Goal: Task Accomplishment & Management: Manage account settings

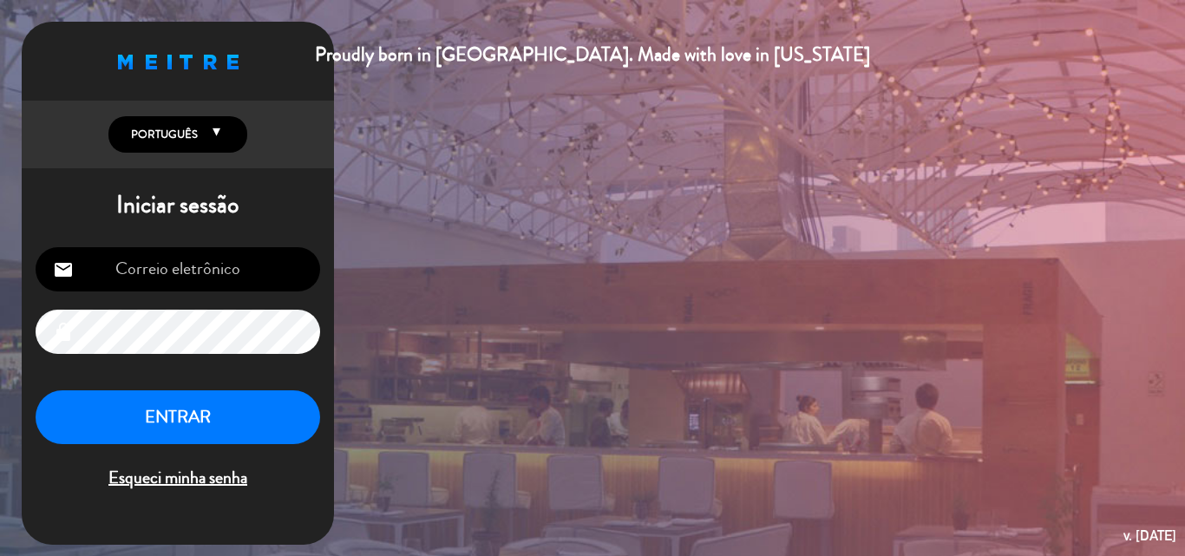
type input "[EMAIL_ADDRESS][DOMAIN_NAME]"
click at [179, 411] on button "ENTRAR" at bounding box center [178, 417] width 285 height 55
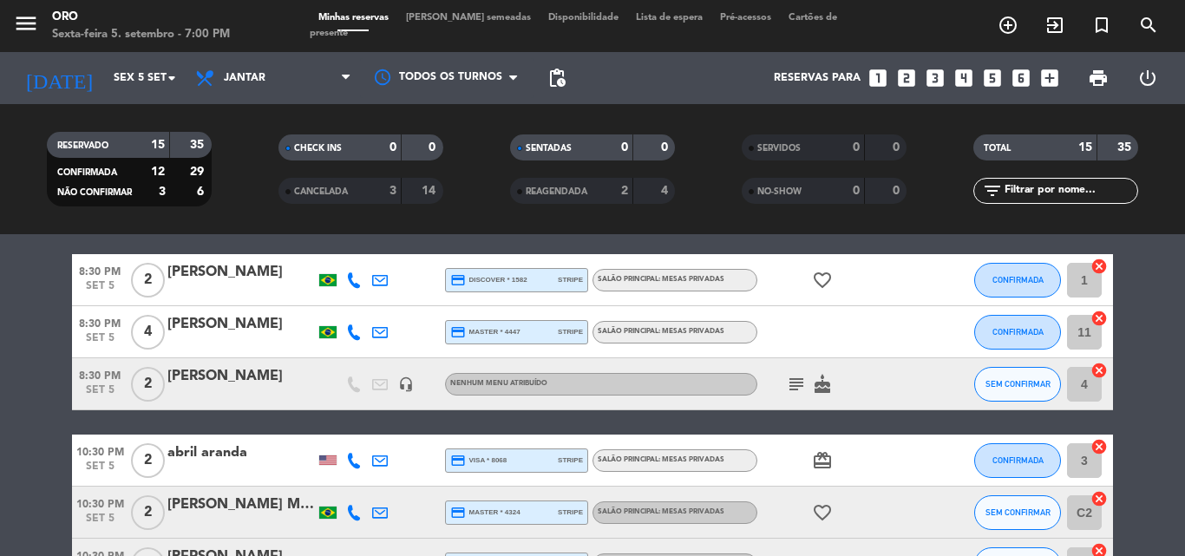
scroll to position [462, 0]
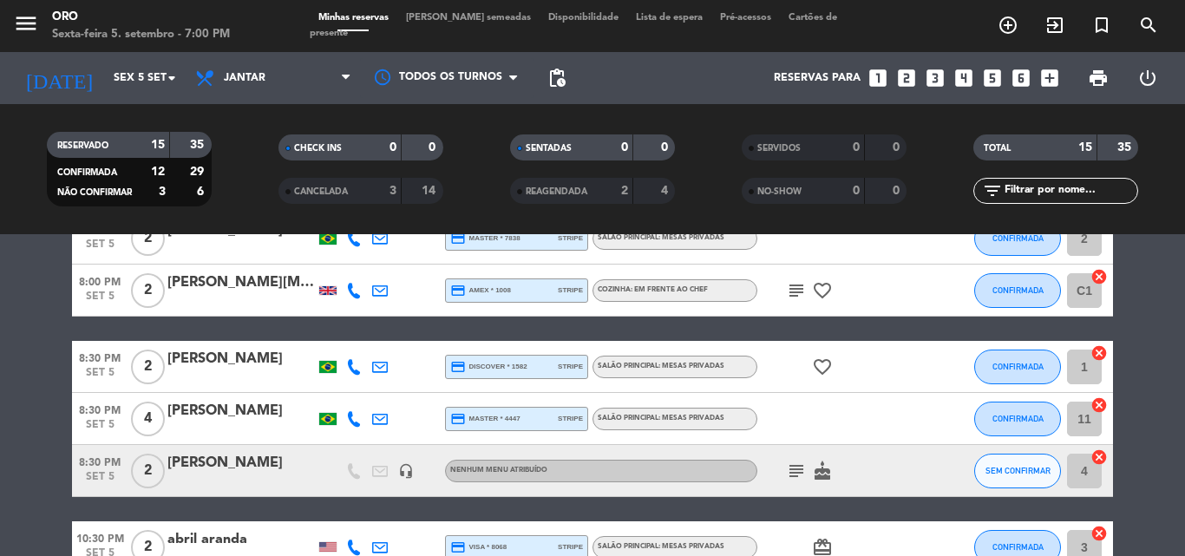
click at [799, 471] on icon "subject" at bounding box center [796, 471] width 21 height 21
click at [796, 471] on icon "subject" at bounding box center [796, 471] width 21 height 21
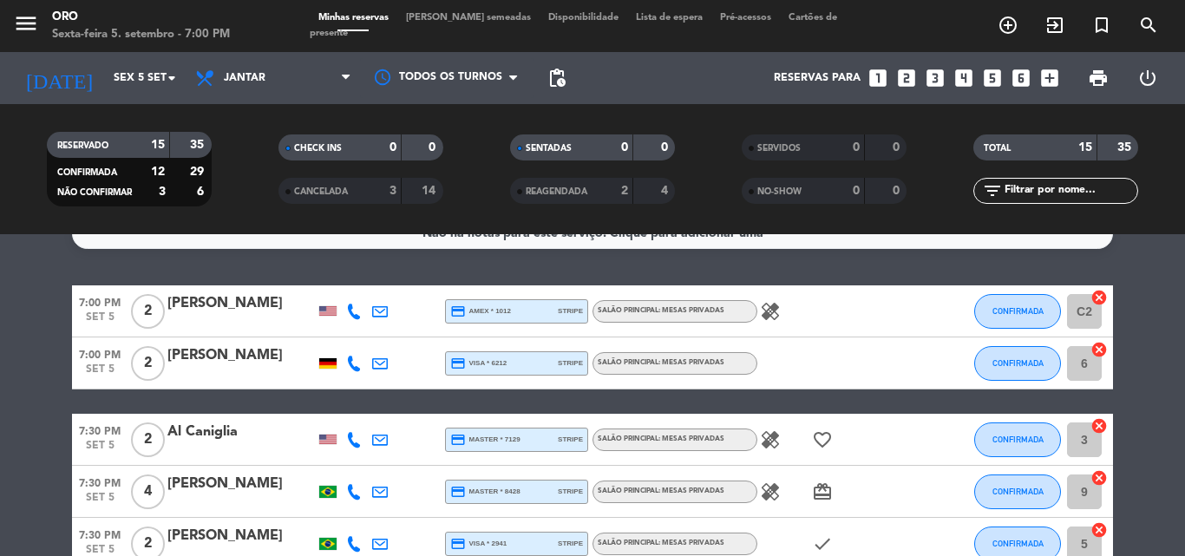
scroll to position [0, 0]
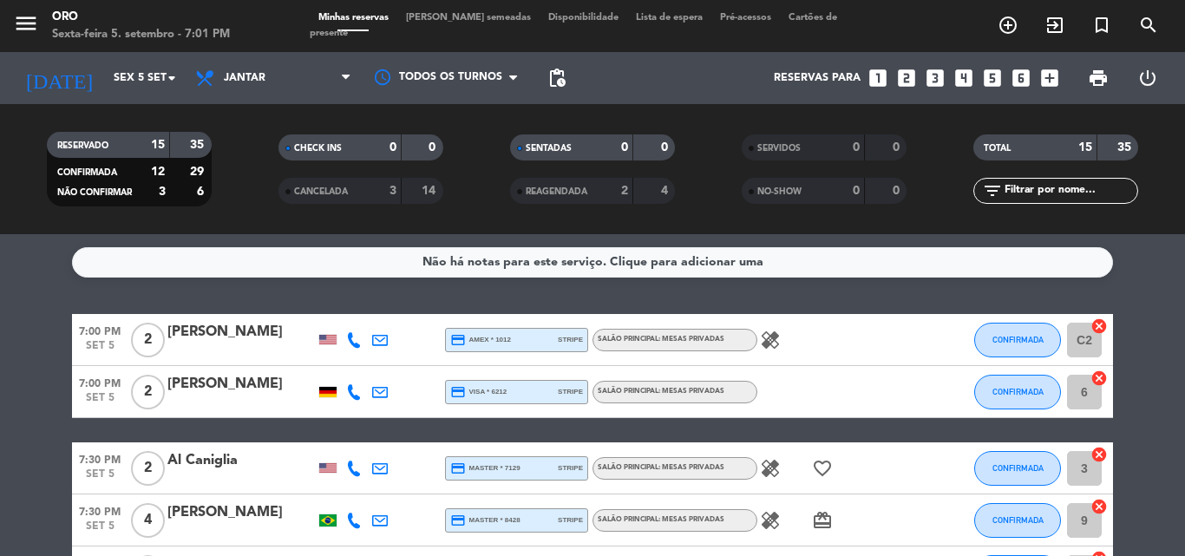
click at [627, 23] on span "Lista de espera" at bounding box center [669, 18] width 84 height 10
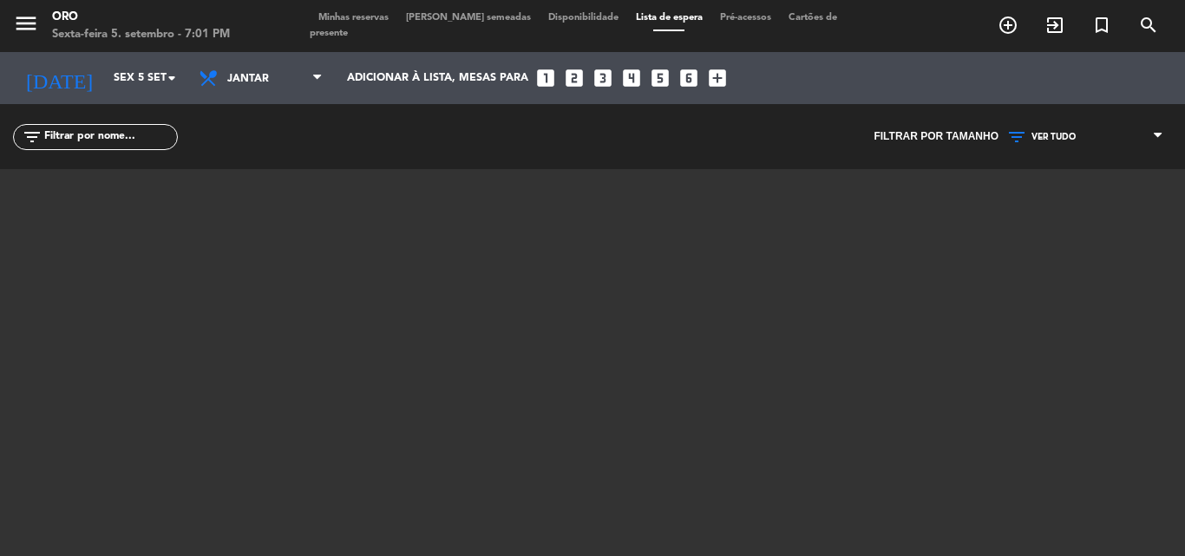
click at [358, 23] on span "Minhas reservas" at bounding box center [354, 18] width 88 height 10
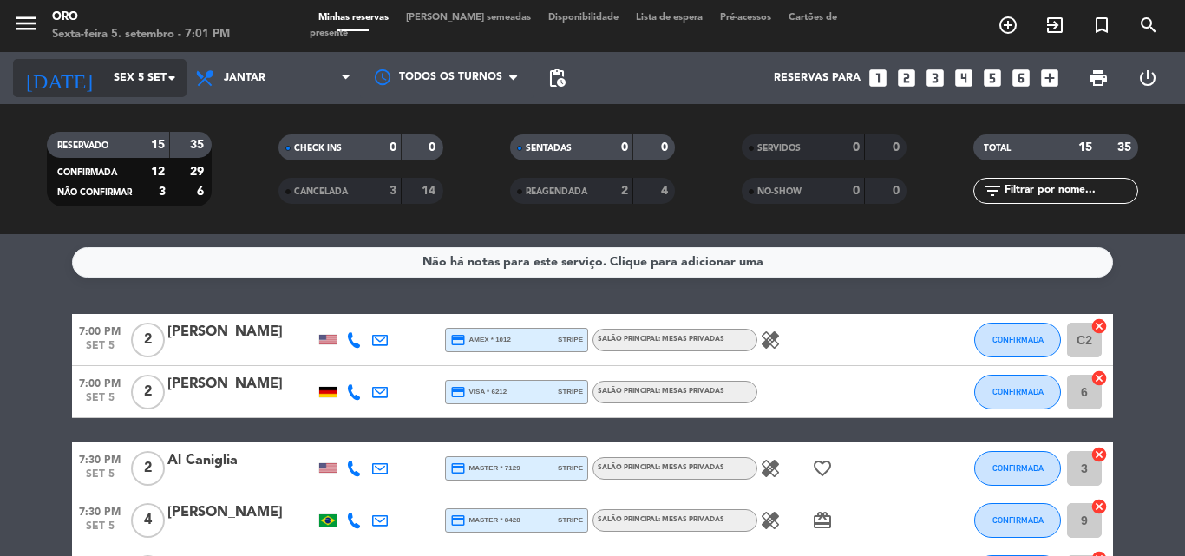
click at [170, 79] on icon "arrow_drop_down" at bounding box center [171, 78] width 21 height 21
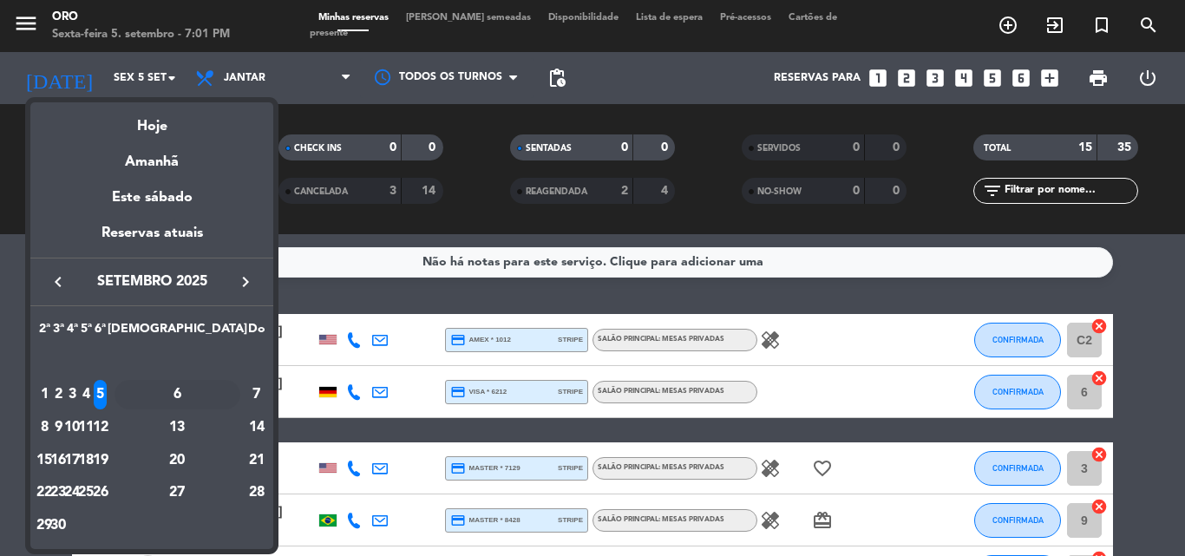
click at [219, 392] on div "6" at bounding box center [178, 394] width 126 height 29
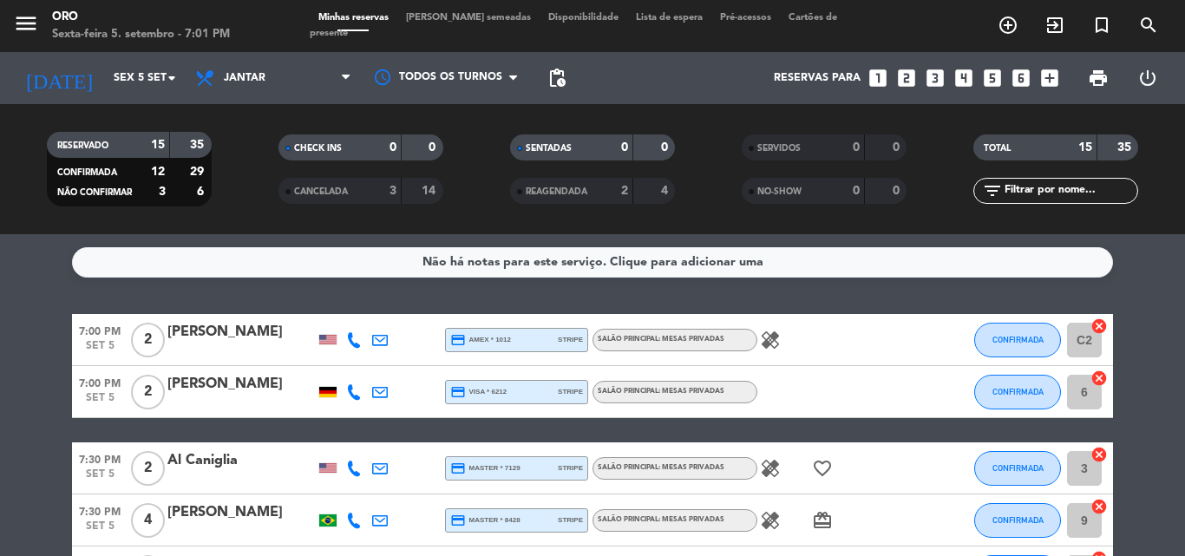
type input "Sáb 6 set"
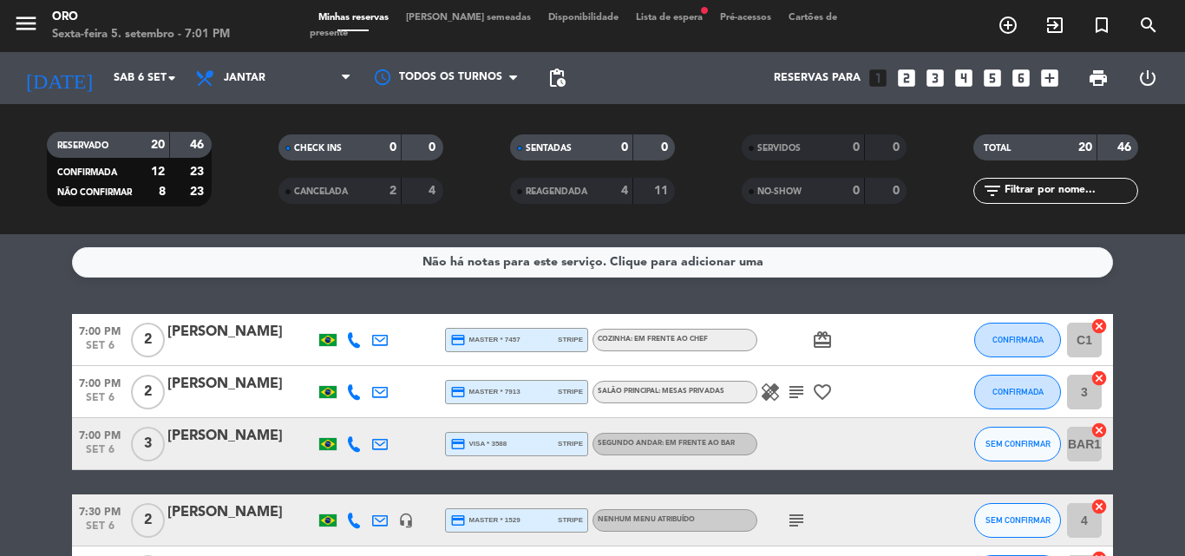
click at [627, 23] on span "Lista de espera fiber_manual_record" at bounding box center [669, 18] width 84 height 10
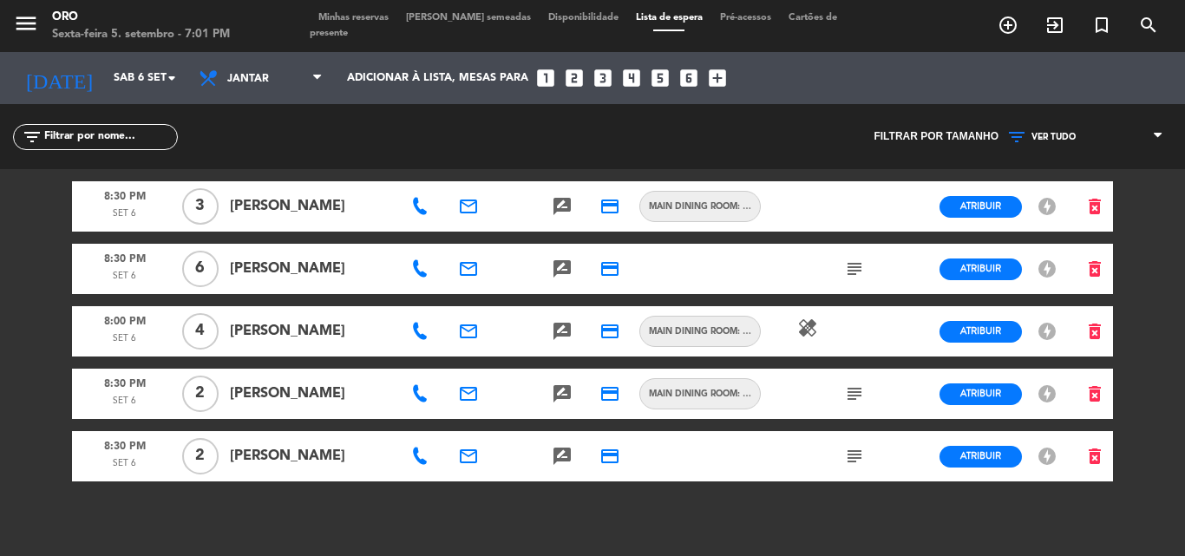
click at [854, 270] on icon "subject" at bounding box center [854, 269] width 21 height 21
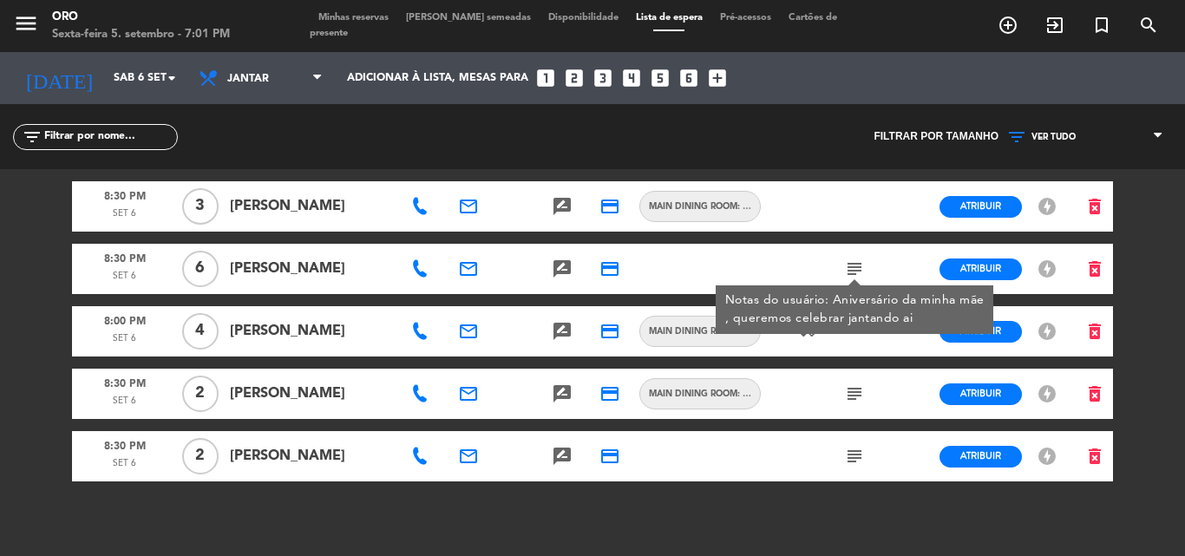
click at [854, 270] on icon "subject" at bounding box center [854, 269] width 21 height 21
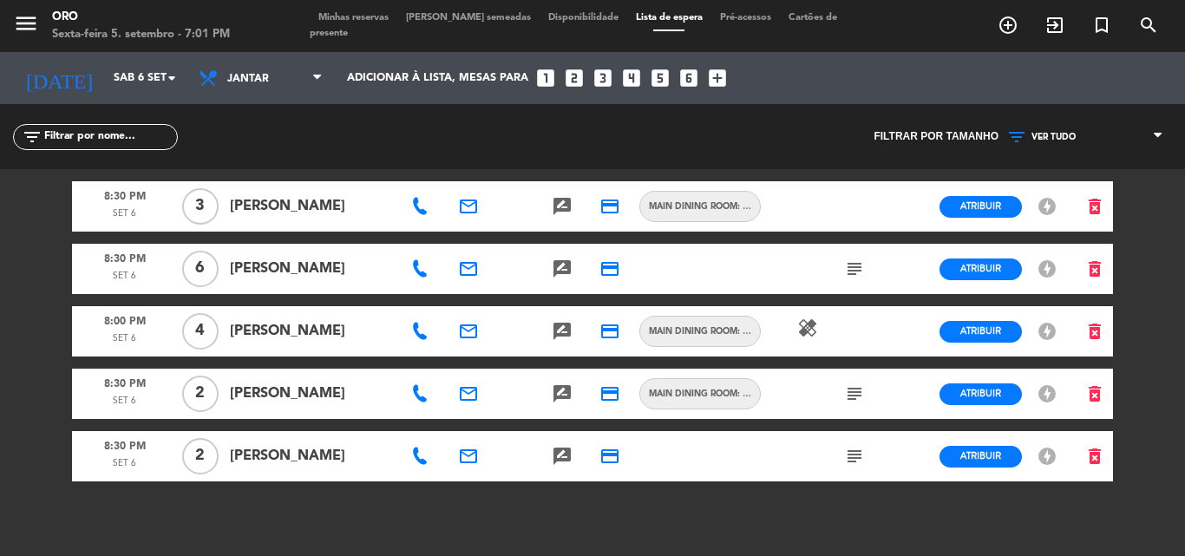
click at [854, 396] on icon "subject" at bounding box center [854, 393] width 21 height 21
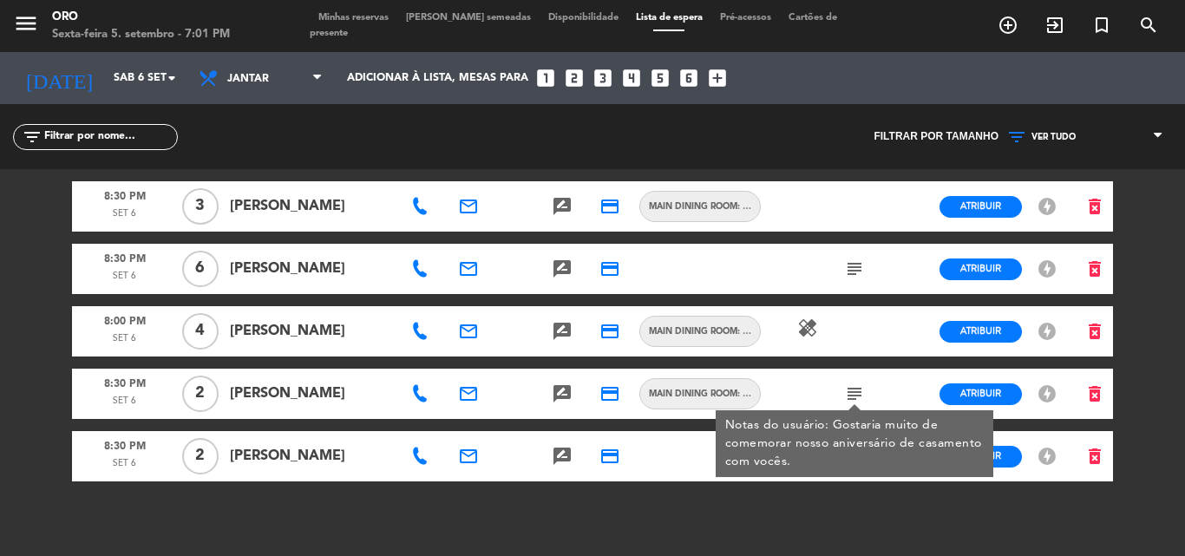
click at [854, 393] on icon "subject" at bounding box center [854, 393] width 21 height 21
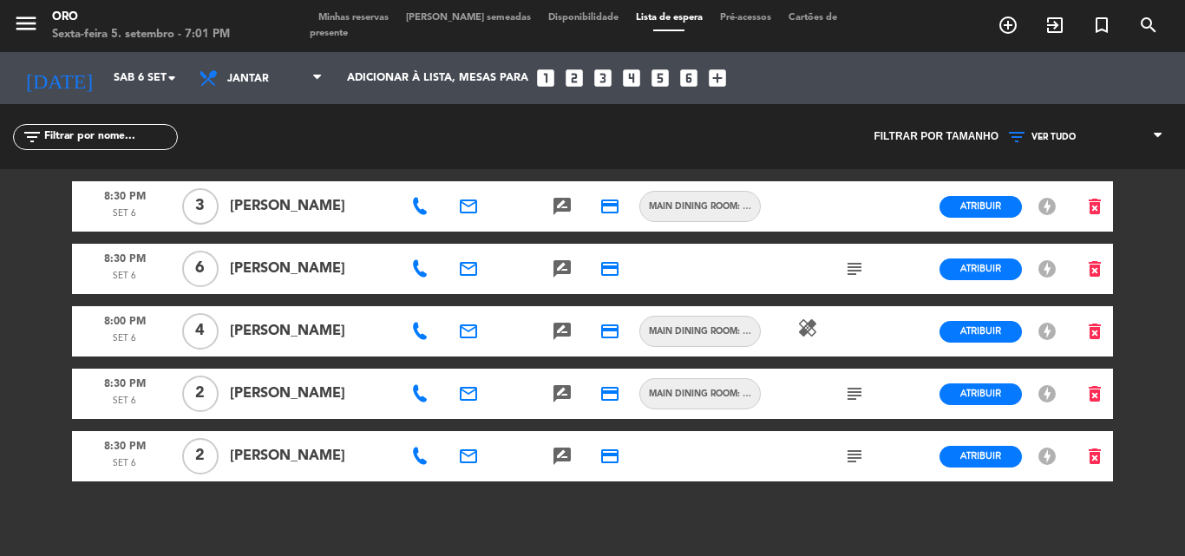
click at [855, 456] on icon "subject" at bounding box center [854, 456] width 21 height 21
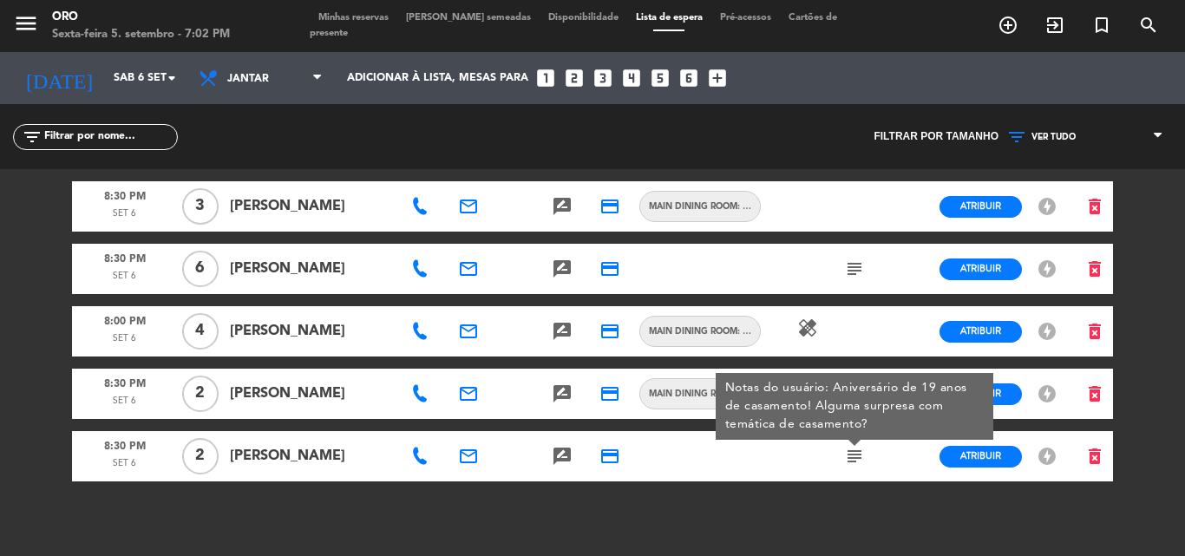
click at [855, 455] on icon "subject" at bounding box center [854, 456] width 21 height 21
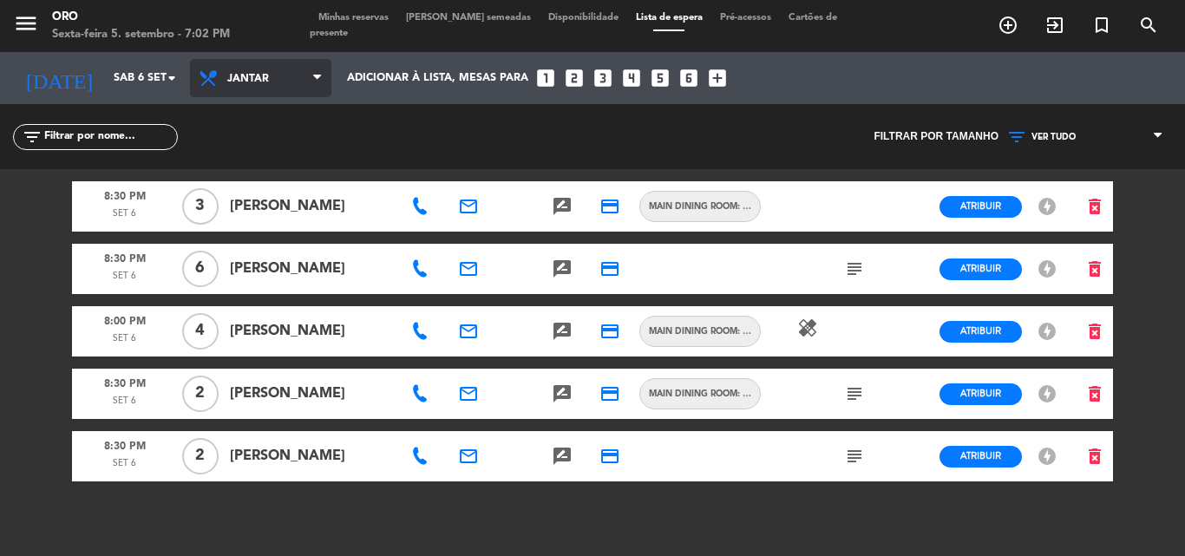
click at [317, 77] on icon at bounding box center [317, 78] width 8 height 14
click at [272, 160] on div "menu Oro Sexta-feira 5. setembro - 7:02 PM Minhas reservas Mesas semeadas Dispo…" at bounding box center [592, 278] width 1185 height 556
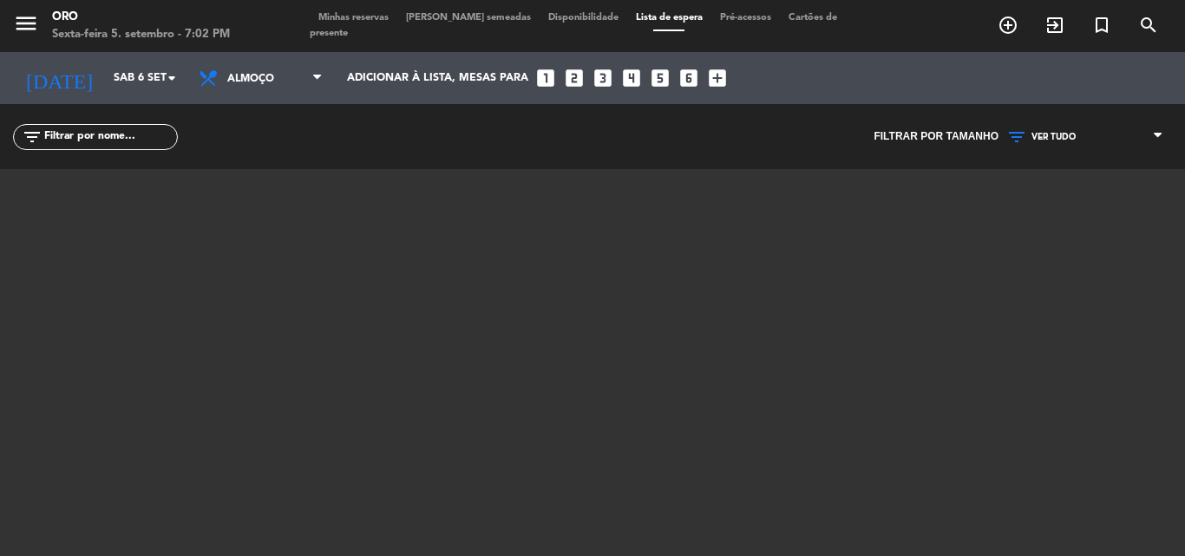
click at [351, 23] on span "Minhas reservas" at bounding box center [354, 18] width 88 height 10
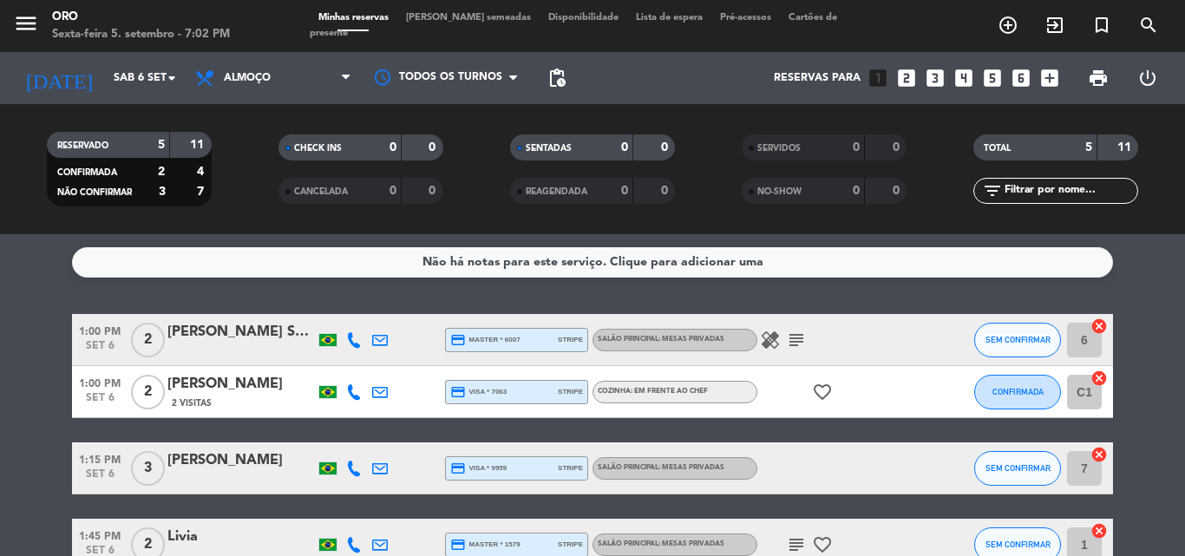
click at [794, 341] on icon "subject" at bounding box center [796, 340] width 21 height 21
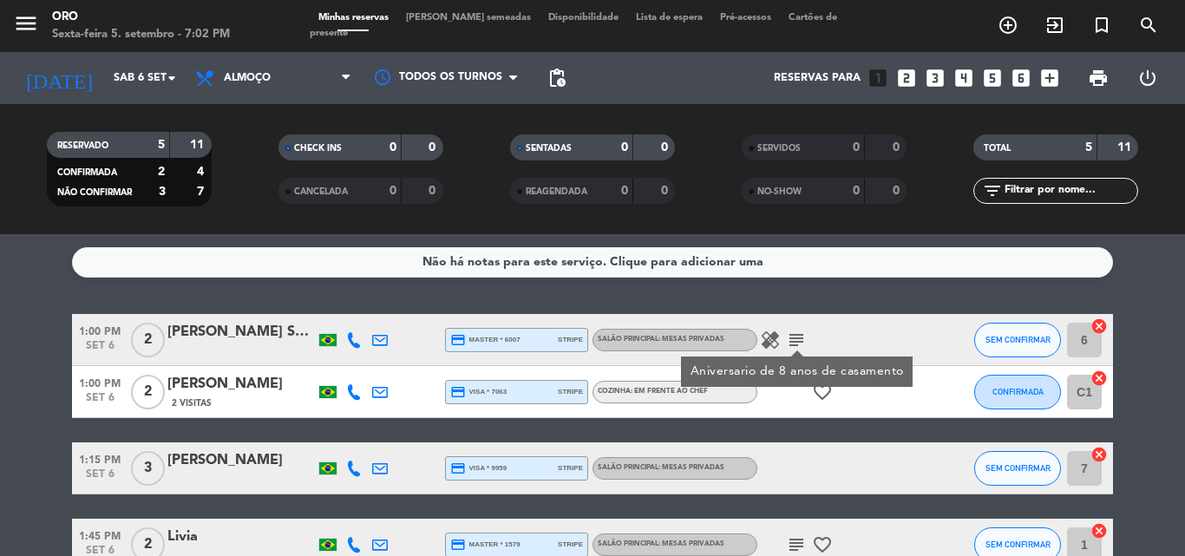
click at [770, 336] on icon "healing" at bounding box center [770, 340] width 21 height 21
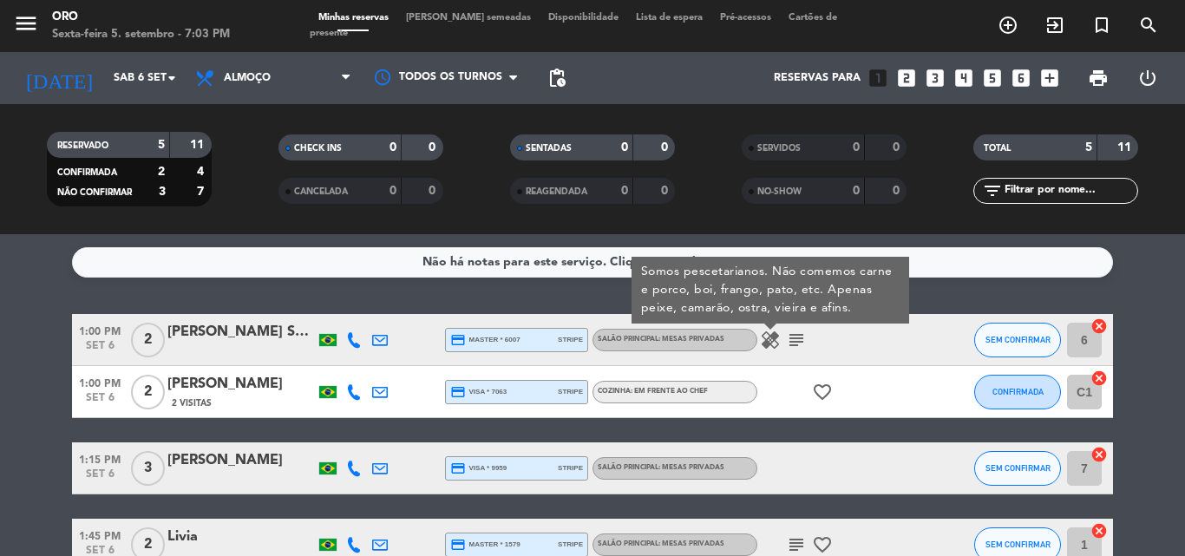
click at [795, 547] on icon "subject" at bounding box center [796, 544] width 21 height 21
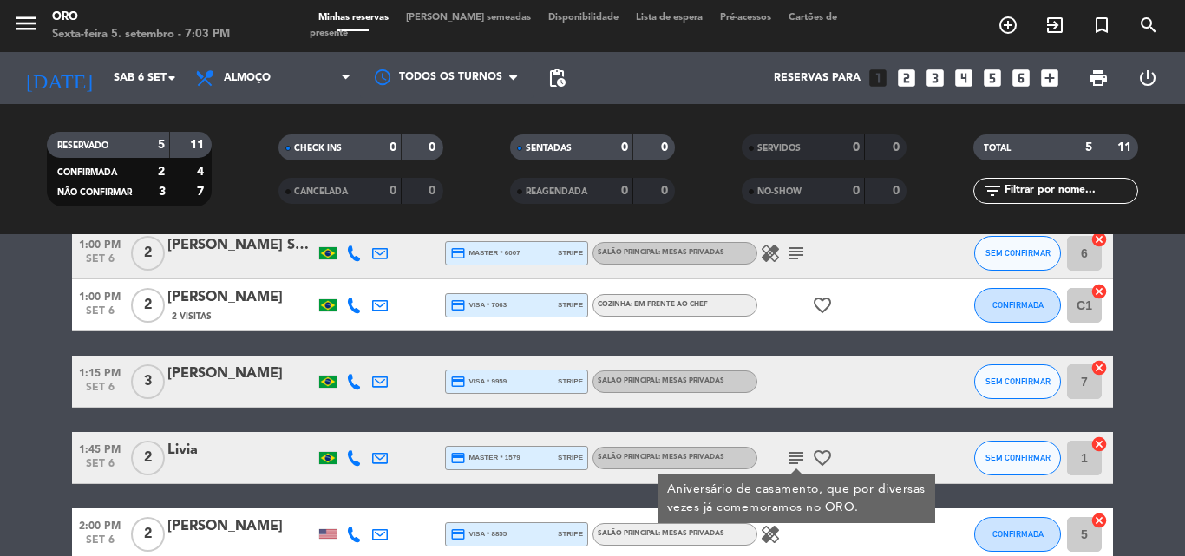
scroll to position [173, 0]
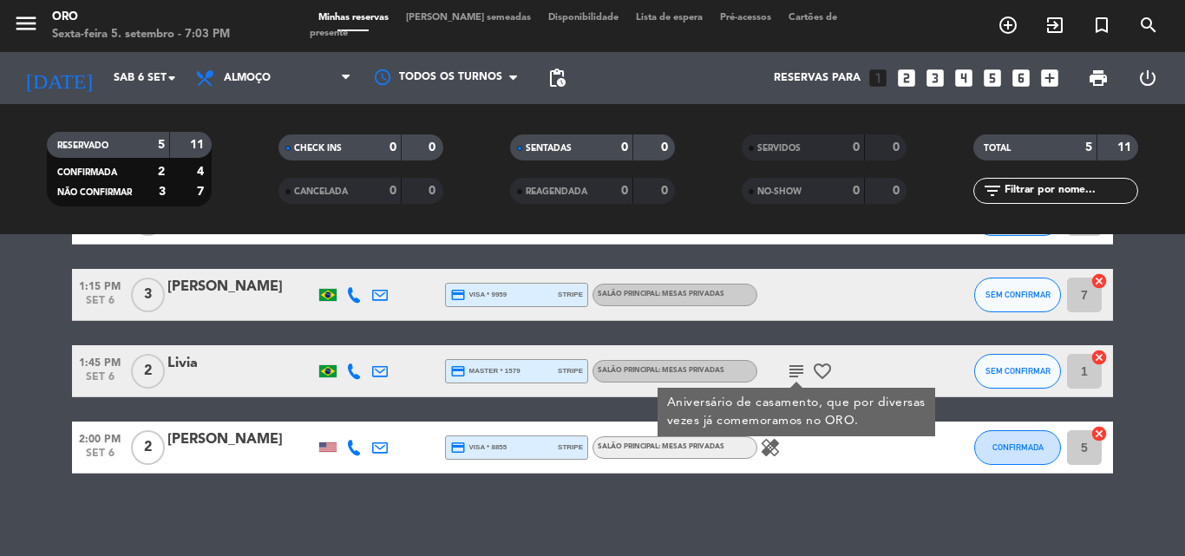
click at [769, 447] on icon "healing" at bounding box center [770, 447] width 21 height 21
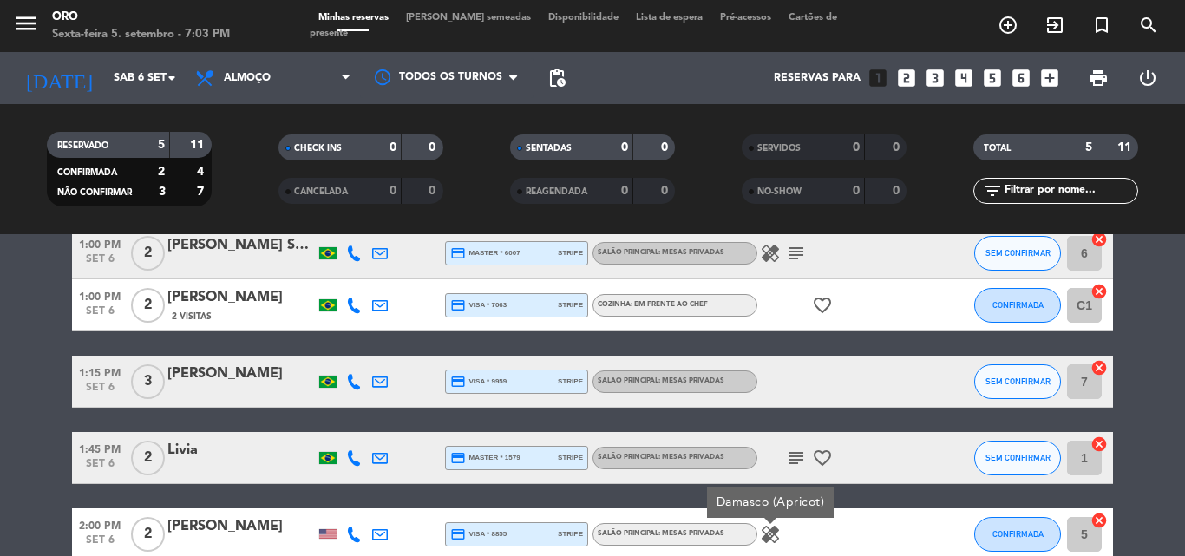
scroll to position [0, 0]
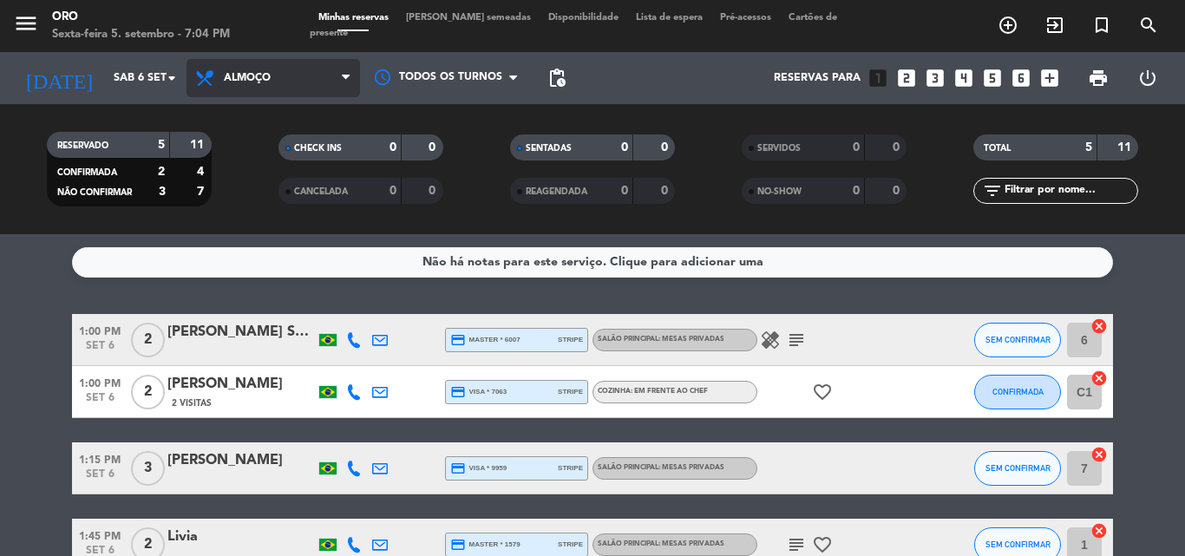
click at [346, 76] on icon at bounding box center [346, 78] width 8 height 14
click at [249, 192] on div "menu Oro Sexta-feira 5. setembro - 7:04 PM Minhas reservas Mesas semeadas Dispo…" at bounding box center [592, 117] width 1185 height 234
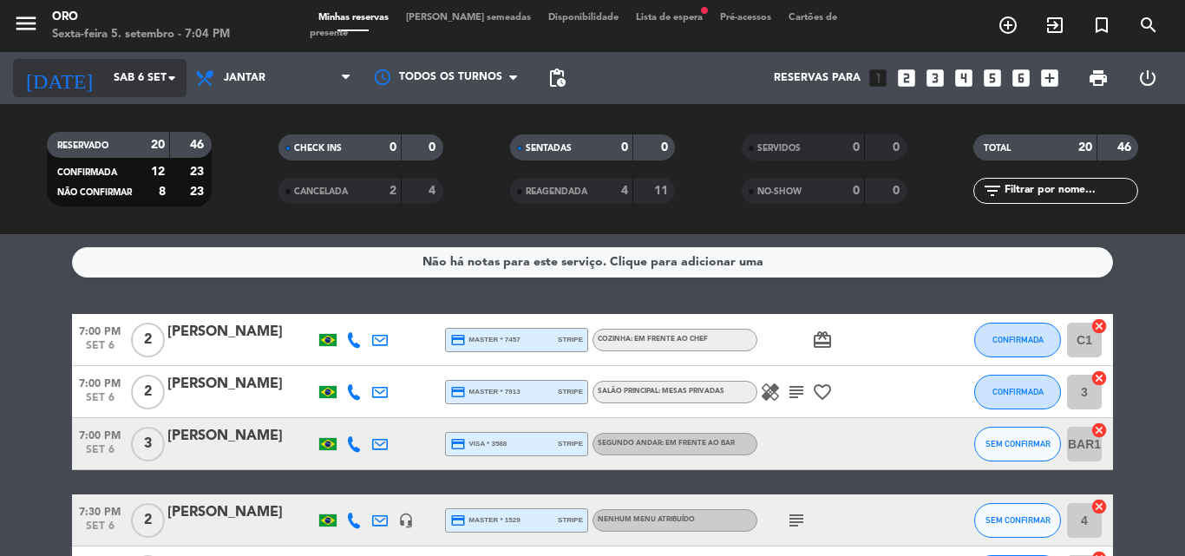
click at [171, 76] on icon "arrow_drop_down" at bounding box center [171, 78] width 21 height 21
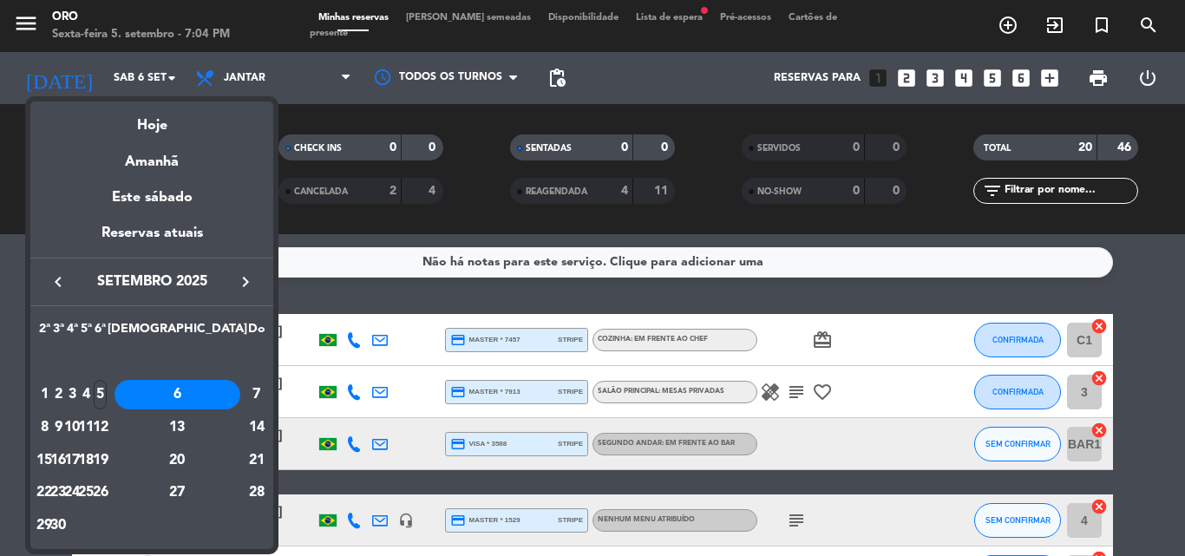
click at [219, 396] on div "6" at bounding box center [178, 394] width 126 height 29
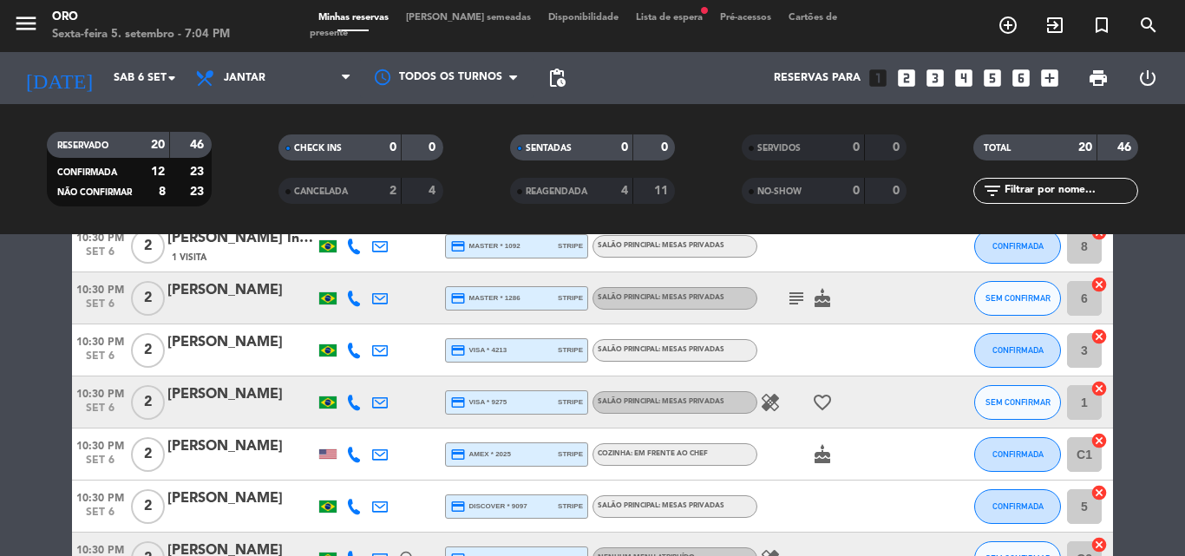
scroll to position [954, 0]
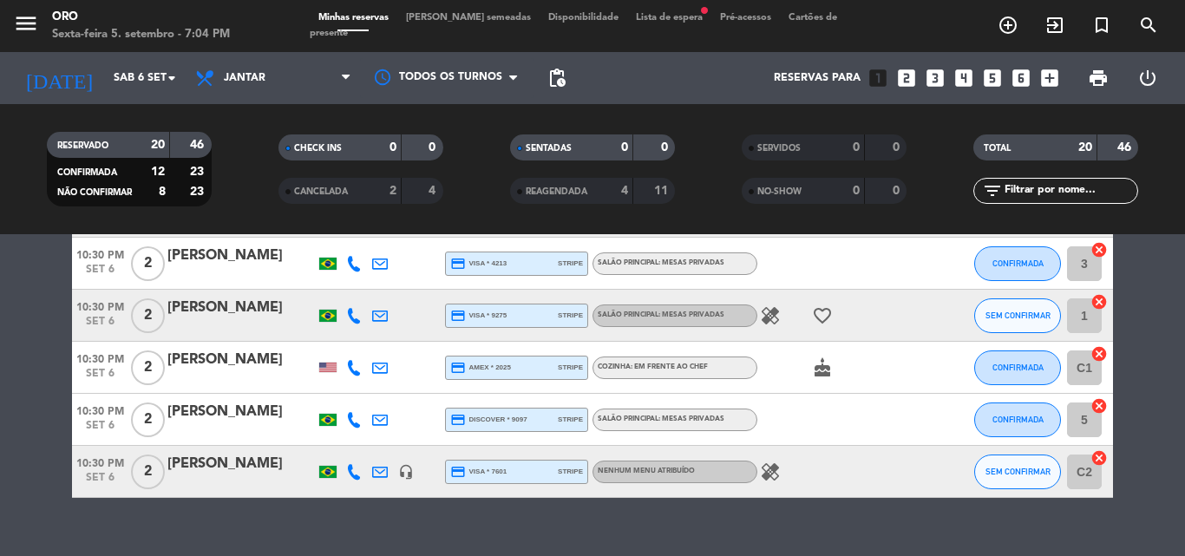
click at [771, 473] on icon "healing" at bounding box center [770, 471] width 21 height 21
click at [772, 315] on icon "healing" at bounding box center [770, 315] width 21 height 21
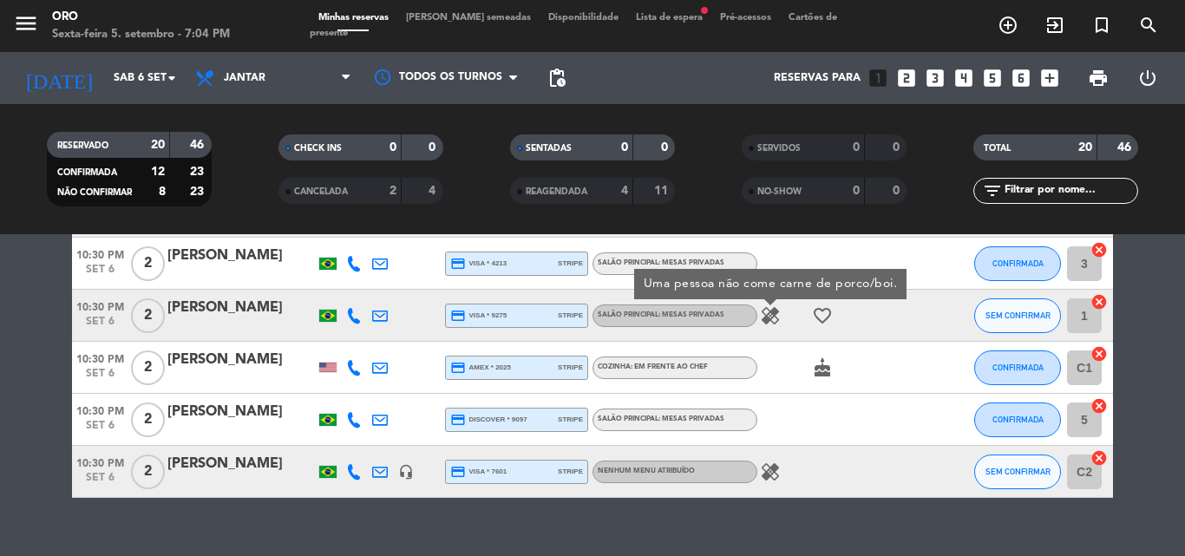
scroll to position [781, 0]
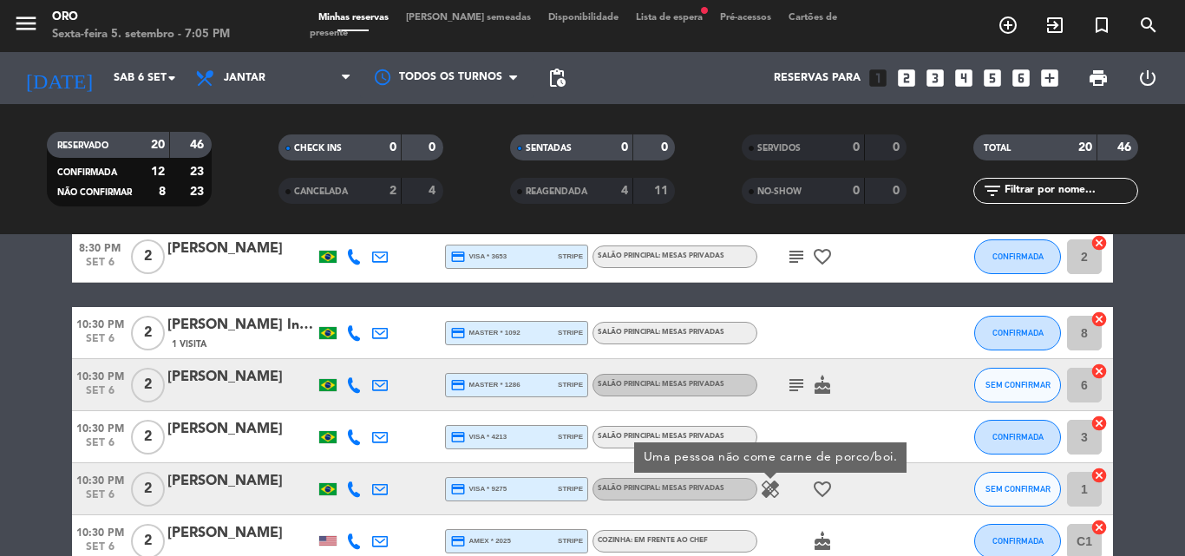
click at [797, 383] on icon "subject" at bounding box center [796, 385] width 21 height 21
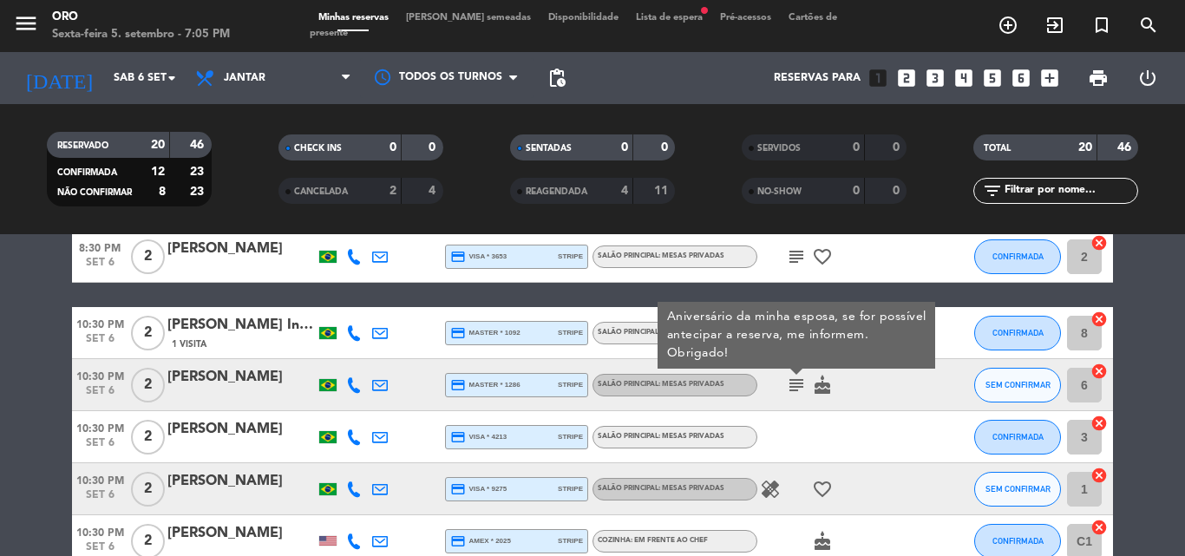
click at [797, 384] on icon "subject" at bounding box center [796, 385] width 21 height 21
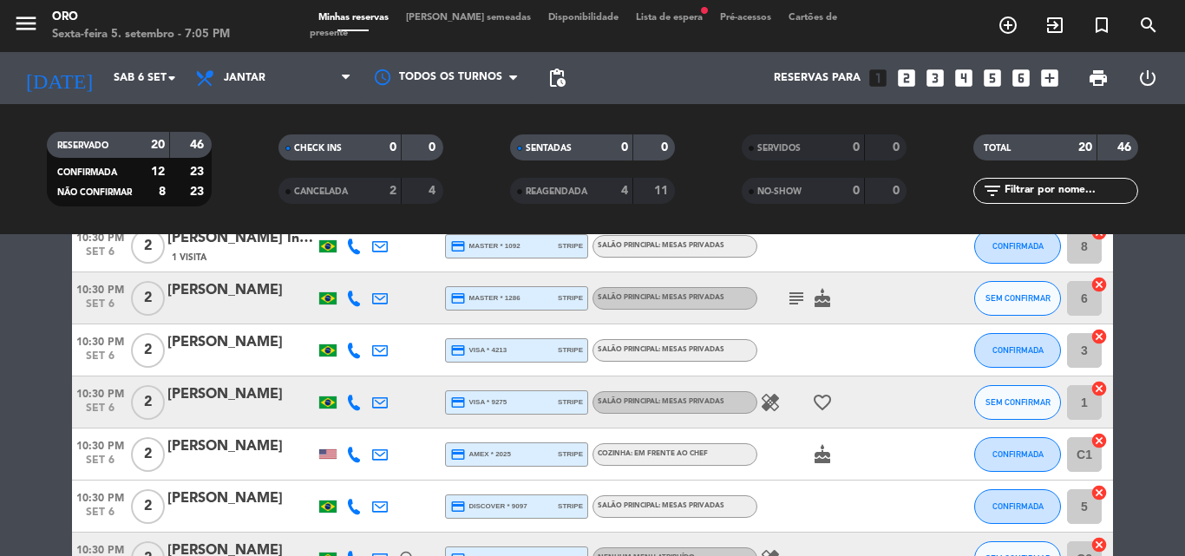
scroll to position [954, 0]
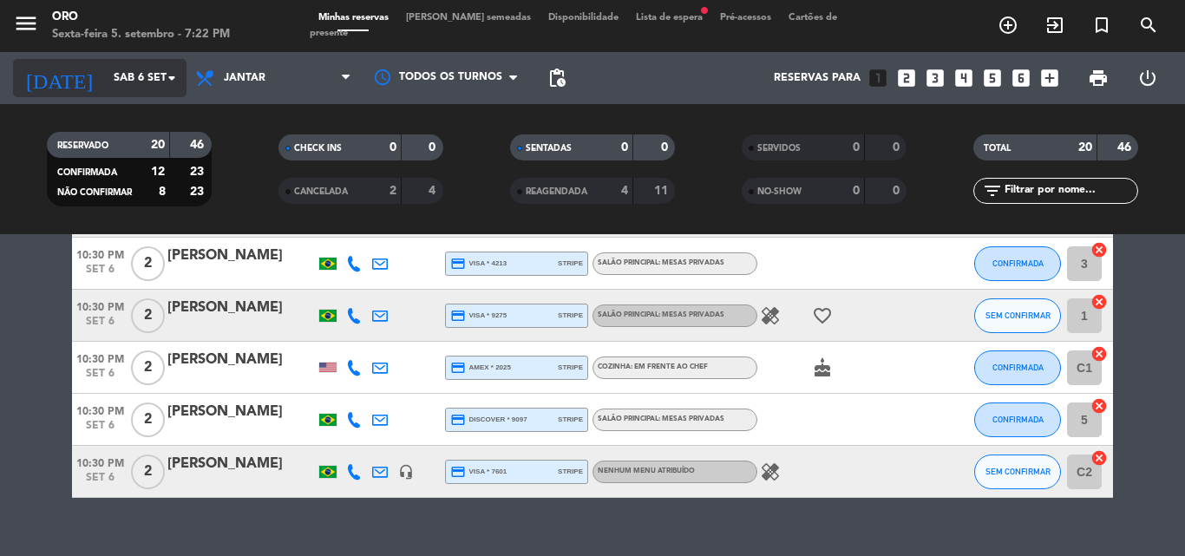
click at [173, 77] on icon "arrow_drop_down" at bounding box center [171, 78] width 21 height 21
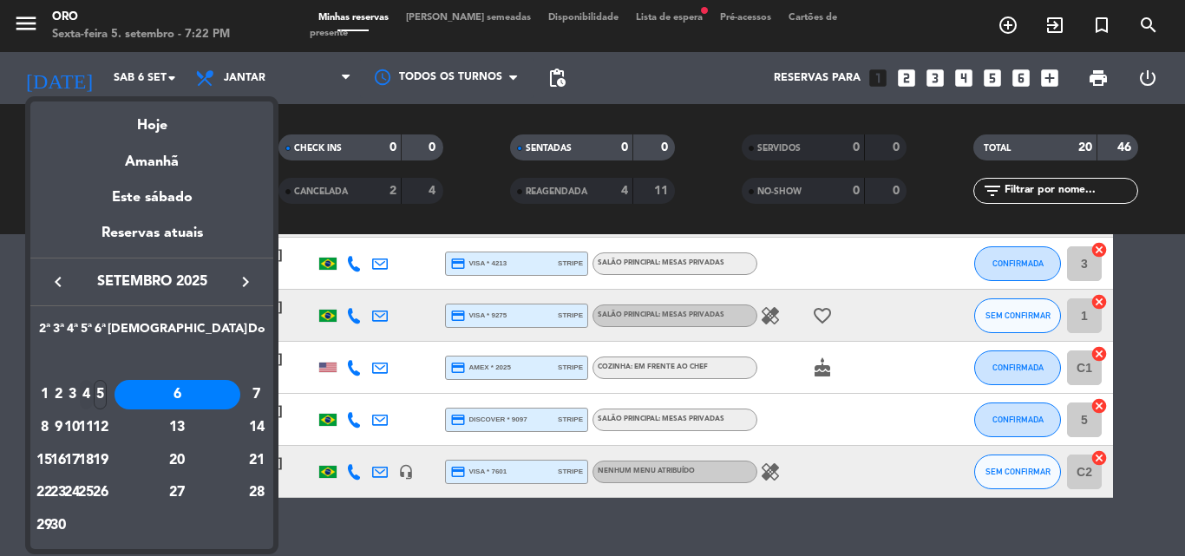
click at [93, 391] on div "4" at bounding box center [86, 394] width 13 height 29
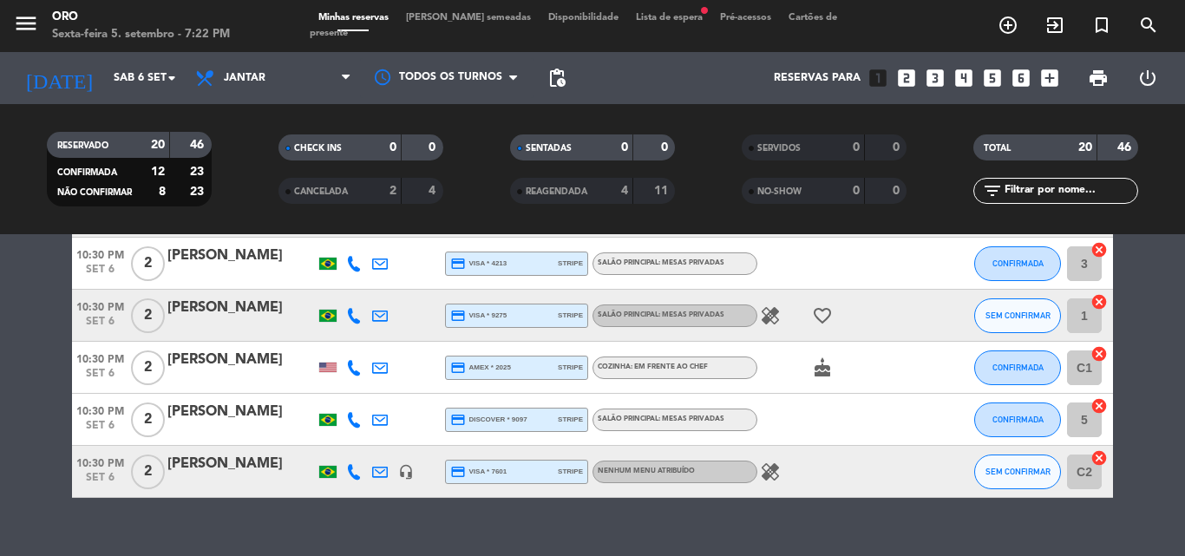
type input "Qui 4 set"
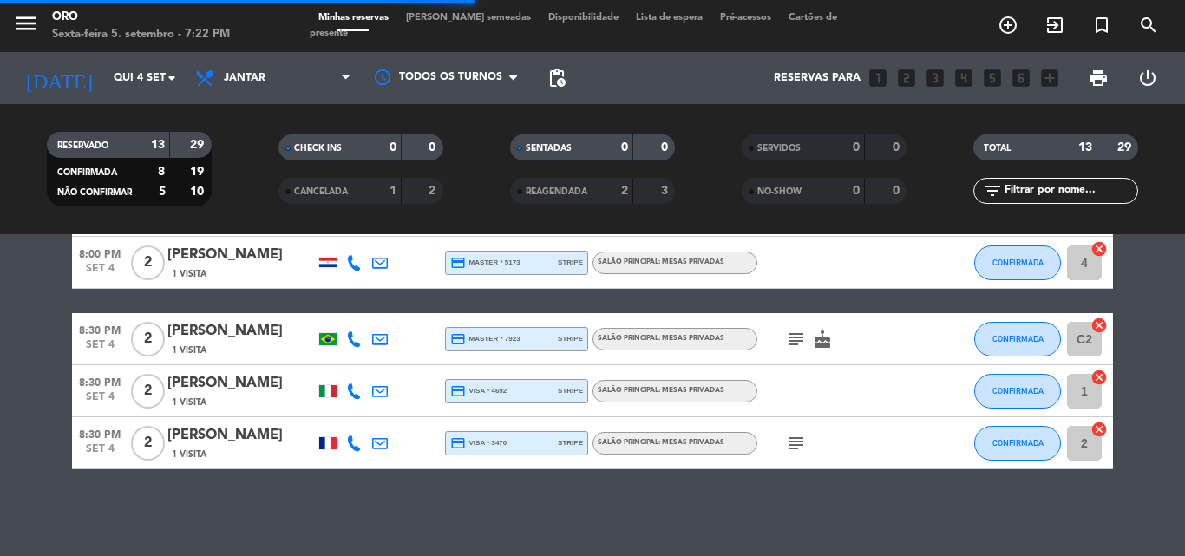
scroll to position [594, 0]
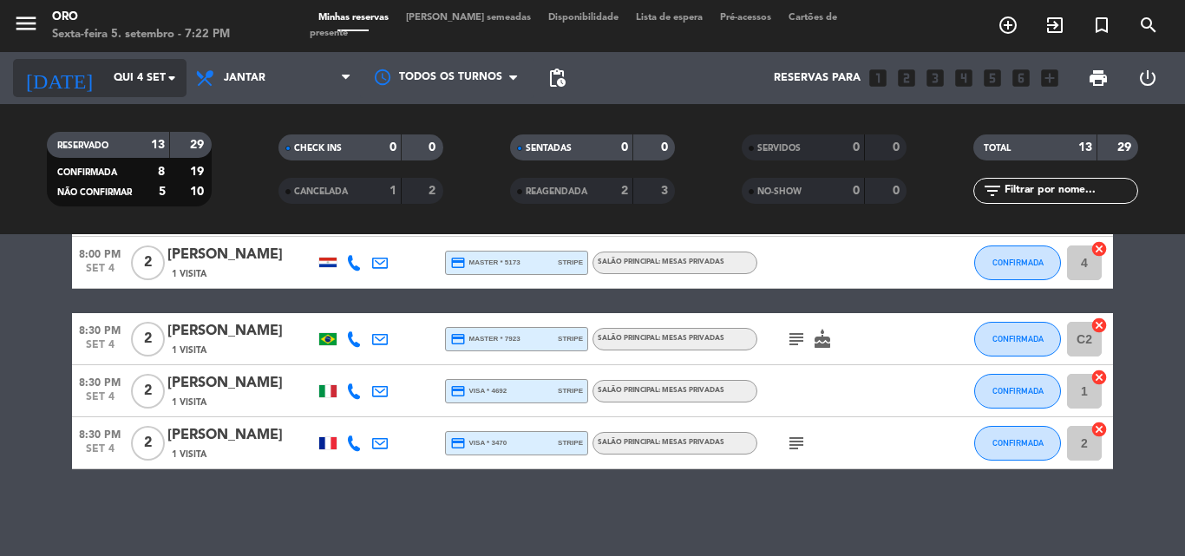
click at [171, 75] on icon "arrow_drop_down" at bounding box center [171, 78] width 21 height 21
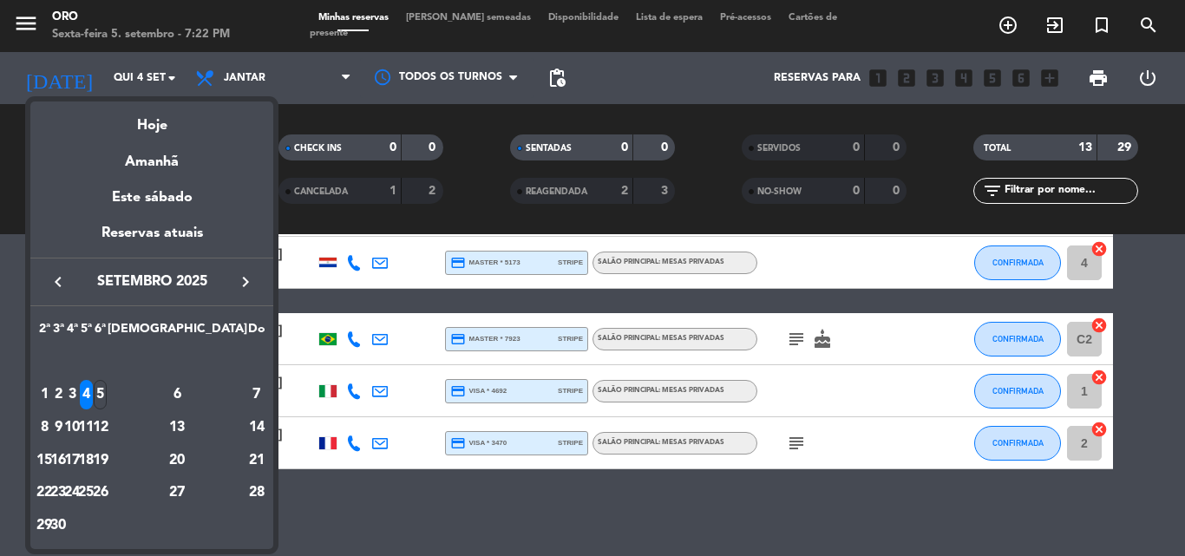
click at [93, 394] on div "4" at bounding box center [86, 394] width 13 height 29
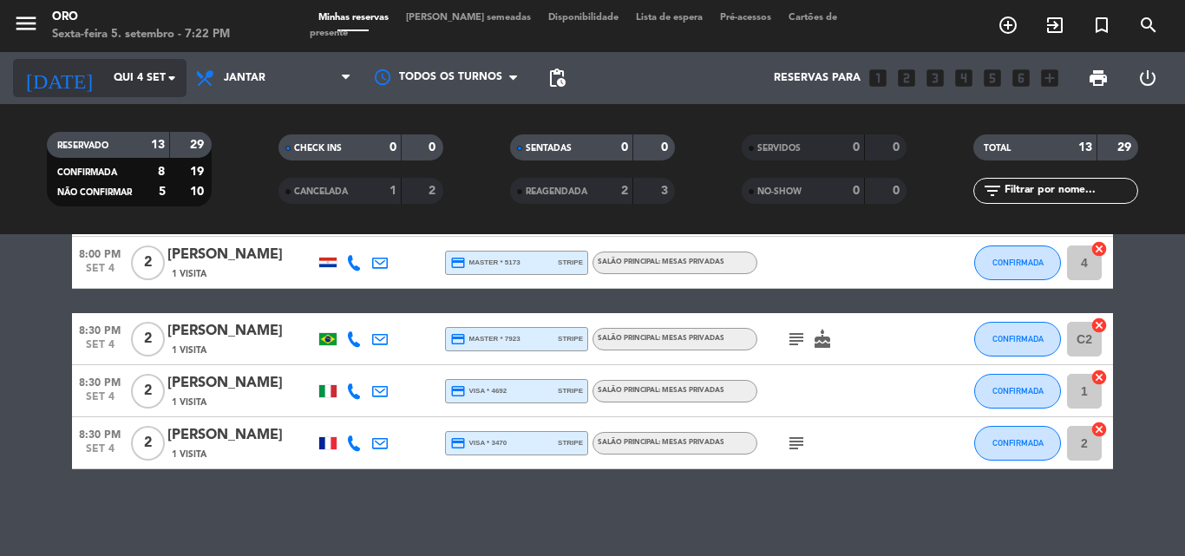
click at [171, 78] on icon "arrow_drop_down" at bounding box center [171, 78] width 21 height 21
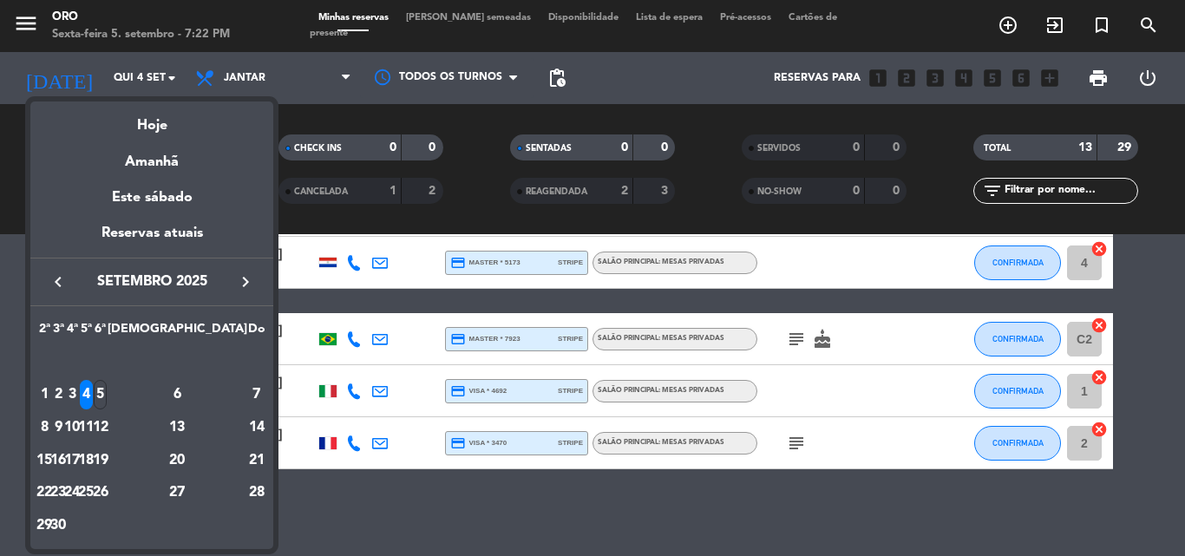
click at [93, 395] on div "4" at bounding box center [86, 394] width 13 height 29
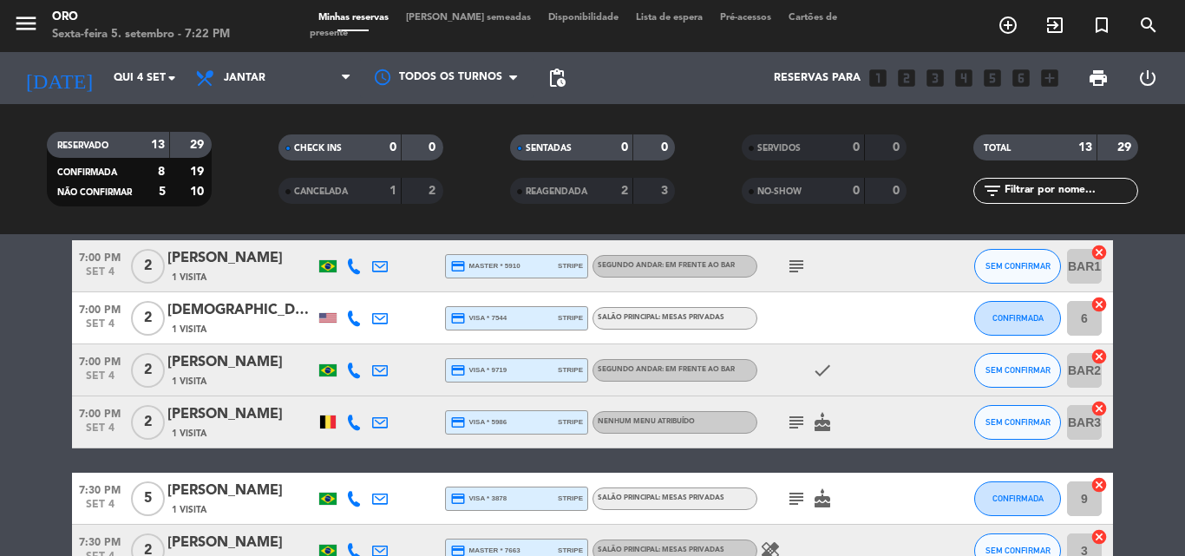
scroll to position [0, 0]
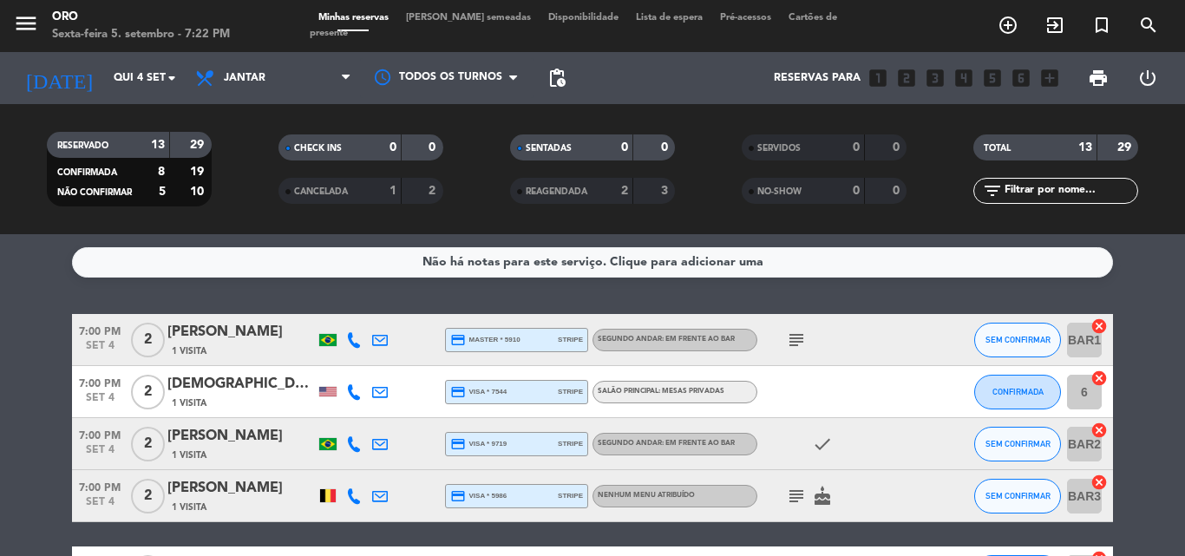
click at [794, 336] on icon "subject" at bounding box center [796, 340] width 21 height 21
click at [230, 348] on div "1 Visita" at bounding box center [240, 351] width 147 height 15
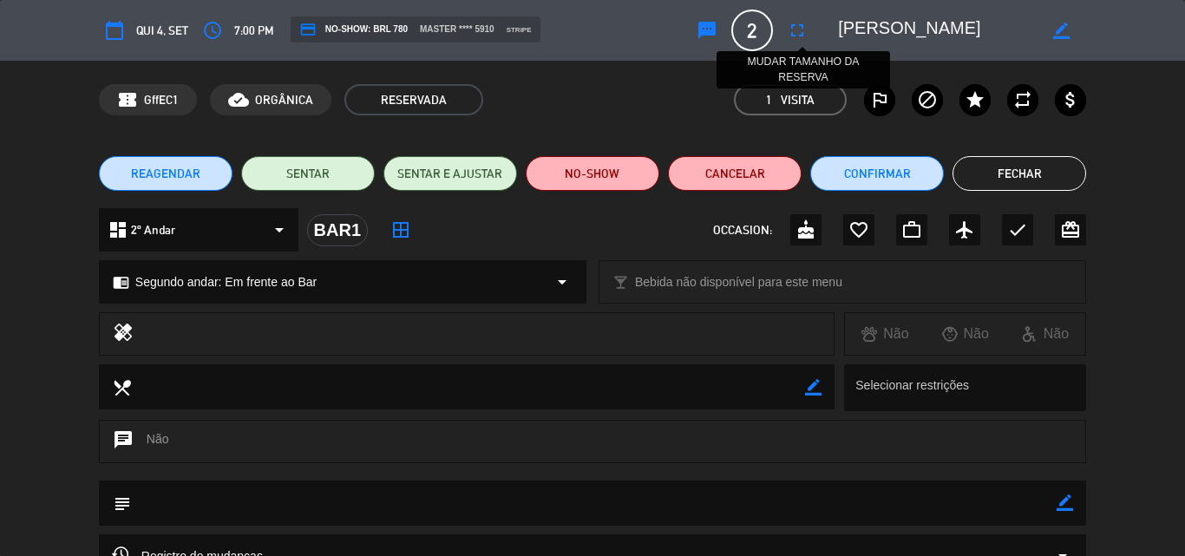
click at [800, 34] on icon "fullscreen" at bounding box center [797, 30] width 21 height 21
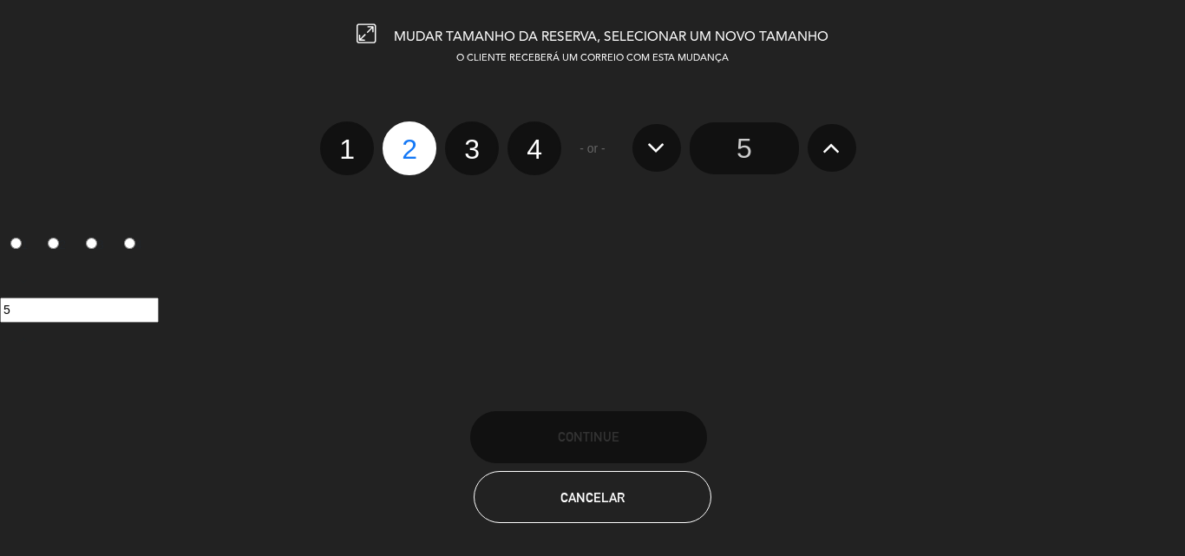
click at [539, 144] on label "4" at bounding box center [534, 148] width 54 height 54
click at [538, 140] on input "4" at bounding box center [532, 133] width 11 height 11
radio input "true"
radio input "false"
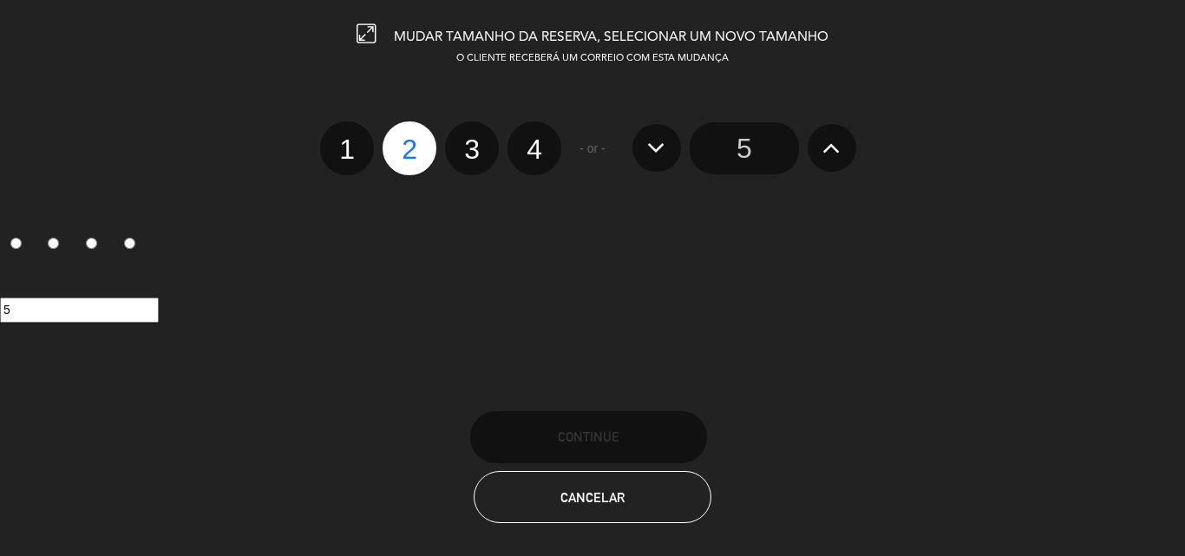
radio input "false"
radio input "true"
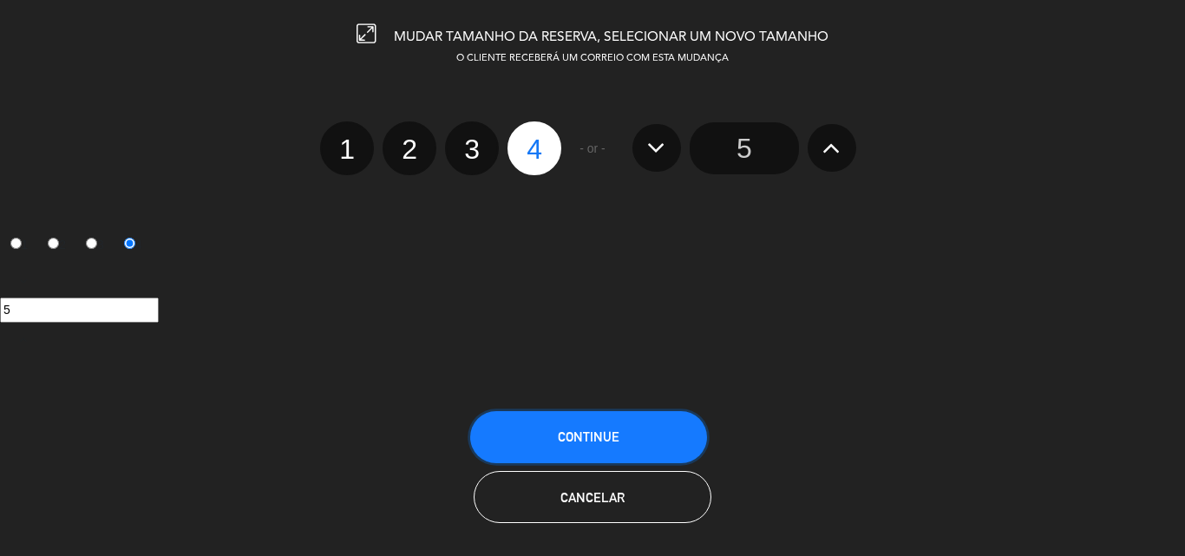
click at [602, 438] on span "CONTINUE" at bounding box center [589, 436] width 62 height 15
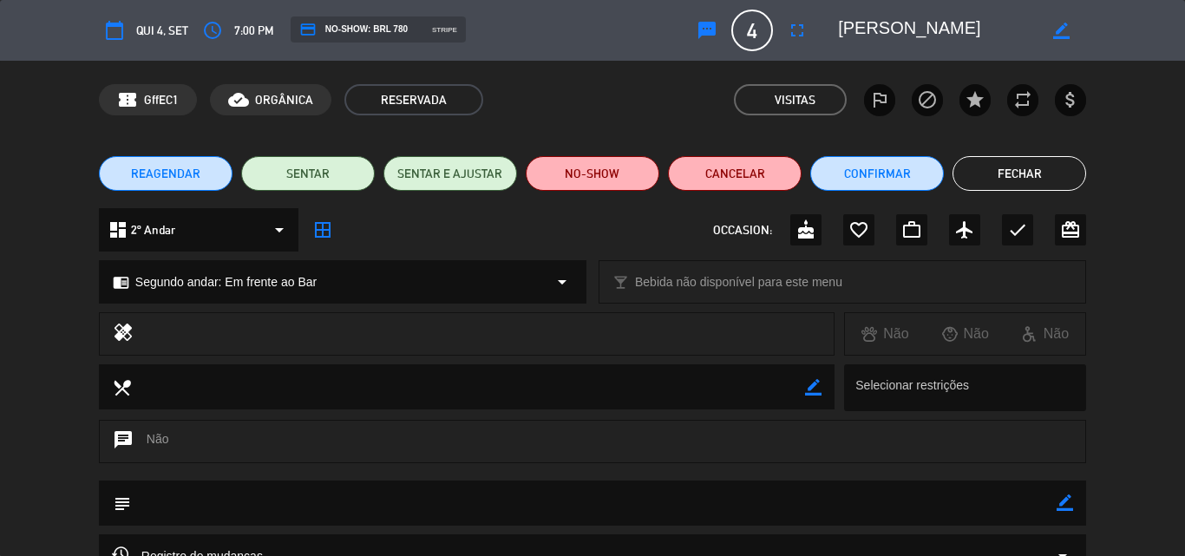
click at [1060, 503] on icon "border_color" at bounding box center [1065, 502] width 16 height 16
click at [148, 504] on textarea at bounding box center [594, 503] width 926 height 44
type textarea "Juntou com a mesa de [PERSON_NAME]"
click at [1067, 503] on icon at bounding box center [1065, 502] width 16 height 16
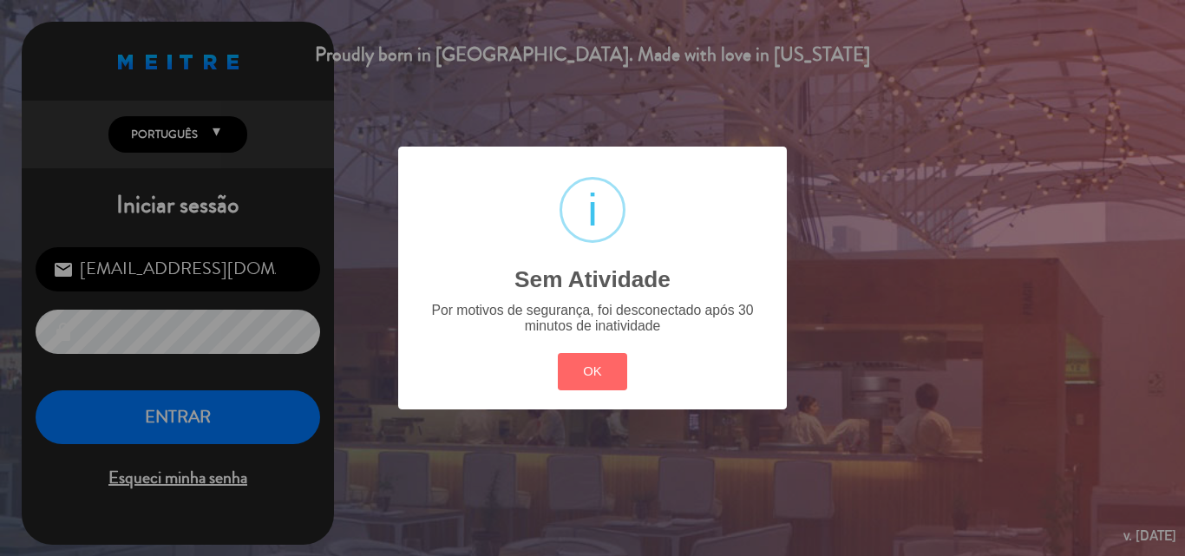
click at [164, 416] on div "? ! i Sem Atividade × Por motivos de segurança, foi desconectado após 30 minuto…" at bounding box center [592, 278] width 1185 height 556
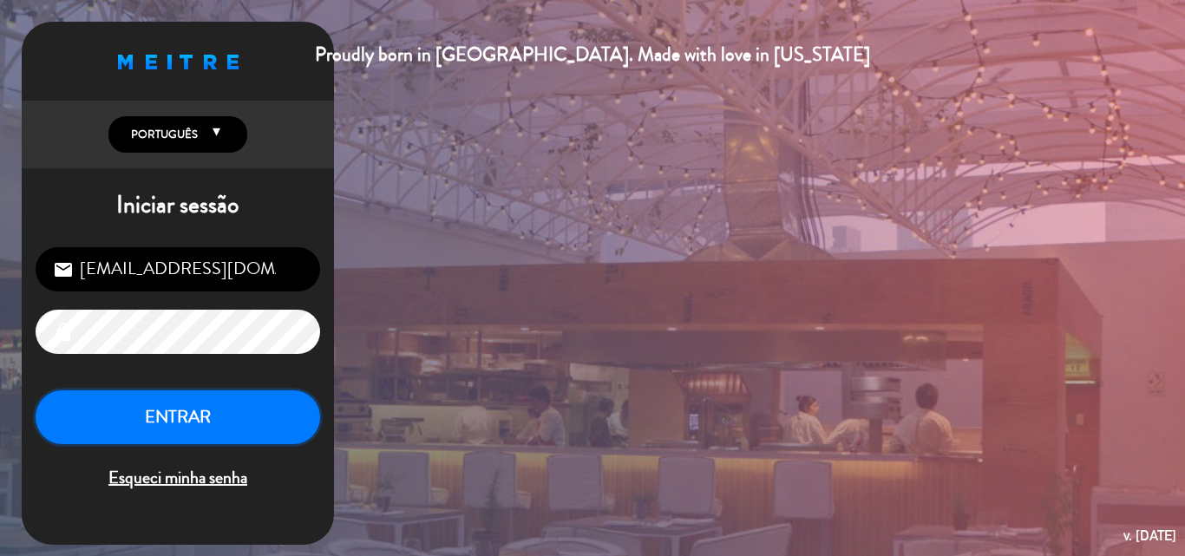
click at [211, 413] on button "ENTRAR" at bounding box center [178, 417] width 285 height 55
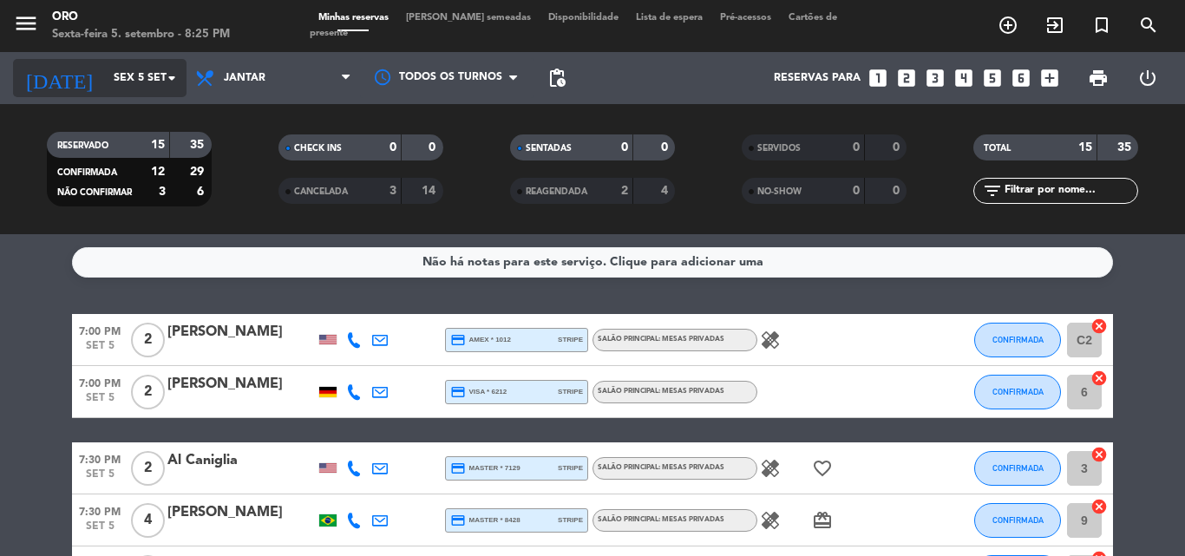
click at [172, 80] on icon "arrow_drop_down" at bounding box center [171, 78] width 21 height 21
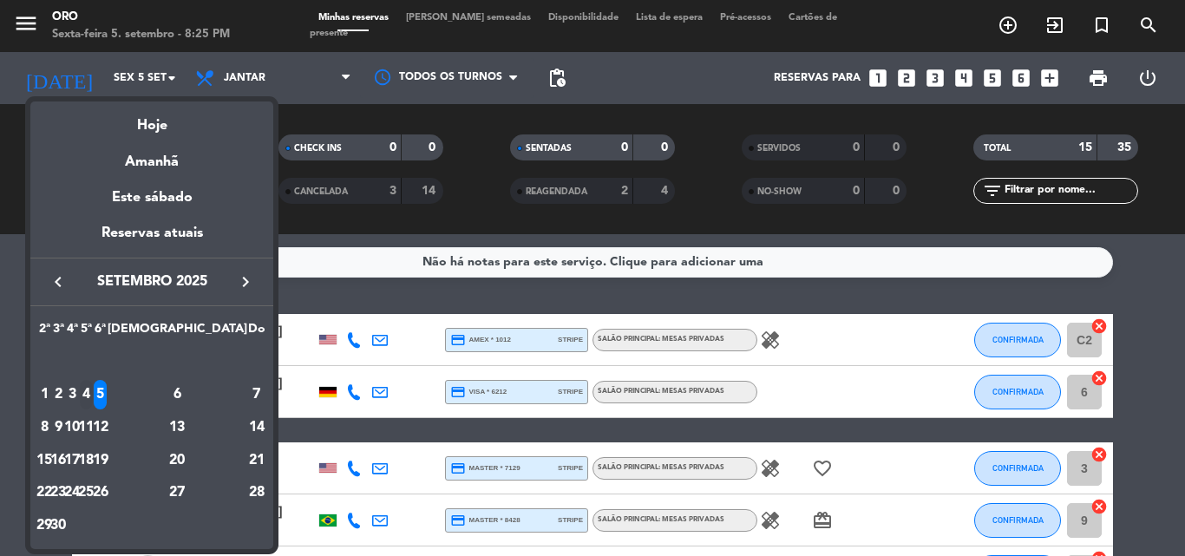
click at [93, 393] on div "4" at bounding box center [86, 394] width 13 height 29
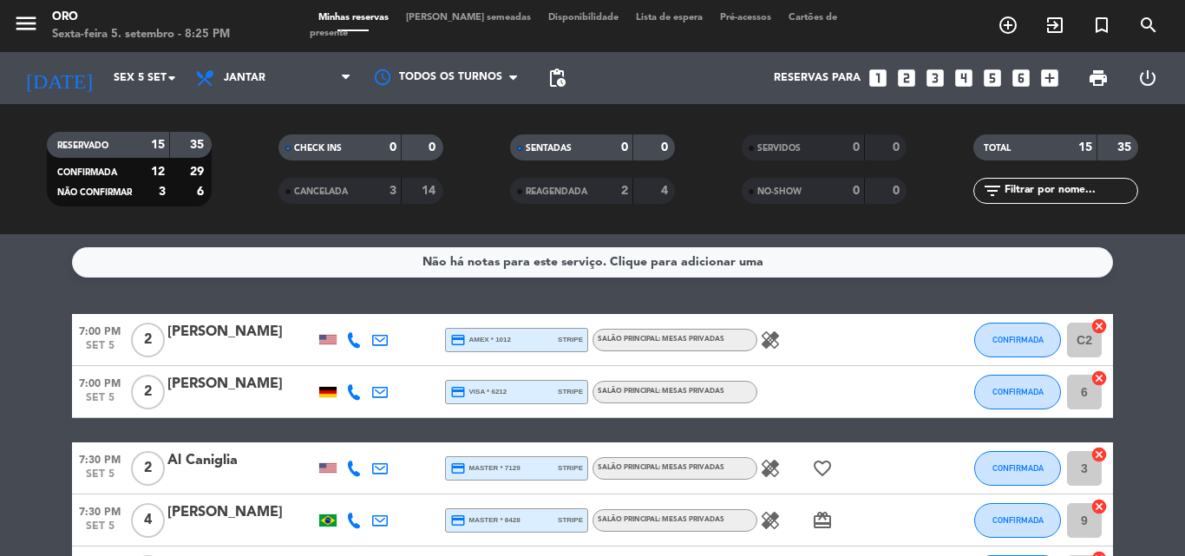
type input "Qui 4 set"
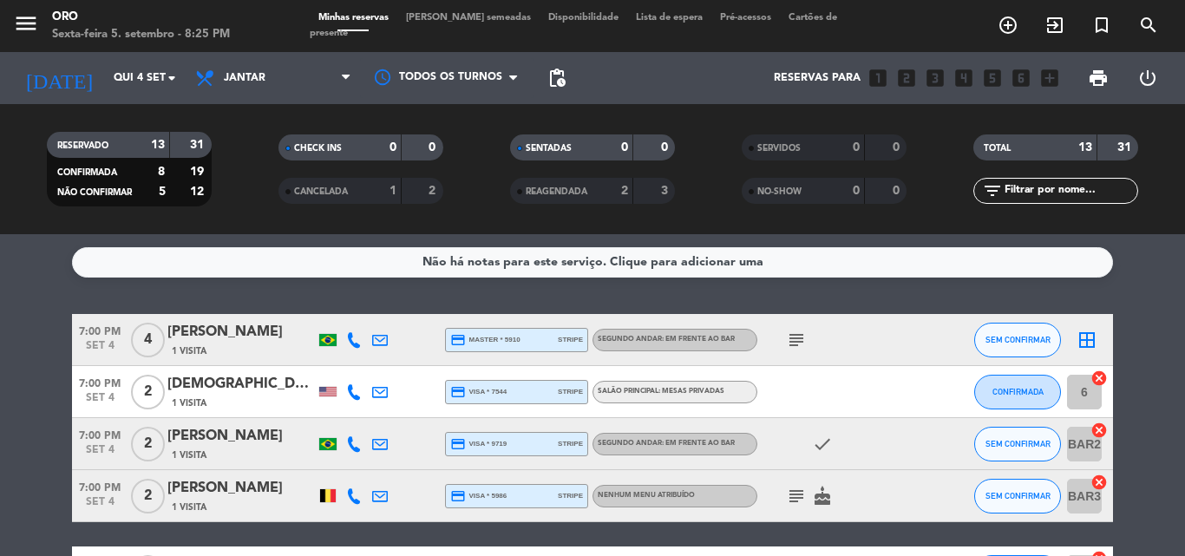
click at [245, 340] on div "[PERSON_NAME]" at bounding box center [240, 332] width 147 height 23
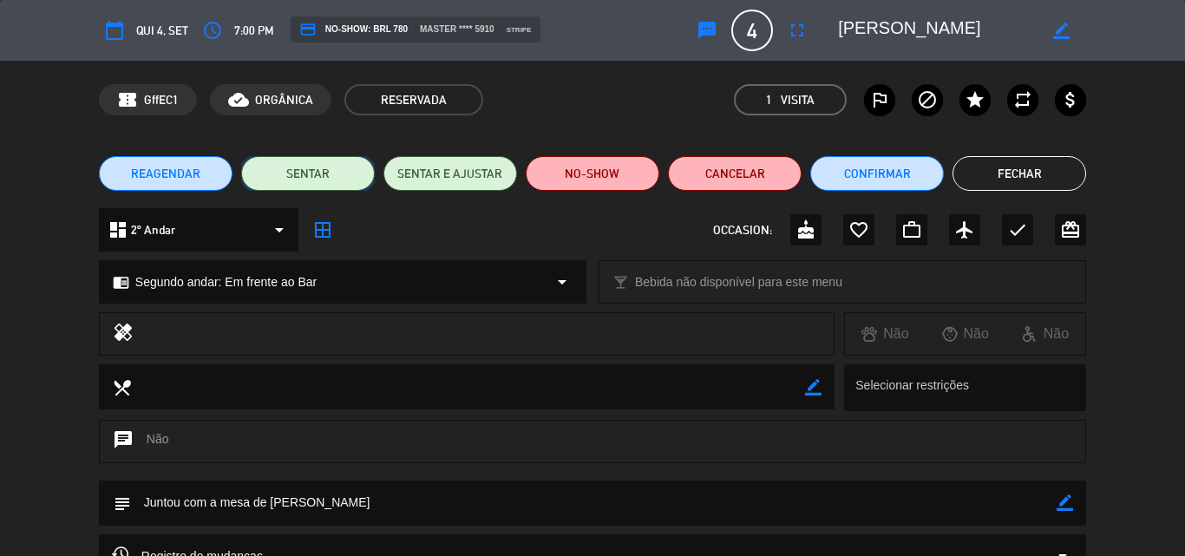
click at [304, 171] on button "SENTAR" at bounding box center [308, 173] width 134 height 35
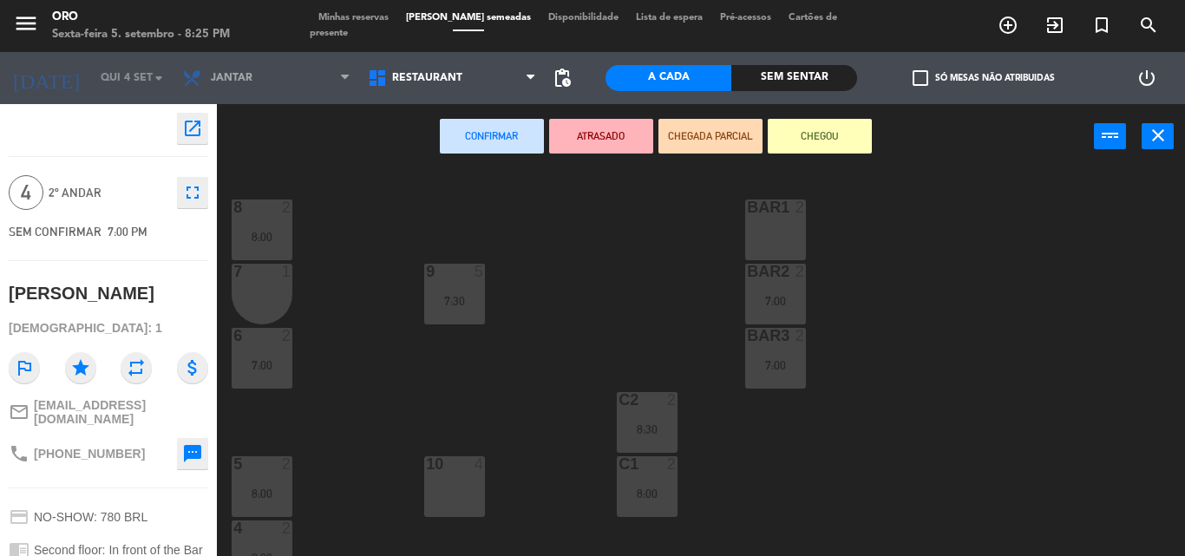
click at [786, 236] on div "BAR1 2" at bounding box center [775, 230] width 61 height 61
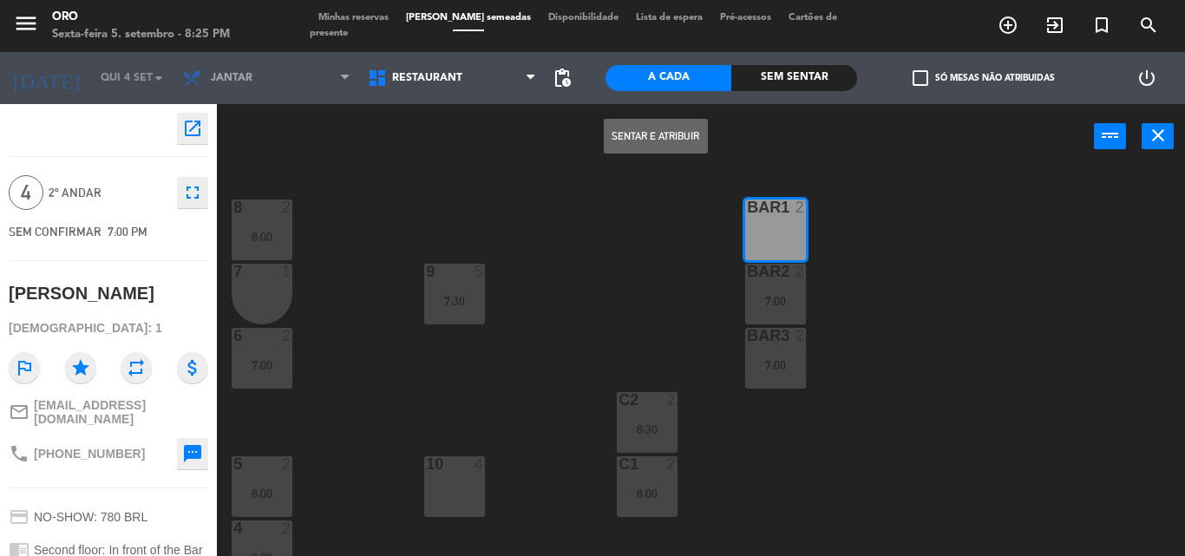
click at [642, 125] on button "Sentar e Atribuir" at bounding box center [656, 136] width 104 height 35
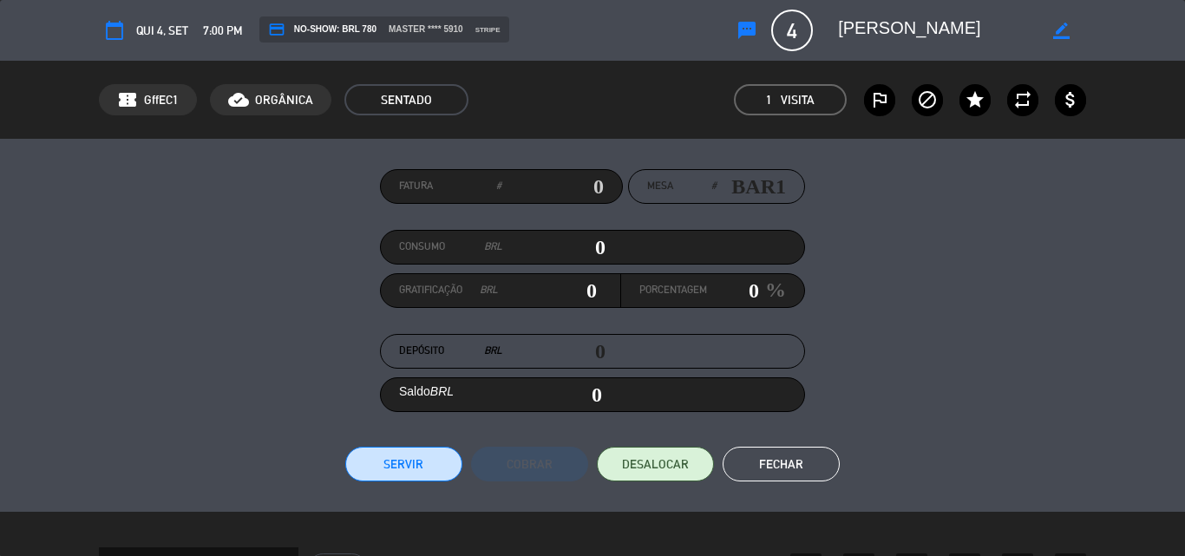
click at [584, 249] on input "0" at bounding box center [553, 247] width 103 height 26
type input "30"
type input "390"
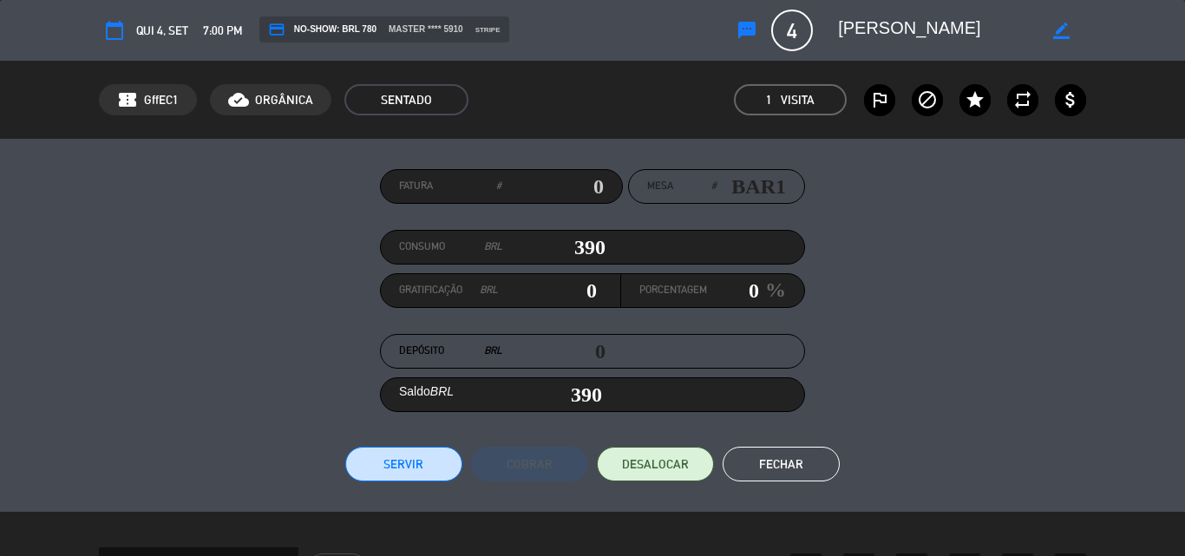
type input "3910"
type input "3,910"
type input "39100"
type input "39,100"
type input "3910"
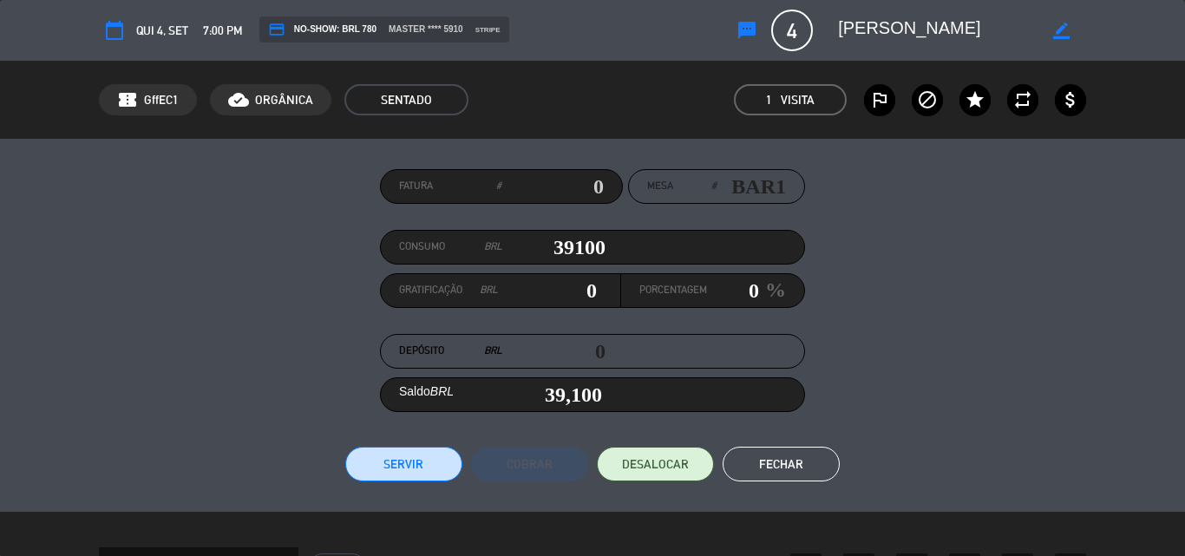
type input "3,910"
type input "3910."
click at [400, 467] on button "Servir" at bounding box center [403, 464] width 117 height 35
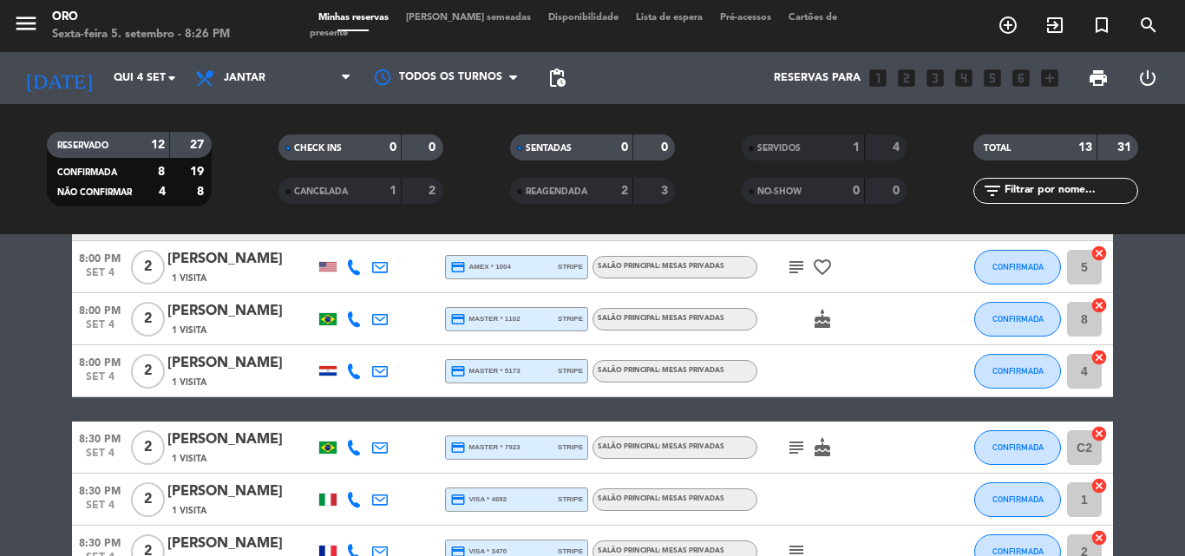
scroll to position [542, 0]
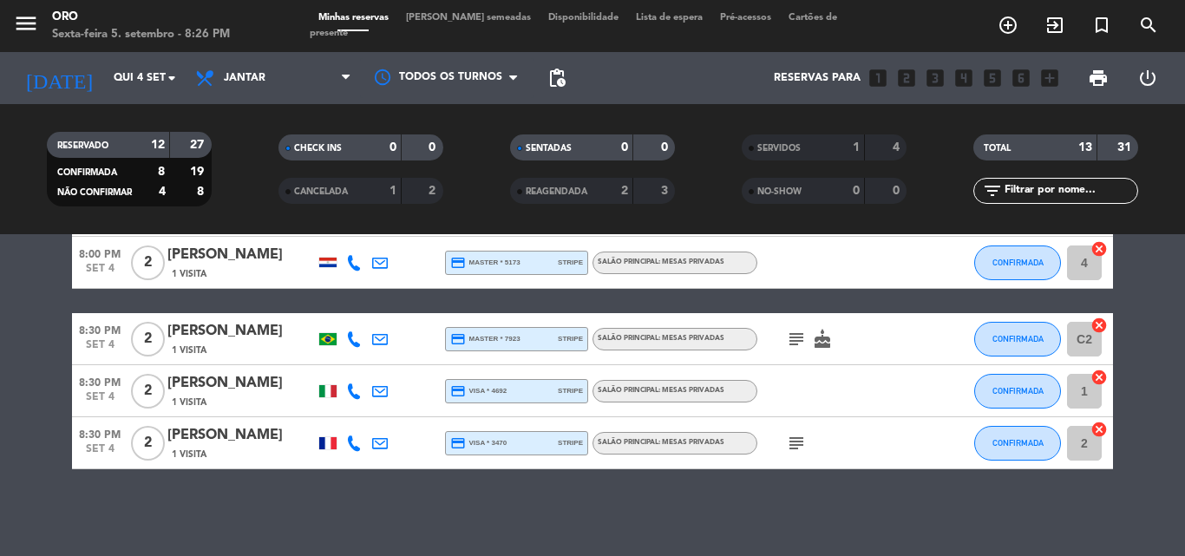
click at [749, 149] on span at bounding box center [751, 148] width 5 height 5
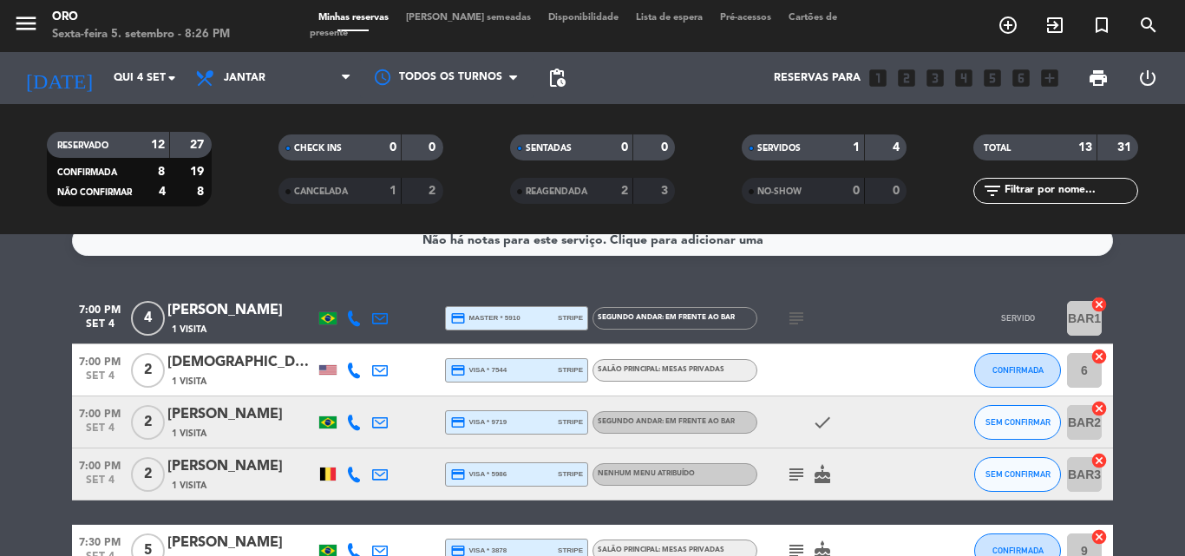
scroll to position [0, 0]
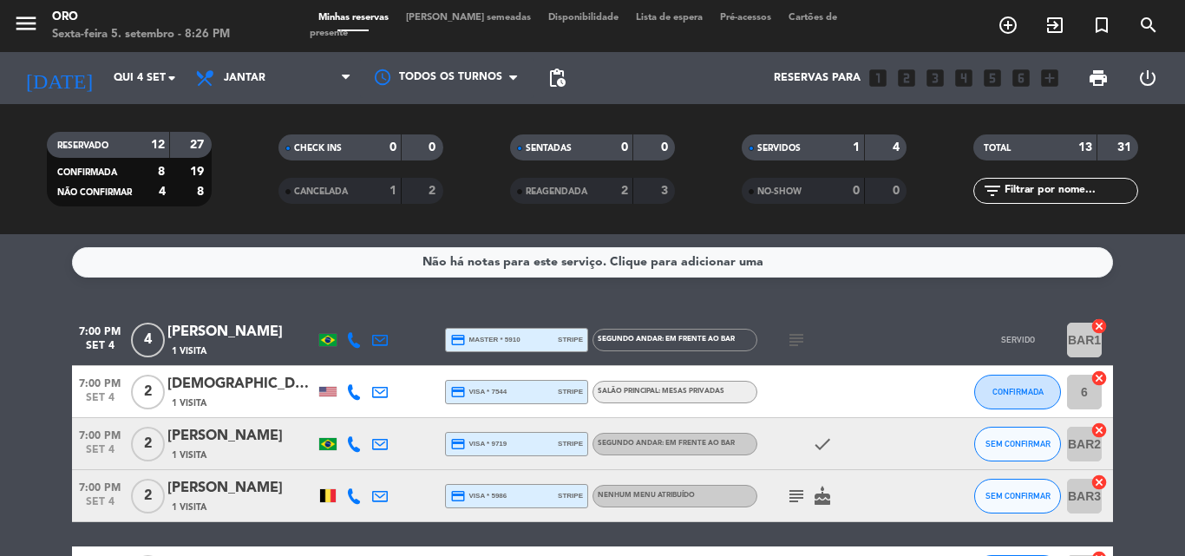
click at [753, 147] on span at bounding box center [751, 148] width 5 height 5
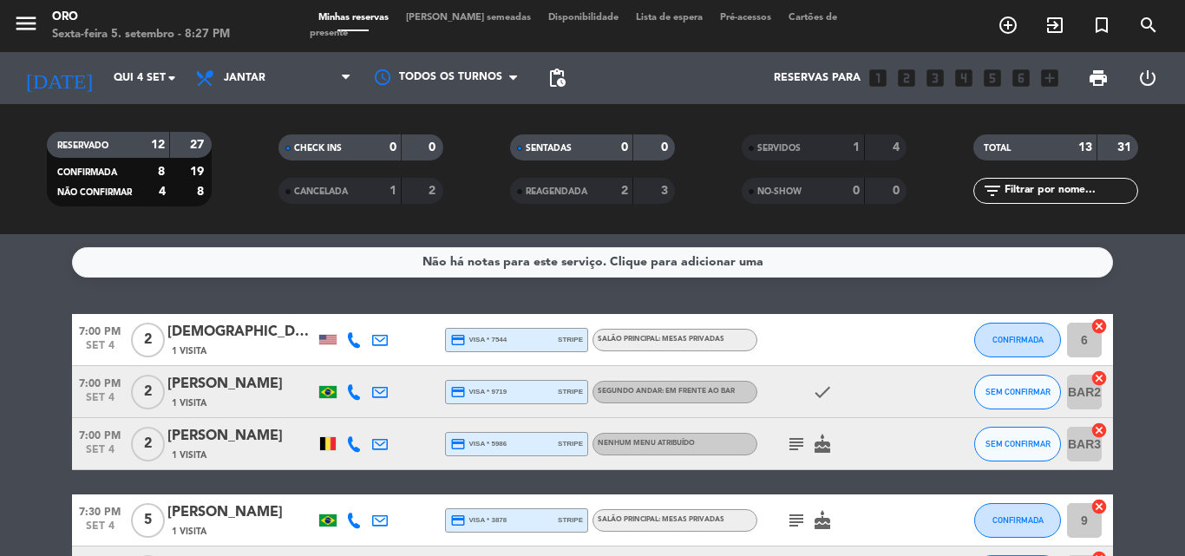
click at [235, 344] on div "1 Visita" at bounding box center [240, 351] width 147 height 15
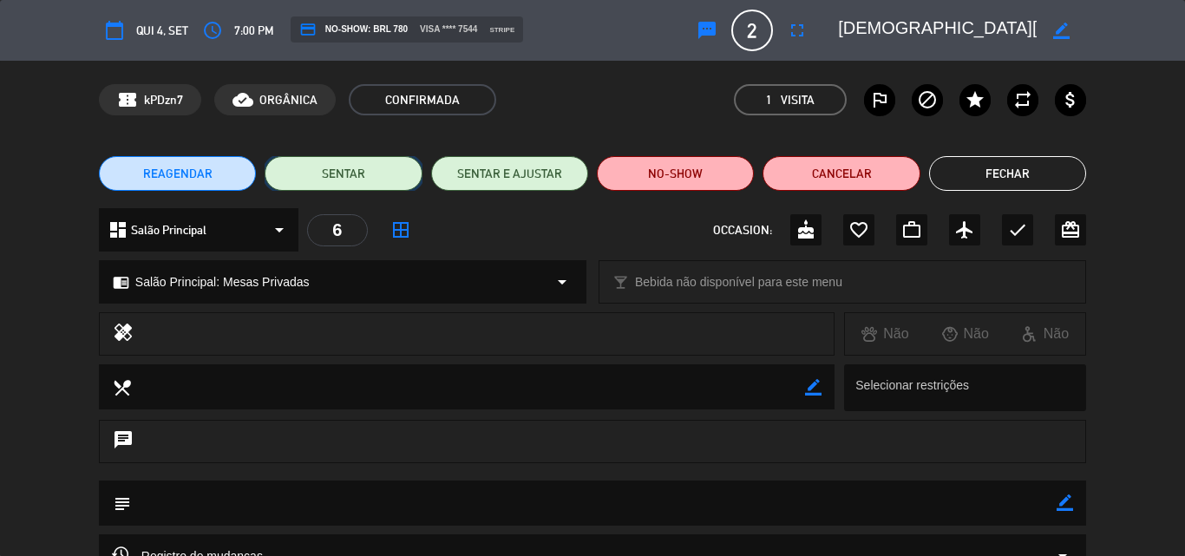
click at [335, 170] on button "SENTAR" at bounding box center [343, 173] width 157 height 35
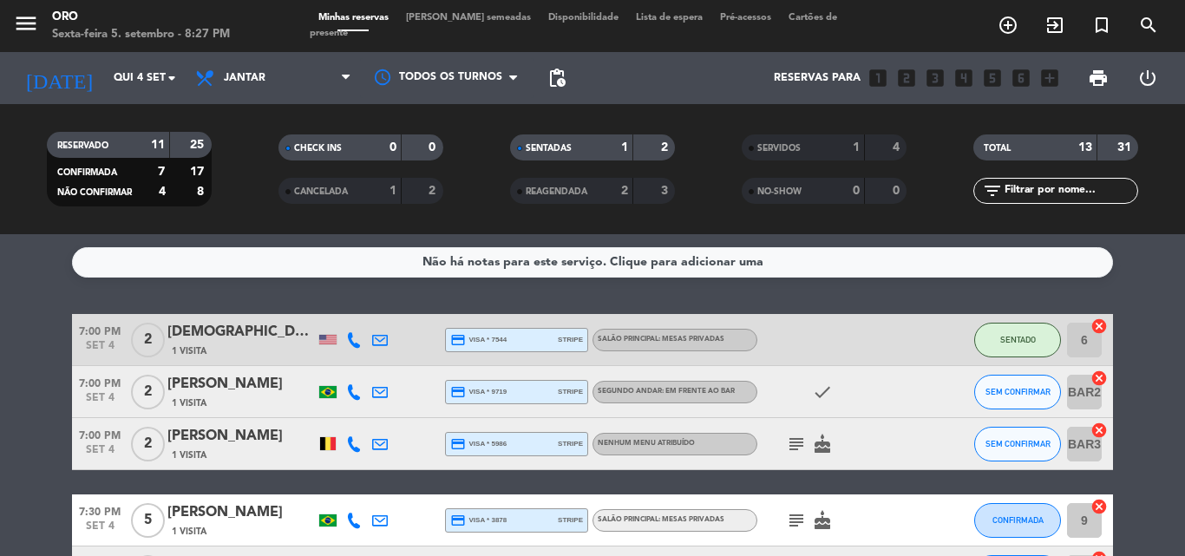
click at [247, 338] on div "[DEMOGRAPHIC_DATA][PERSON_NAME]" at bounding box center [240, 332] width 147 height 23
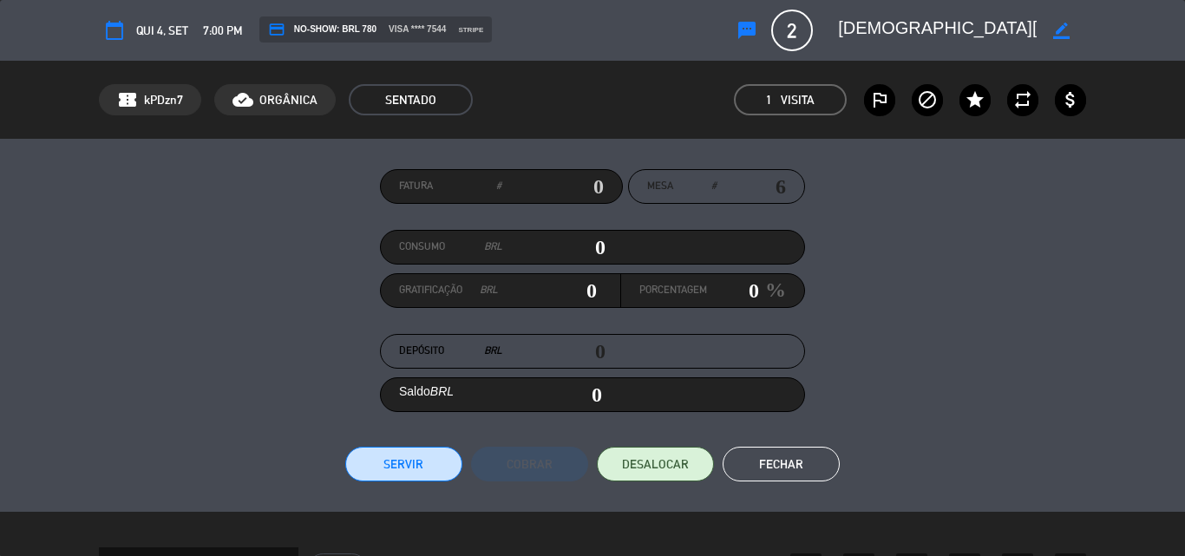
click at [586, 248] on input "0" at bounding box center [553, 247] width 103 height 26
type input "20"
type input "210"
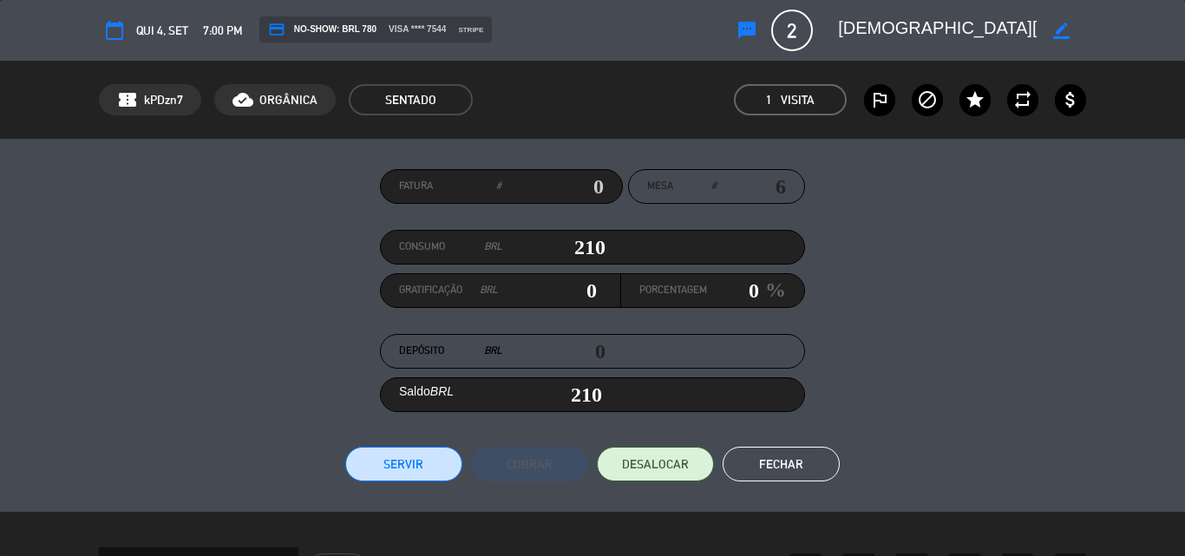
type input "2190"
type input "2,190"
type input "21960"
type input "21,960"
type input "2196"
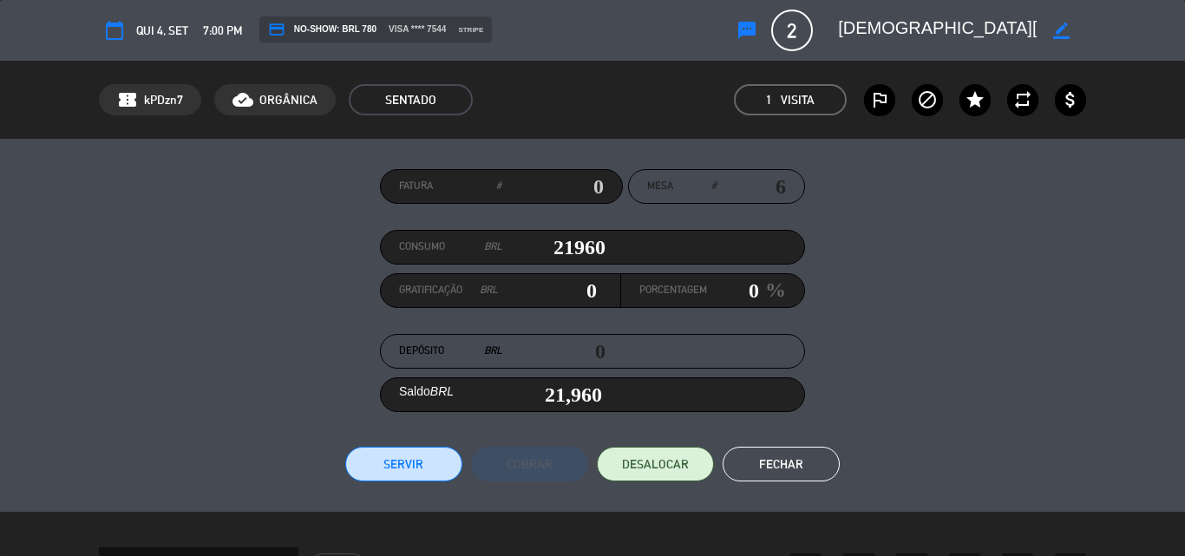
type input "2,196"
type input "2196.5"
type input "2,196.5"
type input "2196.5"
click at [413, 457] on button "Servir" at bounding box center [403, 464] width 117 height 35
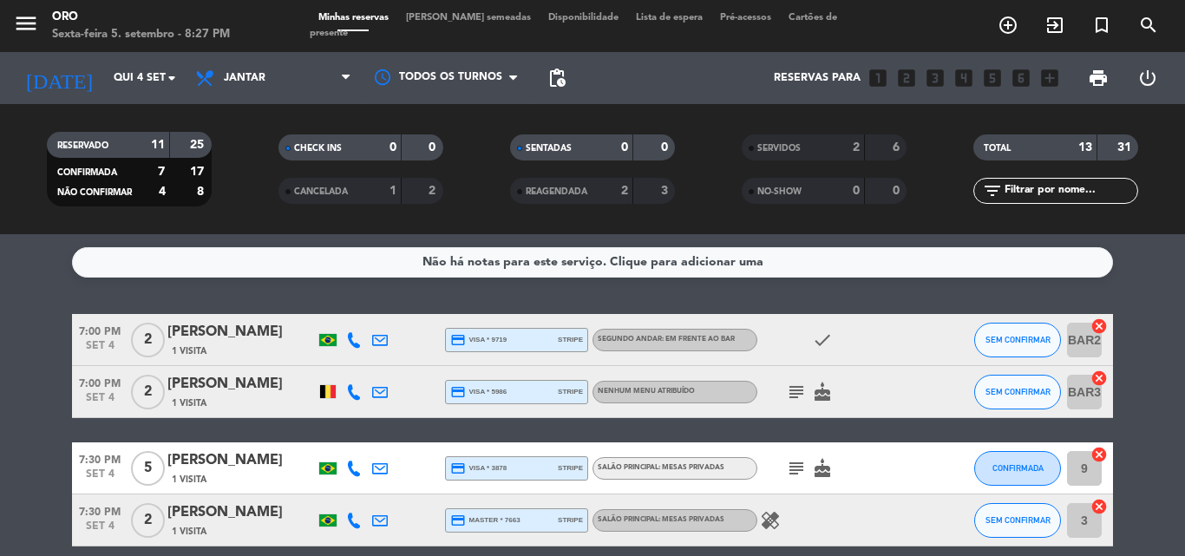
click at [223, 389] on div "[PERSON_NAME]" at bounding box center [240, 384] width 147 height 23
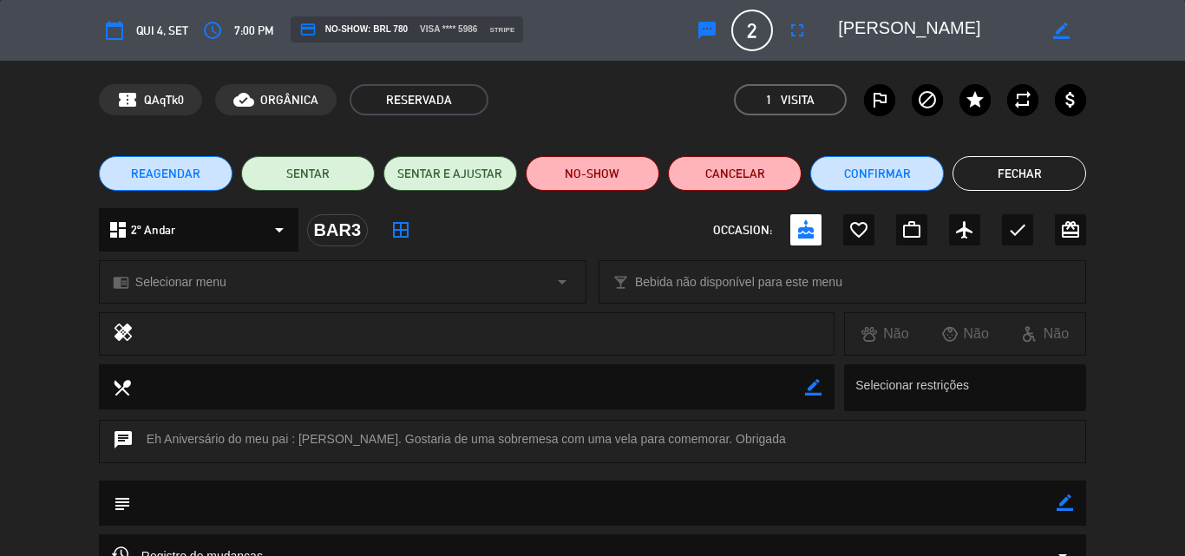
click at [1012, 174] on button "Fechar" at bounding box center [1019, 173] width 134 height 35
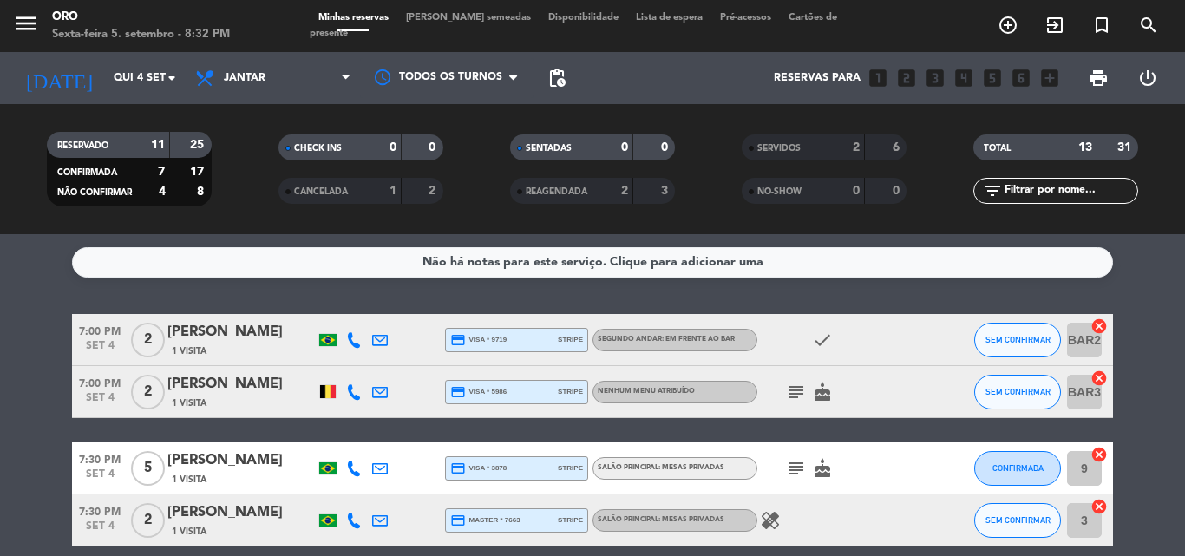
click at [797, 389] on icon "subject" at bounding box center [796, 392] width 21 height 21
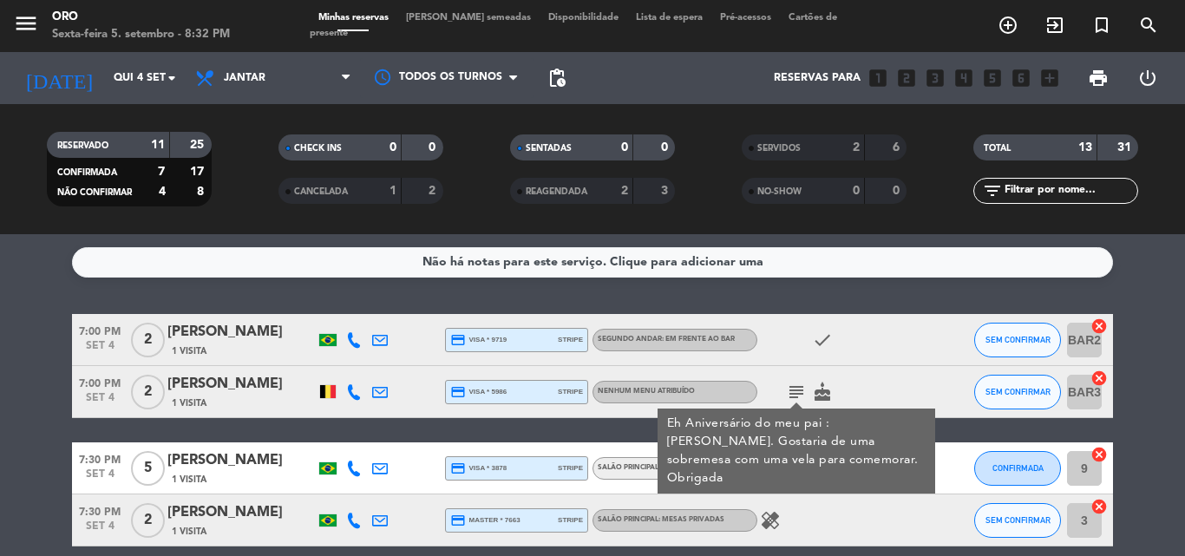
click at [232, 393] on div "[PERSON_NAME]" at bounding box center [240, 384] width 147 height 23
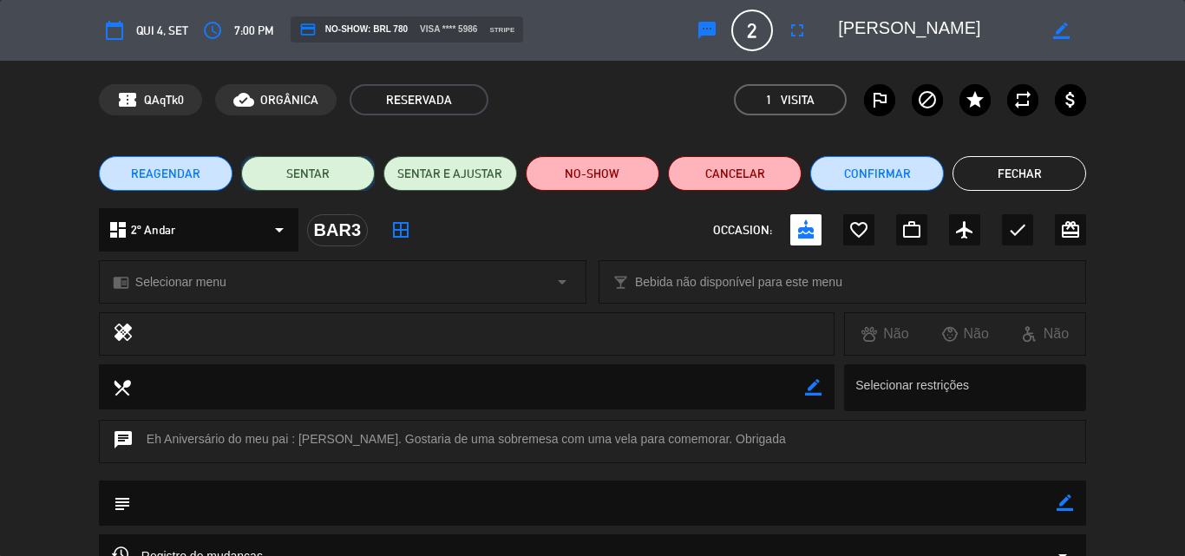
click at [309, 170] on button "SENTAR" at bounding box center [308, 173] width 134 height 35
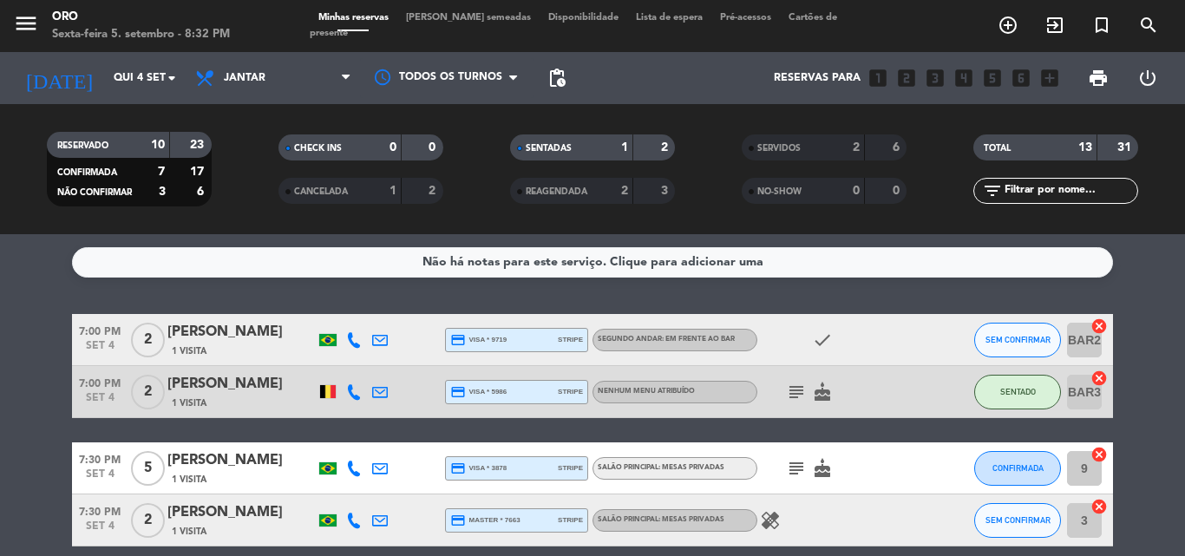
click at [239, 388] on div "[PERSON_NAME]" at bounding box center [240, 384] width 147 height 23
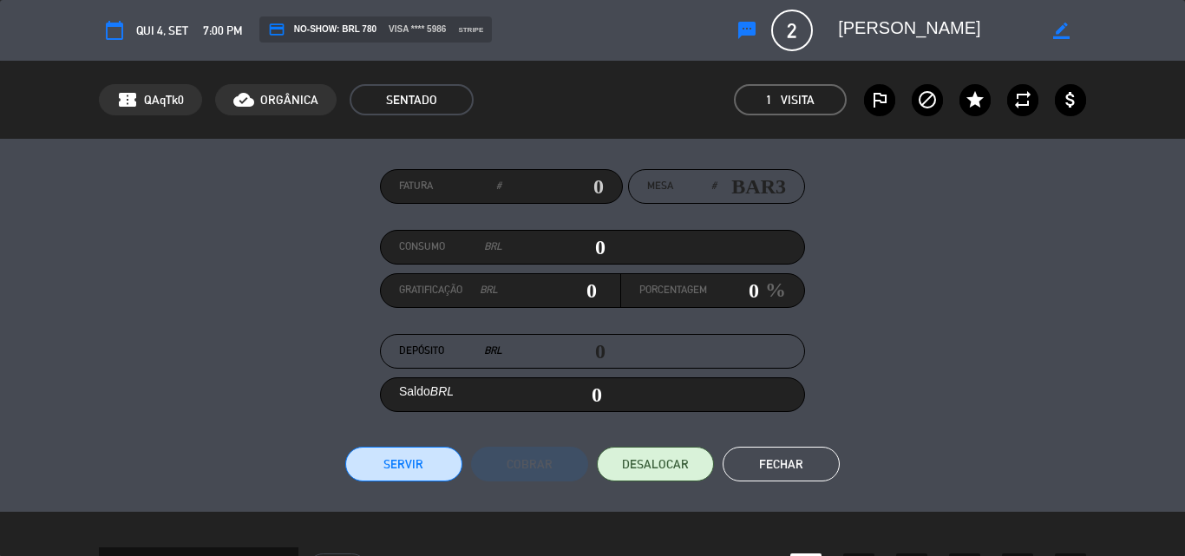
click at [588, 250] on input "0" at bounding box center [553, 247] width 103 height 26
type input "30"
type input "320"
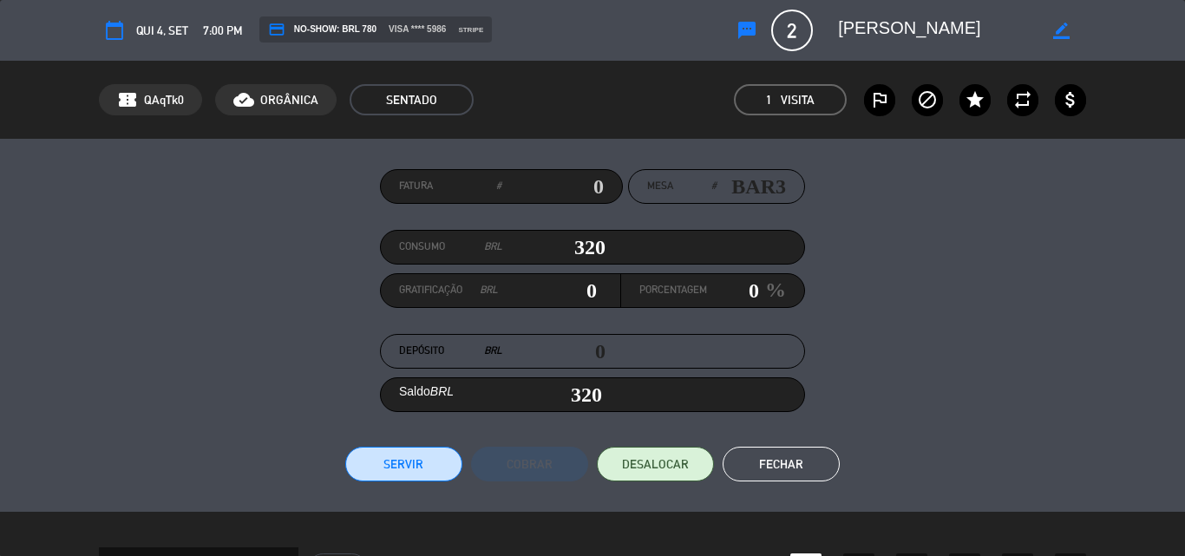
type input "3230"
type input "3,230"
type input "32360"
type input "32,360"
type input "3236"
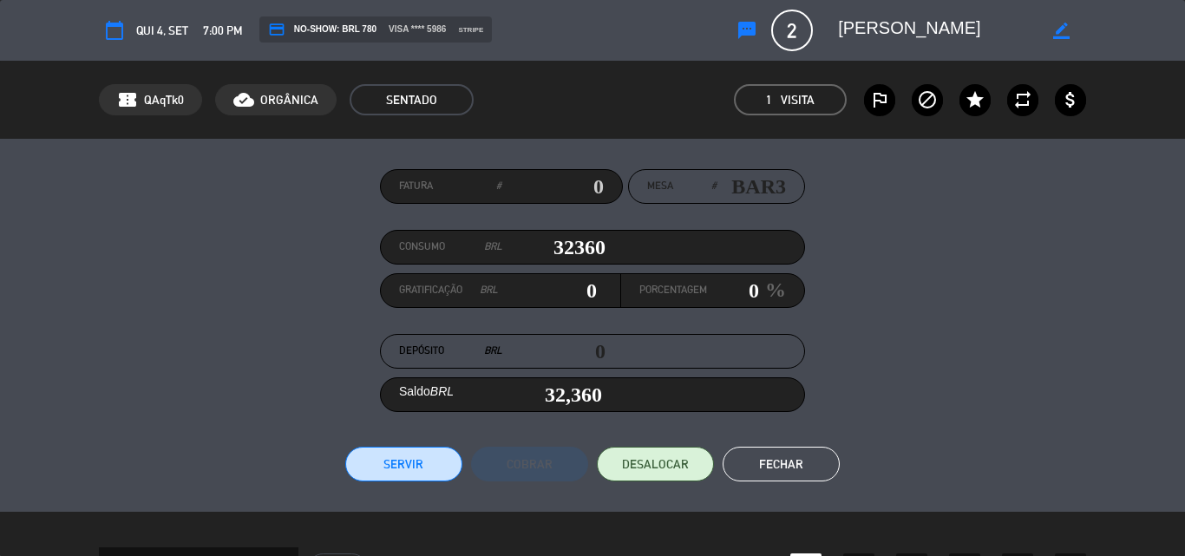
type input "3,236"
type input "3236.1"
type input "3,236.1"
type input "3236.1"
click at [402, 466] on button "Servir" at bounding box center [403, 464] width 117 height 35
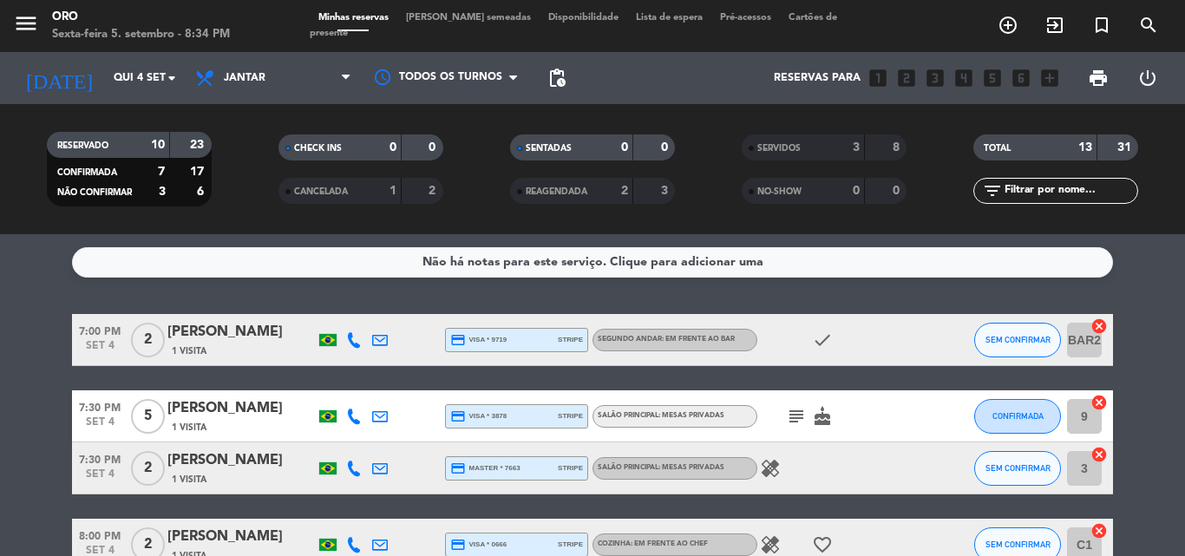
click at [238, 412] on div "[PERSON_NAME]" at bounding box center [240, 408] width 147 height 23
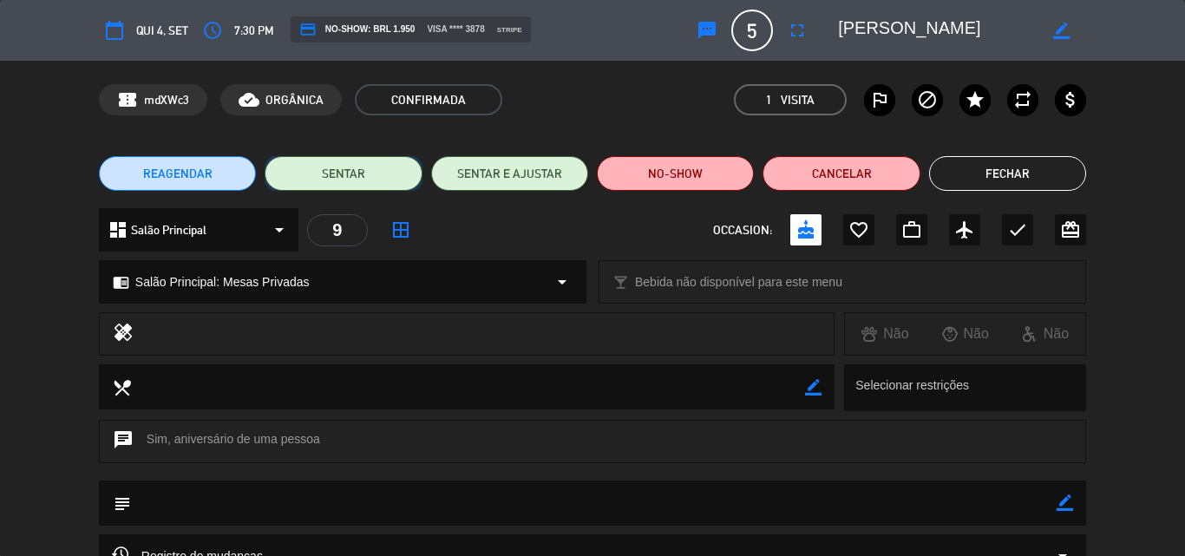
click at [347, 173] on button "SENTAR" at bounding box center [343, 173] width 157 height 35
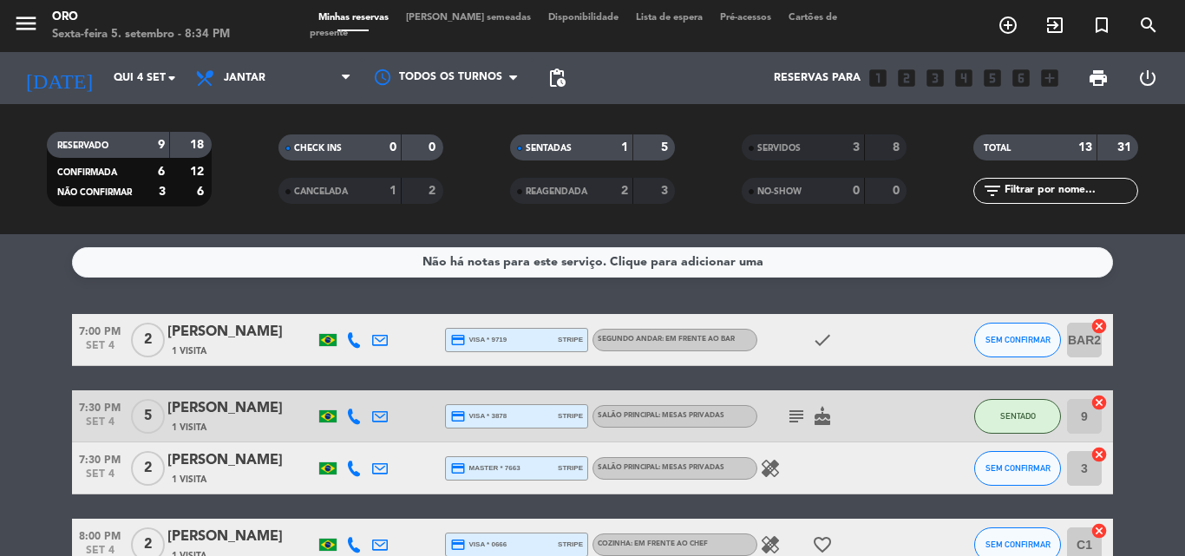
click at [256, 416] on div "[PERSON_NAME]" at bounding box center [240, 408] width 147 height 23
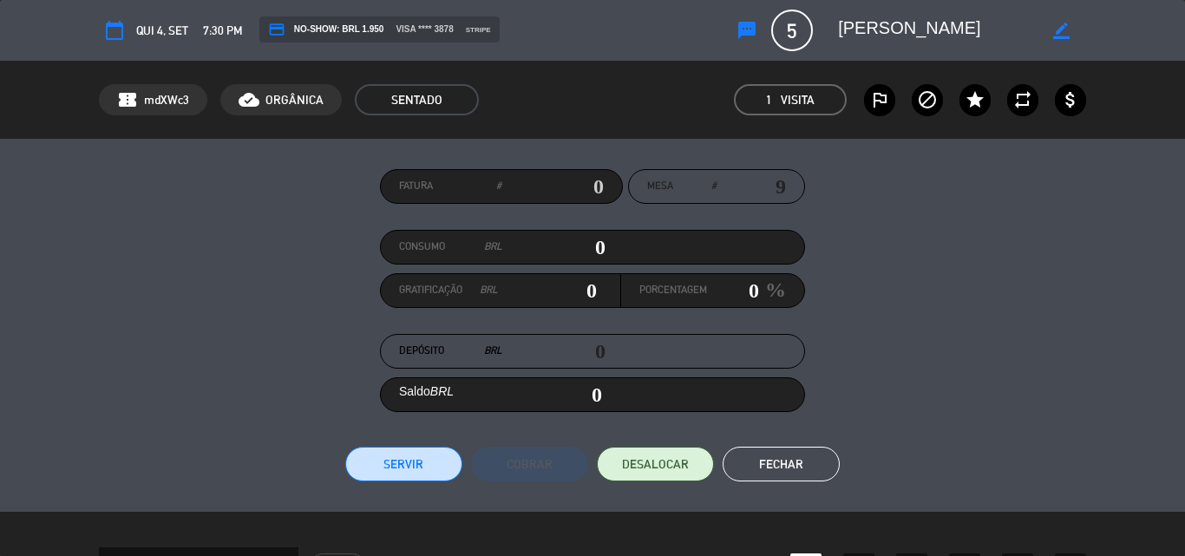
click at [586, 252] on input "0" at bounding box center [553, 247] width 103 height 26
type input "50"
type input "550"
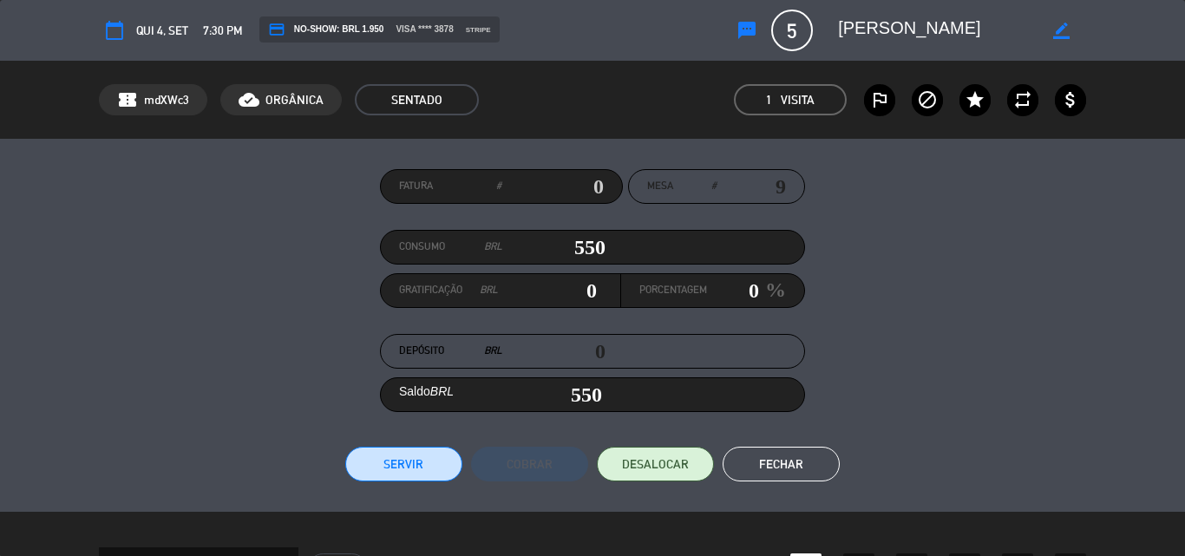
type input "5510"
type input "5,510"
type input "55100"
type input "55,100"
type input "5510"
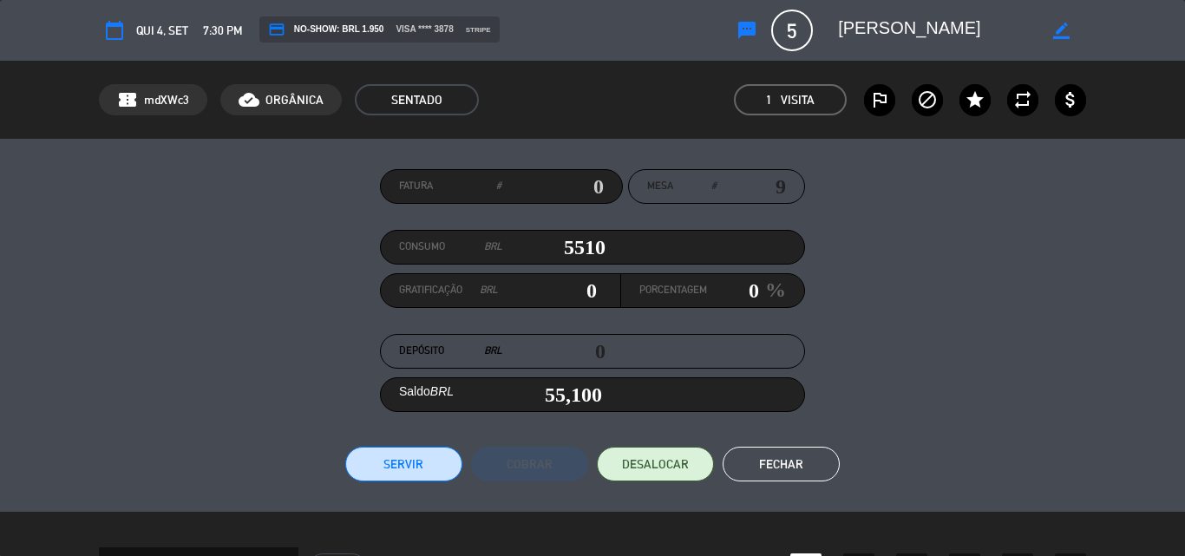
type input "5,510"
type input "5510.8"
type input "5,510.8"
type input "5510.8"
click at [403, 463] on button "Servir" at bounding box center [403, 464] width 117 height 35
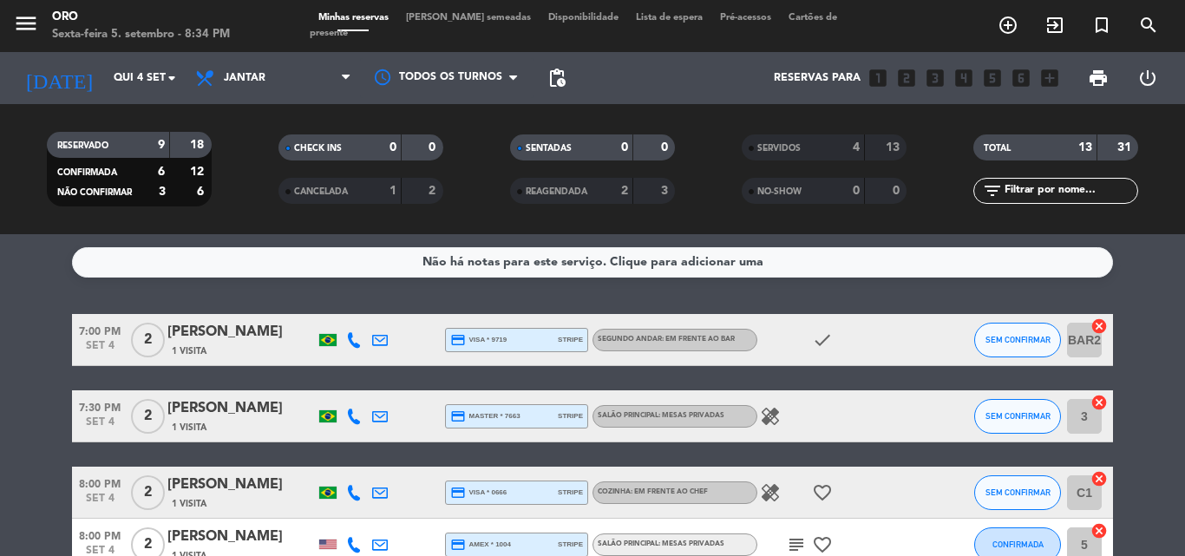
click at [218, 416] on div "[PERSON_NAME]" at bounding box center [240, 408] width 147 height 23
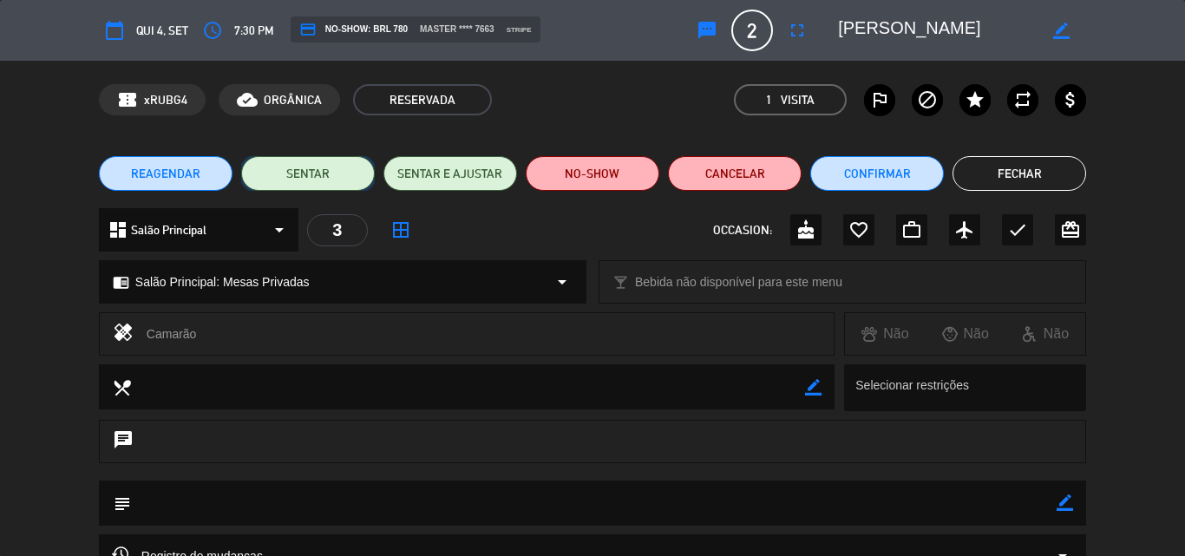
click at [304, 173] on button "SENTAR" at bounding box center [308, 173] width 134 height 35
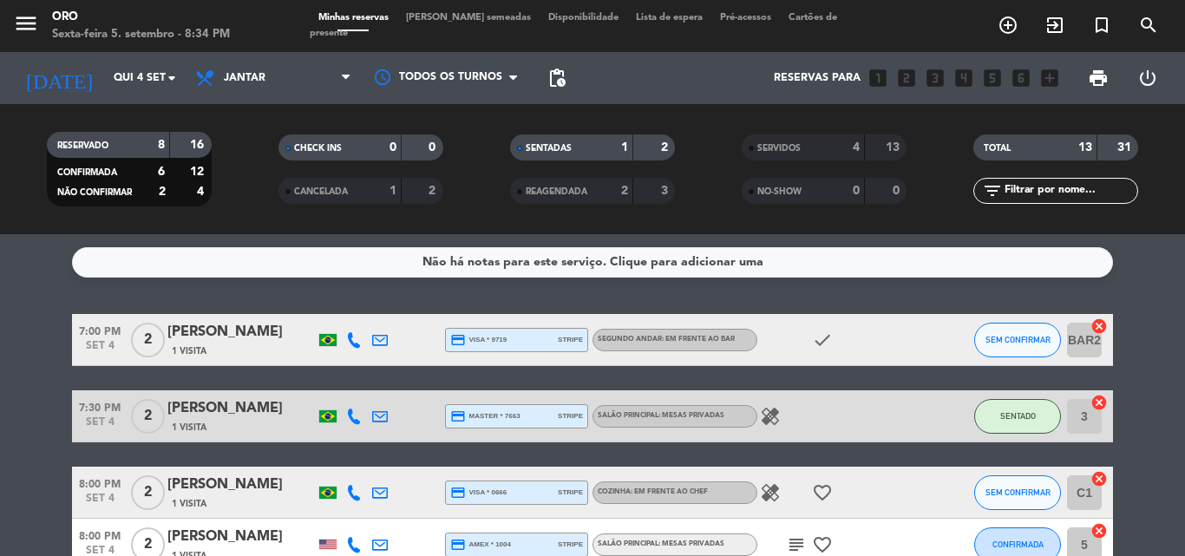
click at [224, 408] on div "[PERSON_NAME]" at bounding box center [240, 408] width 147 height 23
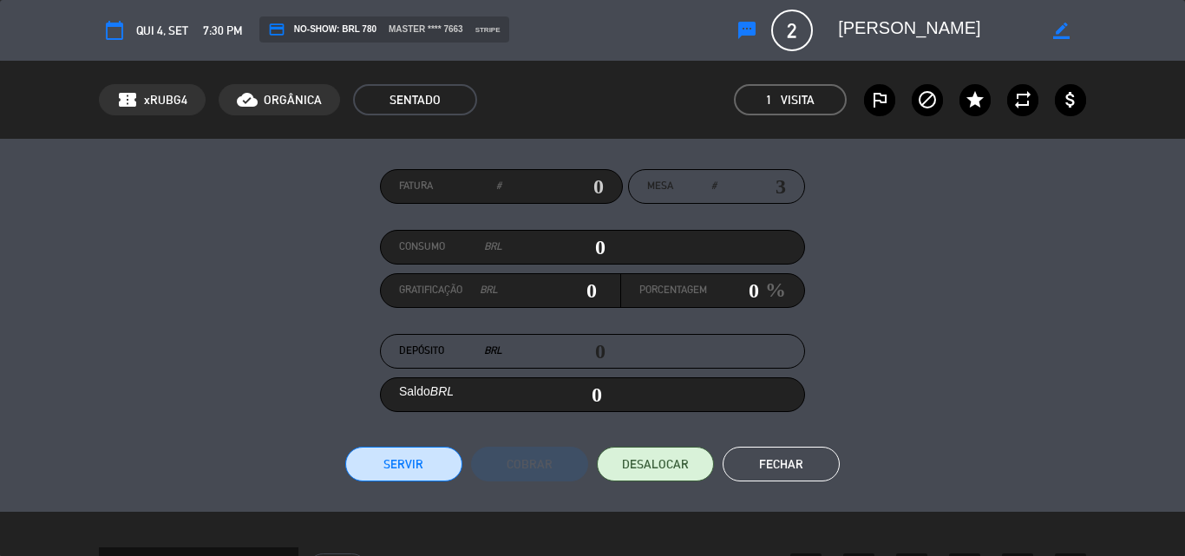
click at [586, 245] on input "0" at bounding box center [553, 247] width 103 height 26
type input "20"
type input "230"
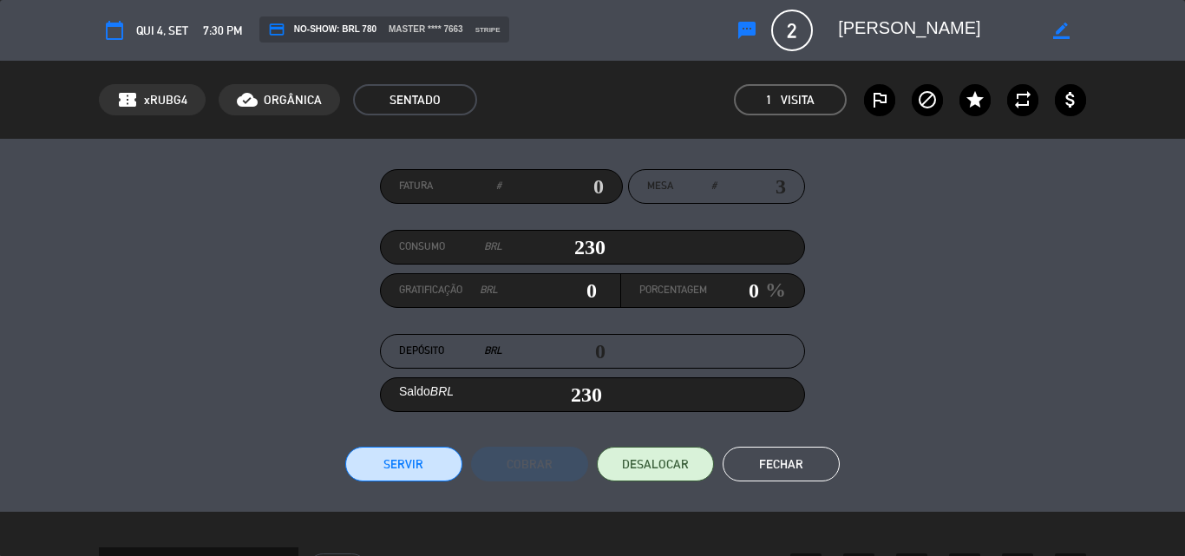
type input "2310"
type input "2,310"
type input "23110"
type input "23,110"
type input "2311"
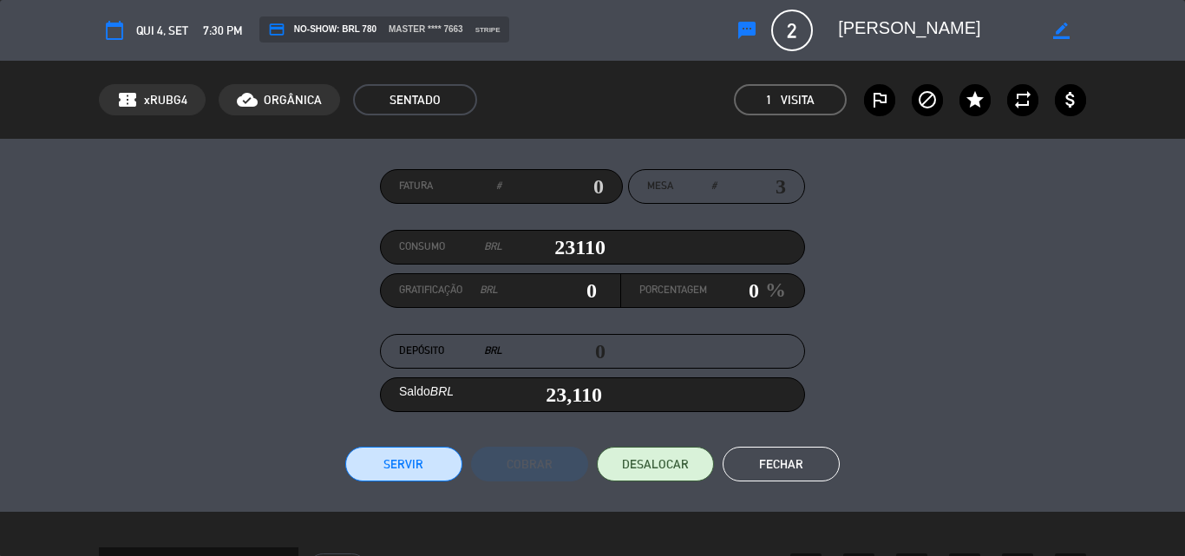
type input "2,311"
type input "2311.5"
type input "2,311.5"
type input "2311.5"
click at [396, 464] on button "Servir" at bounding box center [403, 464] width 117 height 35
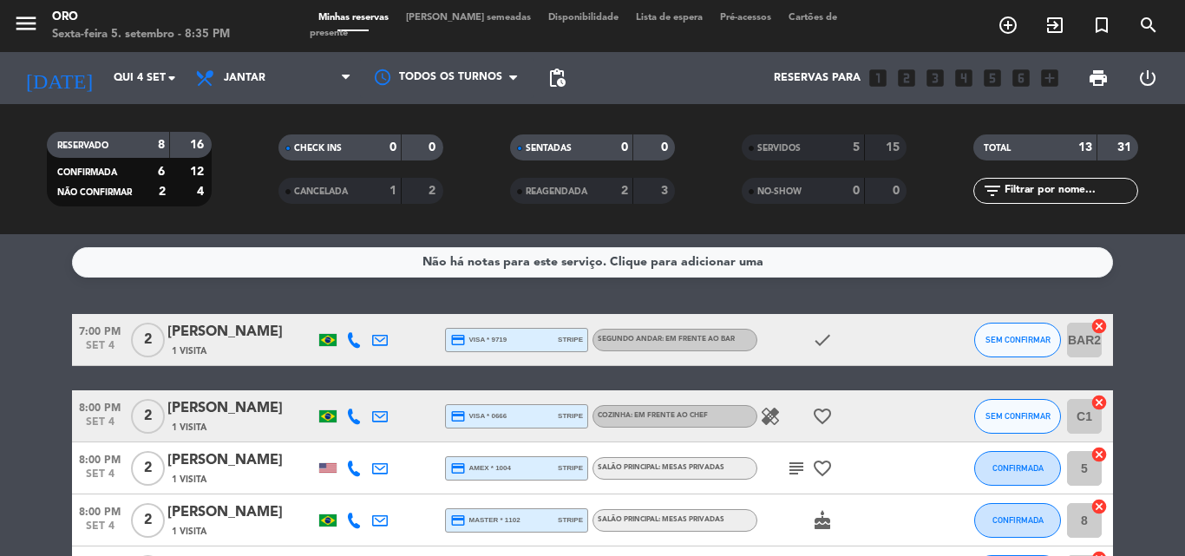
click at [232, 419] on div "[PERSON_NAME]" at bounding box center [240, 408] width 147 height 23
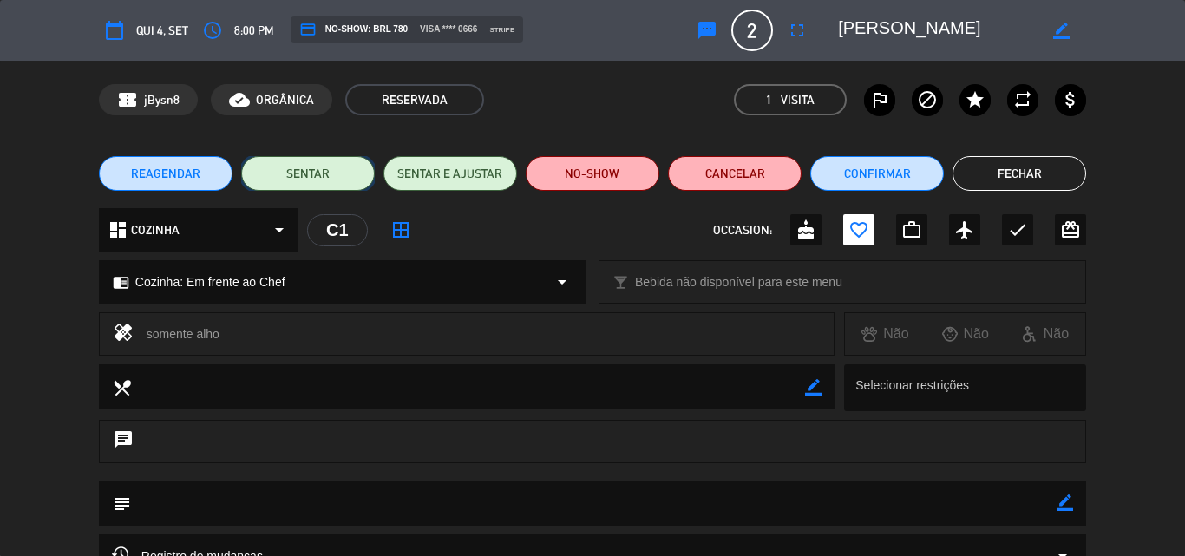
click at [313, 172] on button "SENTAR" at bounding box center [308, 173] width 134 height 35
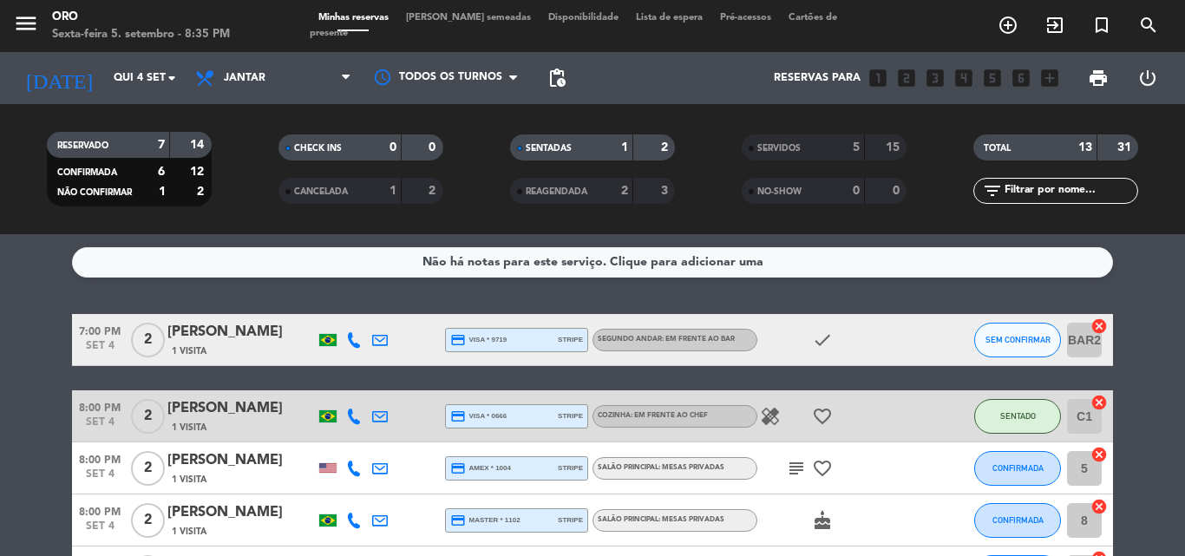
click at [226, 410] on div "[PERSON_NAME]" at bounding box center [240, 408] width 147 height 23
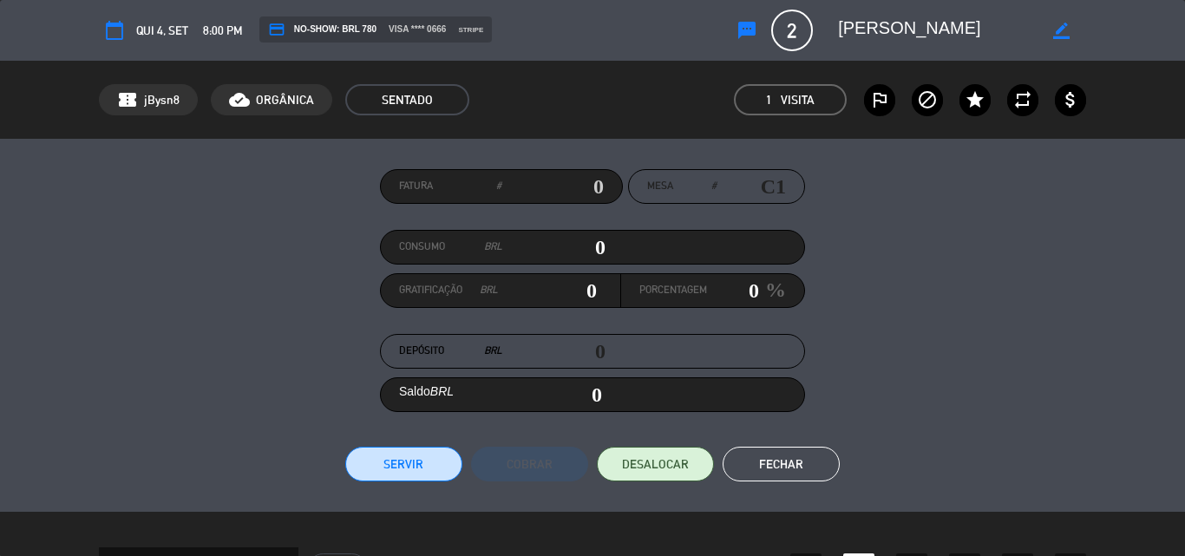
click at [588, 248] on input "0" at bounding box center [553, 247] width 103 height 26
type input "20"
type input "240"
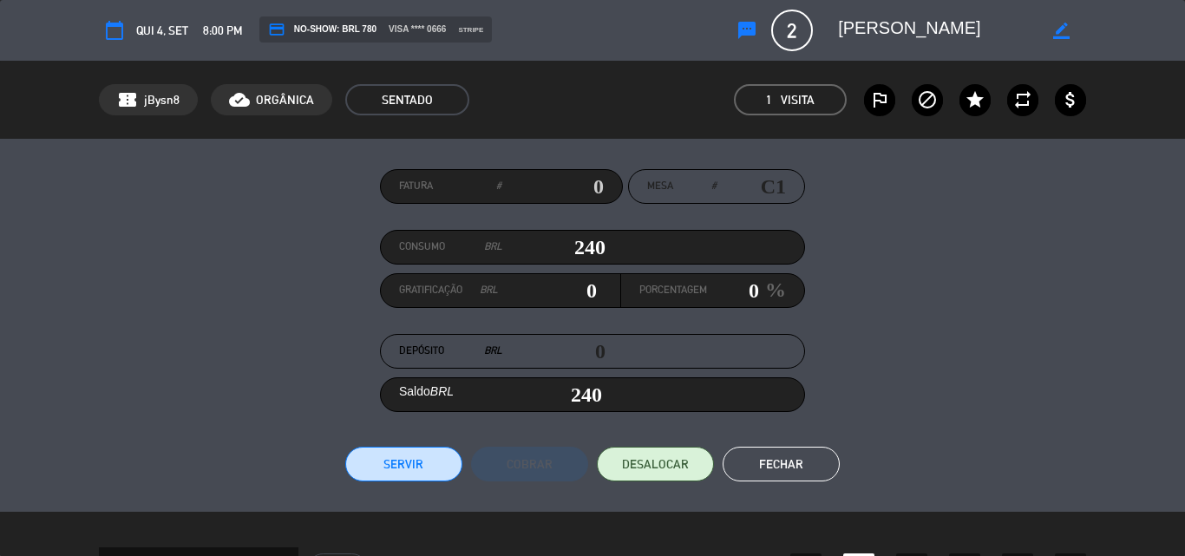
type input "2490"
type input "2,490"
type input "24900"
type input "24,900"
type input "2490"
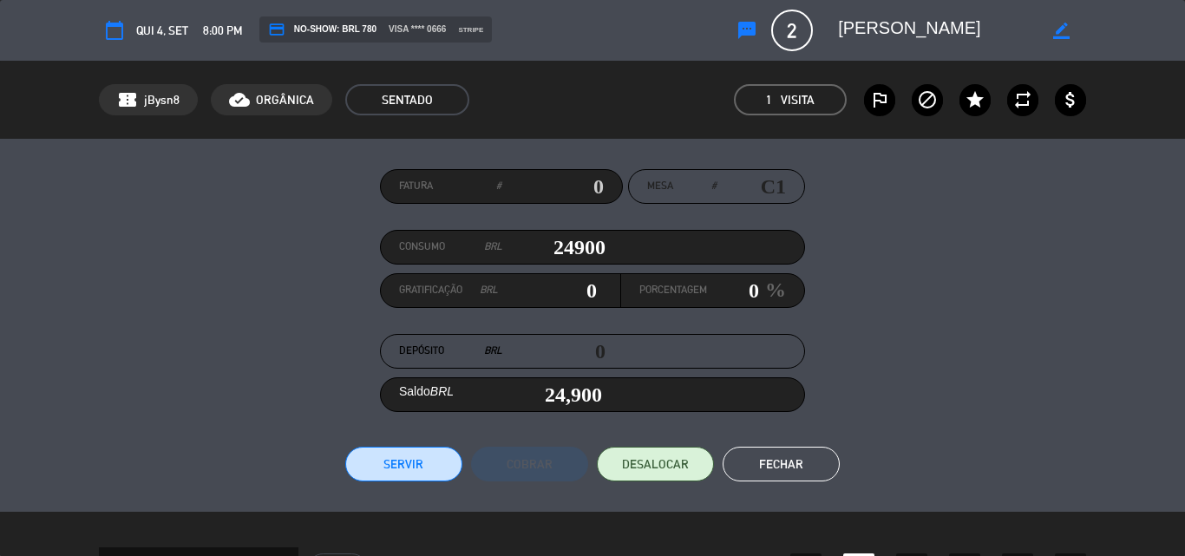
type input "2,490"
type input "2490.9"
type input "2,490.9"
type input "2490.9"
click at [407, 468] on button "Servir" at bounding box center [403, 464] width 117 height 35
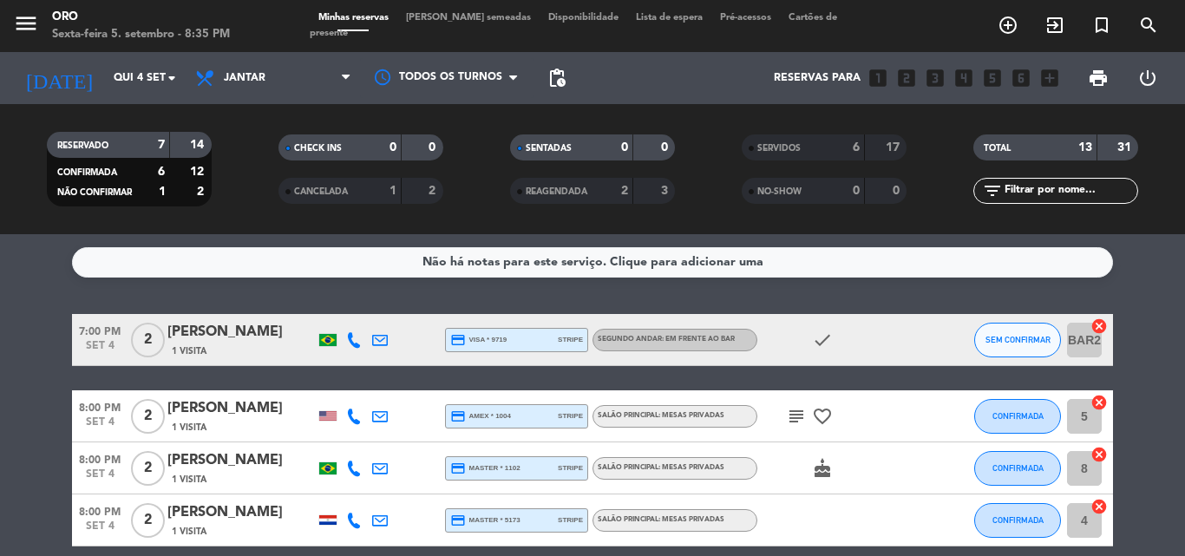
click at [257, 417] on div "[PERSON_NAME]" at bounding box center [240, 408] width 147 height 23
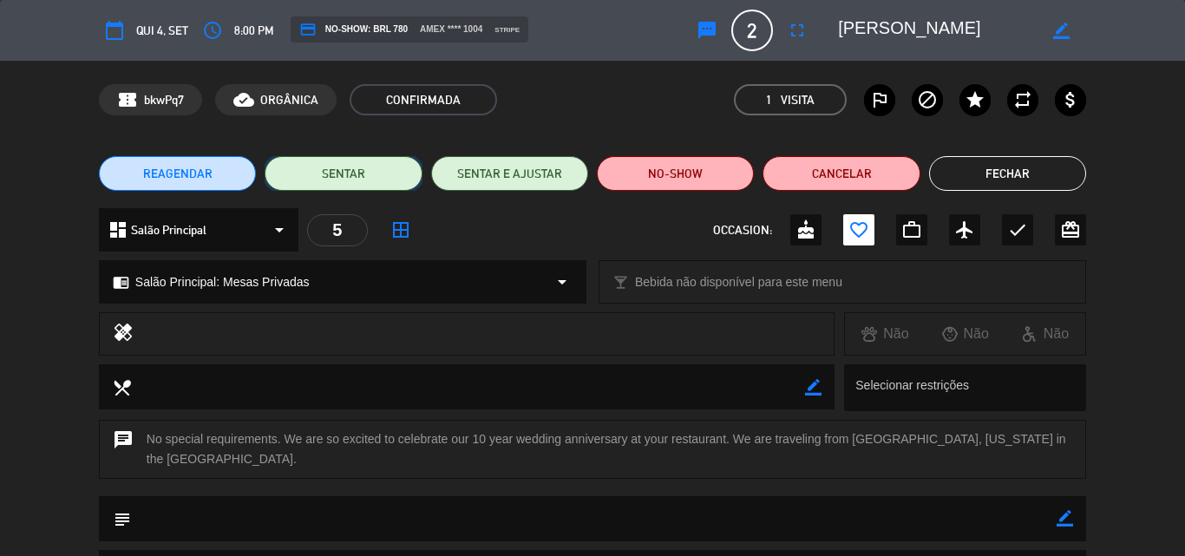
click at [336, 188] on button "SENTAR" at bounding box center [343, 173] width 157 height 35
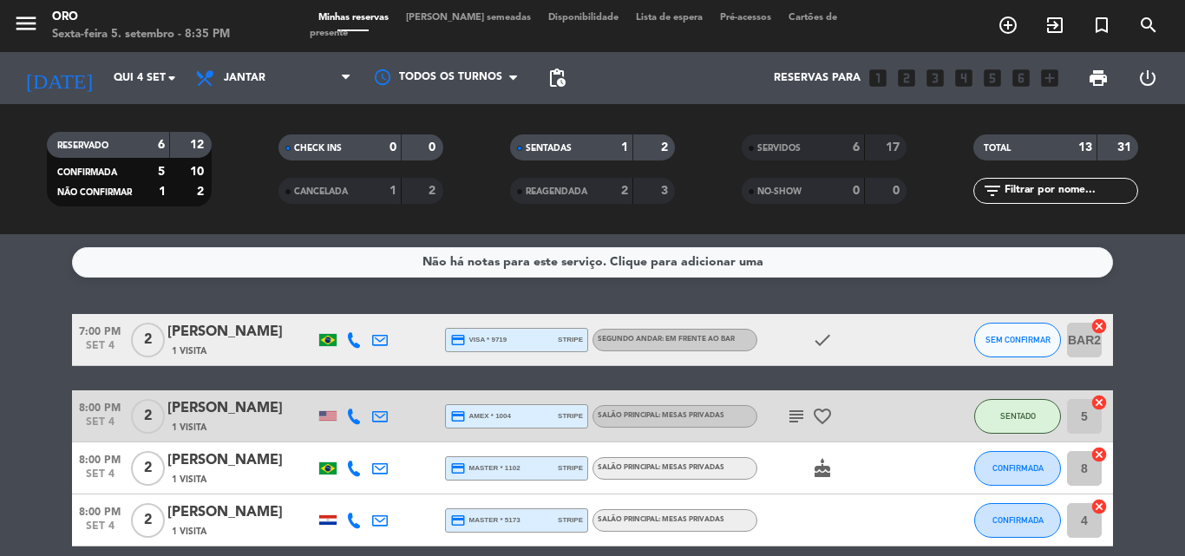
click at [246, 410] on div "[PERSON_NAME]" at bounding box center [240, 408] width 147 height 23
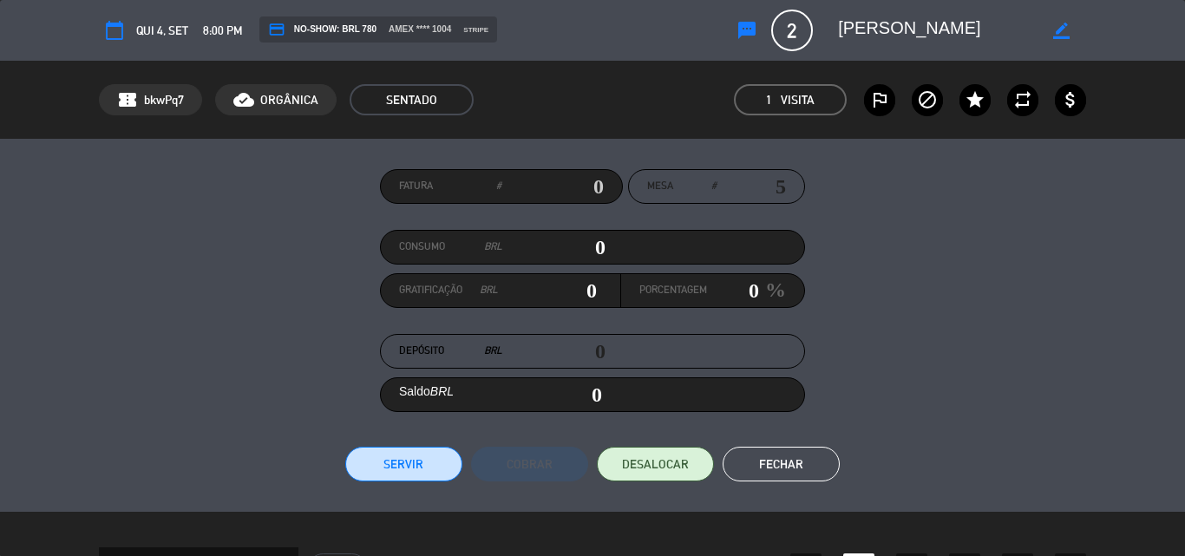
click at [586, 250] on input "0" at bounding box center [553, 247] width 103 height 26
type input "20"
type input "250"
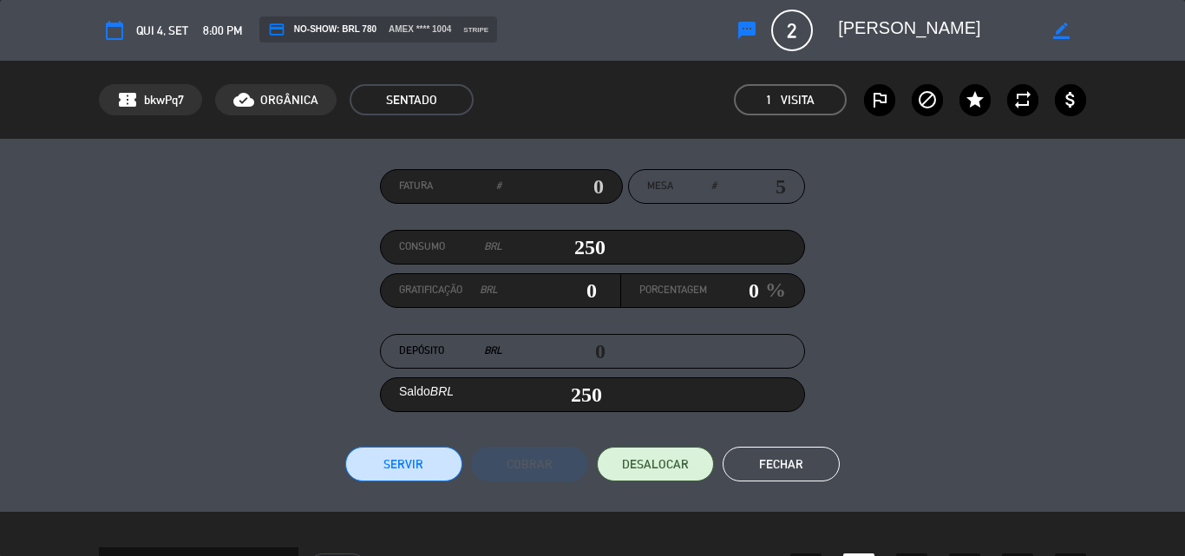
type input "2500"
type input "2,500"
type input "25020"
type input "25,020"
type input "2502"
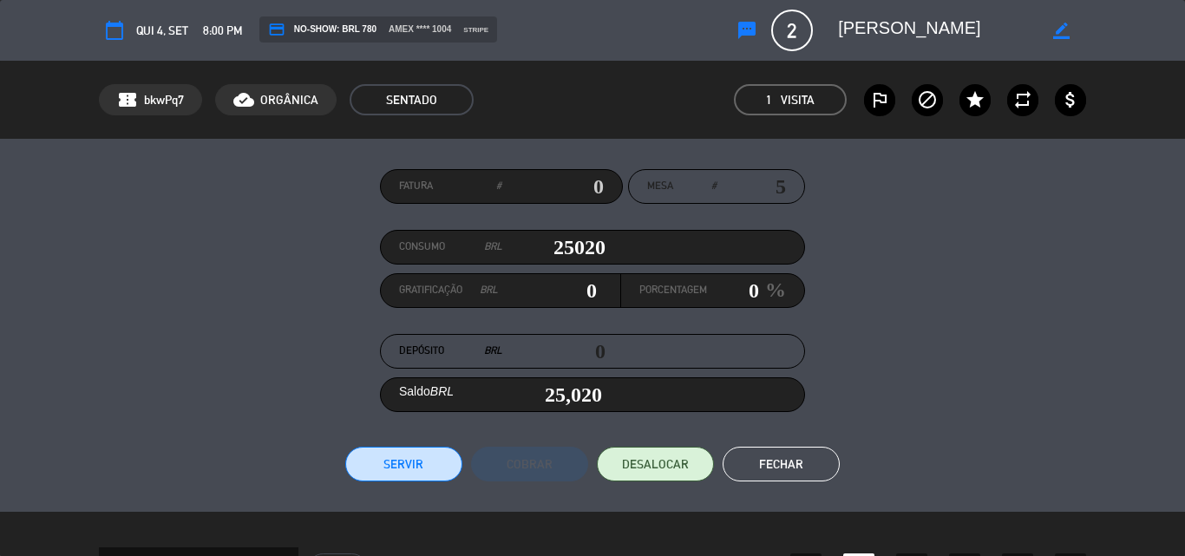
type input "2,502"
type input "2502.4"
type input "2,502.4"
type input "2502.4"
click at [400, 465] on button "Servir" at bounding box center [403, 464] width 117 height 35
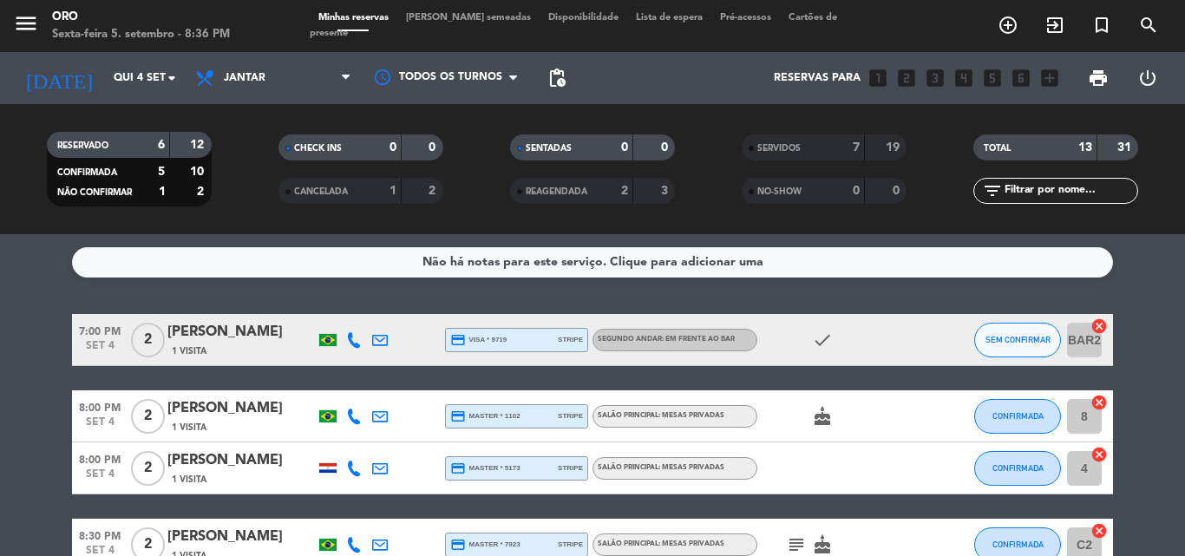
click at [224, 416] on div "[PERSON_NAME]" at bounding box center [240, 408] width 147 height 23
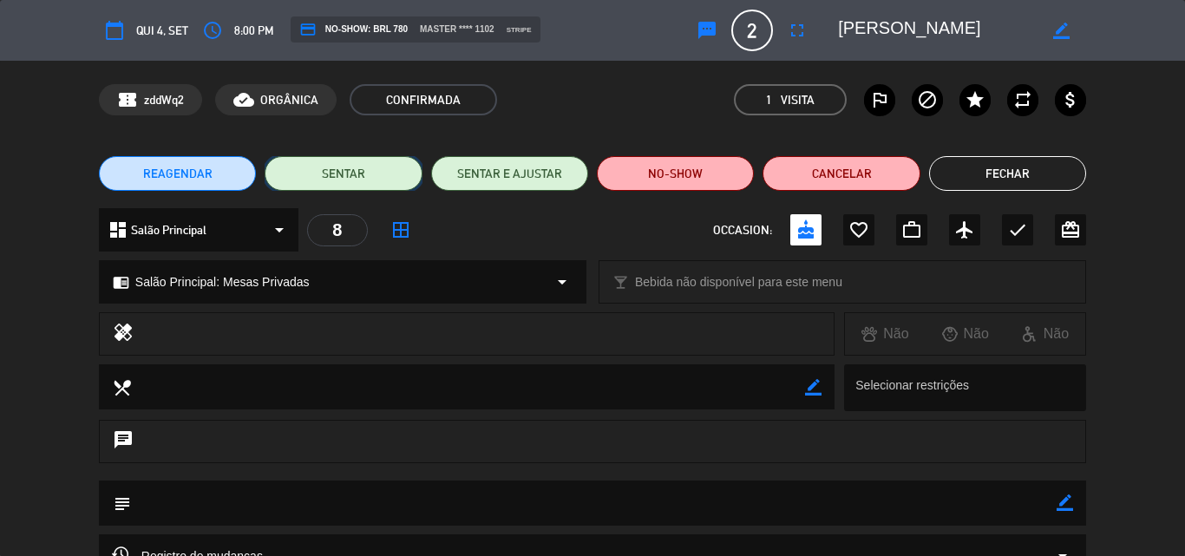
click at [342, 174] on button "SENTAR" at bounding box center [343, 173] width 157 height 35
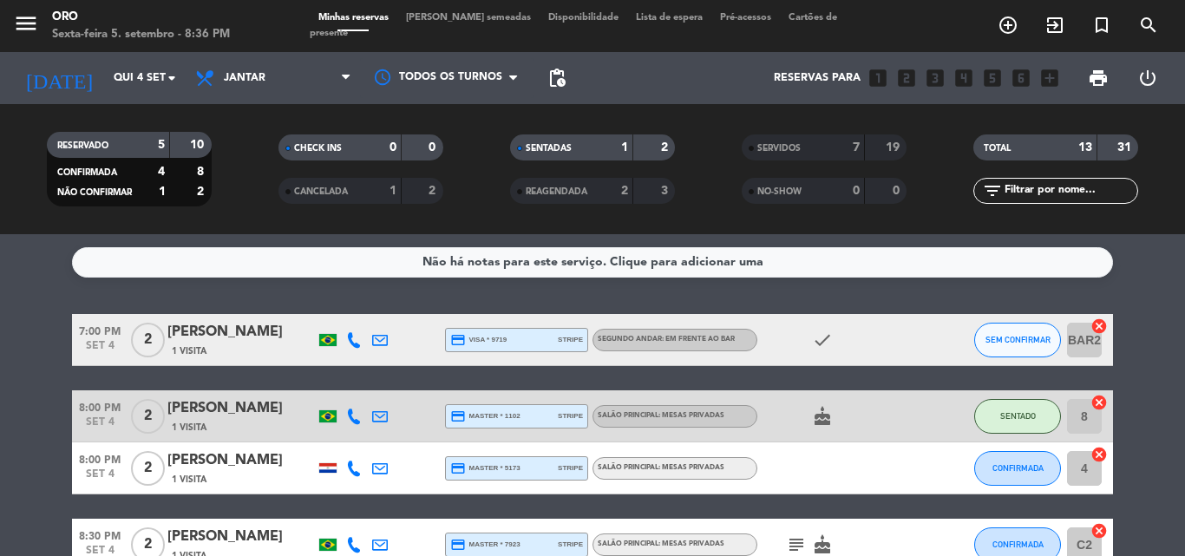
click at [245, 421] on div "1 Visita" at bounding box center [240, 427] width 147 height 15
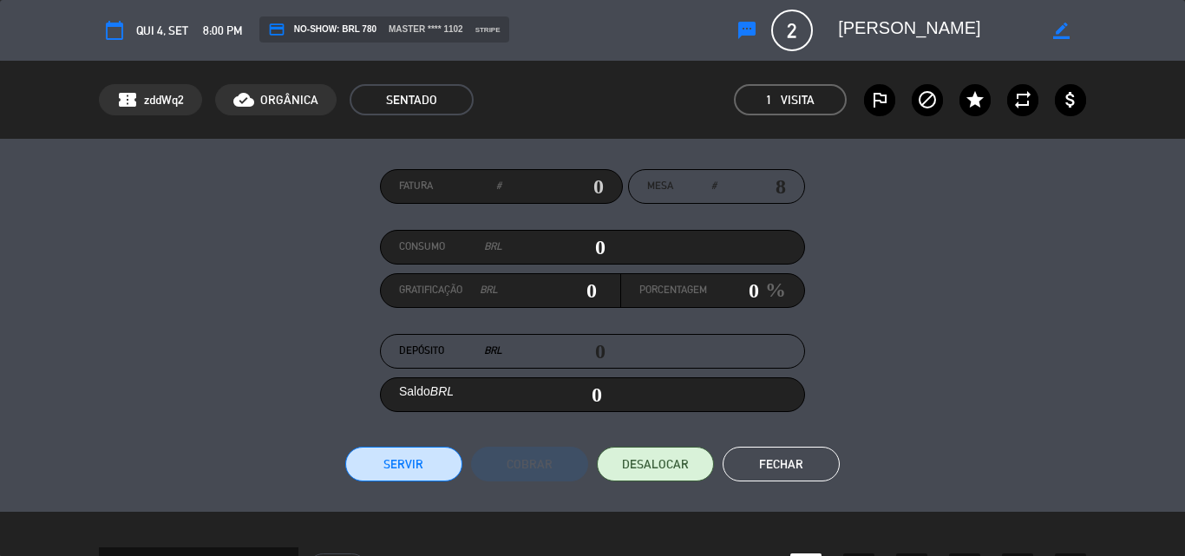
click at [586, 246] on input "0" at bounding box center [553, 247] width 103 height 26
type input "20"
type input "210"
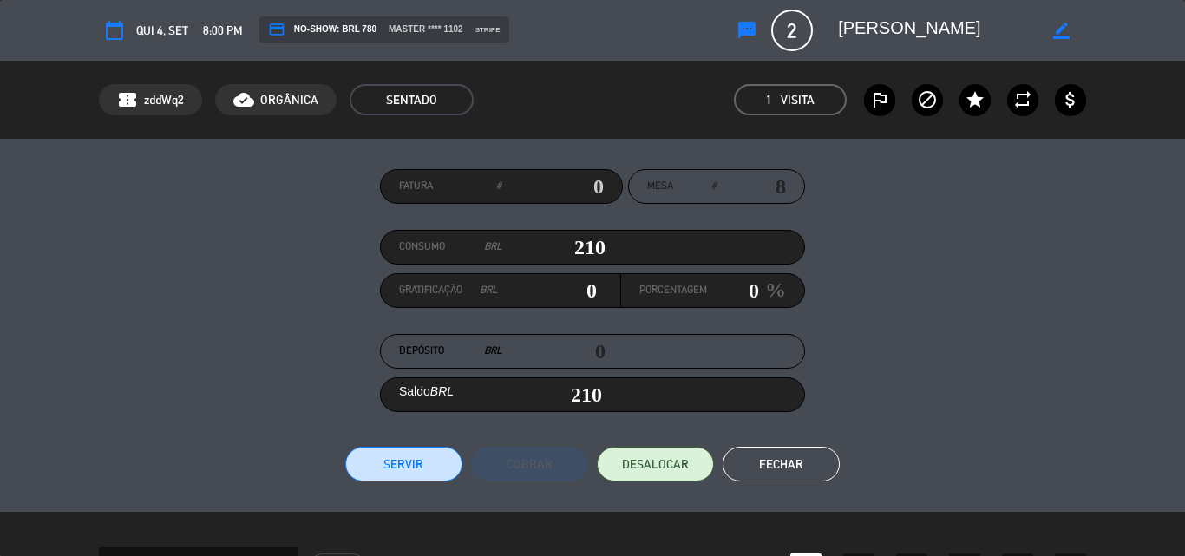
type input "2180"
type input "2,180"
type input "21830"
type input "21,830"
type input "2183"
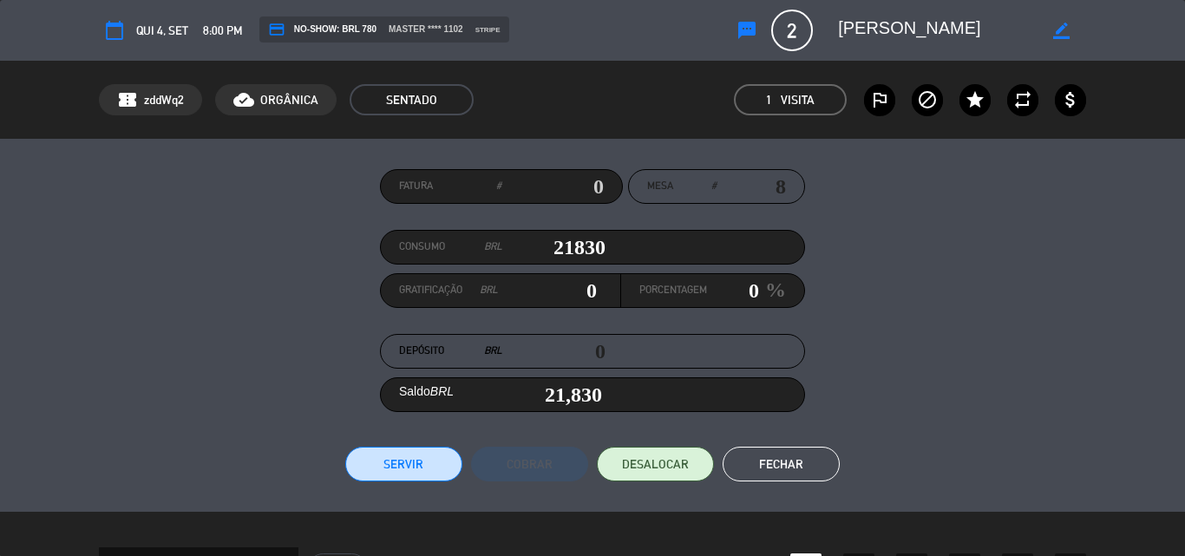
type input "2,183"
type input "2183.8"
type input "2,183.8"
type input "2183.85"
type input "2,183.85"
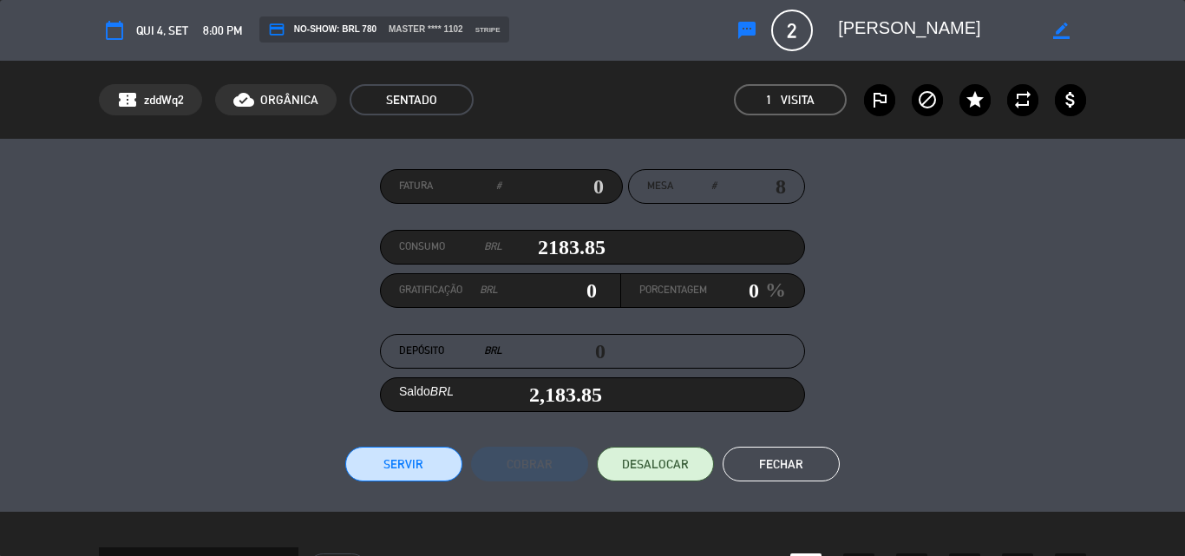
type input "2183.85"
click at [399, 468] on button "Servir" at bounding box center [403, 464] width 117 height 35
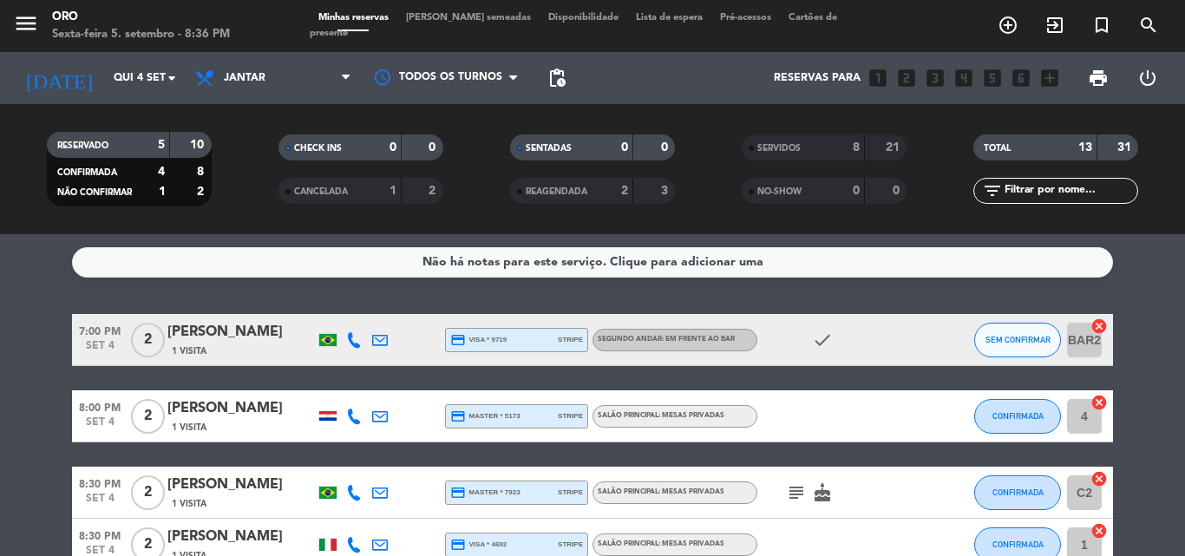
click at [219, 415] on div "[PERSON_NAME]" at bounding box center [240, 408] width 147 height 23
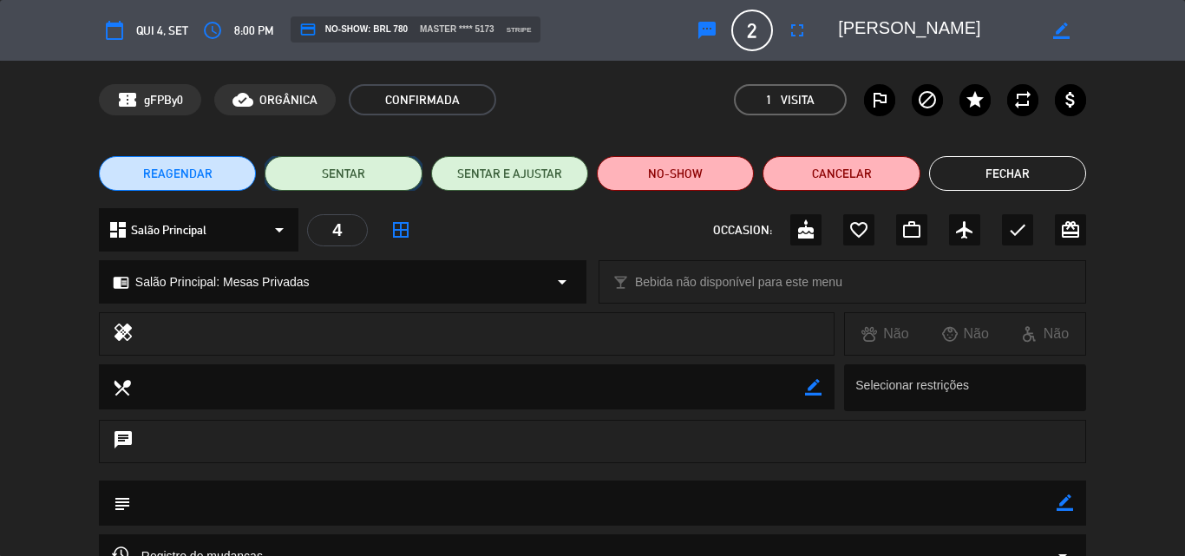
click at [331, 174] on button "SENTAR" at bounding box center [343, 173] width 157 height 35
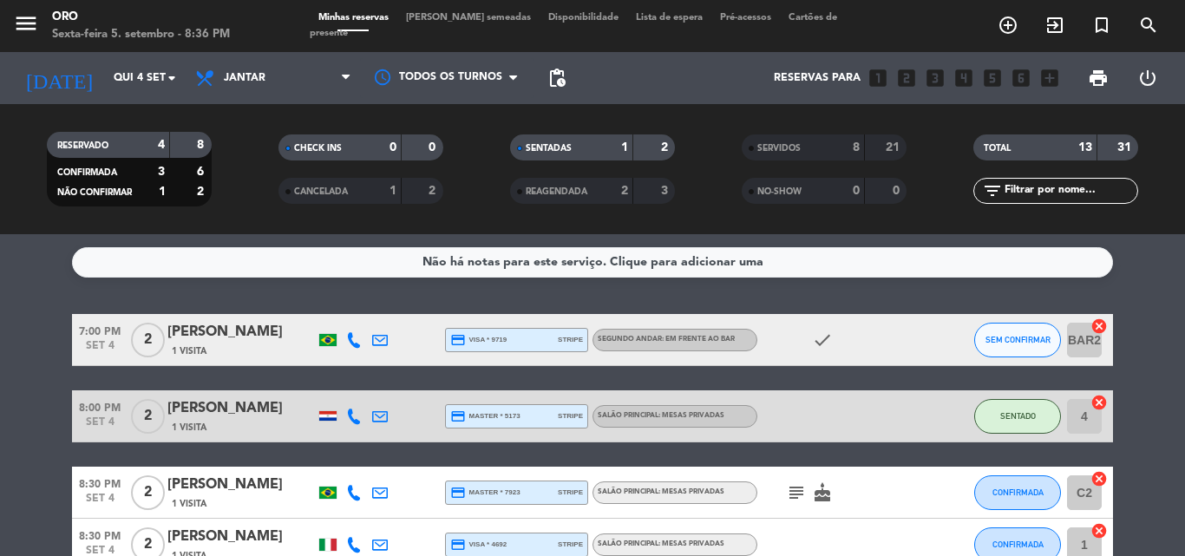
click at [213, 409] on div "[PERSON_NAME]" at bounding box center [240, 408] width 147 height 23
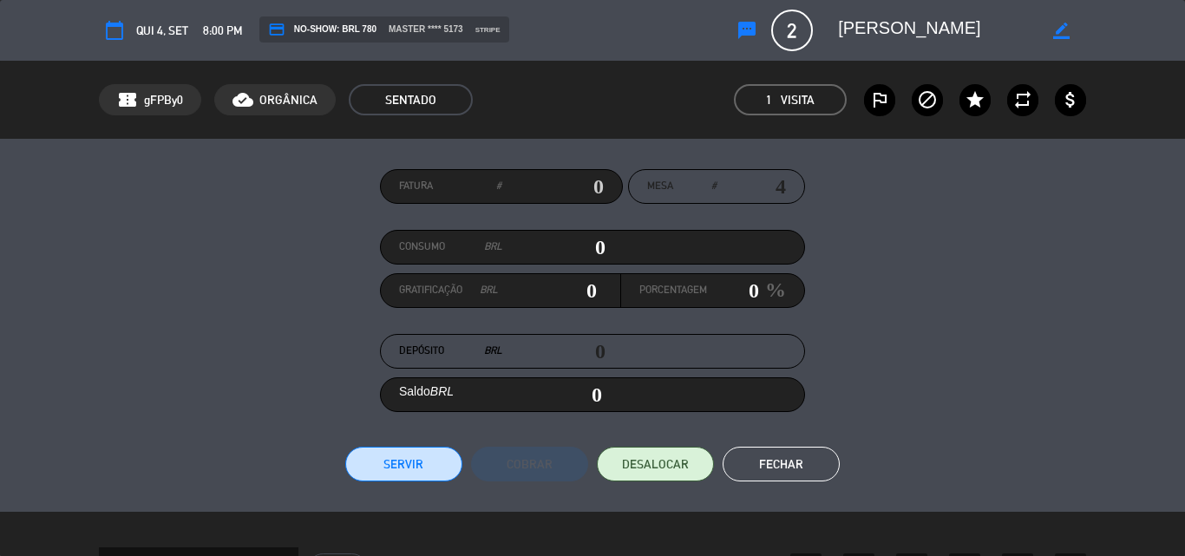
click at [585, 249] on input "0" at bounding box center [553, 247] width 103 height 26
type input "30"
type input "320"
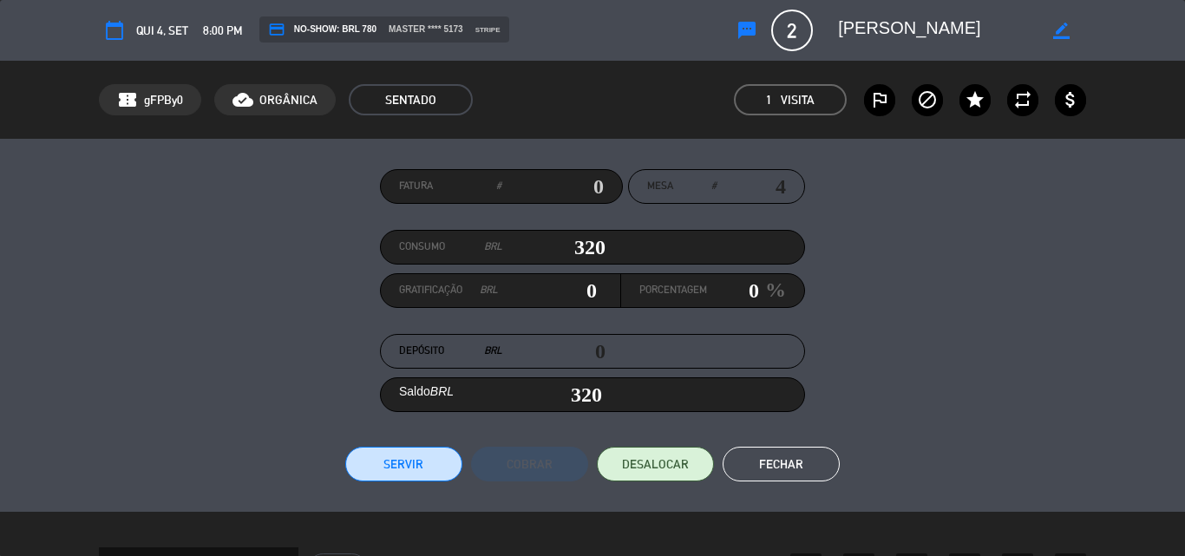
type input "3220"
type input "3,220"
type input "32240"
type input "32,240"
type input "3224"
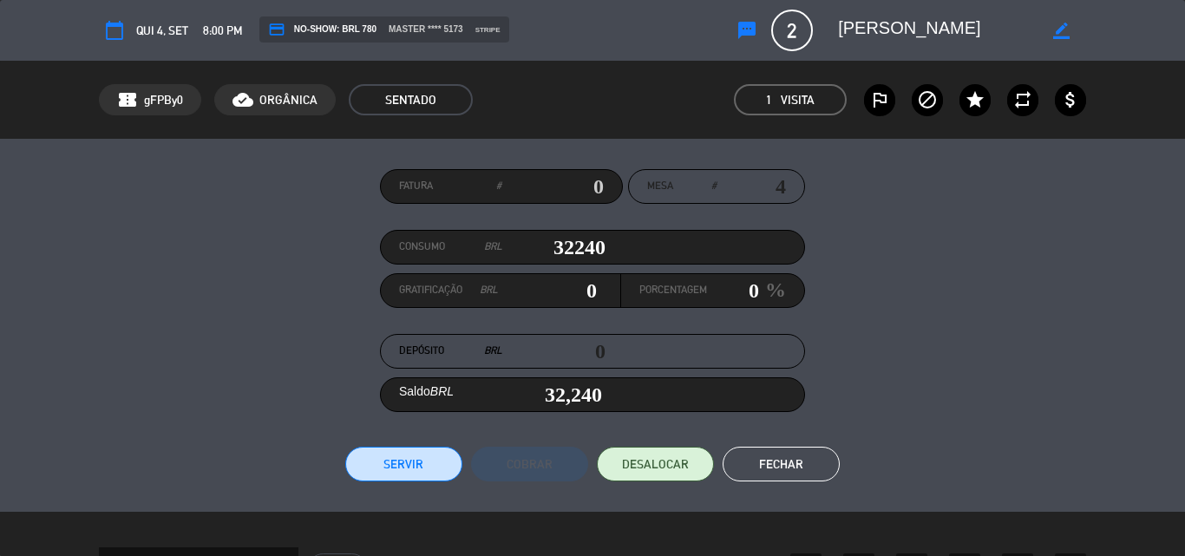
type input "3,224"
type input "3224.6"
type input "3,224.6"
type input "3224.6"
click at [406, 464] on button "Servir" at bounding box center [403, 464] width 117 height 35
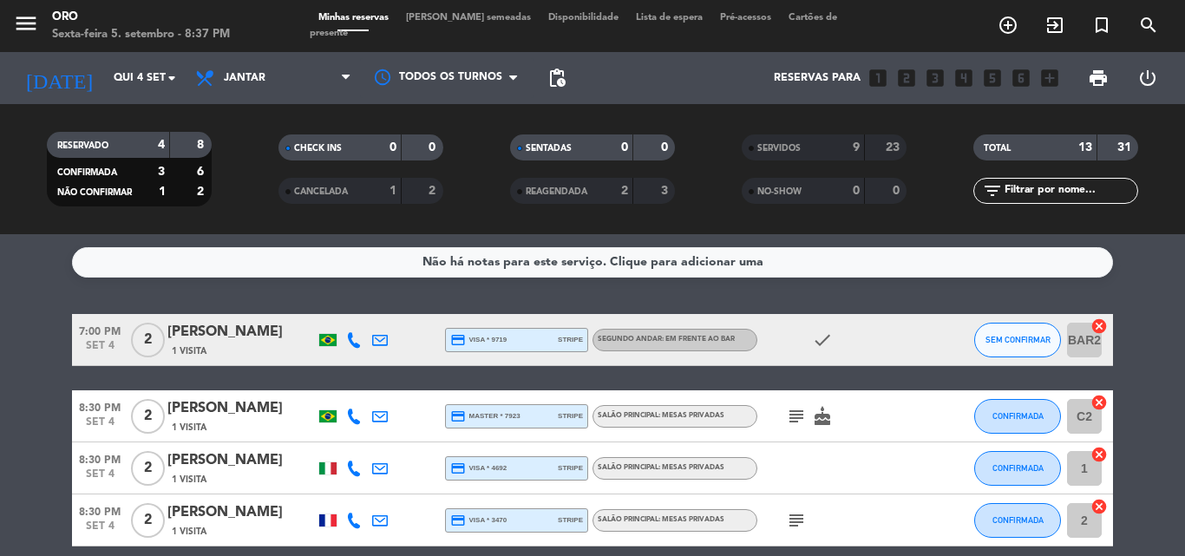
click at [214, 421] on div "1 Visita" at bounding box center [240, 427] width 147 height 15
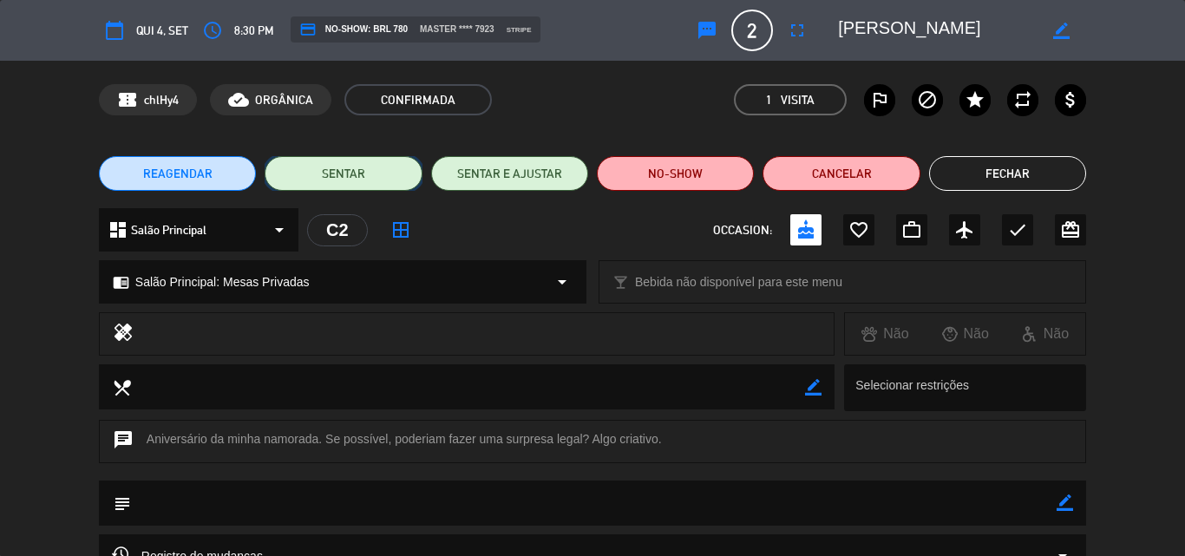
click at [336, 171] on button "SENTAR" at bounding box center [343, 173] width 157 height 35
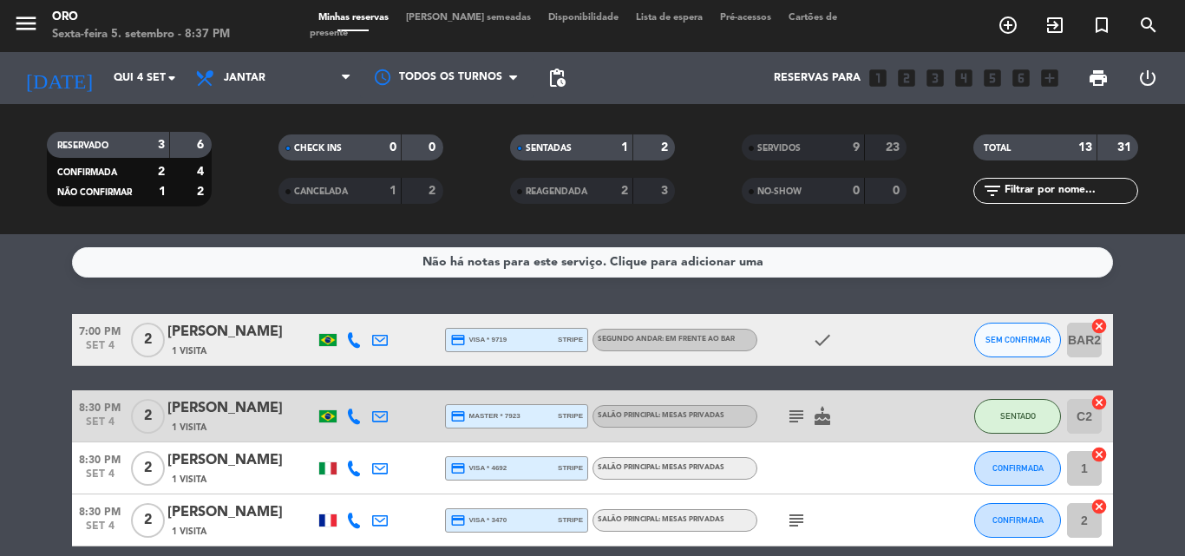
click at [213, 413] on div "[PERSON_NAME]" at bounding box center [240, 408] width 147 height 23
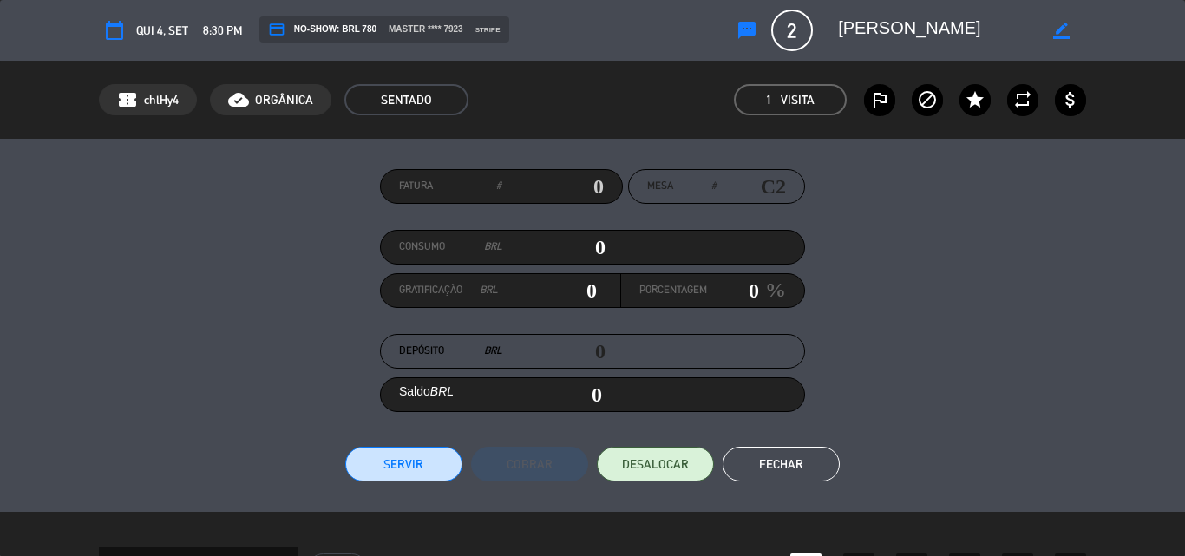
click at [588, 249] on input "0" at bounding box center [553, 247] width 103 height 26
type input "20"
type input "210"
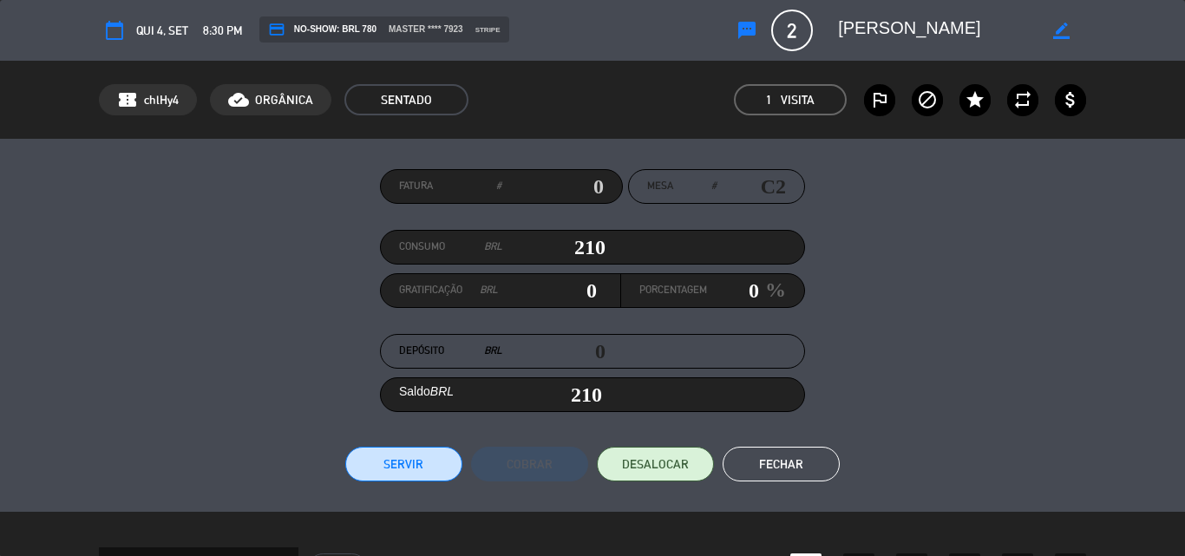
type input "2120"
type input "2,120"
type input "21270"
type input "21,270"
type input "2127"
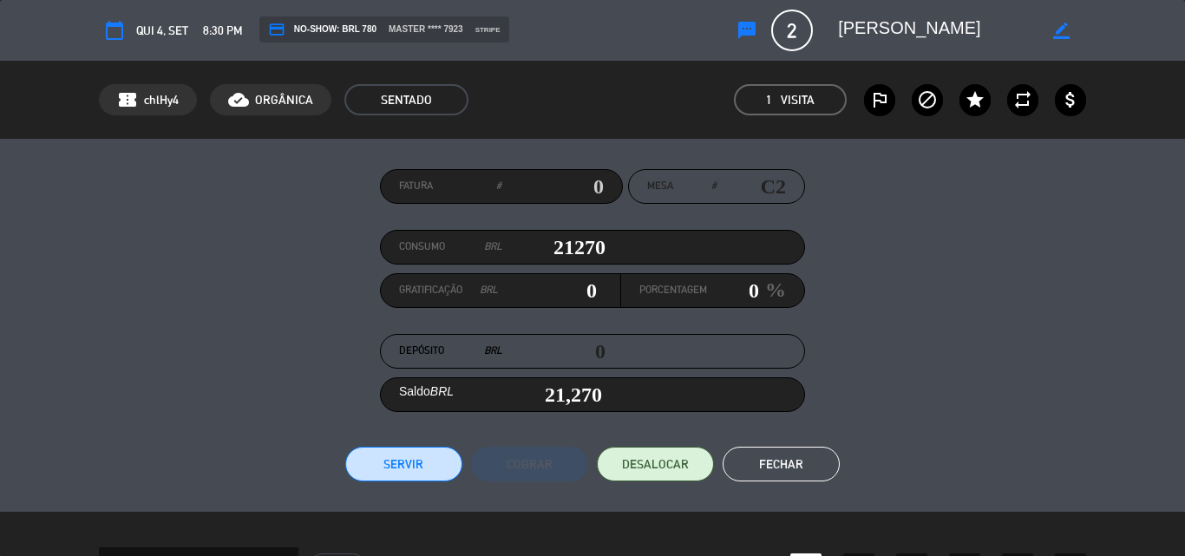
type input "2,127"
type input "2127.5"
type input "2,127.5"
type input "2127.5"
click at [396, 462] on button "Servir" at bounding box center [403, 464] width 117 height 35
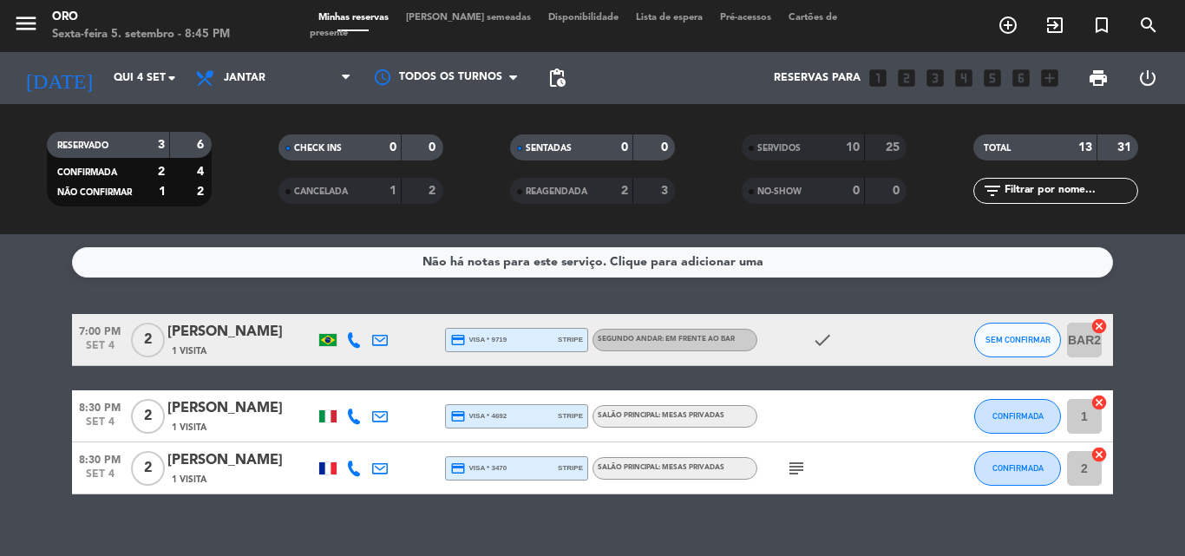
click at [231, 429] on div "1 Visita" at bounding box center [240, 427] width 147 height 15
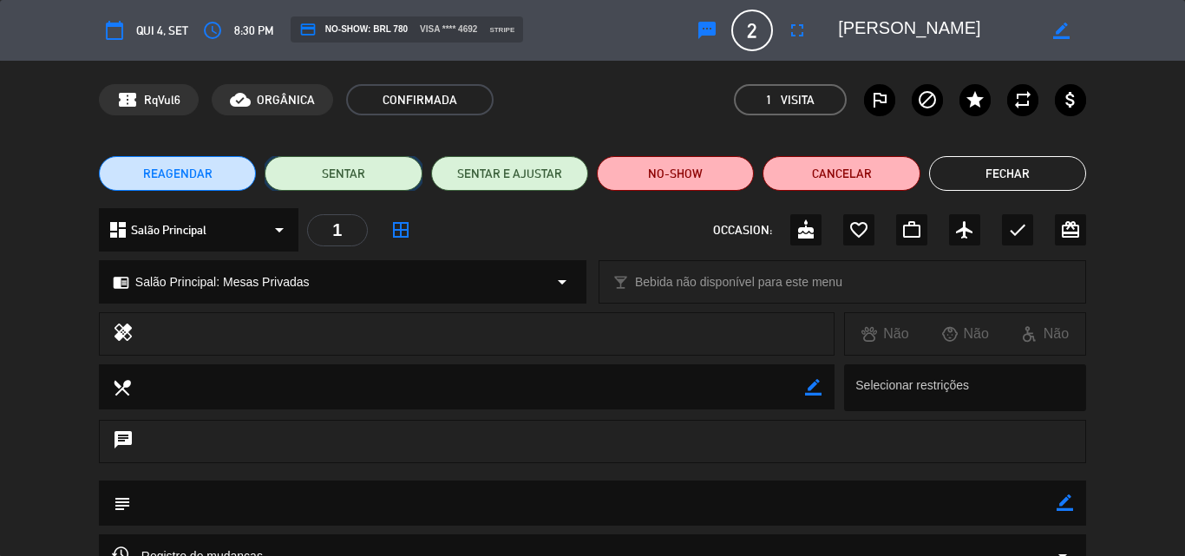
click at [350, 173] on button "SENTAR" at bounding box center [343, 173] width 157 height 35
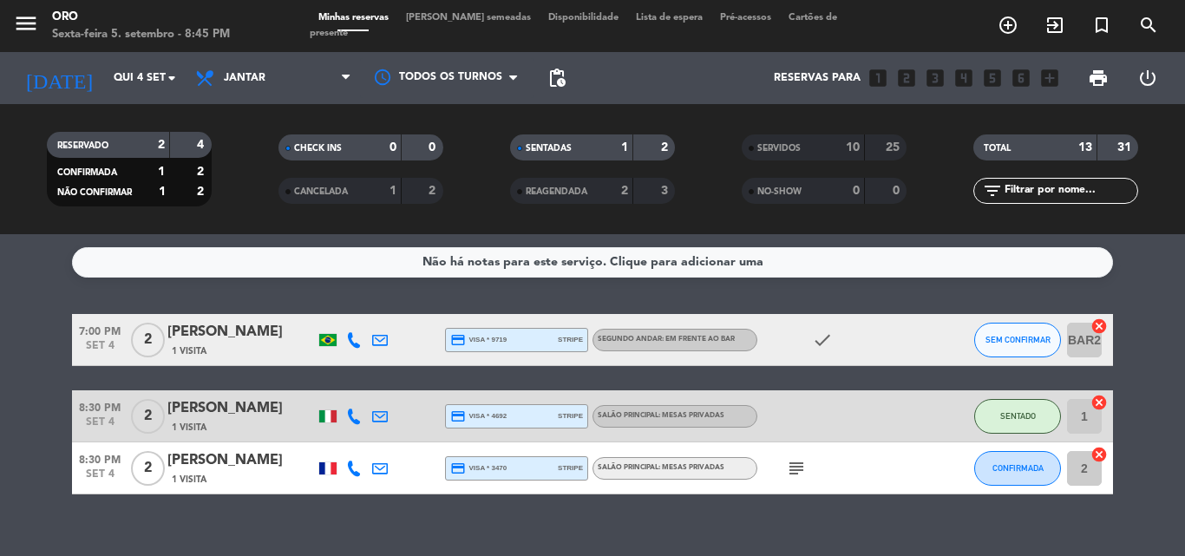
click at [252, 416] on div "[PERSON_NAME]" at bounding box center [240, 408] width 147 height 23
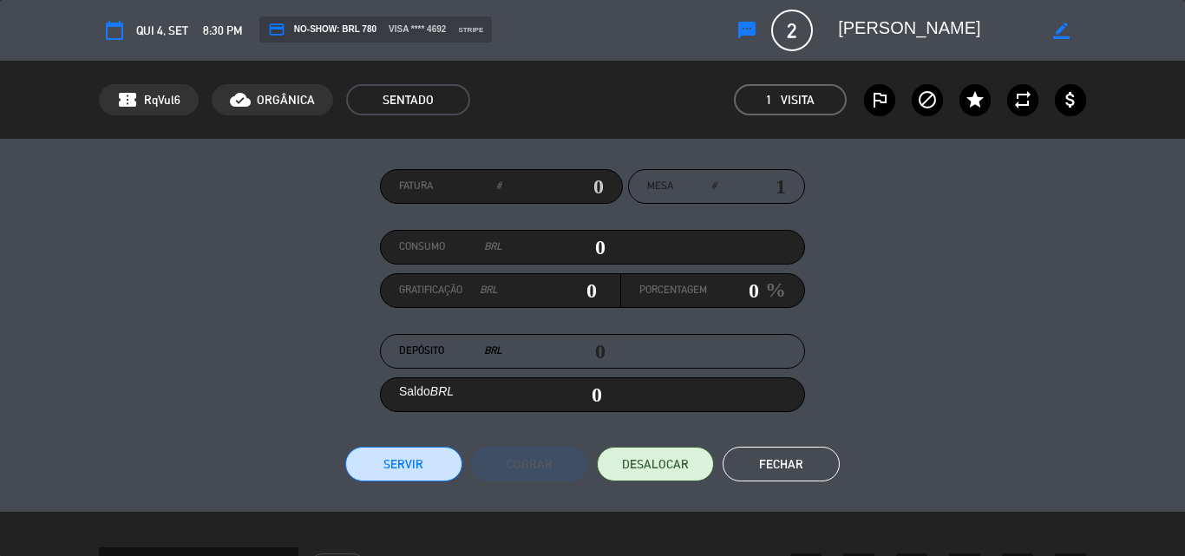
click at [584, 242] on input "0" at bounding box center [553, 247] width 103 height 26
type input "30"
type input "310"
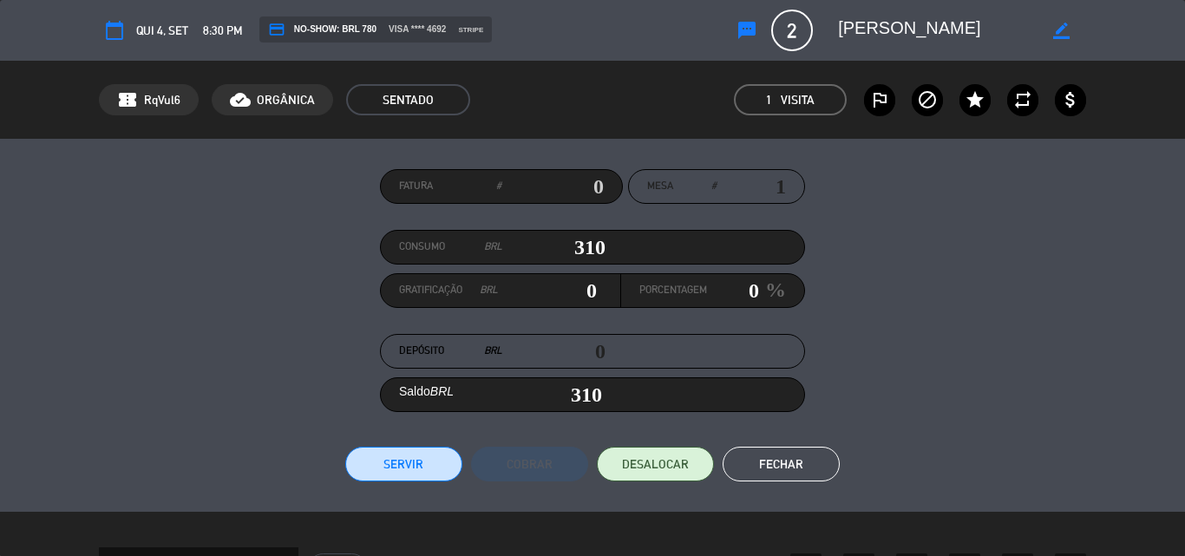
type input "3180"
type input "3,180"
type input "31840"
type input "31,840"
type input "3184"
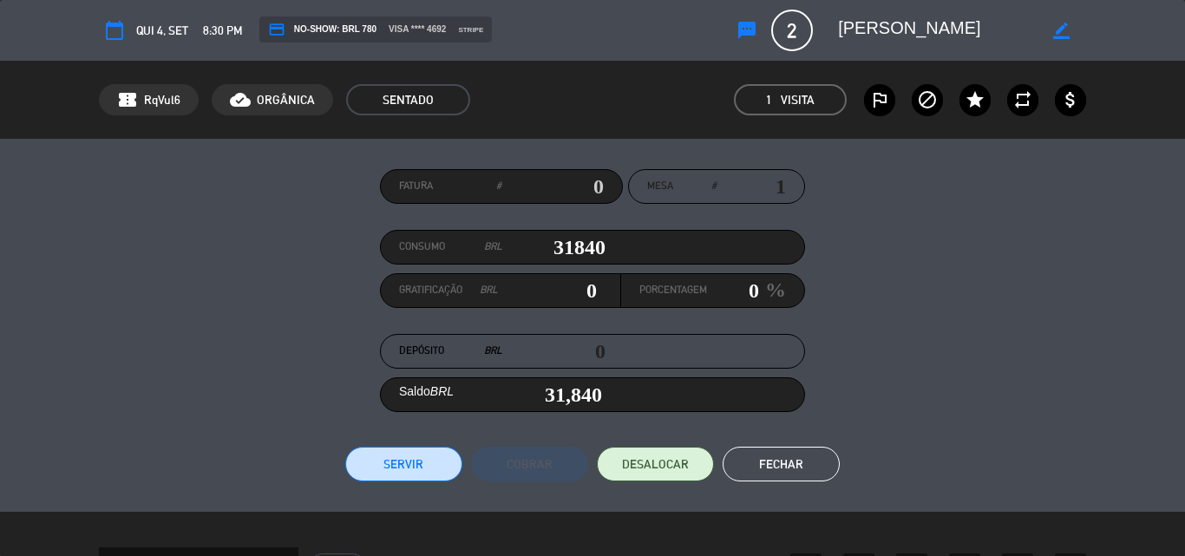
type input "3,184"
type input "3184.3"
type input "3,184.3"
type input "3184.35"
type input "3,184.35"
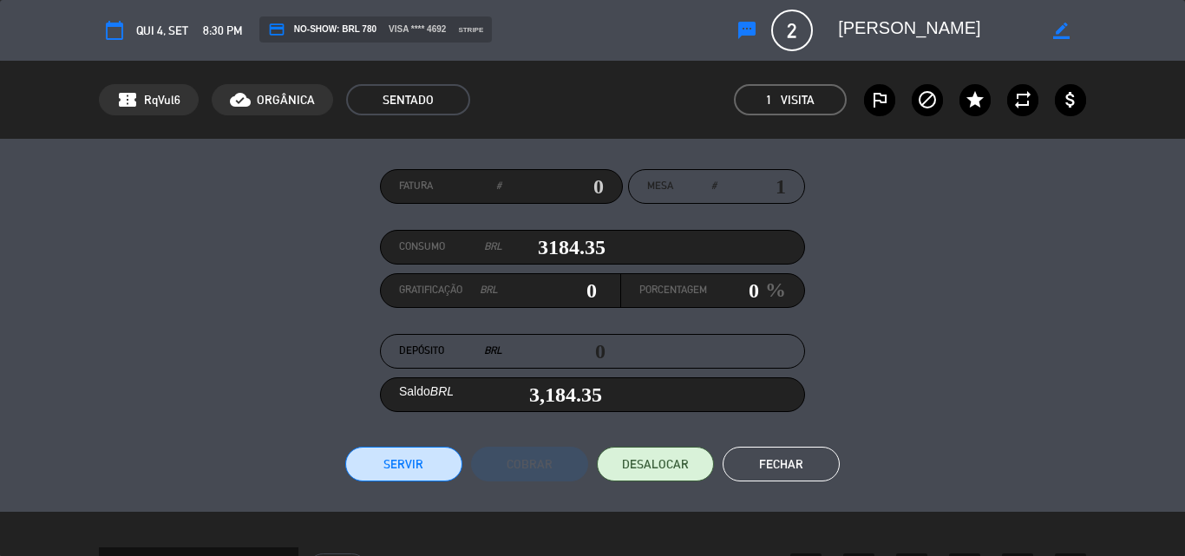
type input "3184.35"
click at [403, 461] on button "Servir" at bounding box center [403, 464] width 117 height 35
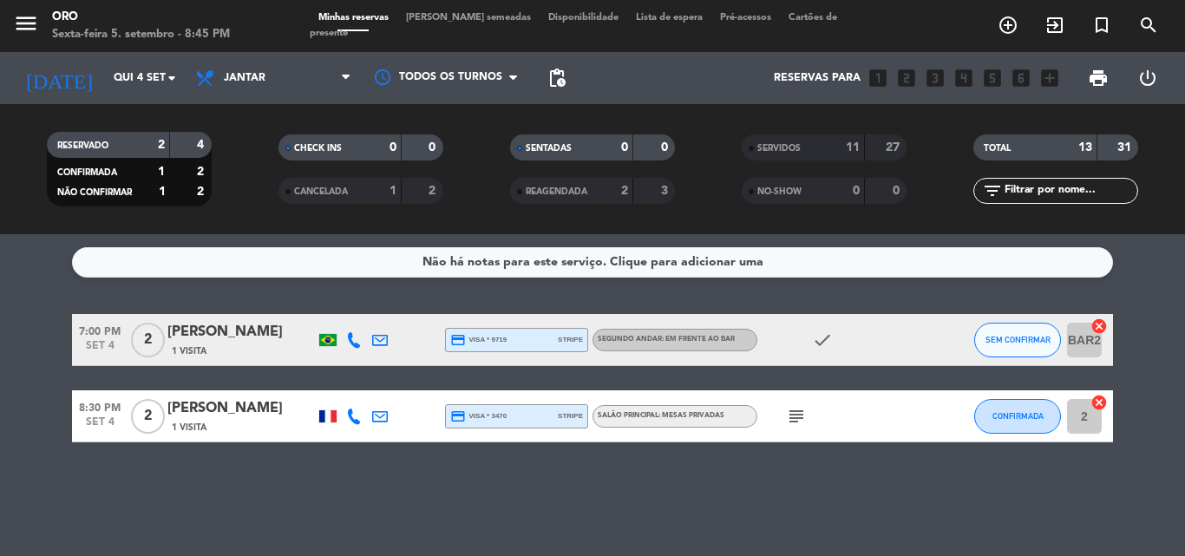
click at [229, 419] on div "[PERSON_NAME]" at bounding box center [240, 408] width 147 height 23
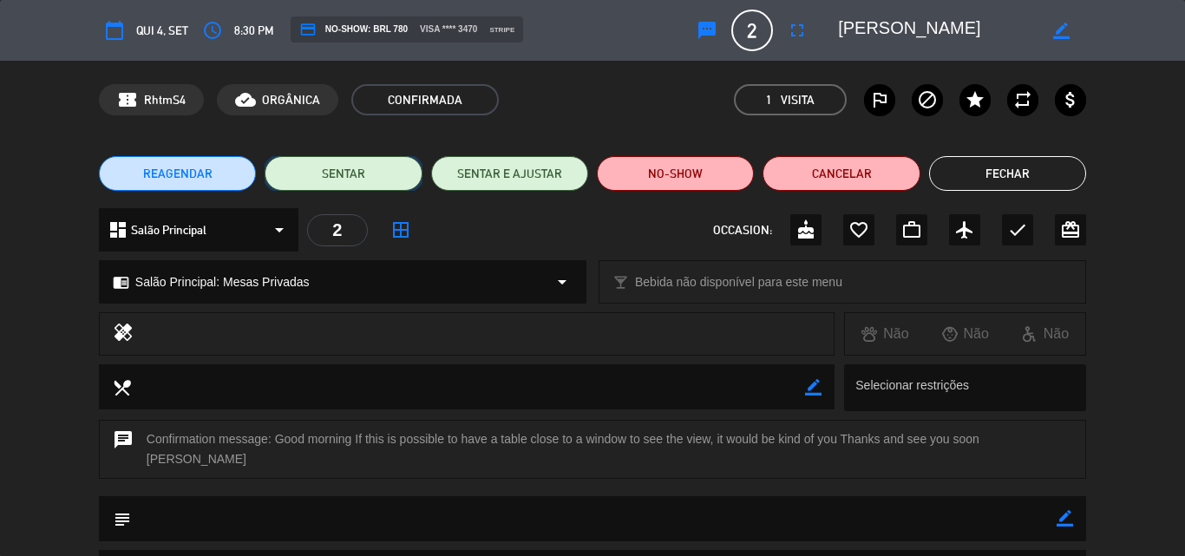
click at [337, 170] on button "SENTAR" at bounding box center [343, 173] width 157 height 35
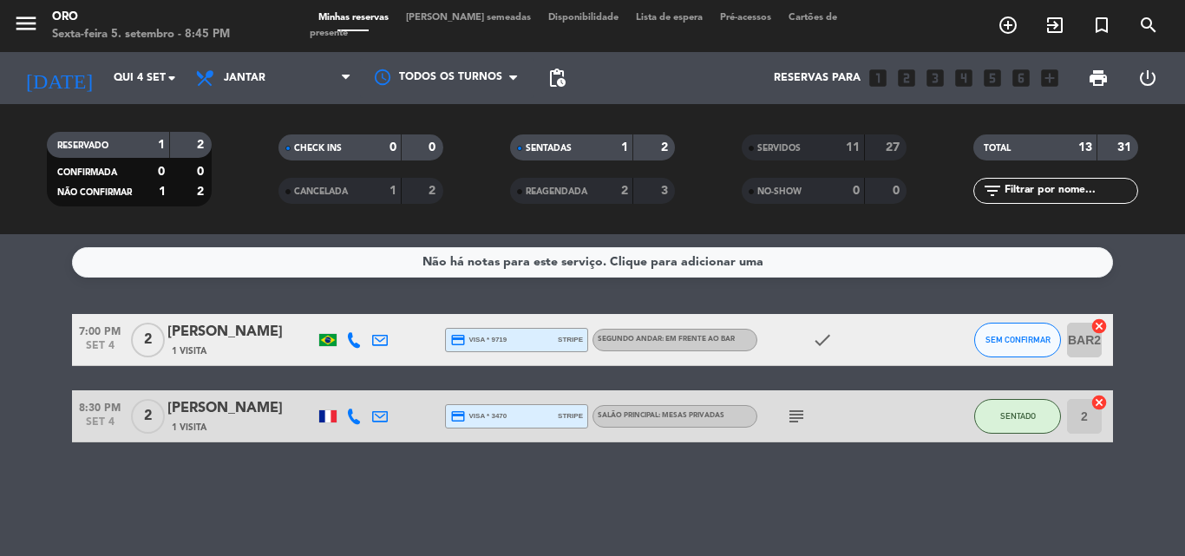
click at [232, 409] on div "[PERSON_NAME]" at bounding box center [240, 408] width 147 height 23
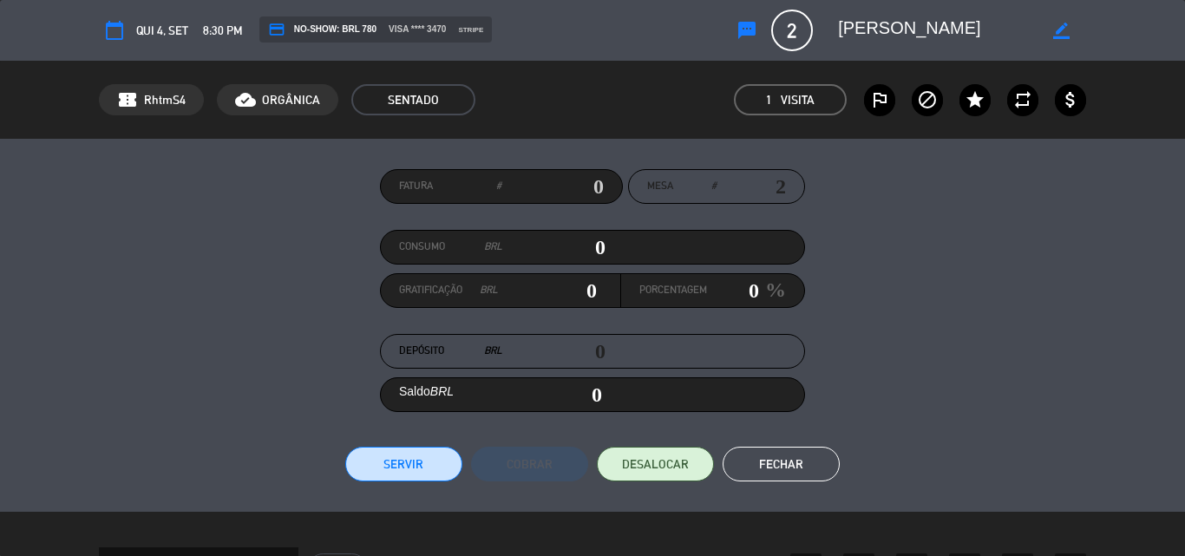
click at [586, 245] on input "0" at bounding box center [553, 247] width 103 height 26
type input "20"
type input "230"
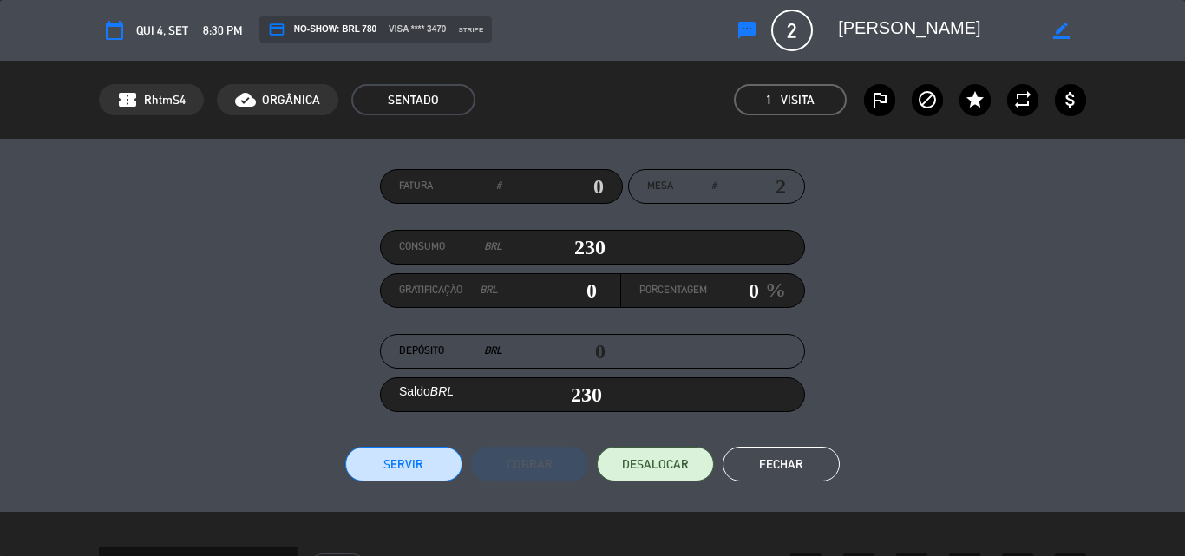
type input "2390"
type input "2,390"
type input "23970"
type input "23,970"
type input "2397"
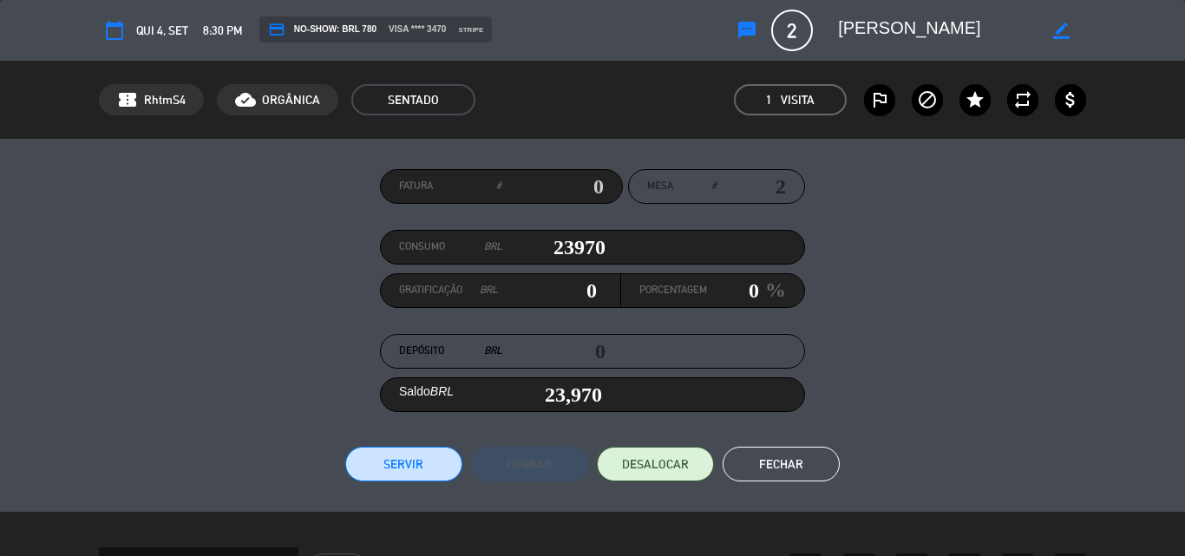
type input "2,397"
type input "2397.7"
type input "2,397.7"
type input "2397.75"
type input "2,397.75"
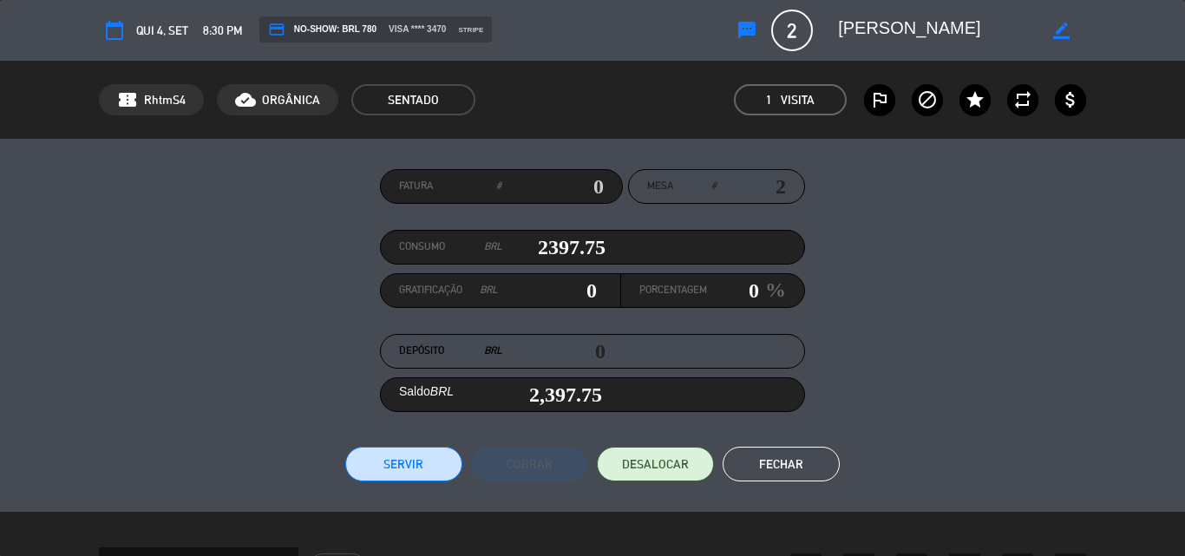
type input "2397.75"
click at [398, 456] on button "Servir" at bounding box center [403, 464] width 117 height 35
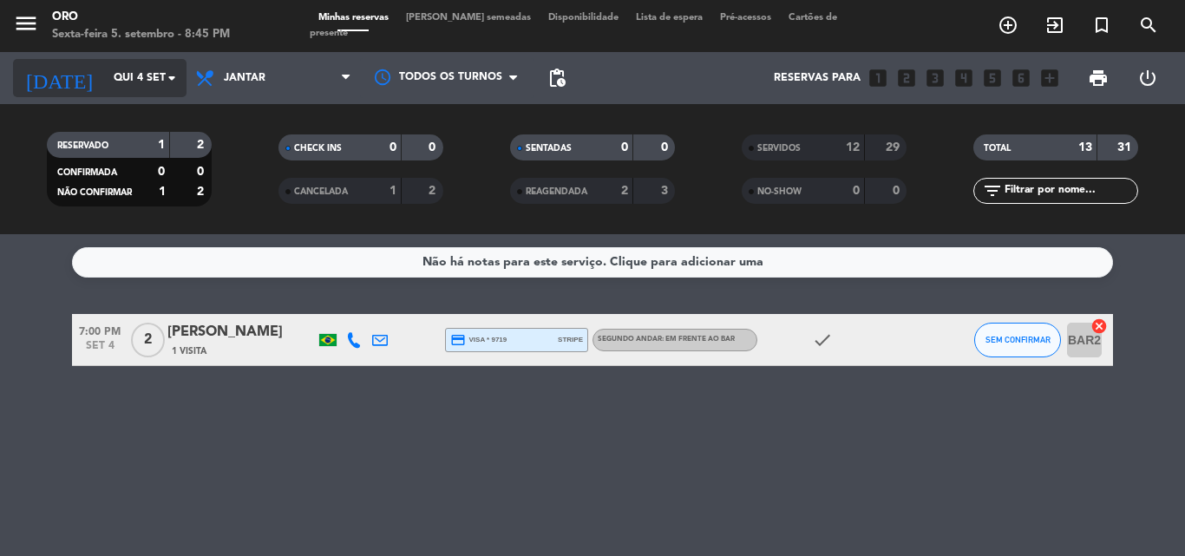
click at [171, 76] on icon "arrow_drop_down" at bounding box center [171, 78] width 21 height 21
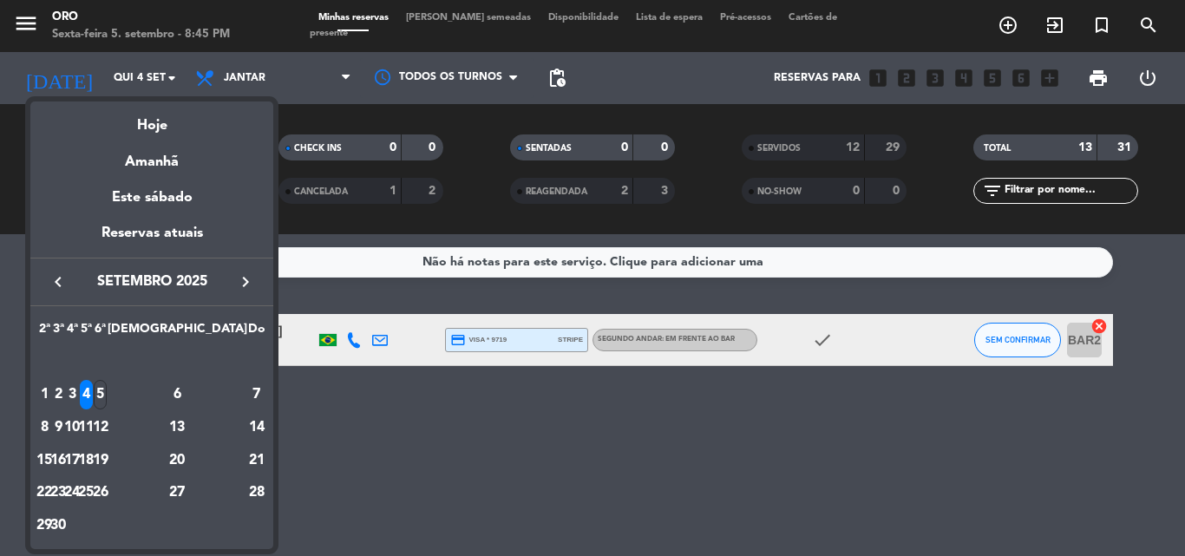
click at [93, 389] on div "4" at bounding box center [86, 394] width 13 height 29
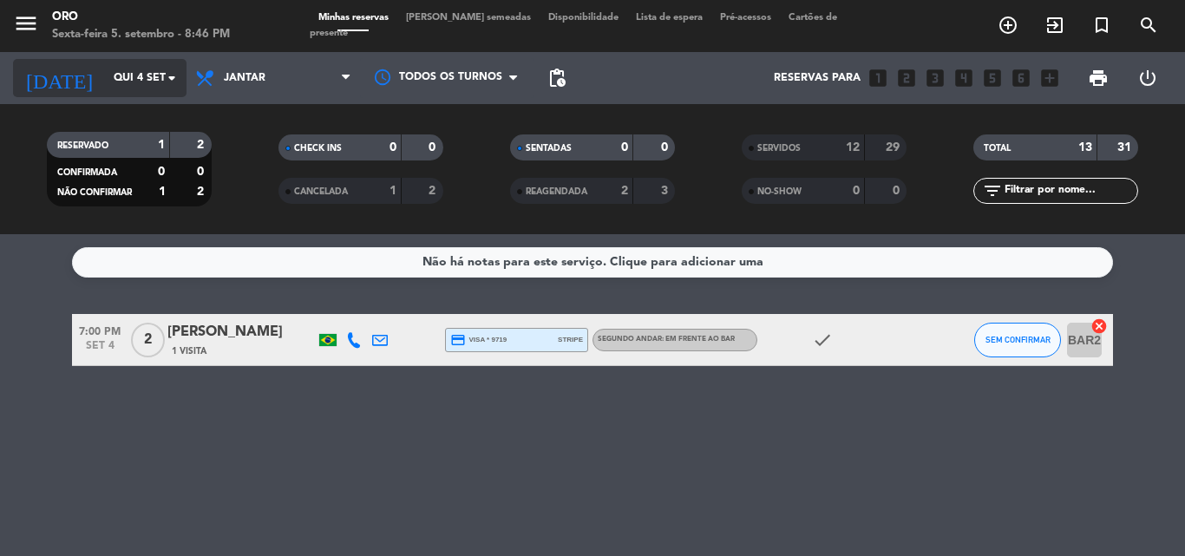
click at [171, 76] on icon "arrow_drop_down" at bounding box center [171, 78] width 21 height 21
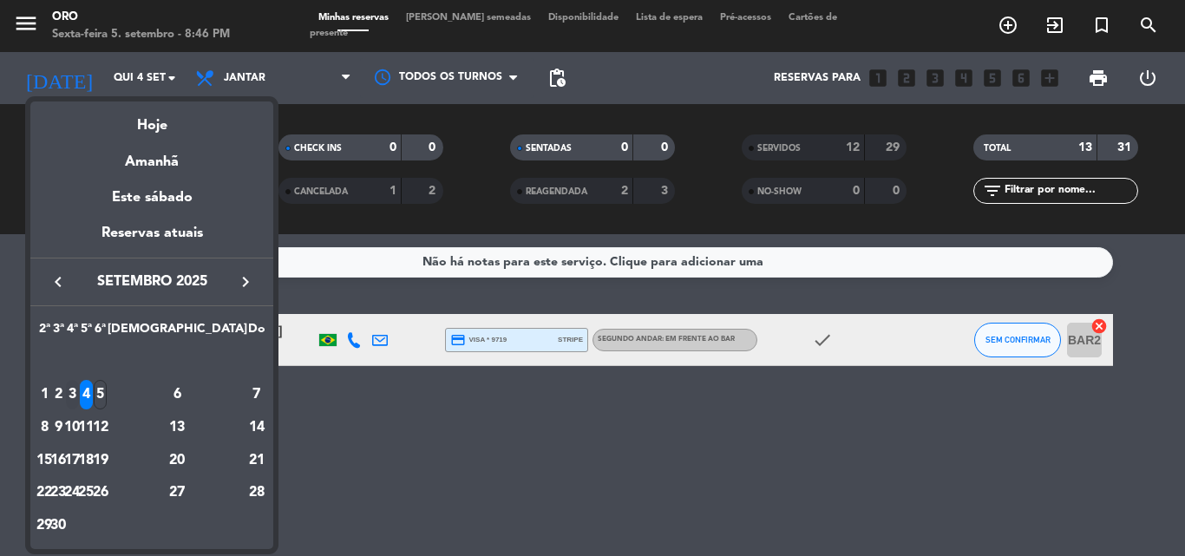
click at [79, 394] on div "3" at bounding box center [72, 394] width 13 height 29
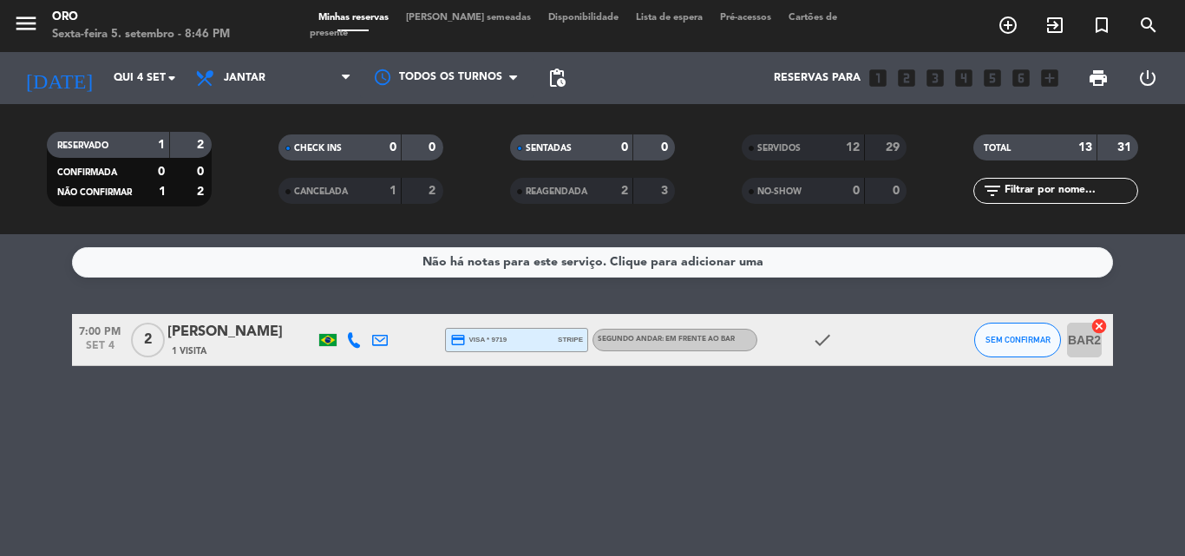
type input "Qua 3 set"
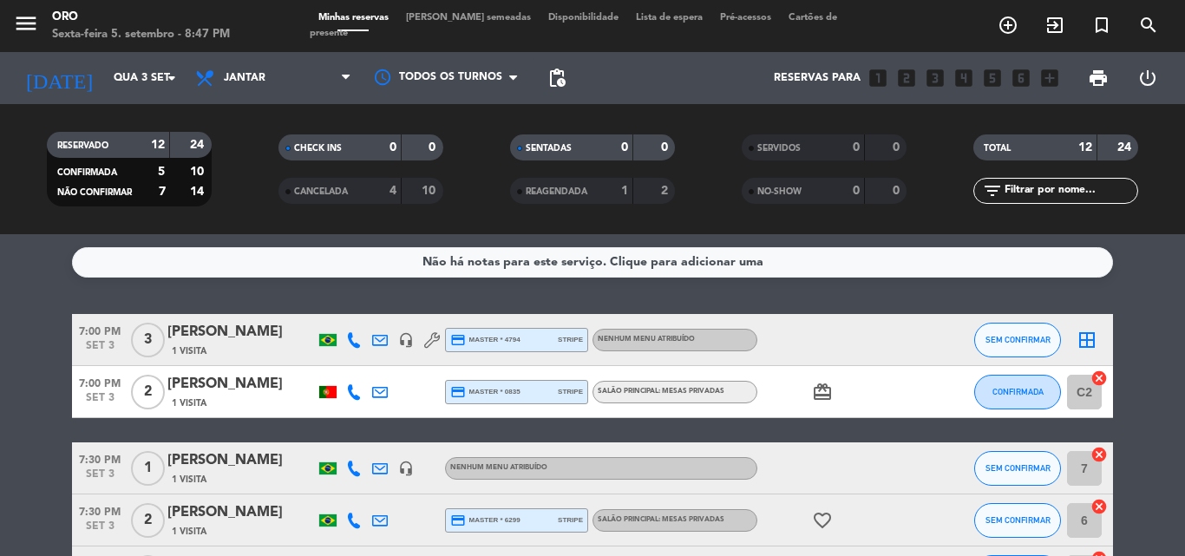
click at [226, 339] on div "[PERSON_NAME]" at bounding box center [240, 332] width 147 height 23
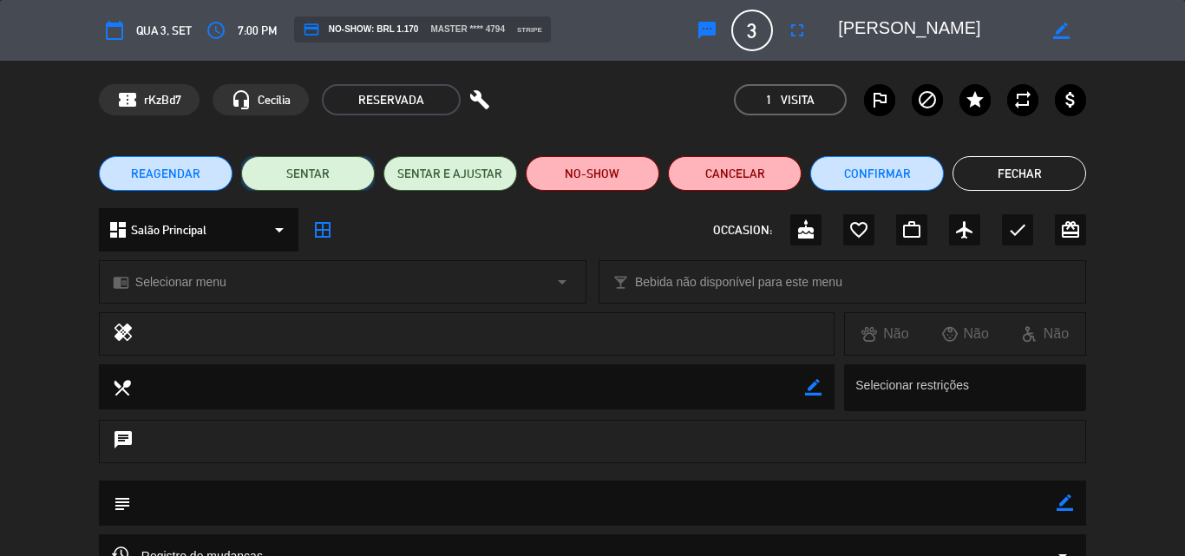
click at [306, 174] on button "SENTAR" at bounding box center [308, 173] width 134 height 35
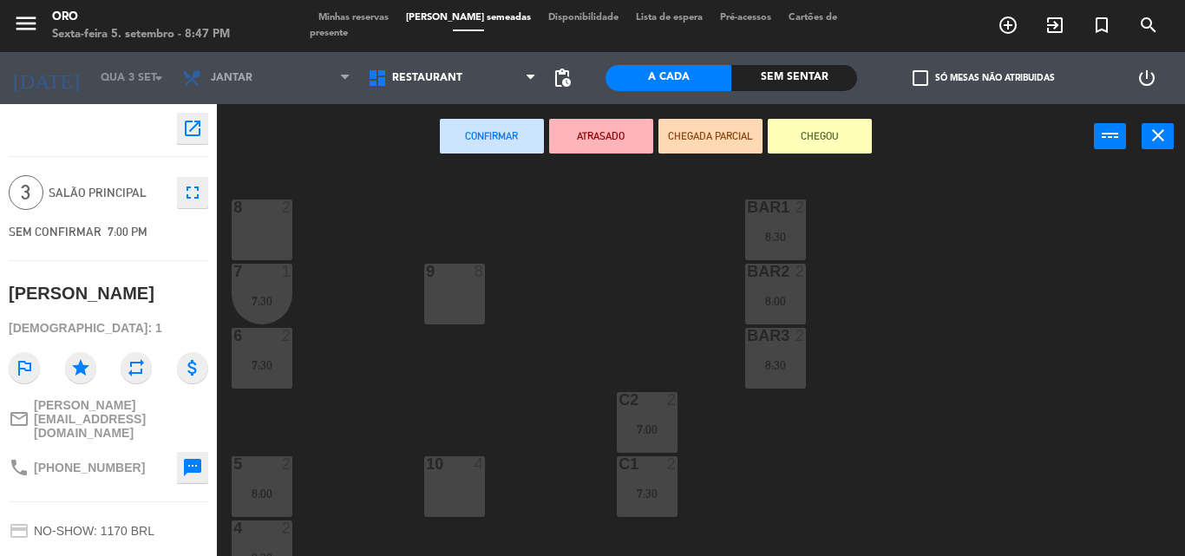
scroll to position [87, 0]
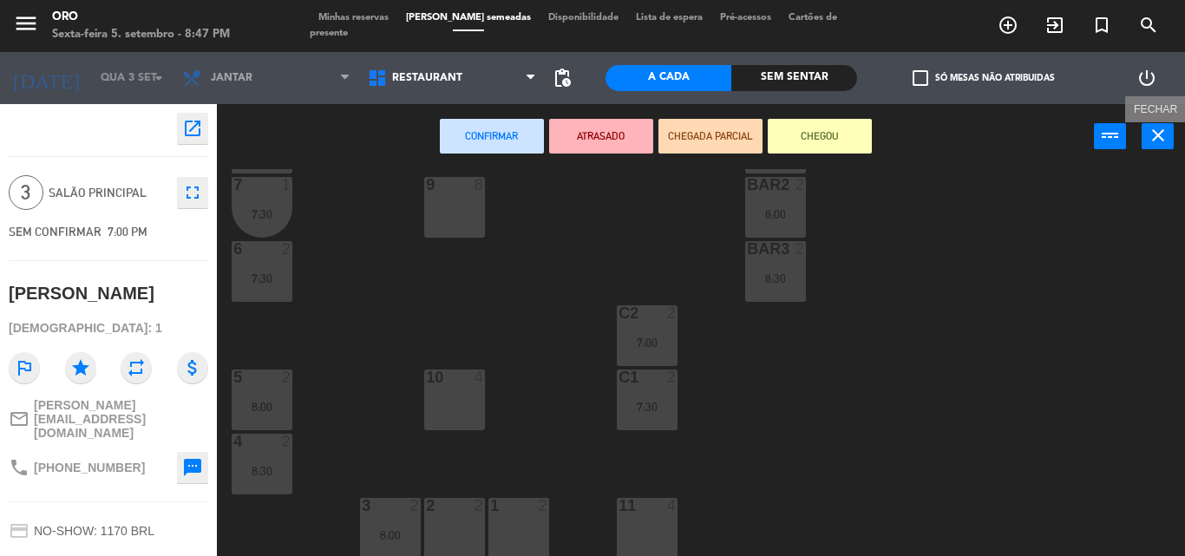
click at [1157, 134] on icon "close" at bounding box center [1158, 135] width 21 height 21
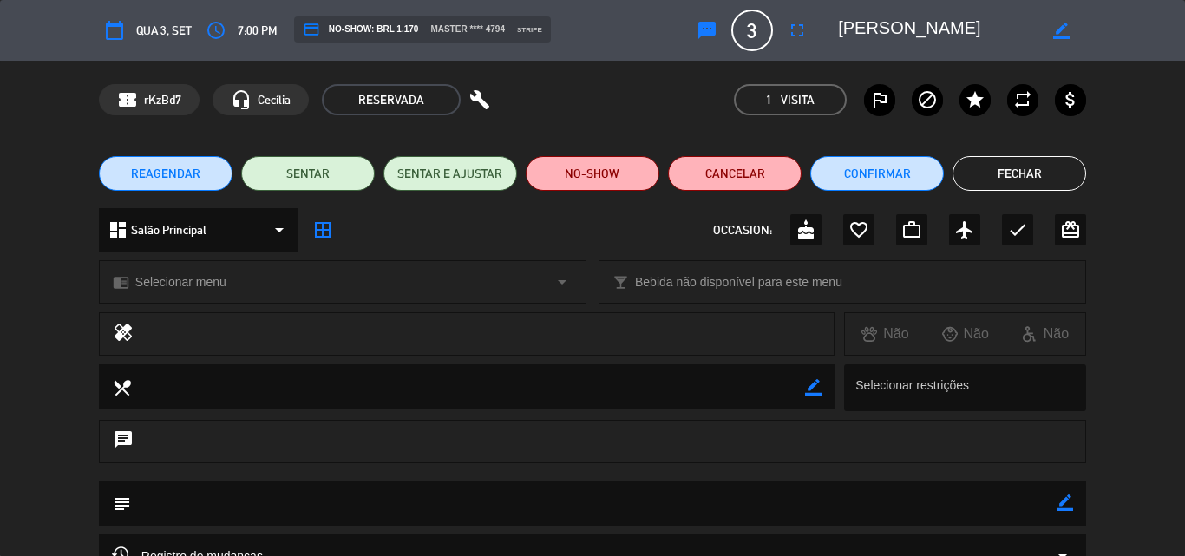
drag, startPoint x: 1004, startPoint y: 171, endPoint x: 1005, endPoint y: 180, distance: 9.7
click at [1004, 172] on button "Fechar" at bounding box center [1019, 173] width 134 height 35
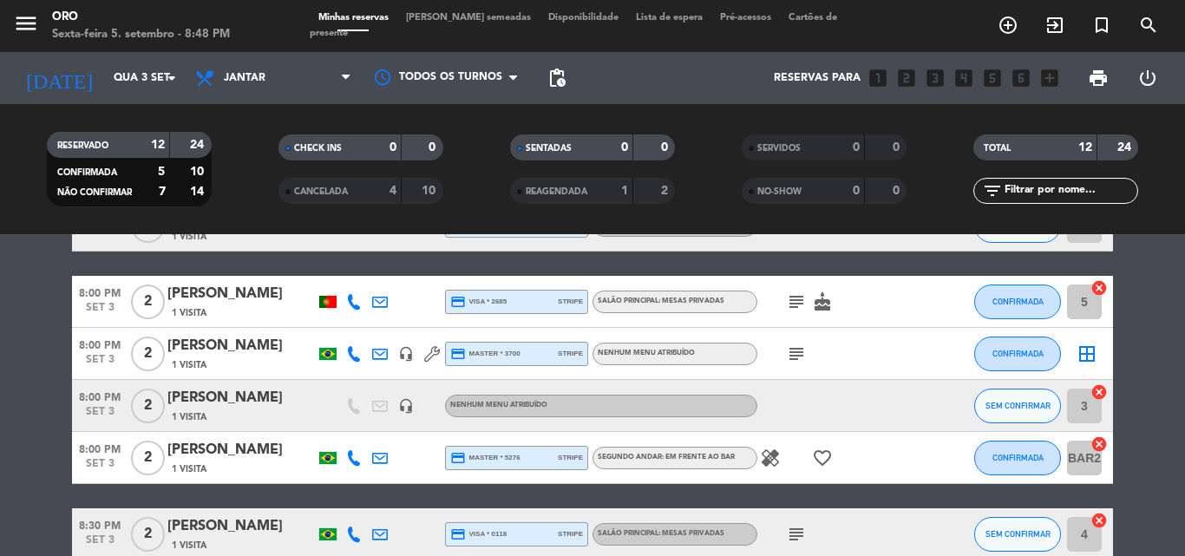
scroll to position [434, 0]
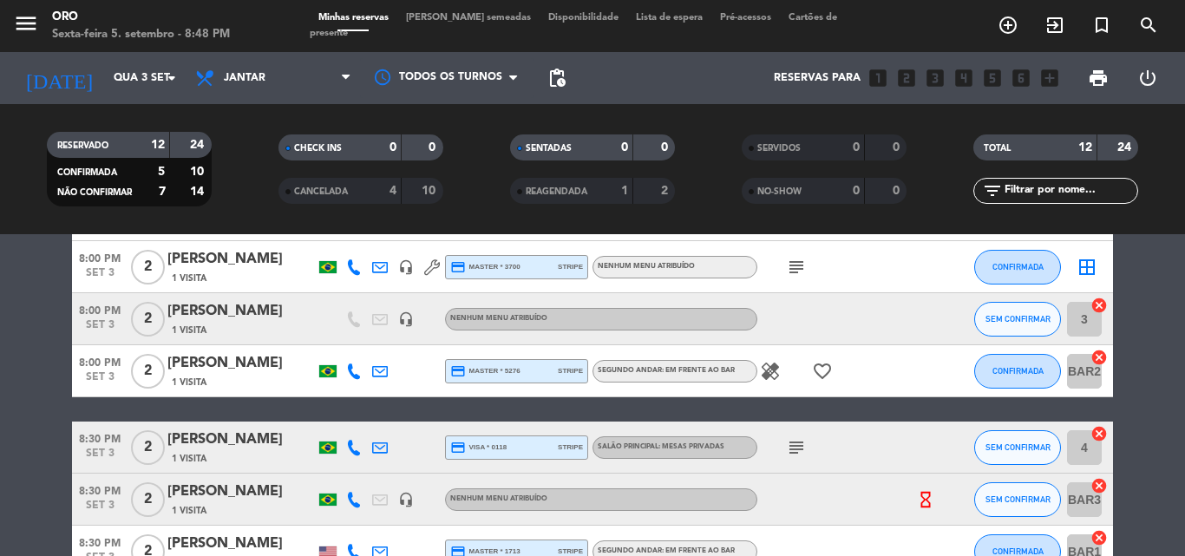
click at [1097, 431] on icon "cancel" at bounding box center [1098, 433] width 17 height 17
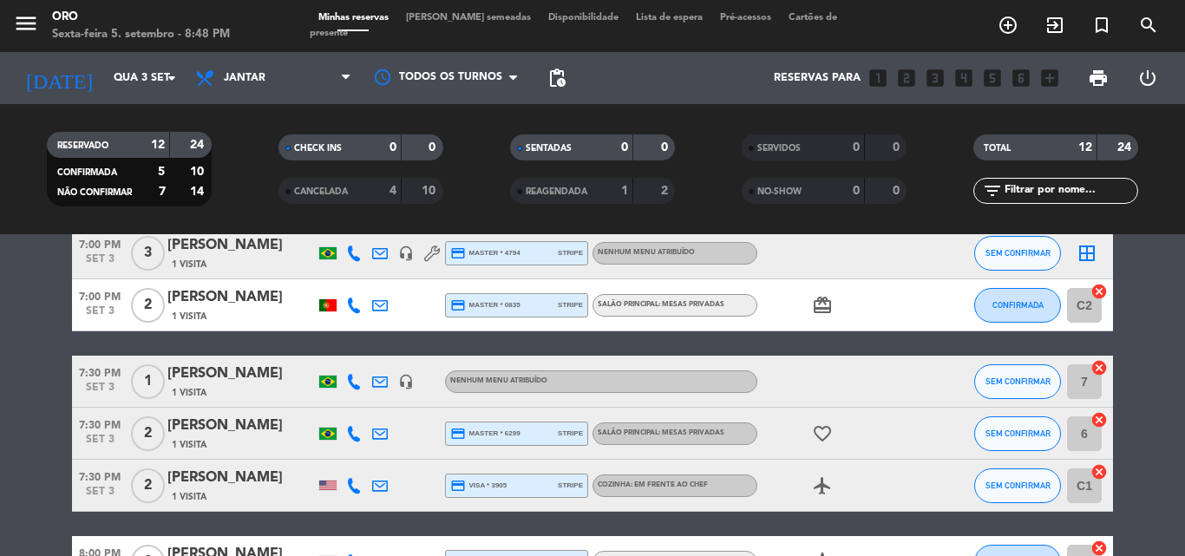
scroll to position [0, 0]
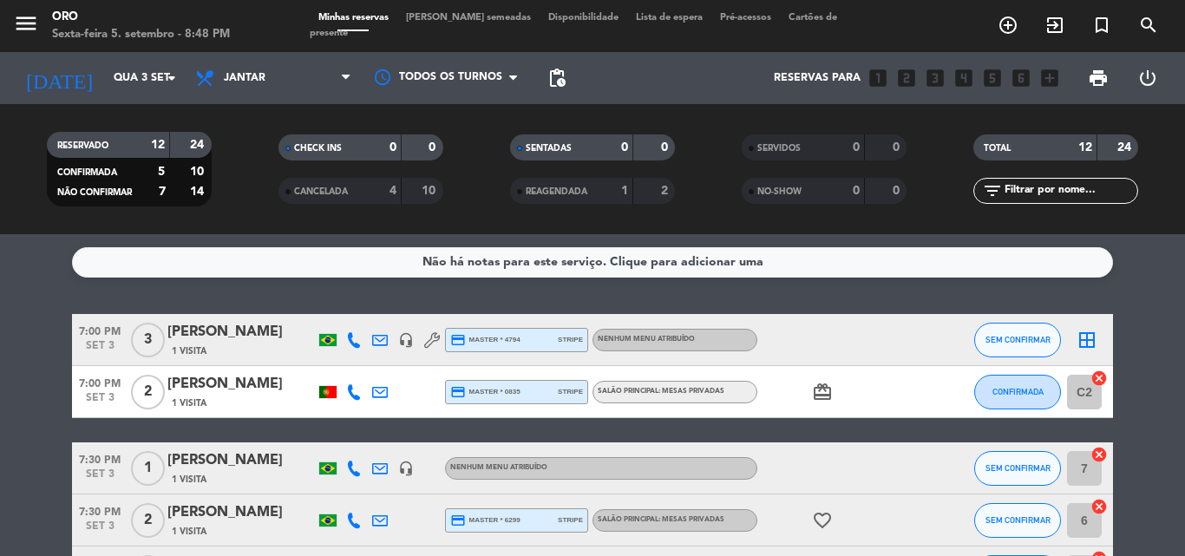
click at [221, 340] on div "[PERSON_NAME]" at bounding box center [240, 332] width 147 height 23
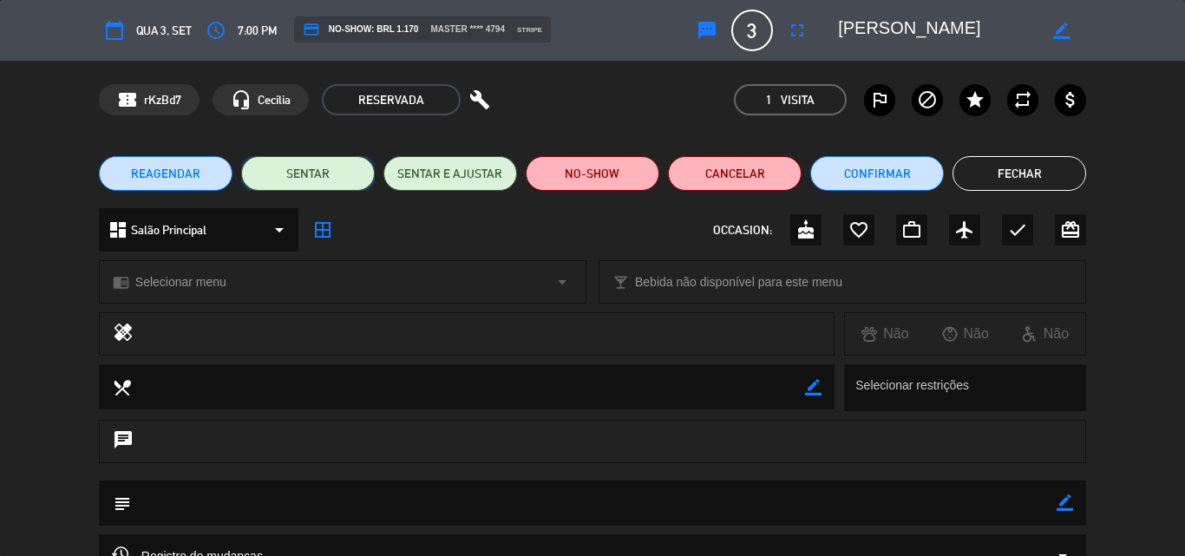
click at [305, 177] on button "SENTAR" at bounding box center [308, 173] width 134 height 35
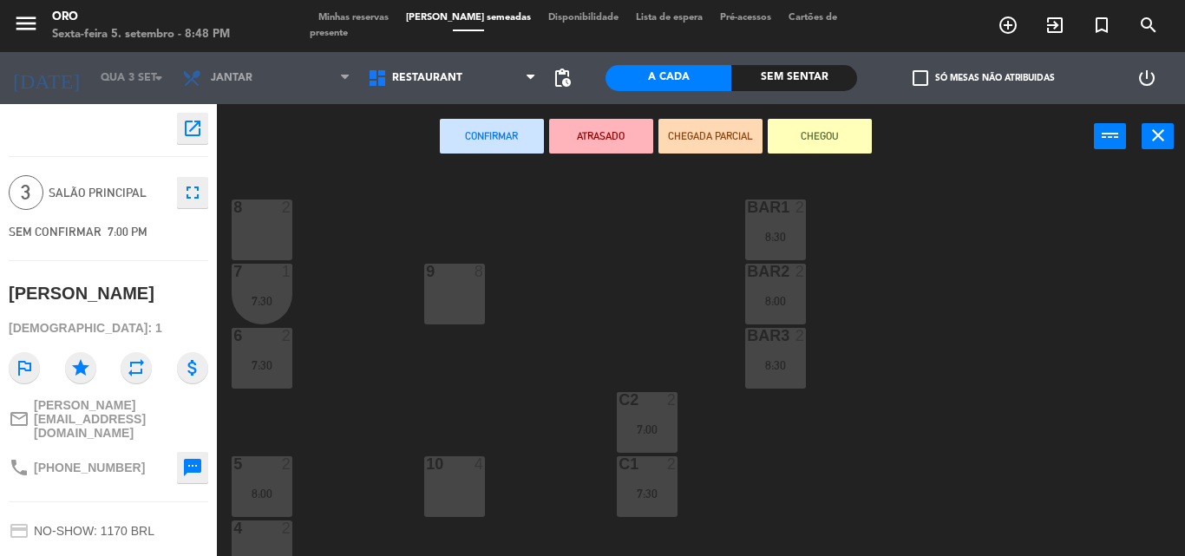
click at [460, 305] on div "9 8" at bounding box center [454, 294] width 61 height 61
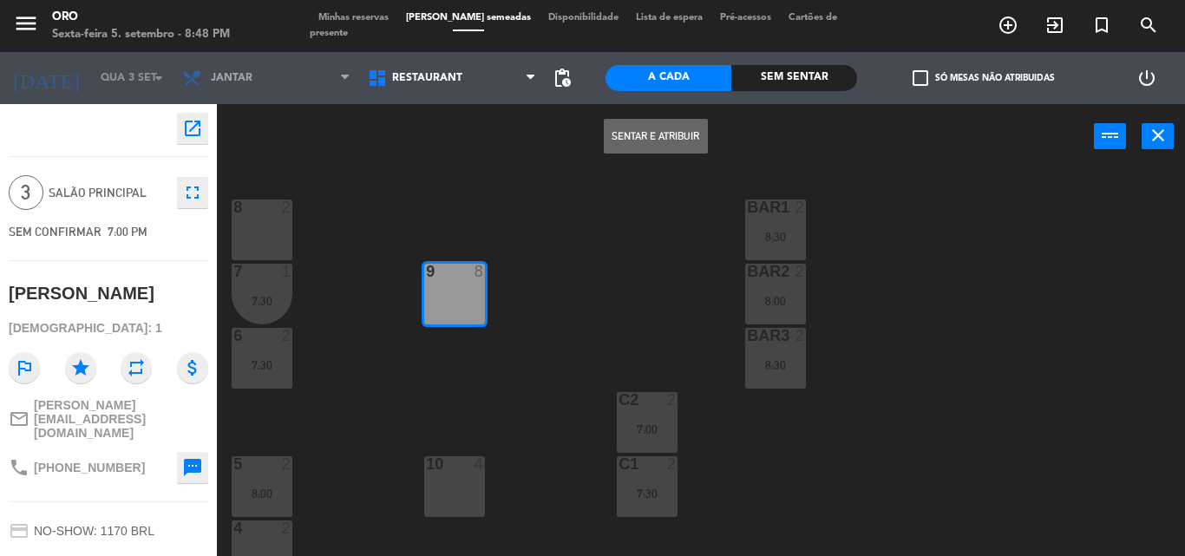
click at [655, 137] on button "Sentar e Atribuir" at bounding box center [656, 136] width 104 height 35
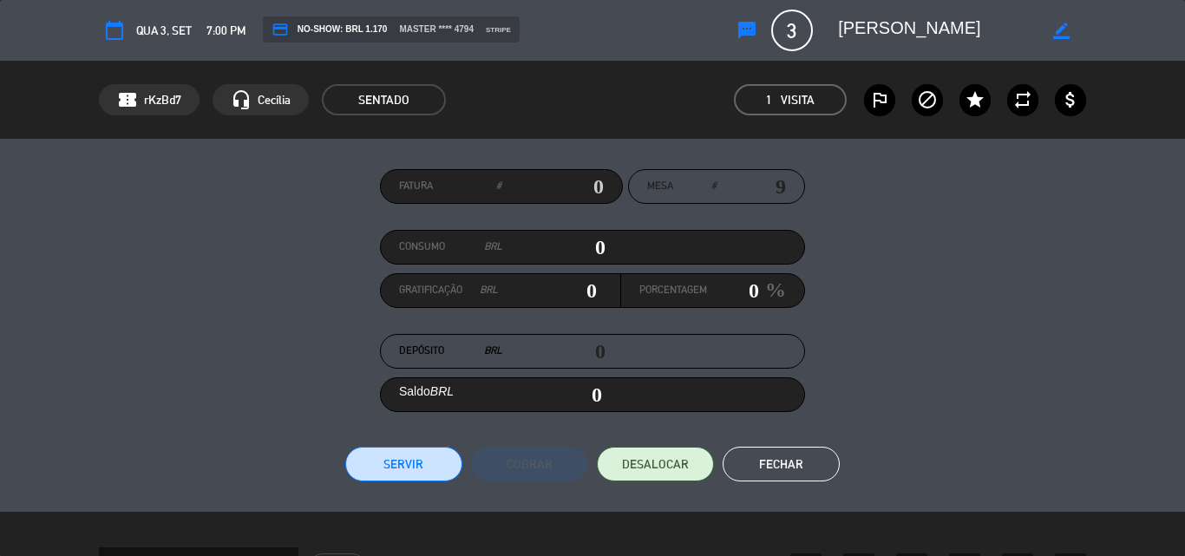
click at [588, 245] on input "0" at bounding box center [553, 247] width 103 height 26
type input "30"
type input "320"
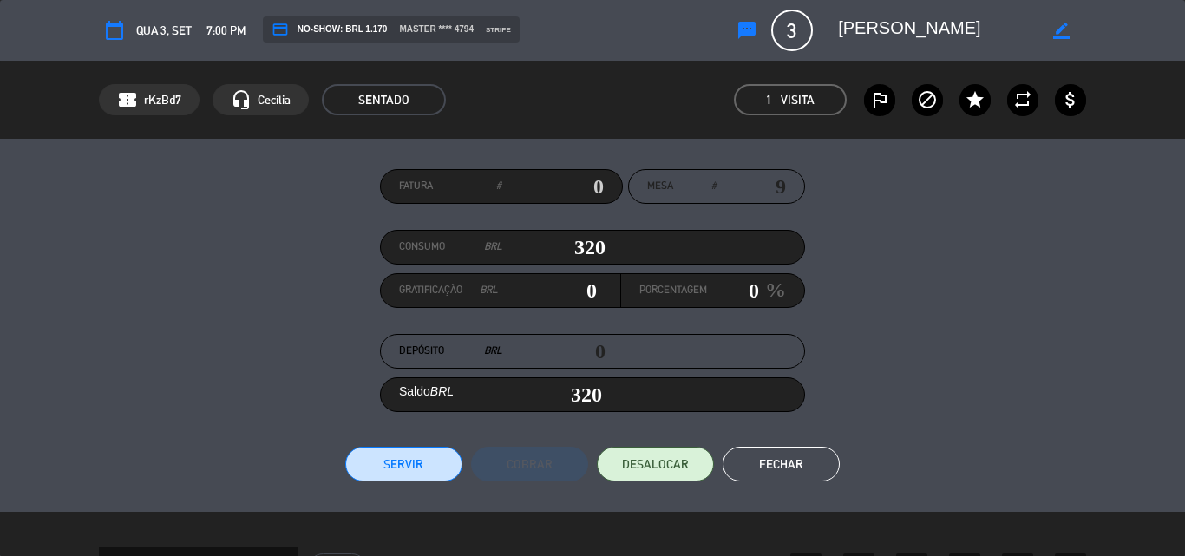
type input "3220"
type input "3,220"
type input "32250"
type input "32,250"
type input "3225"
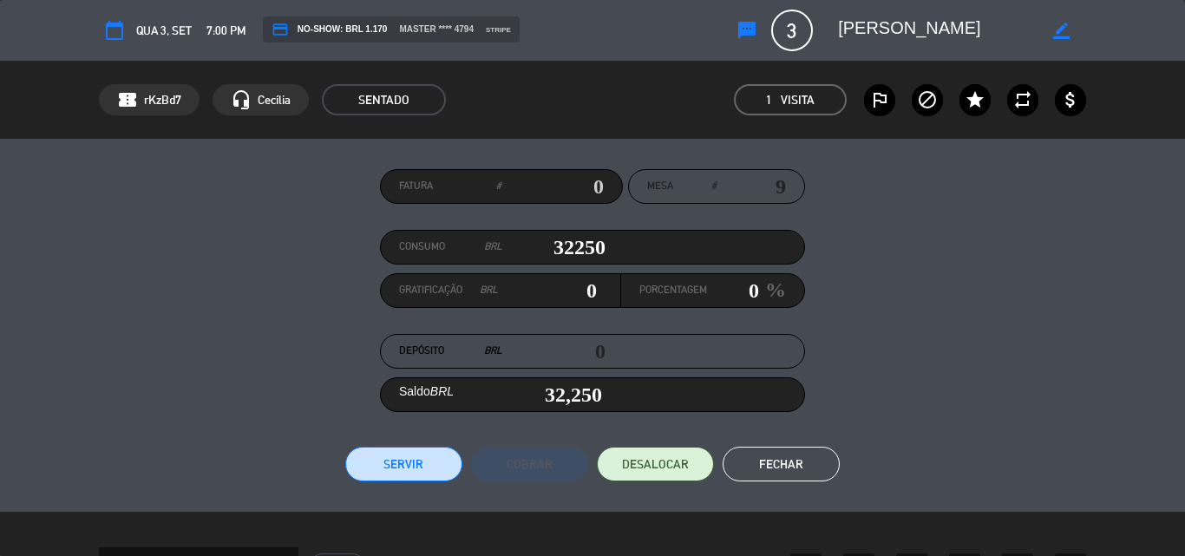
type input "3,225"
type input "3225.7"
type input "3,225.7"
type input "3225.75"
type input "3,225.75"
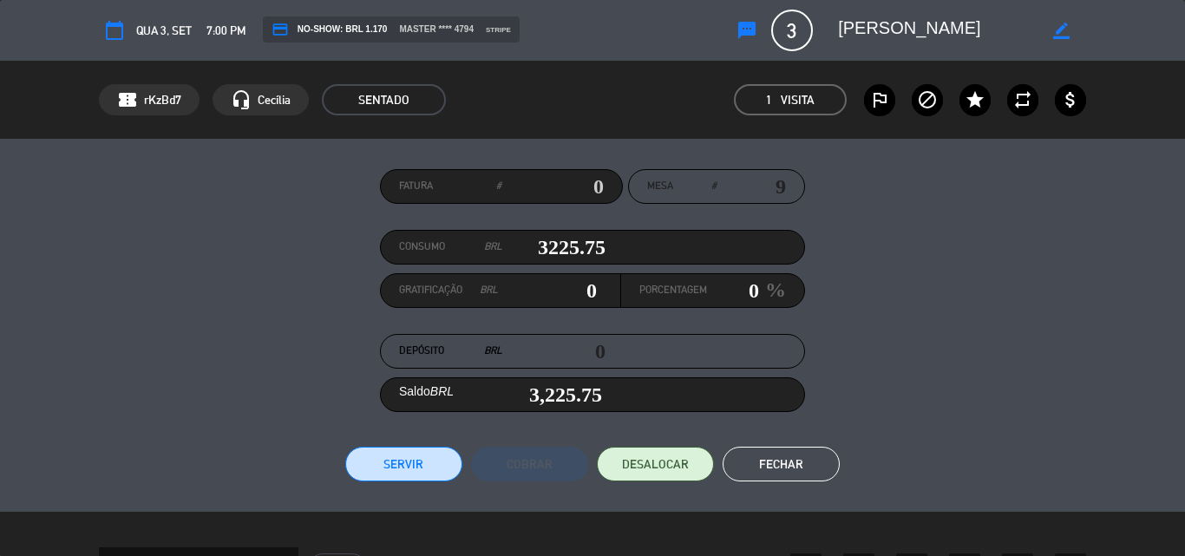
type input "3225.75"
click at [398, 461] on button "Servir" at bounding box center [403, 464] width 117 height 35
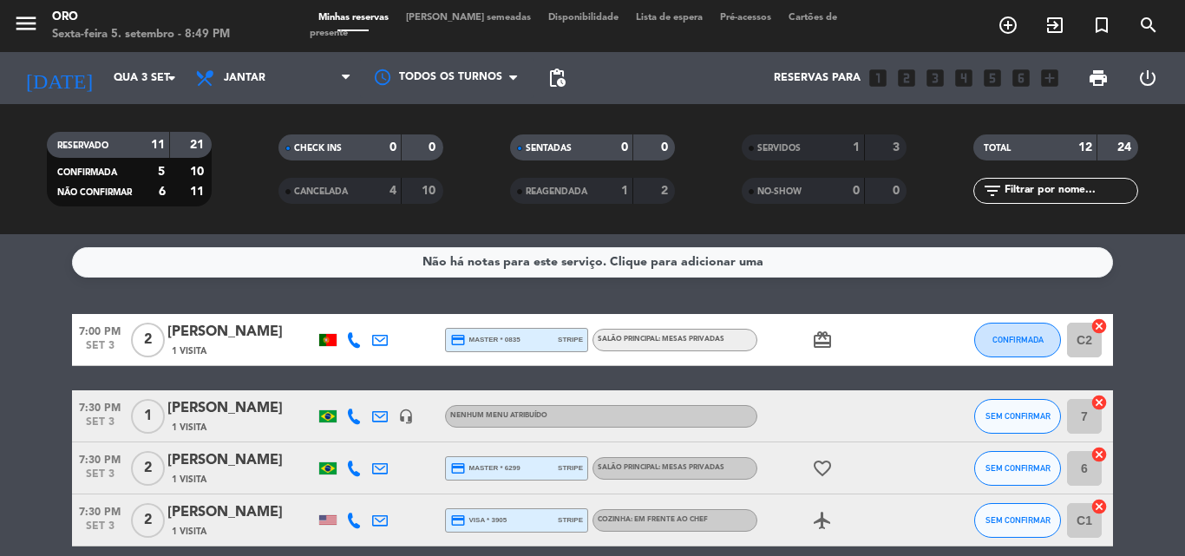
click at [224, 344] on div "1 Visita" at bounding box center [240, 351] width 147 height 15
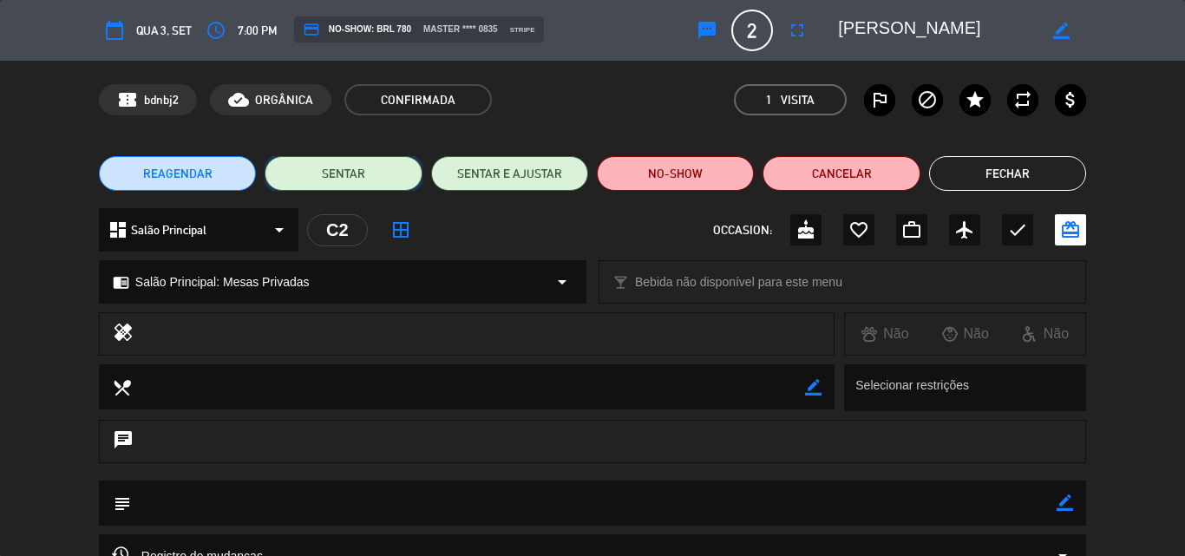
click at [326, 172] on button "SENTAR" at bounding box center [343, 173] width 157 height 35
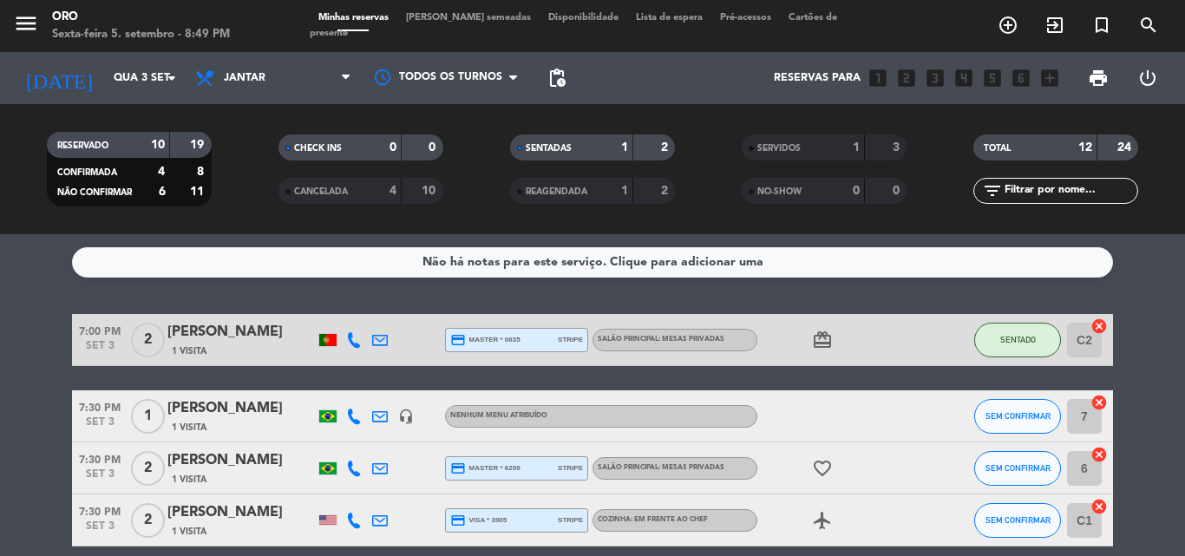
click at [234, 339] on div "[PERSON_NAME]" at bounding box center [240, 332] width 147 height 23
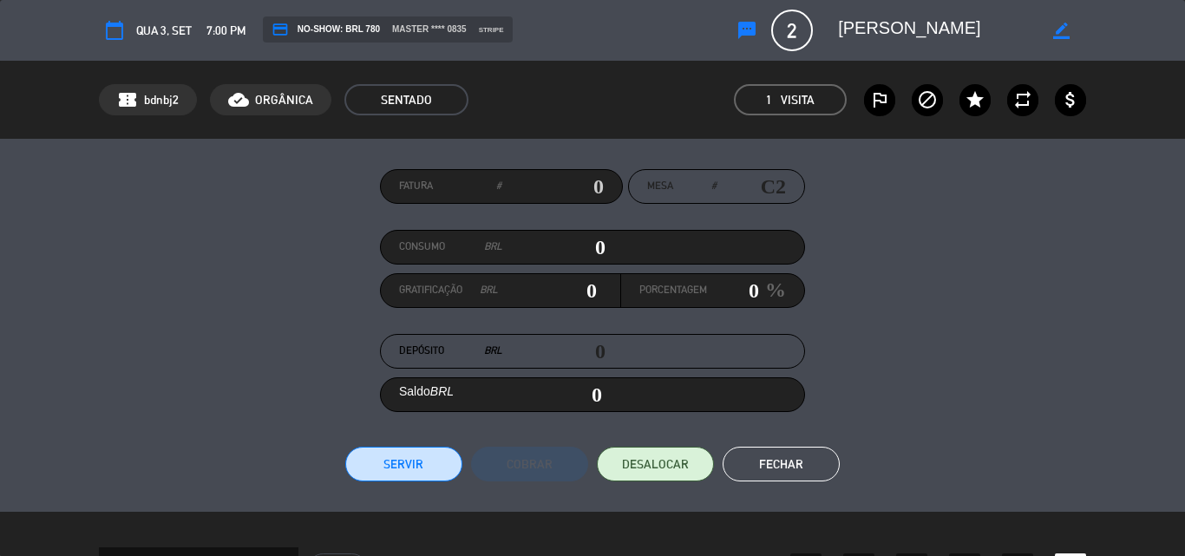
click at [586, 249] on input "0" at bounding box center [553, 247] width 103 height 26
type input "20"
type input "210"
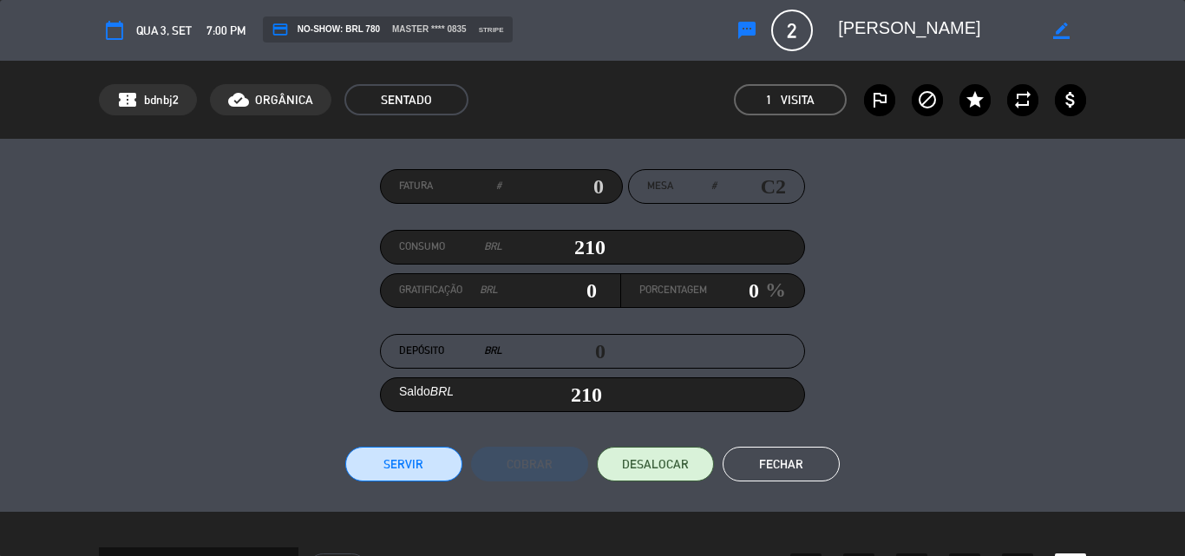
type input "2160"
type input "2,160"
type input "21640"
type input "21,640"
type input "2164"
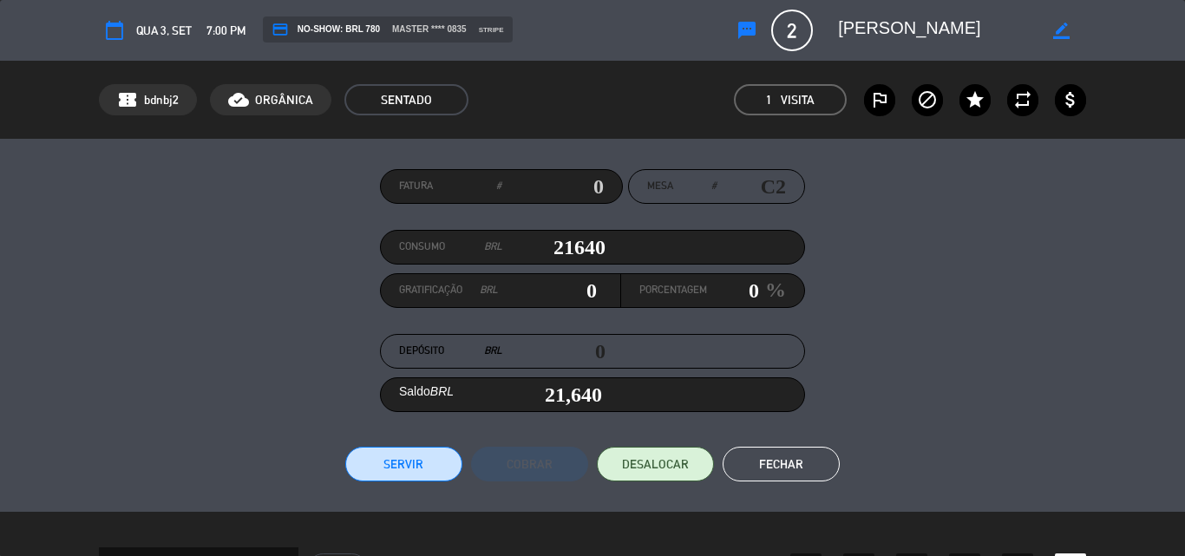
type input "2,164"
type input "2164.3"
click at [408, 466] on button "Servir" at bounding box center [403, 464] width 117 height 35
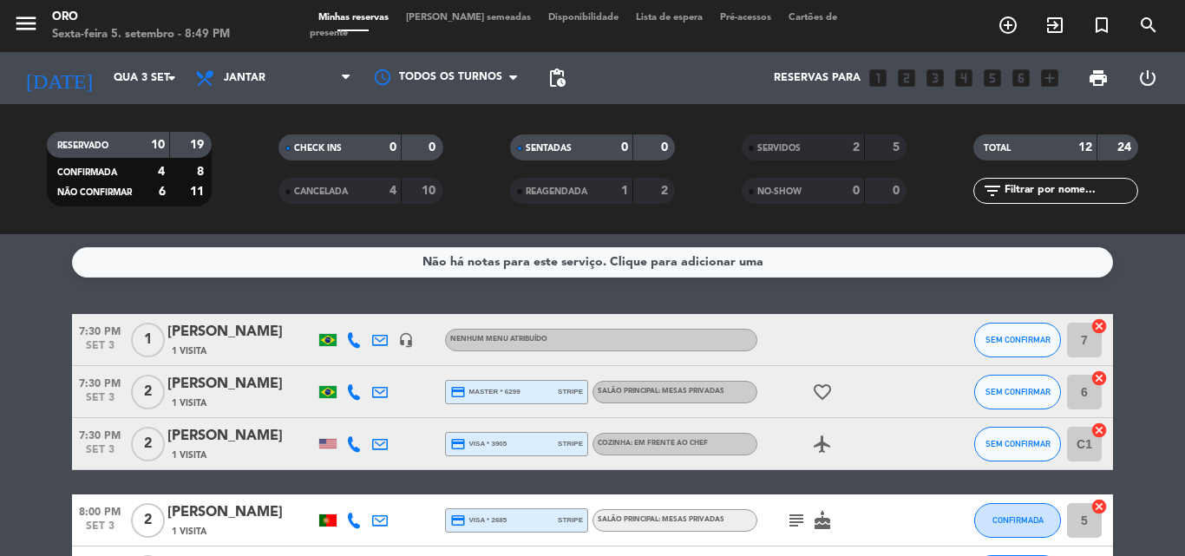
click at [235, 351] on div "1 Visita" at bounding box center [240, 351] width 147 height 15
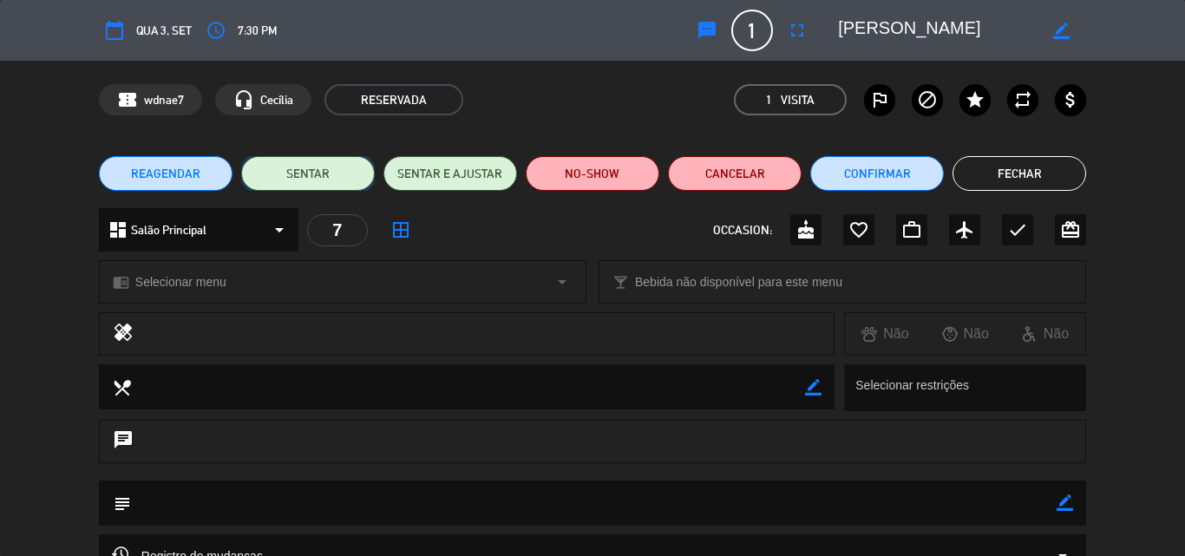
click at [308, 173] on button "SENTAR" at bounding box center [308, 173] width 134 height 35
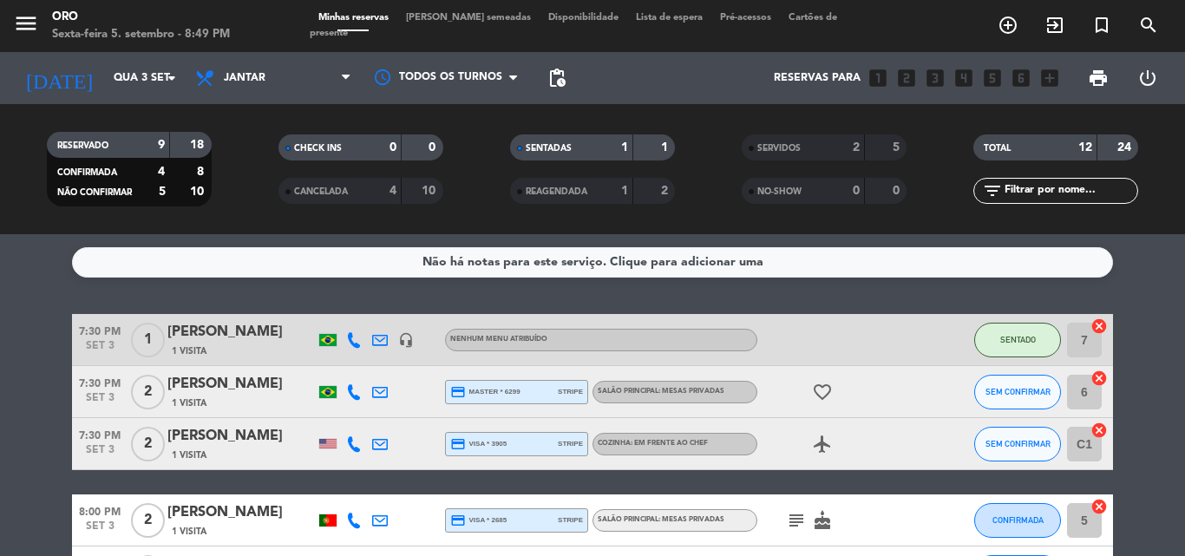
click at [231, 344] on div "1 Visita" at bounding box center [240, 351] width 147 height 15
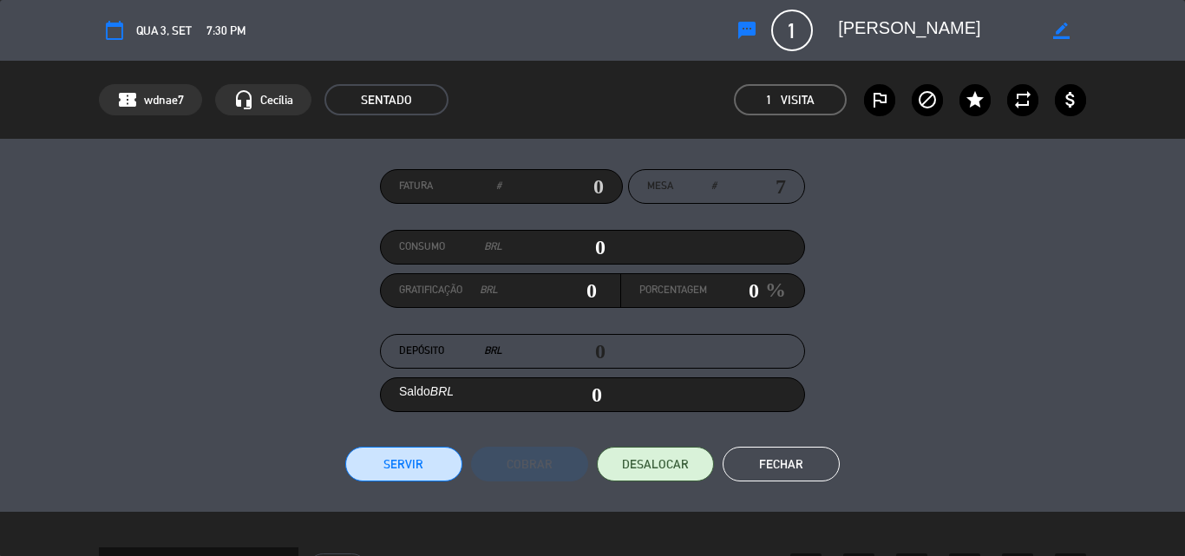
click at [586, 247] on input "0" at bounding box center [553, 247] width 103 height 26
click at [410, 458] on button "Servir" at bounding box center [403, 464] width 117 height 35
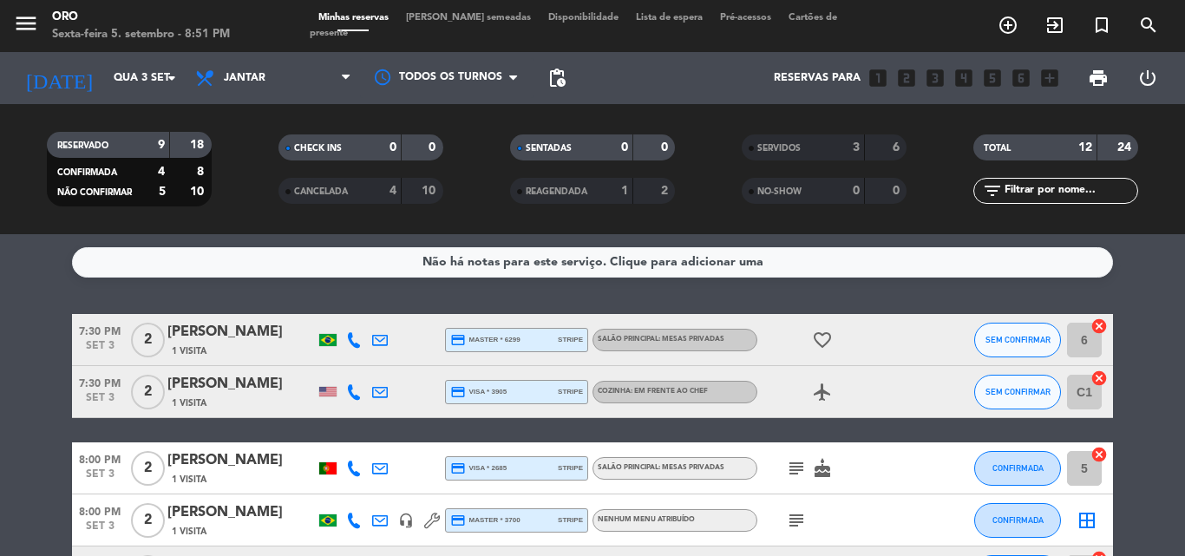
click at [242, 346] on div "1 Visita" at bounding box center [240, 351] width 147 height 15
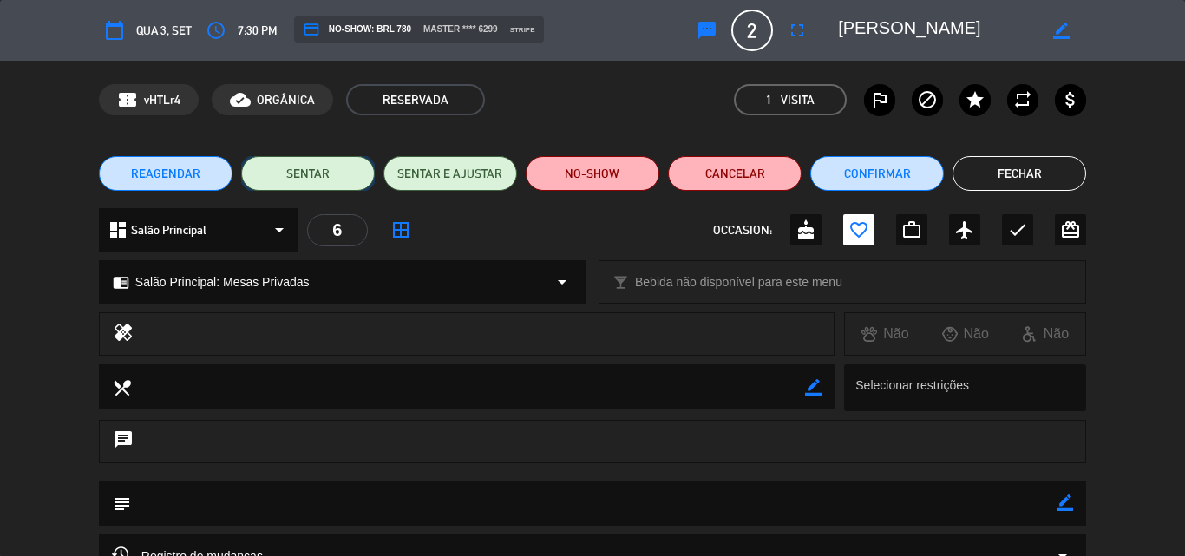
click at [306, 173] on button "SENTAR" at bounding box center [308, 173] width 134 height 35
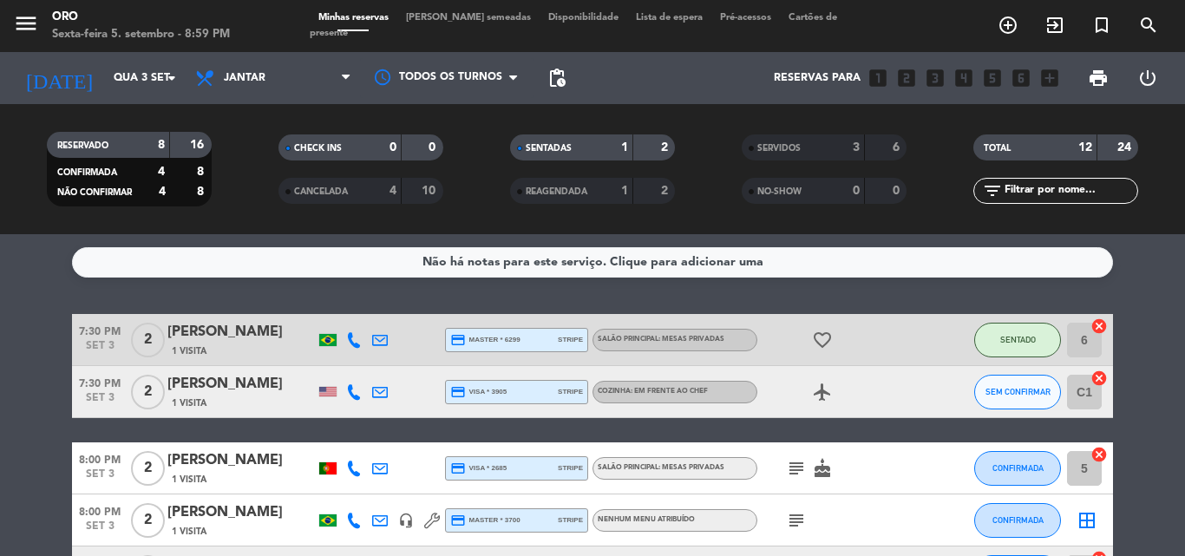
click at [252, 343] on div "[PERSON_NAME]" at bounding box center [240, 332] width 147 height 23
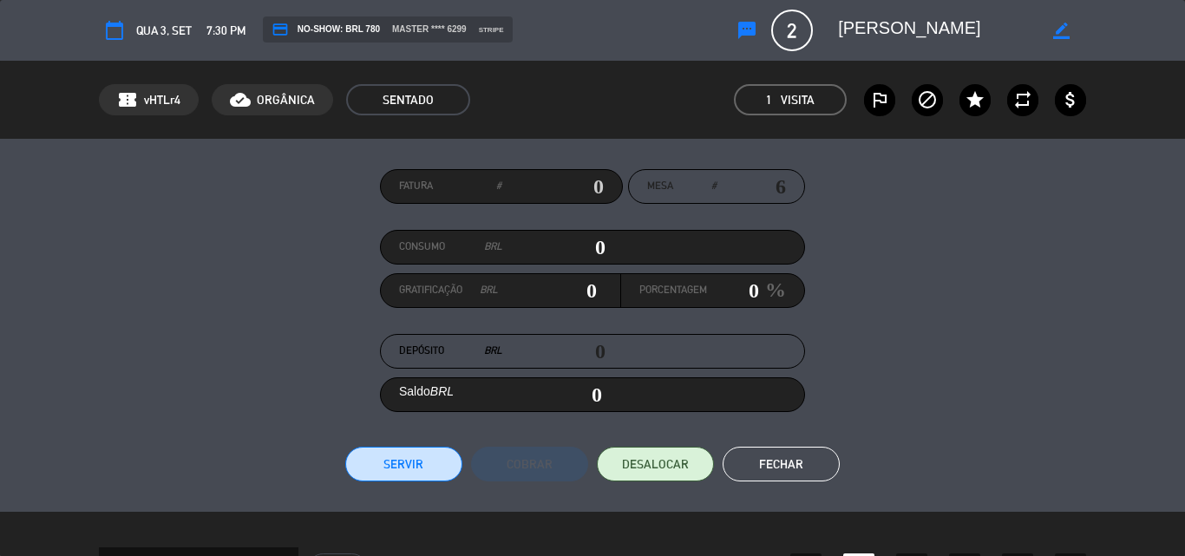
click at [590, 247] on input "0" at bounding box center [553, 247] width 103 height 26
click at [396, 462] on button "Servir" at bounding box center [403, 464] width 117 height 35
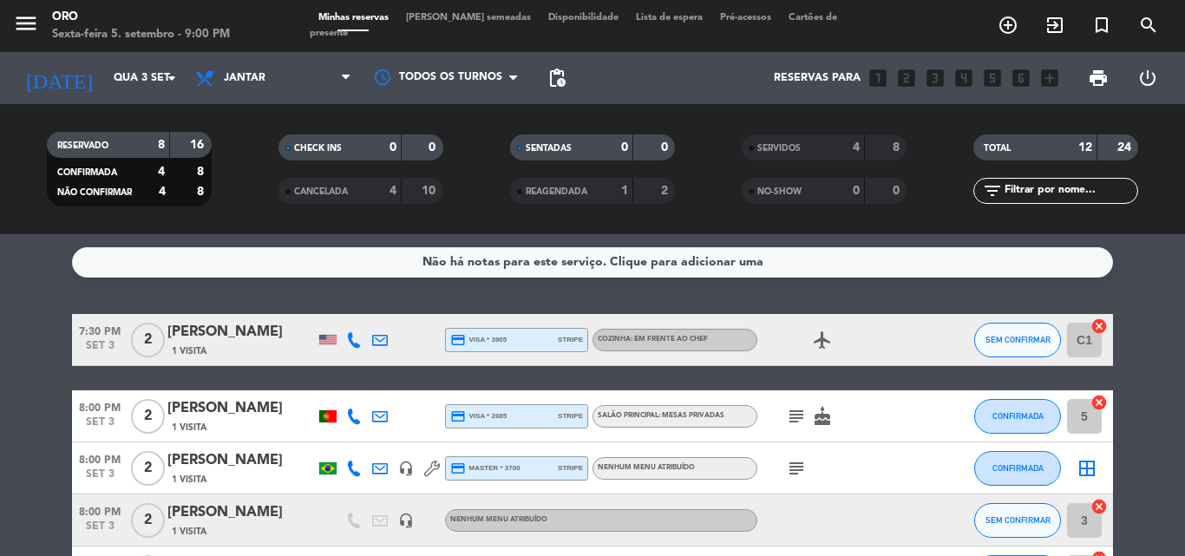
click at [221, 346] on div "1 Visita" at bounding box center [240, 351] width 147 height 15
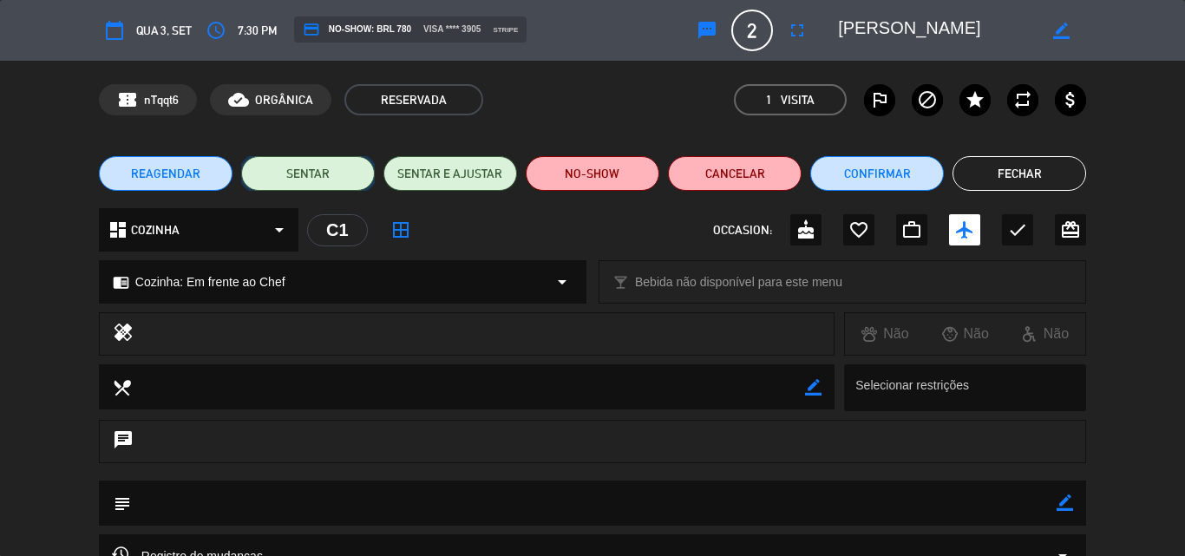
click at [311, 173] on button "SENTAR" at bounding box center [308, 173] width 134 height 35
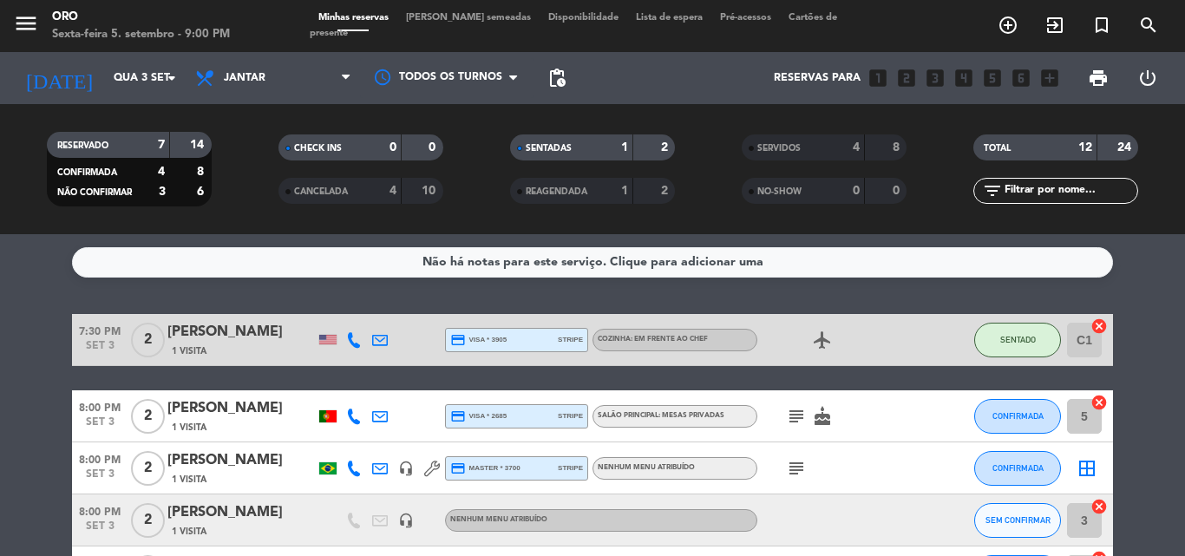
click at [229, 338] on div "[PERSON_NAME]" at bounding box center [240, 332] width 147 height 23
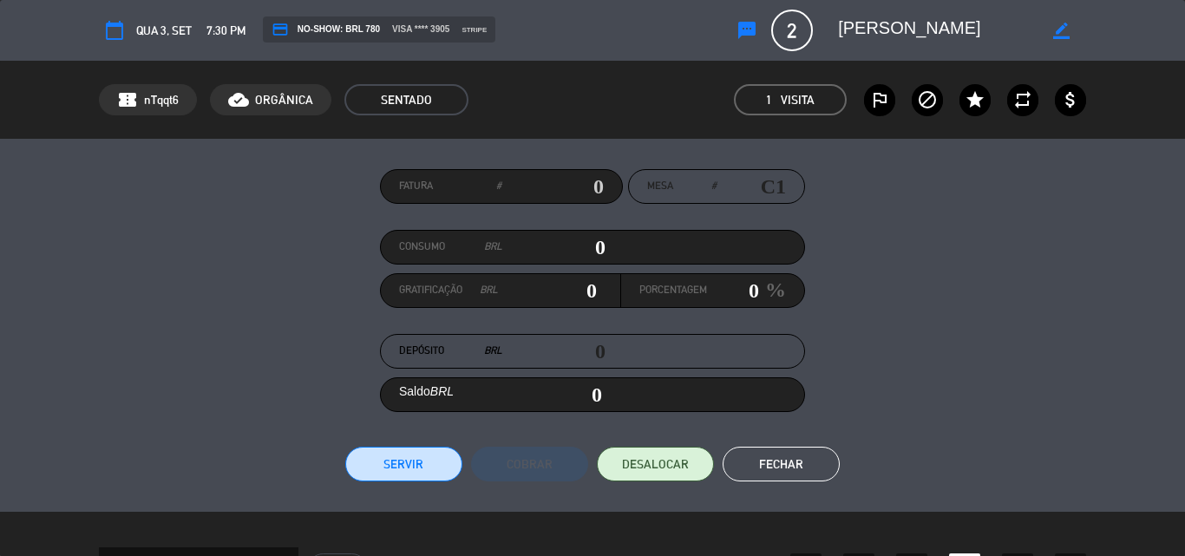
click at [588, 247] on input "0" at bounding box center [553, 247] width 103 height 26
click at [396, 461] on button "Servir" at bounding box center [403, 464] width 117 height 35
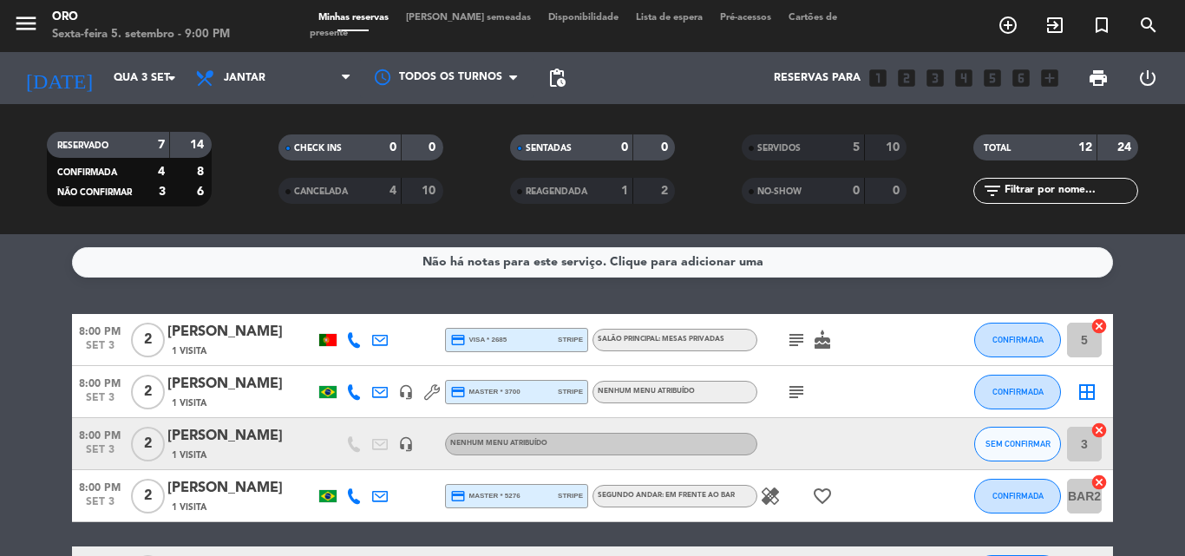
click at [222, 347] on div "1 Visita" at bounding box center [240, 351] width 147 height 15
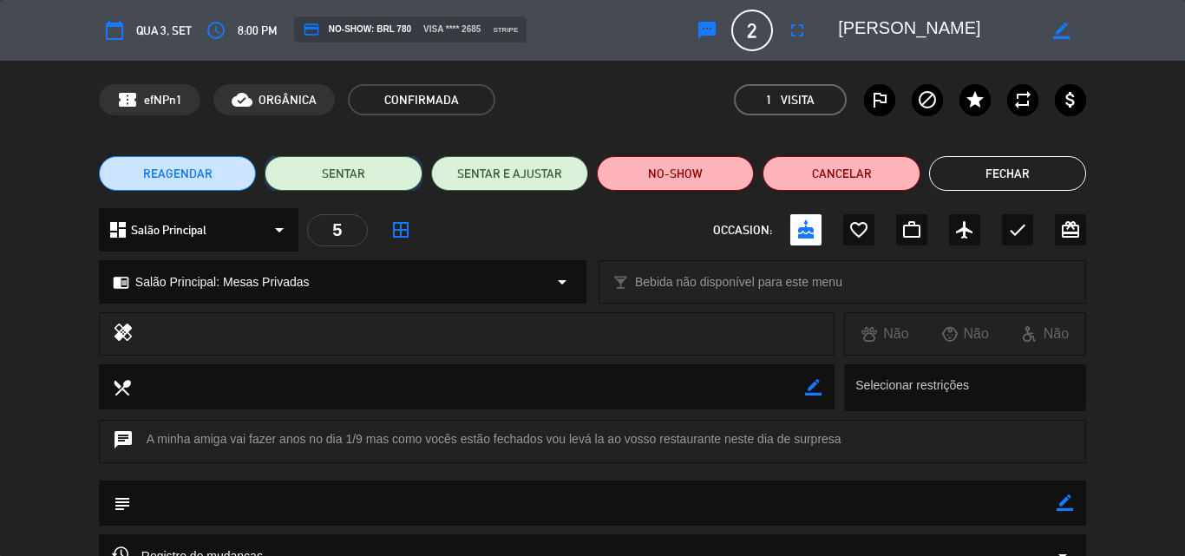
click at [350, 166] on button "SENTAR" at bounding box center [343, 173] width 157 height 35
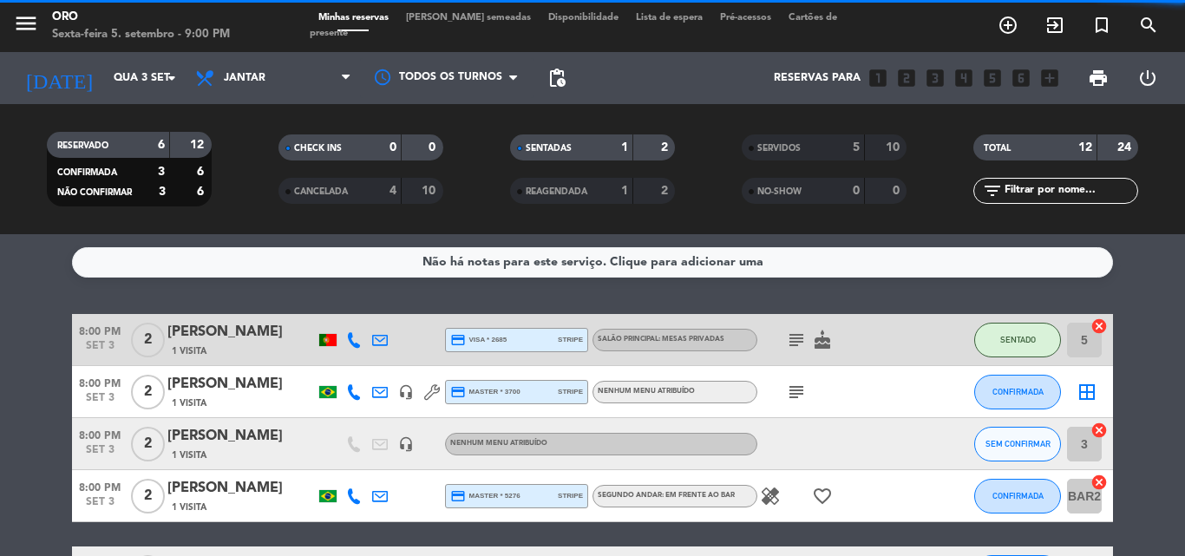
click at [238, 341] on div "[PERSON_NAME]" at bounding box center [240, 332] width 147 height 23
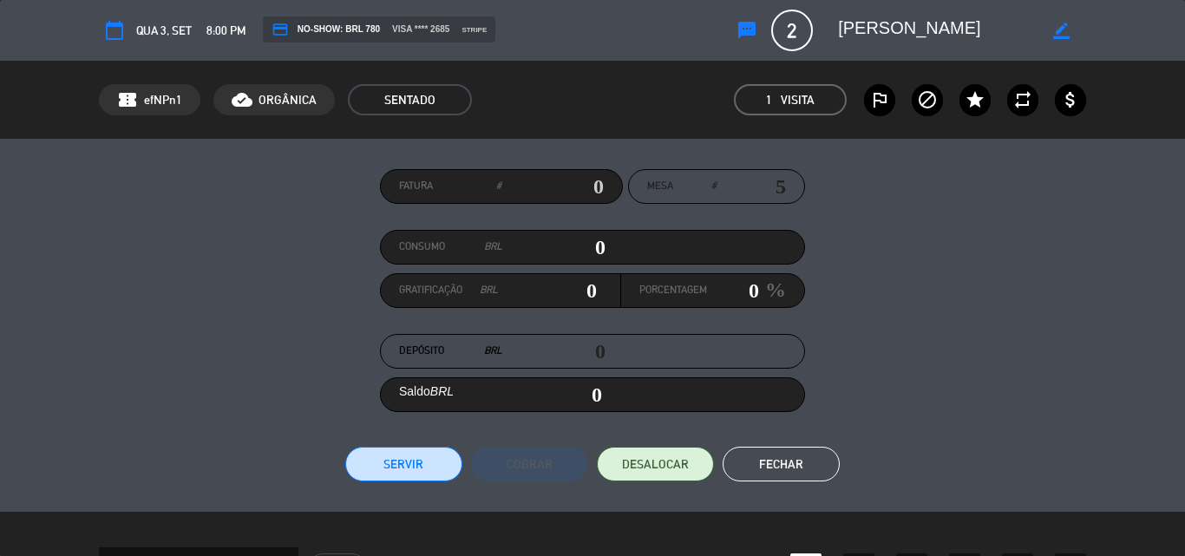
click at [581, 246] on input "0" at bounding box center [553, 247] width 103 height 26
click at [403, 463] on button "Servir" at bounding box center [403, 464] width 117 height 35
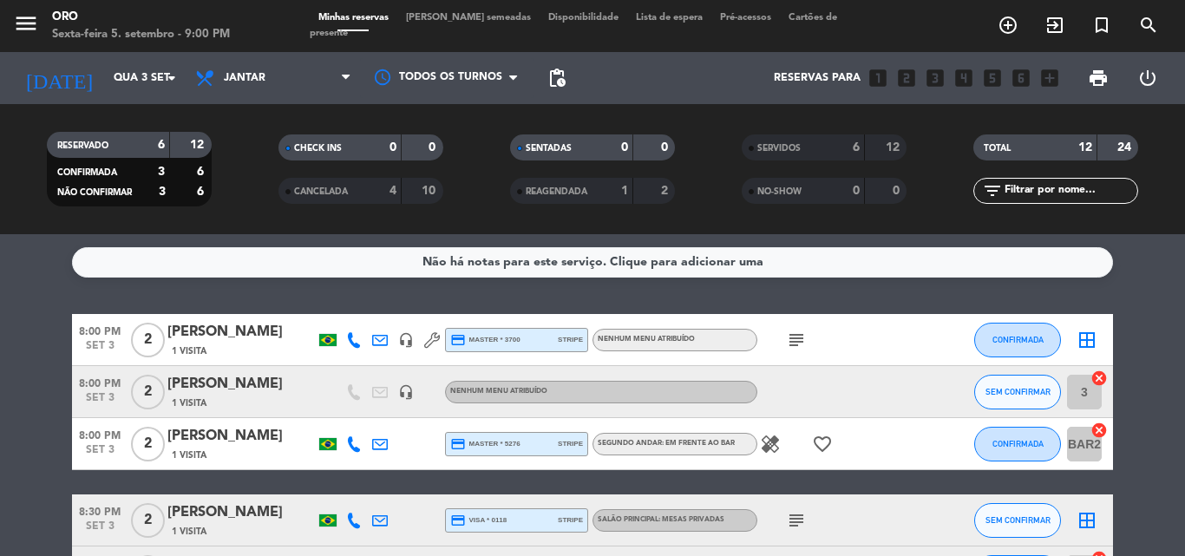
click at [219, 344] on div "1 Visita" at bounding box center [240, 351] width 147 height 15
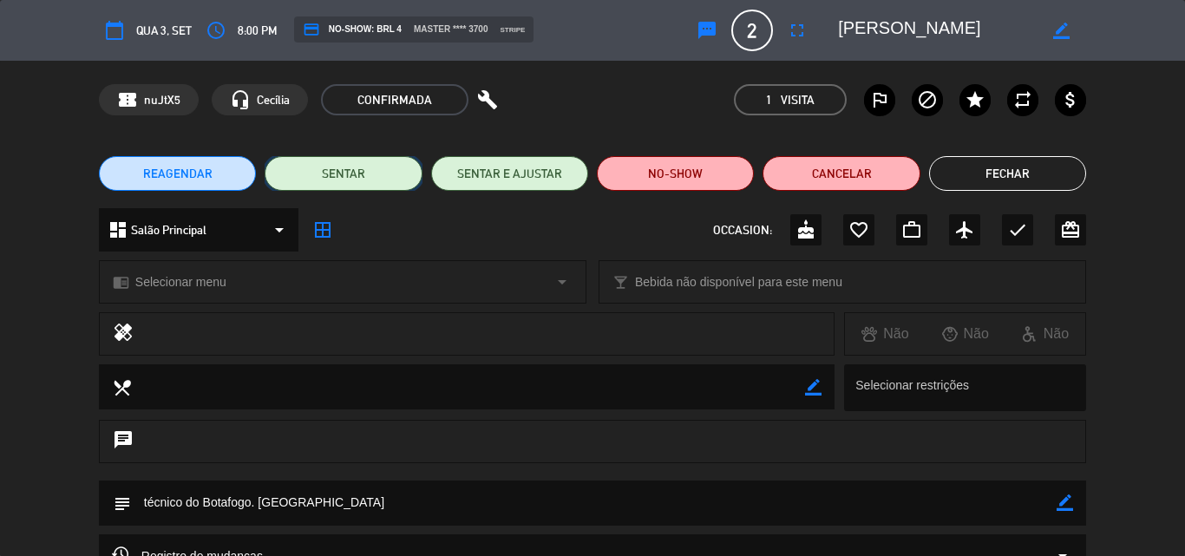
click at [346, 175] on button "SENTAR" at bounding box center [343, 173] width 157 height 35
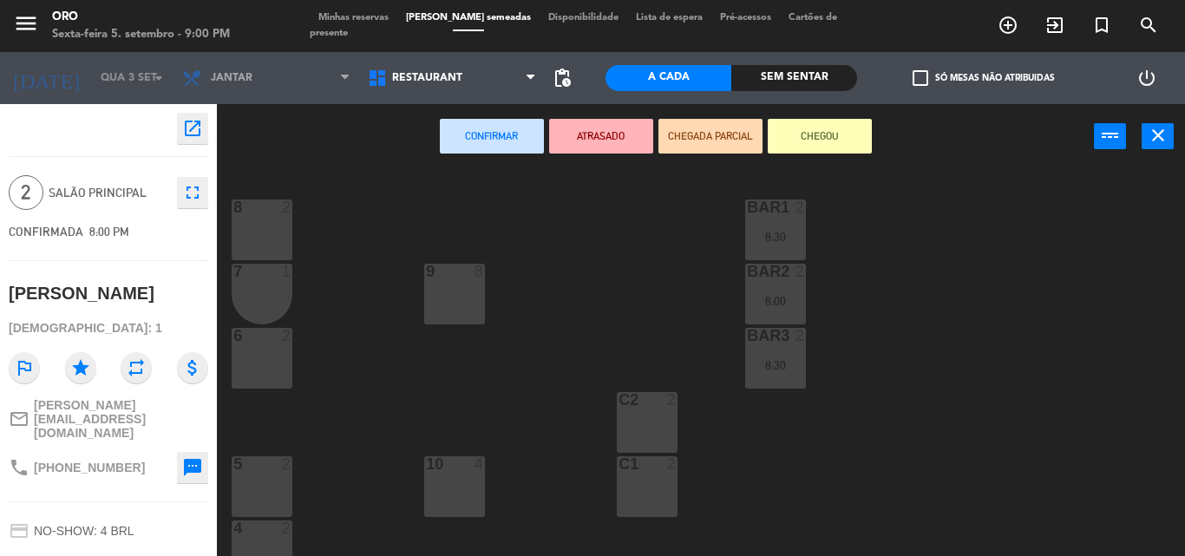
scroll to position [87, 0]
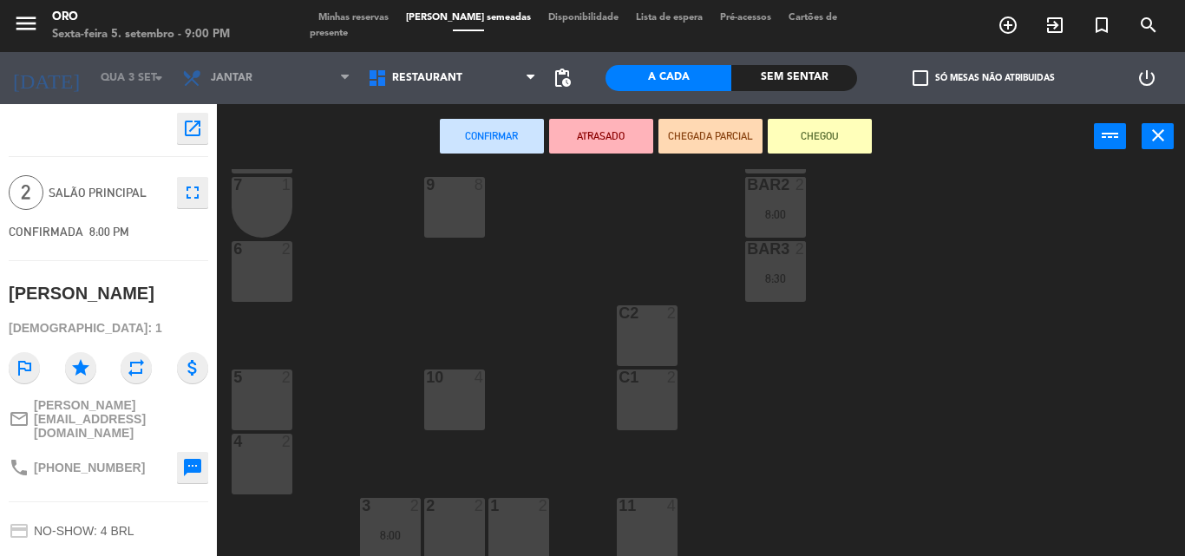
click at [649, 533] on div "11 4" at bounding box center [647, 528] width 61 height 61
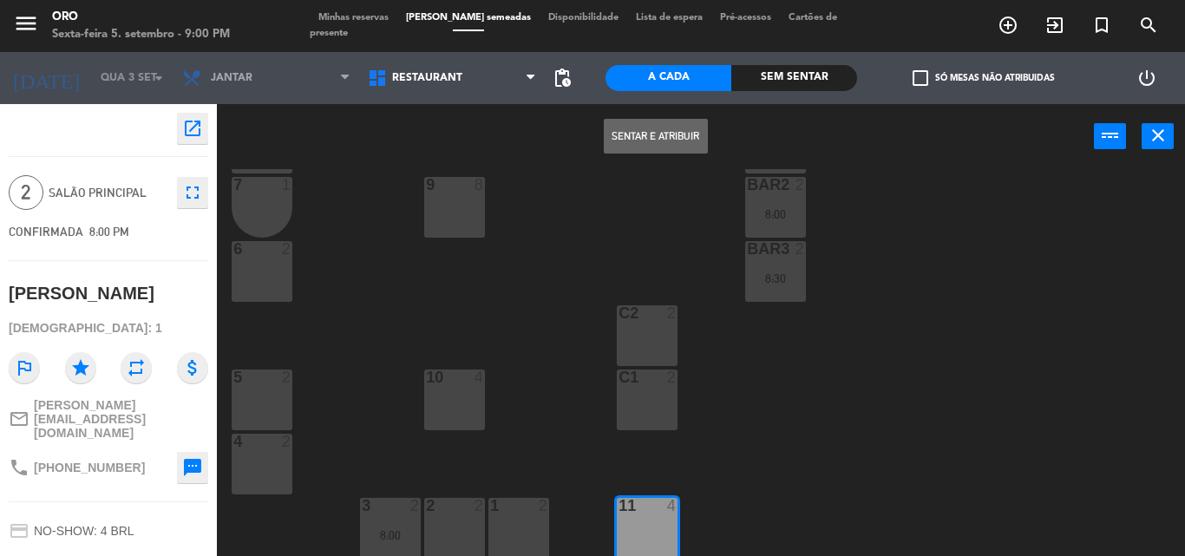
click at [658, 129] on button "Sentar e Atribuir" at bounding box center [656, 136] width 104 height 35
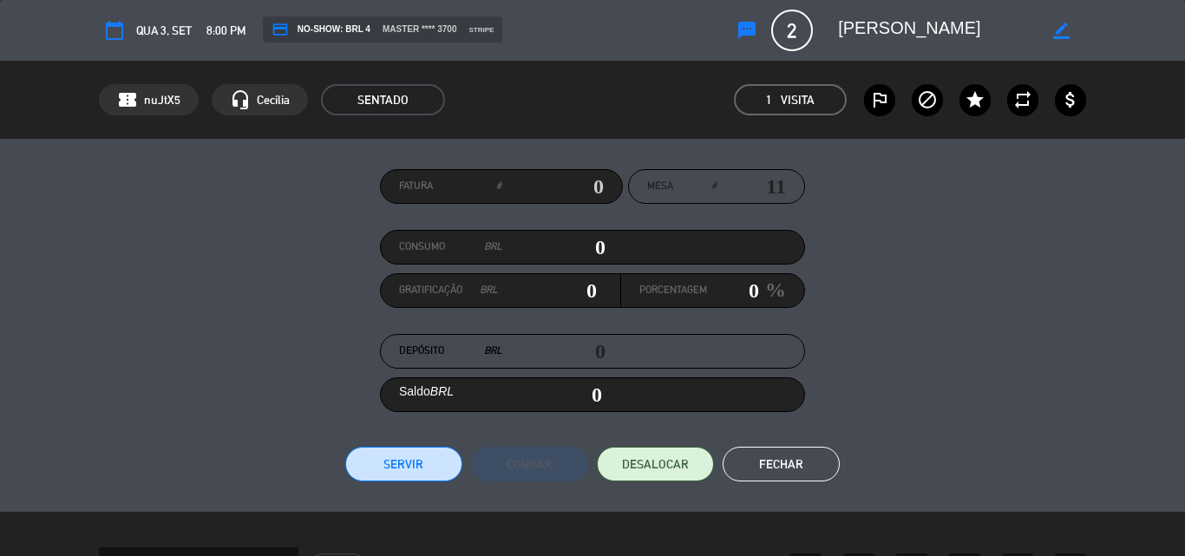
click at [588, 245] on input "0" at bounding box center [553, 247] width 103 height 26
click at [403, 461] on button "Servir" at bounding box center [403, 464] width 117 height 35
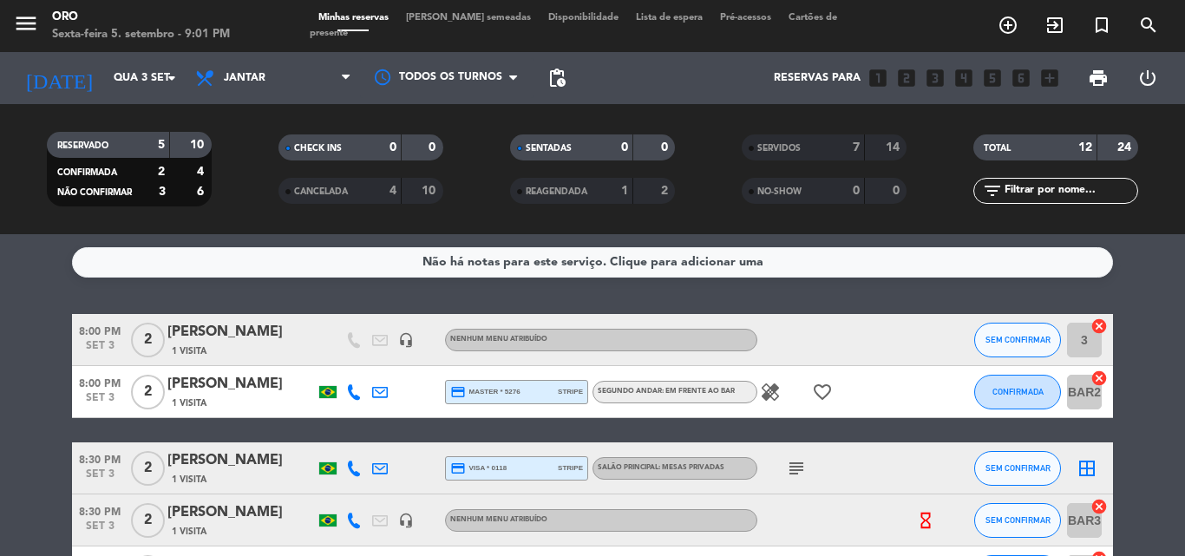
click at [242, 337] on div "[PERSON_NAME]" at bounding box center [240, 332] width 147 height 23
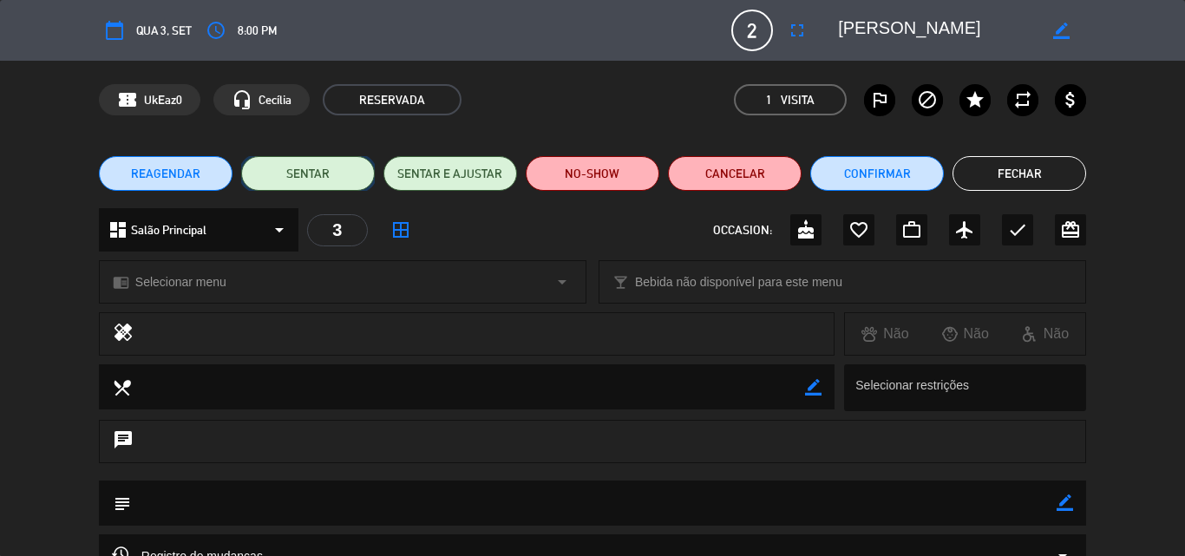
click at [310, 172] on button "SENTAR" at bounding box center [308, 173] width 134 height 35
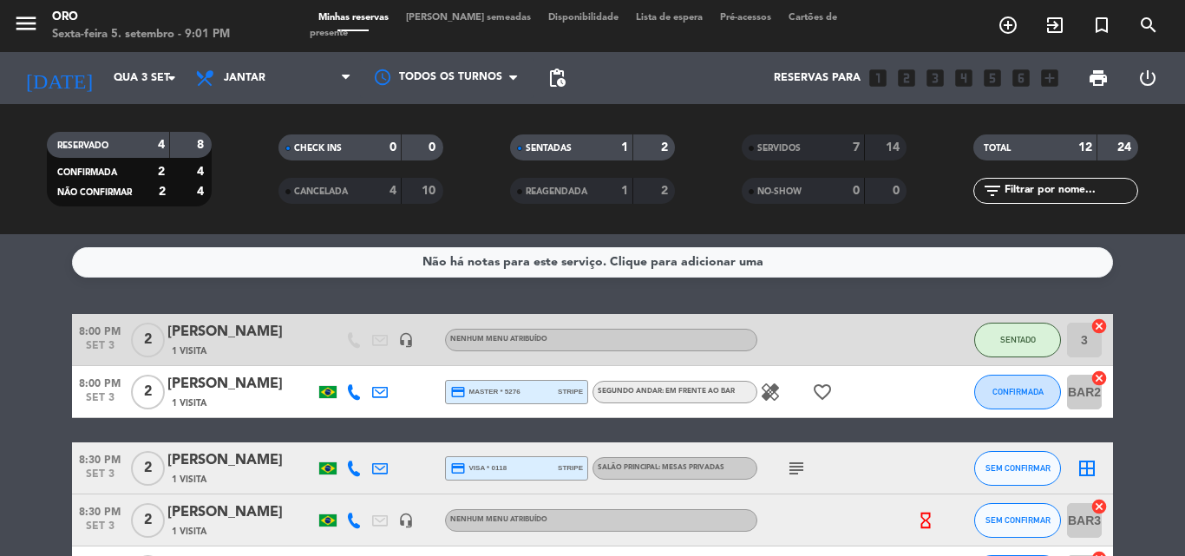
click at [242, 341] on div "[PERSON_NAME]" at bounding box center [240, 332] width 147 height 23
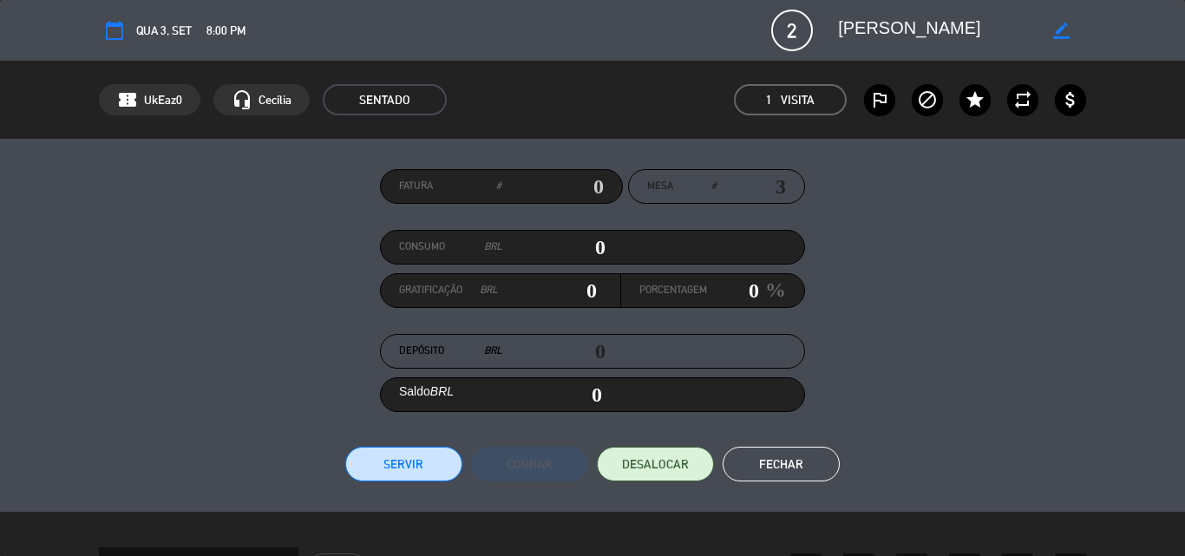
click at [589, 246] on input "0" at bounding box center [553, 247] width 103 height 26
click at [410, 461] on button "Servir" at bounding box center [403, 464] width 117 height 35
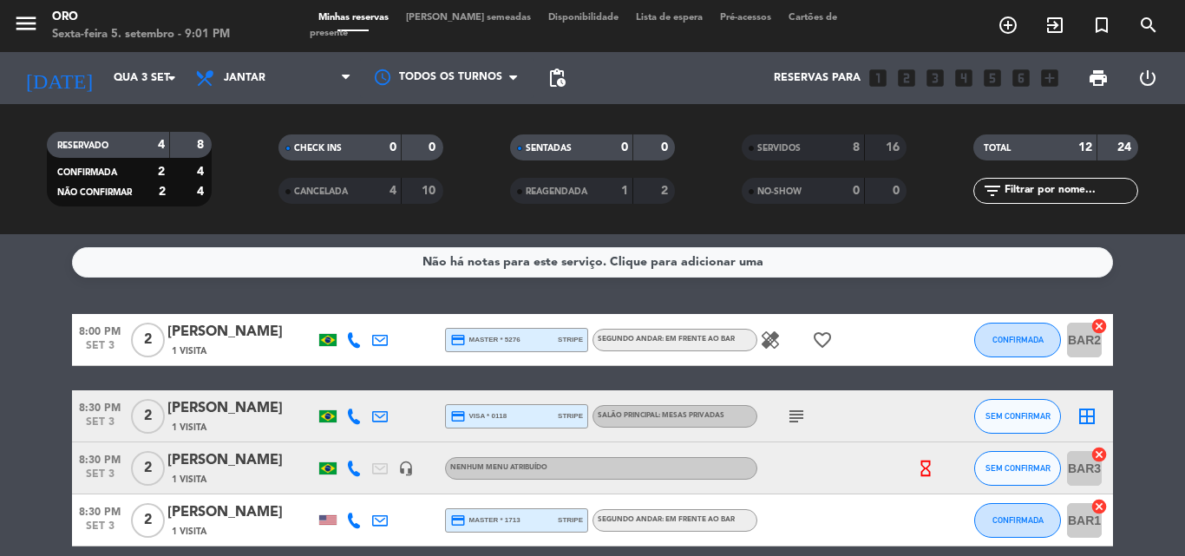
click at [259, 333] on div "[PERSON_NAME]" at bounding box center [240, 332] width 147 height 23
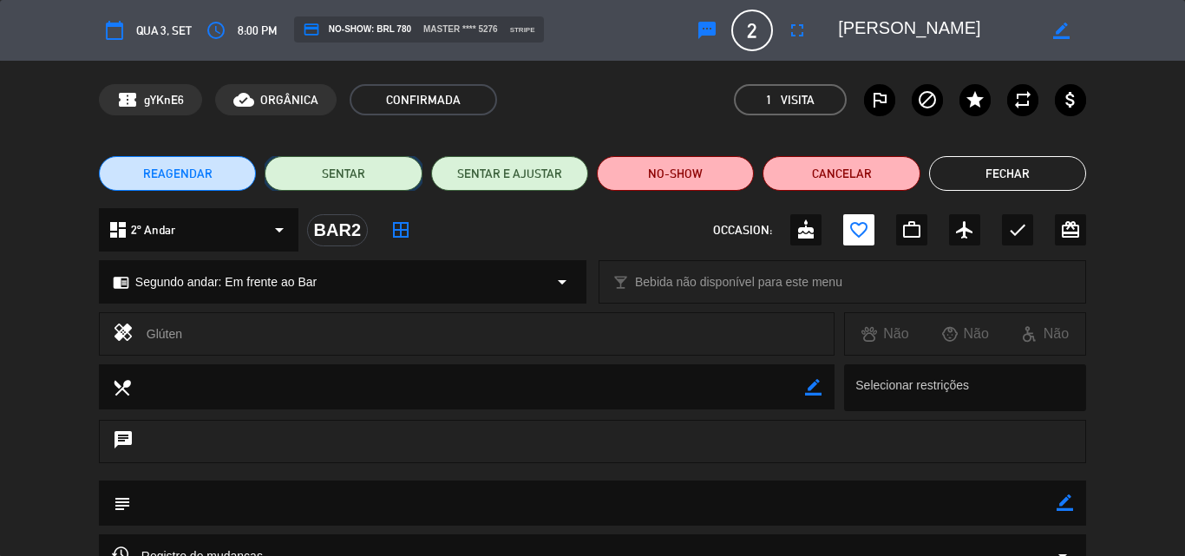
click at [336, 173] on button "SENTAR" at bounding box center [343, 173] width 157 height 35
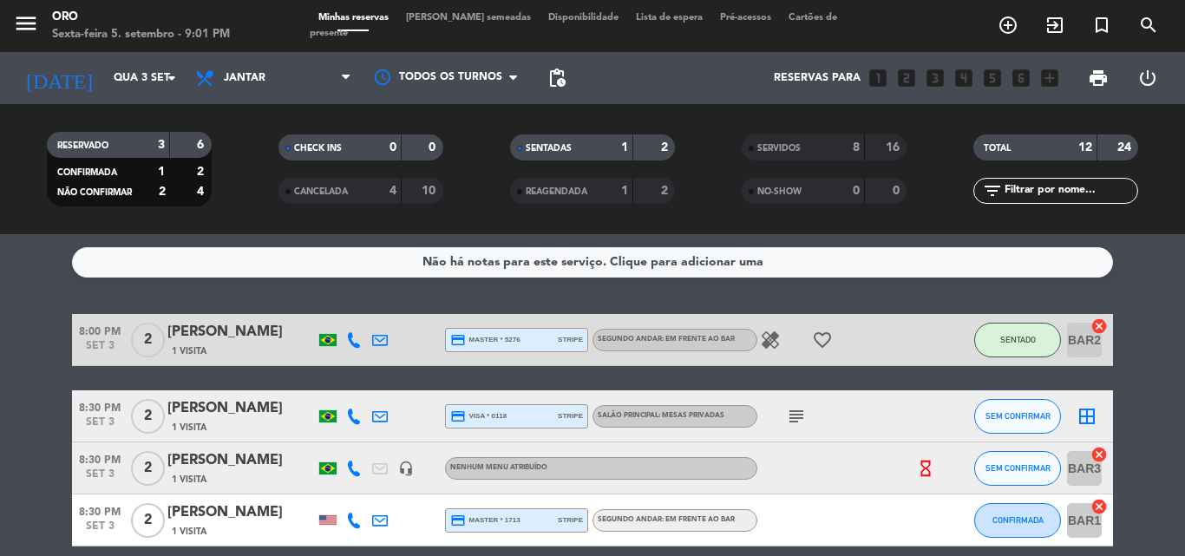
click at [226, 341] on div "[PERSON_NAME]" at bounding box center [240, 332] width 147 height 23
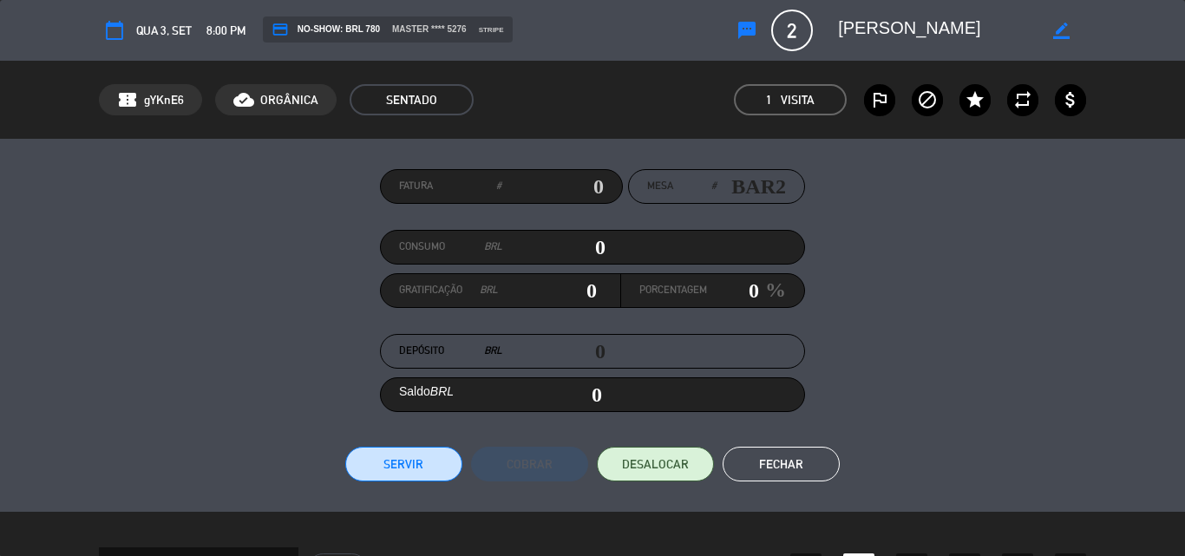
click at [589, 249] on input "0" at bounding box center [553, 247] width 103 height 26
click at [396, 461] on button "Servir" at bounding box center [403, 464] width 117 height 35
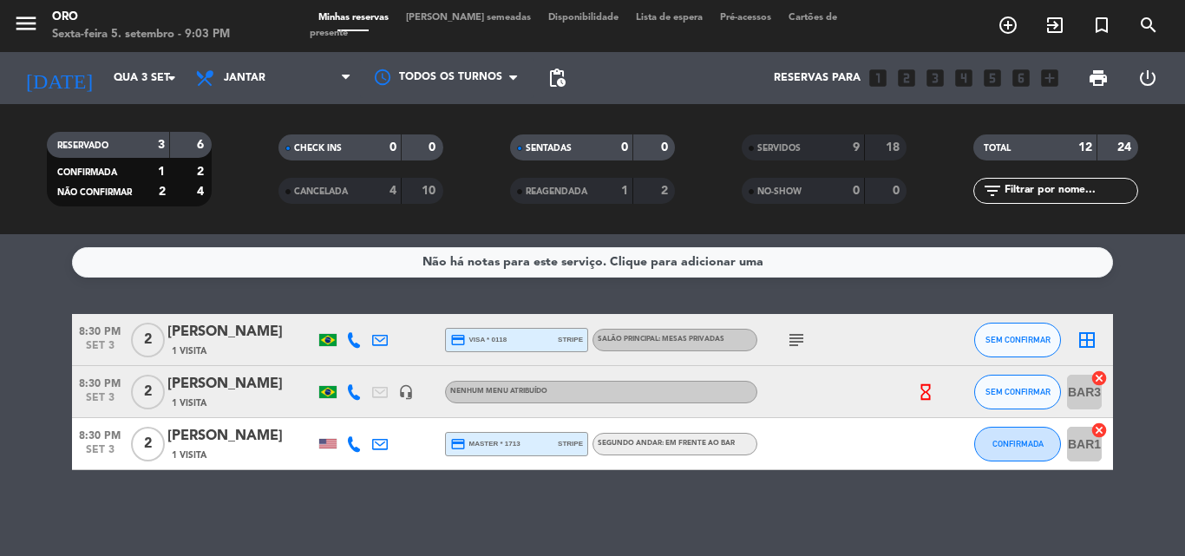
click at [240, 343] on div "[PERSON_NAME]" at bounding box center [240, 332] width 147 height 23
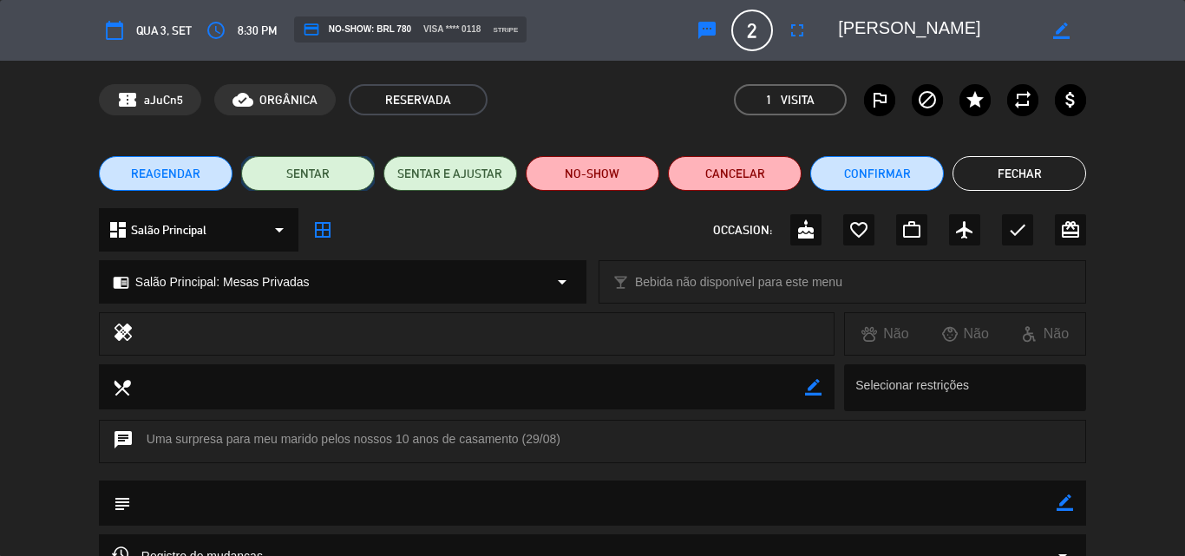
click at [303, 176] on button "SENTAR" at bounding box center [308, 173] width 134 height 35
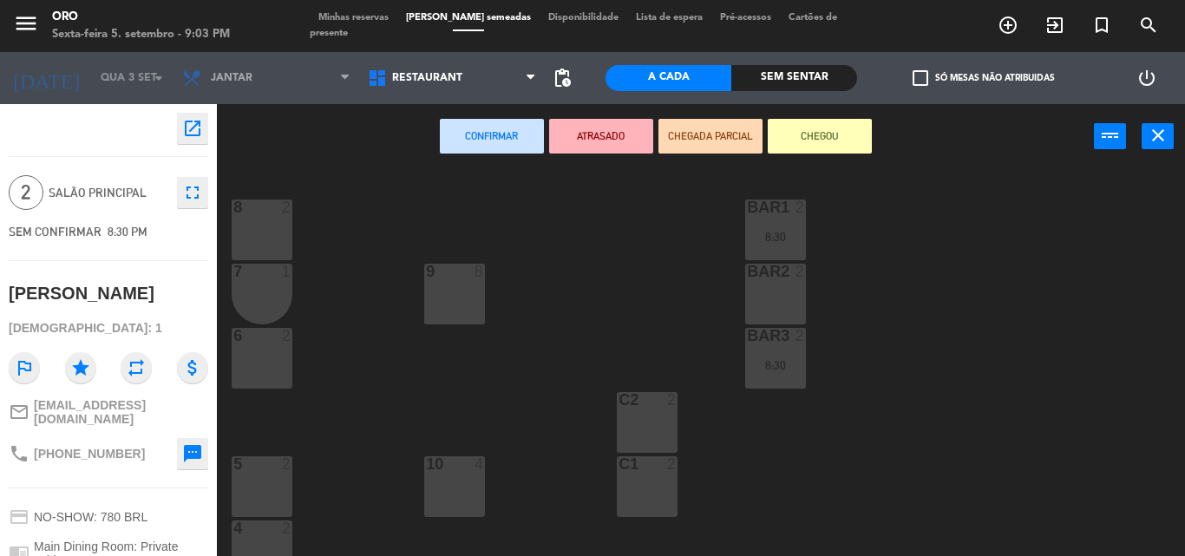
click at [255, 237] on div "8 2" at bounding box center [262, 230] width 61 height 61
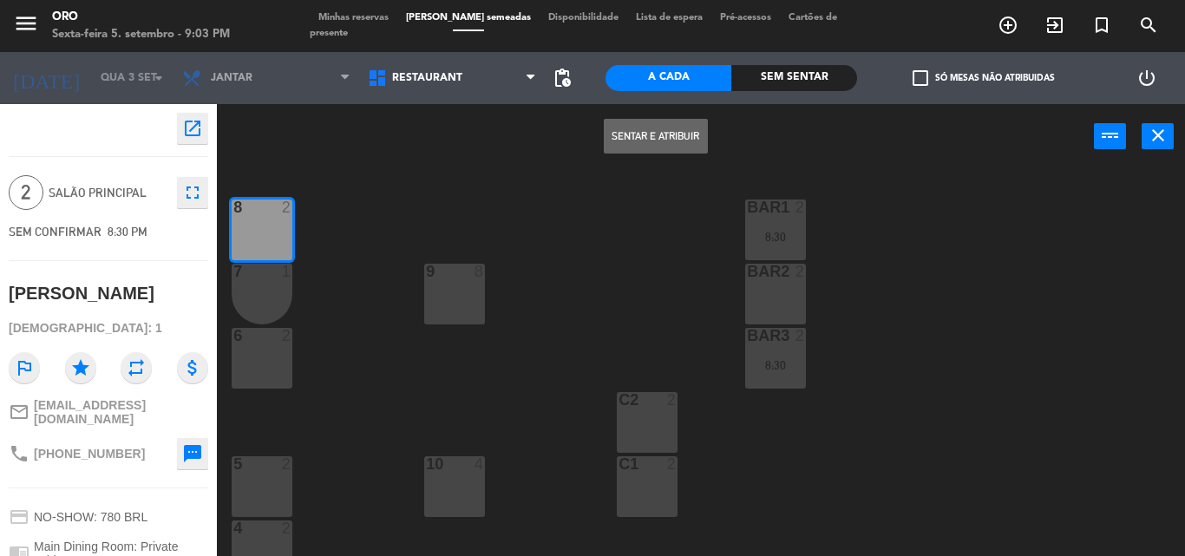
click at [657, 132] on button "Sentar e Atribuir" at bounding box center [656, 136] width 104 height 35
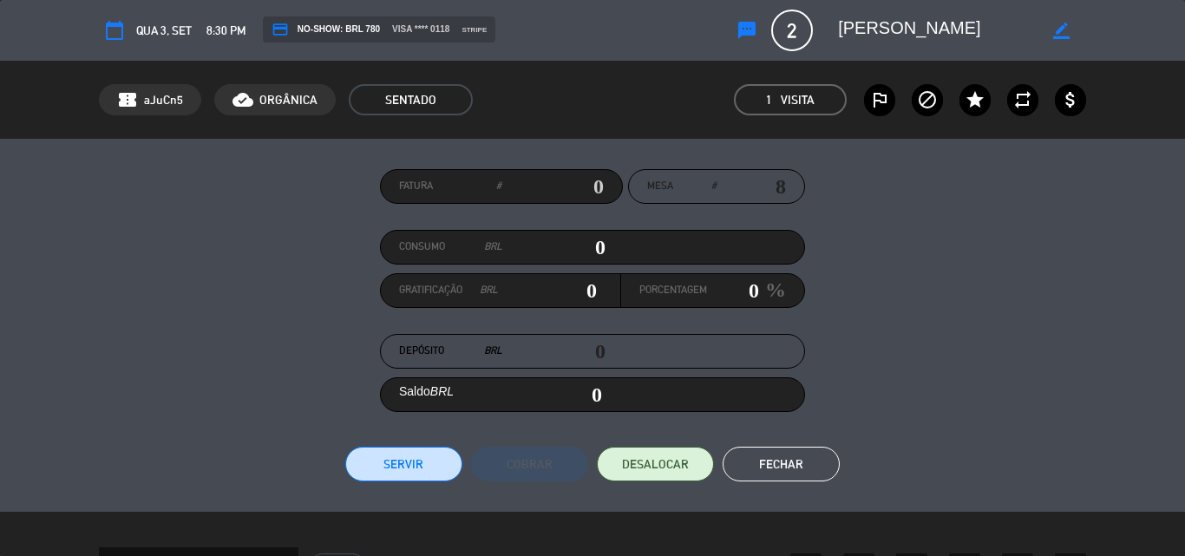
click at [589, 249] on input "0" at bounding box center [553, 247] width 103 height 26
drag, startPoint x: 401, startPoint y: 462, endPoint x: 403, endPoint y: 453, distance: 9.9
click at [400, 459] on button "Servir" at bounding box center [403, 464] width 117 height 35
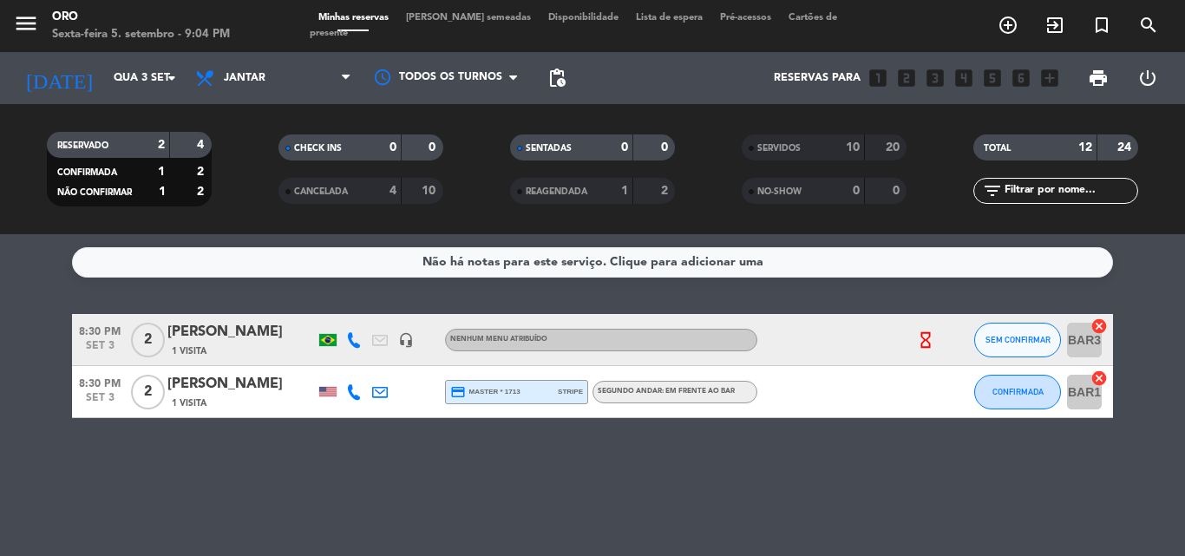
click at [223, 393] on div "[PERSON_NAME]" at bounding box center [240, 384] width 147 height 23
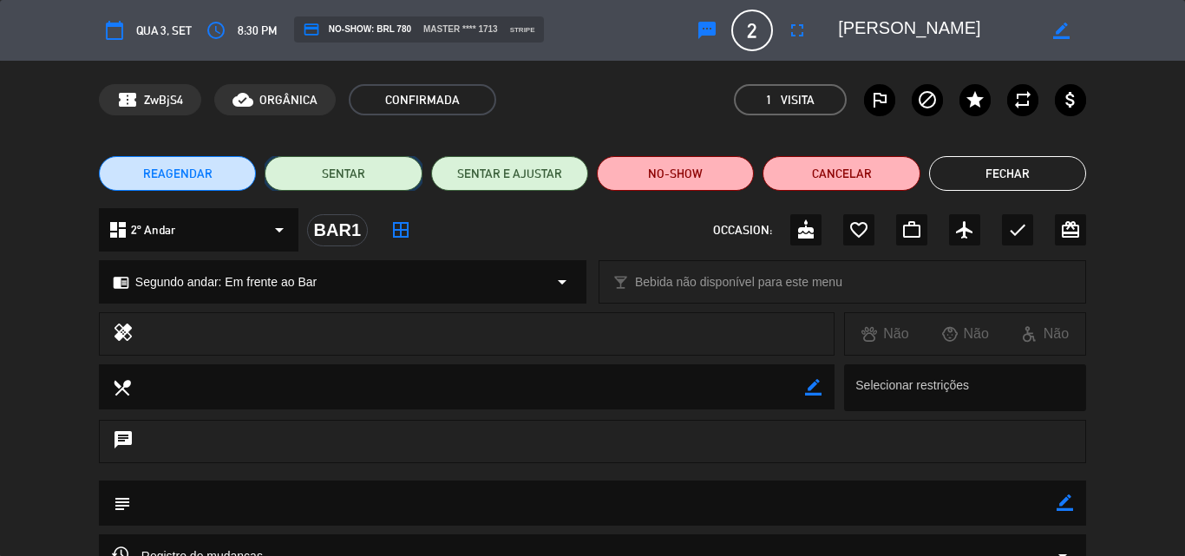
click at [347, 174] on button "SENTAR" at bounding box center [343, 173] width 157 height 35
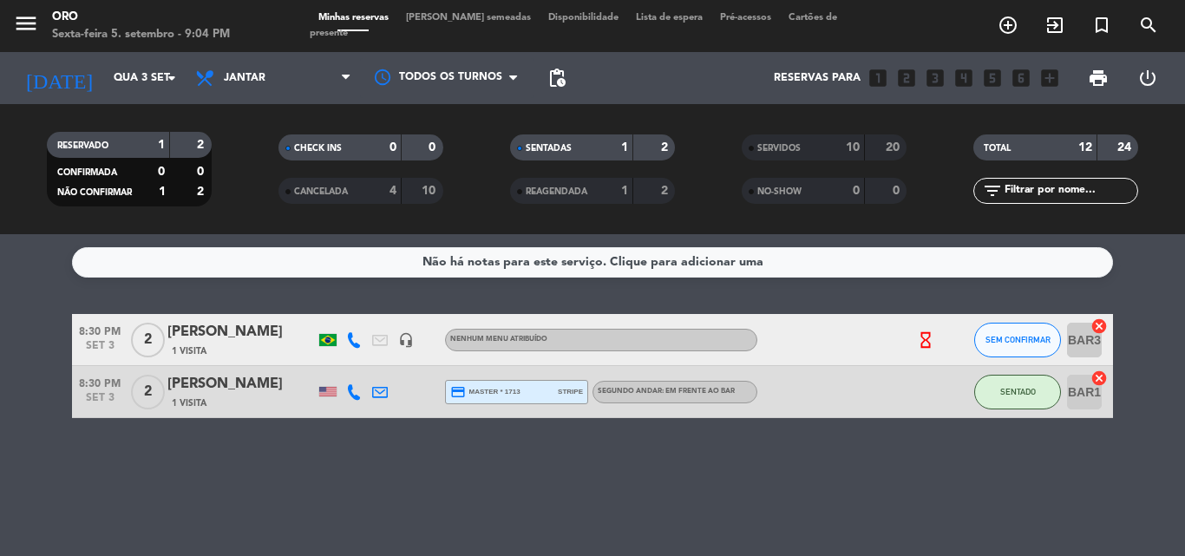
click at [242, 396] on div "1 Visita" at bounding box center [240, 403] width 147 height 15
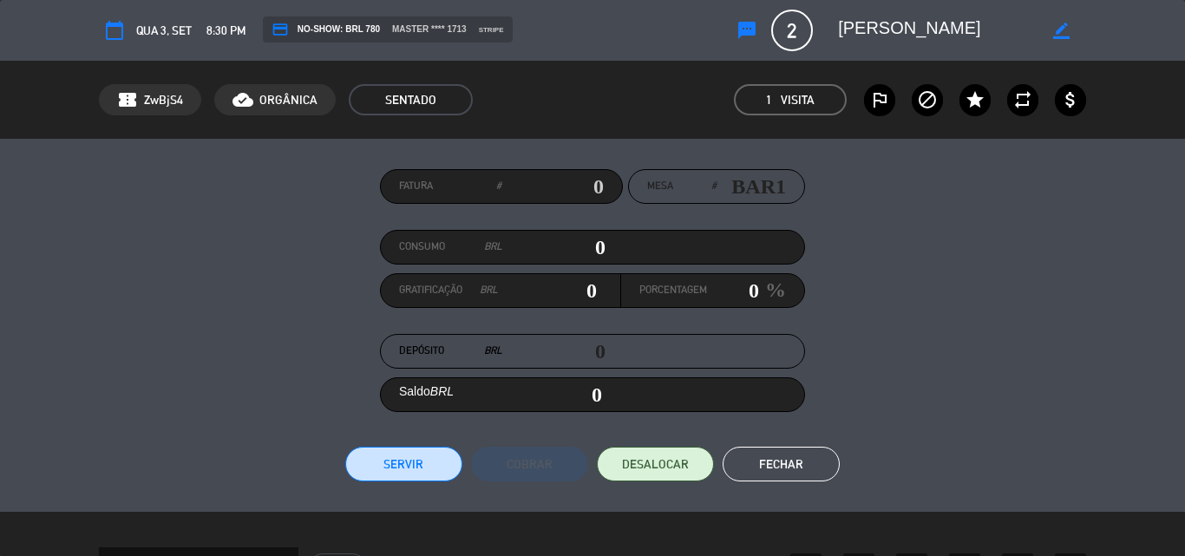
click at [590, 245] on input "0" at bounding box center [553, 247] width 103 height 26
click at [401, 461] on button "Servir" at bounding box center [403, 464] width 117 height 35
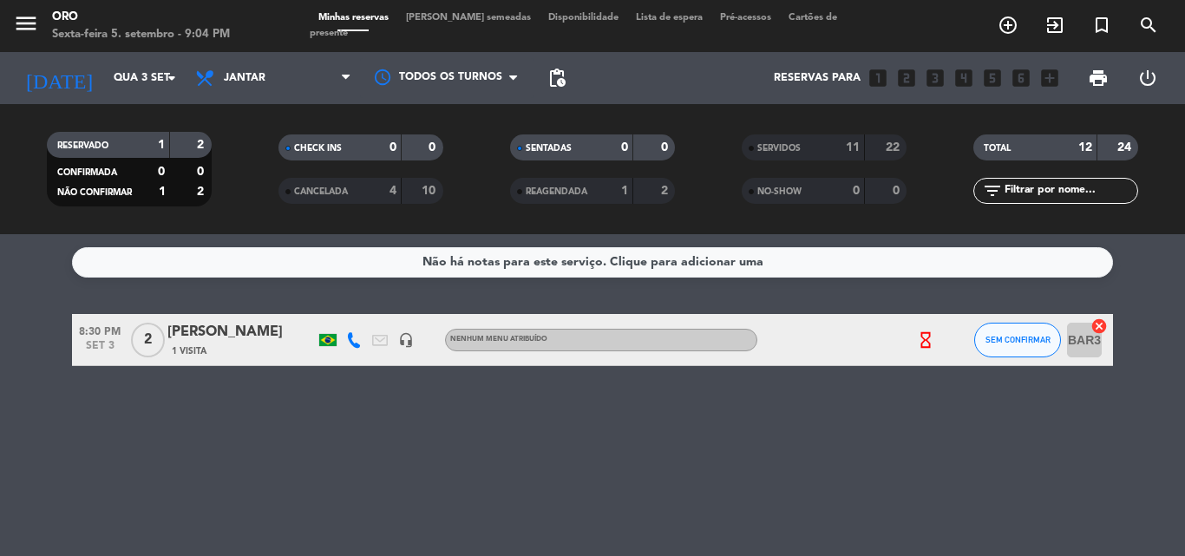
click at [249, 339] on div "[PERSON_NAME]" at bounding box center [240, 332] width 147 height 23
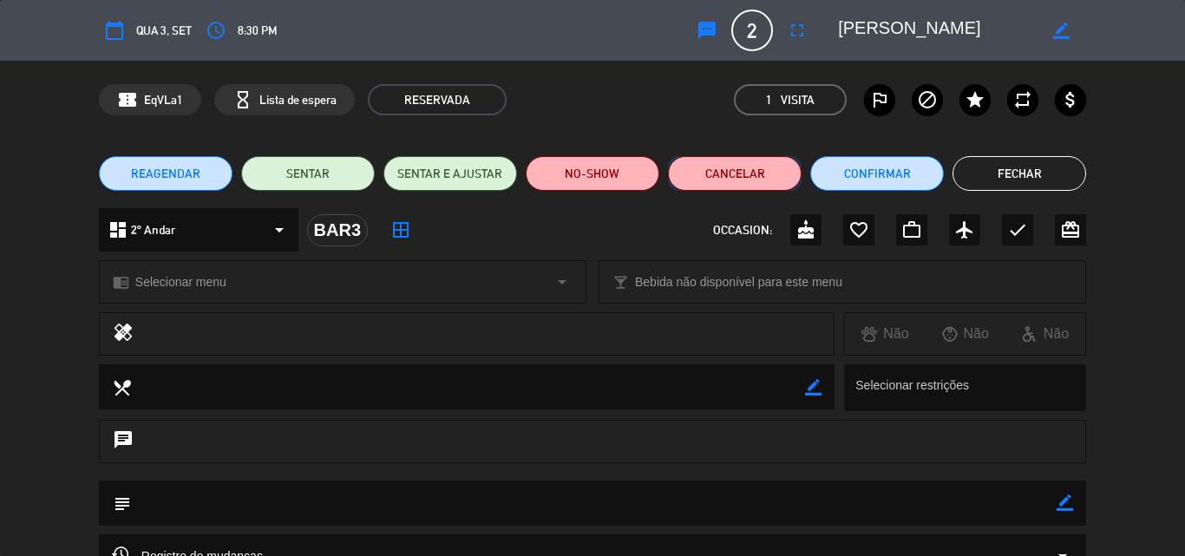
click at [729, 176] on button "Cancelar" at bounding box center [735, 173] width 134 height 35
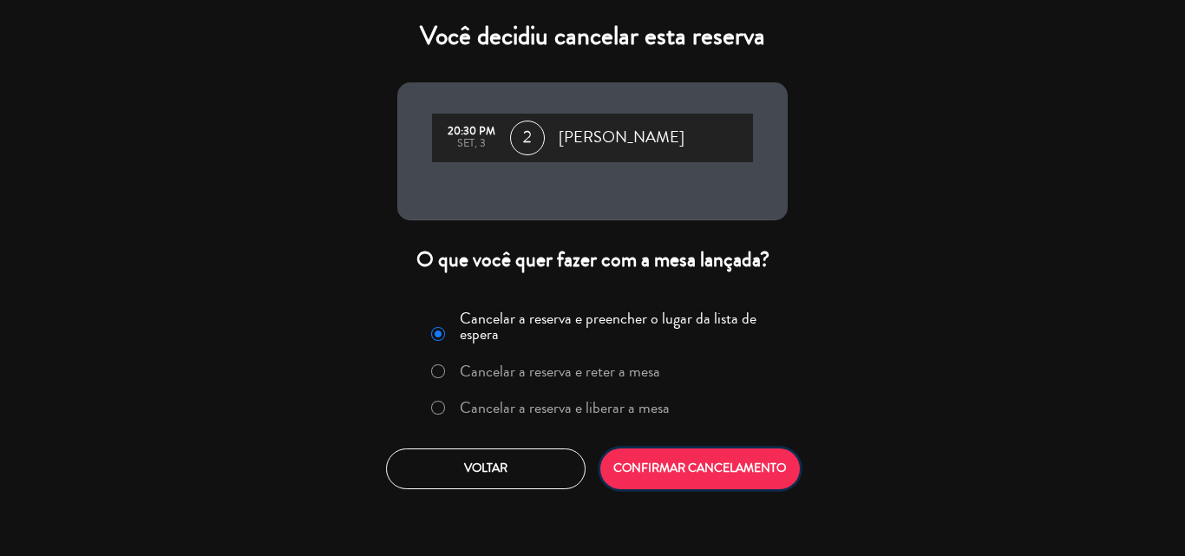
click at [674, 461] on button "CONFIRMAR CANCELAMENTO" at bounding box center [700, 468] width 200 height 41
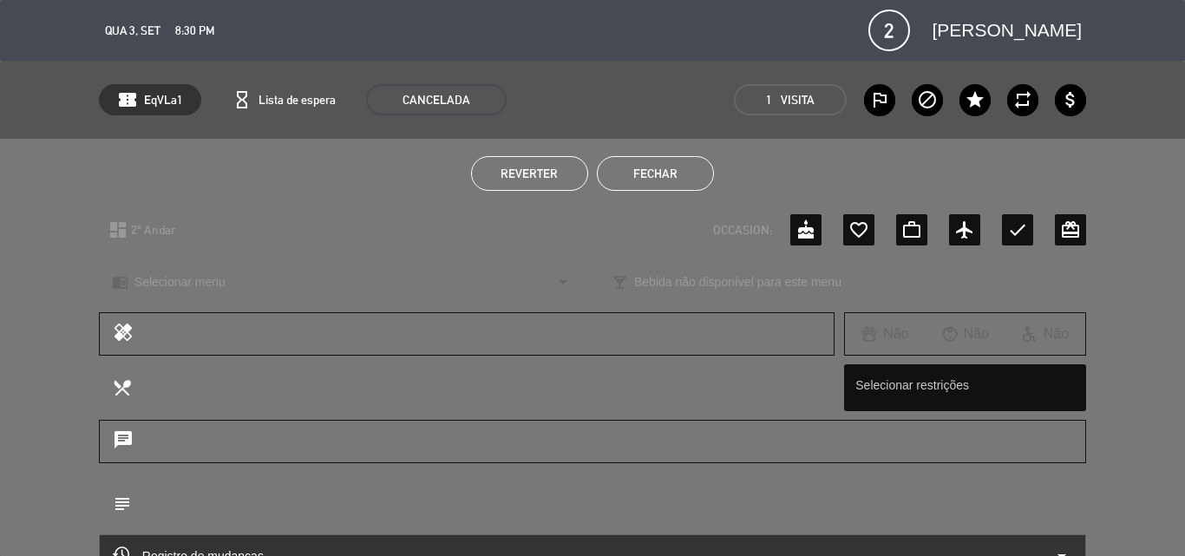
click at [662, 171] on button "Fechar" at bounding box center [655, 173] width 117 height 35
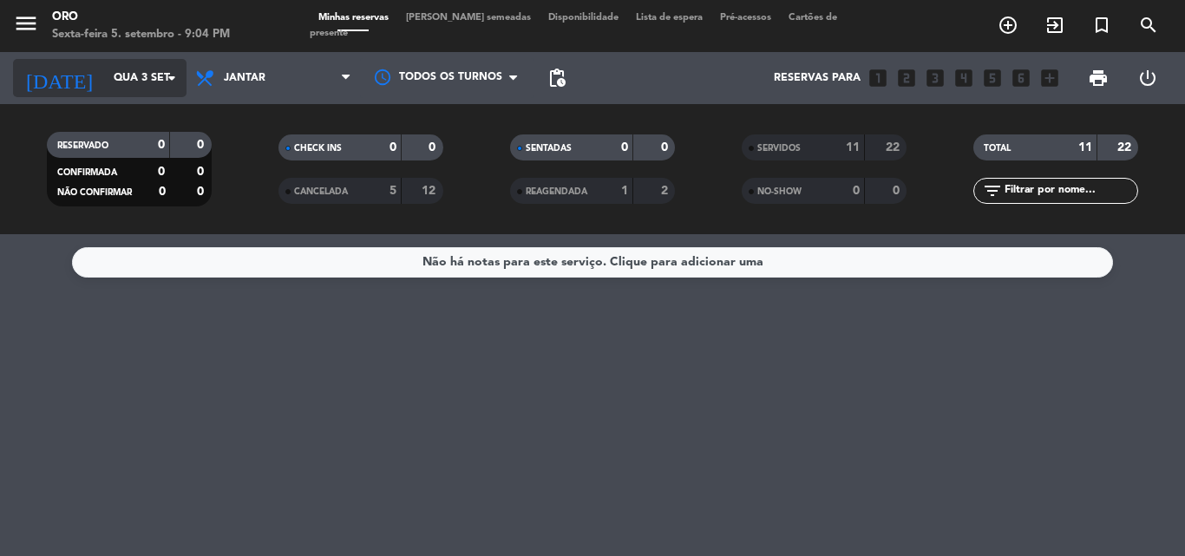
click at [173, 76] on icon "arrow_drop_down" at bounding box center [171, 78] width 21 height 21
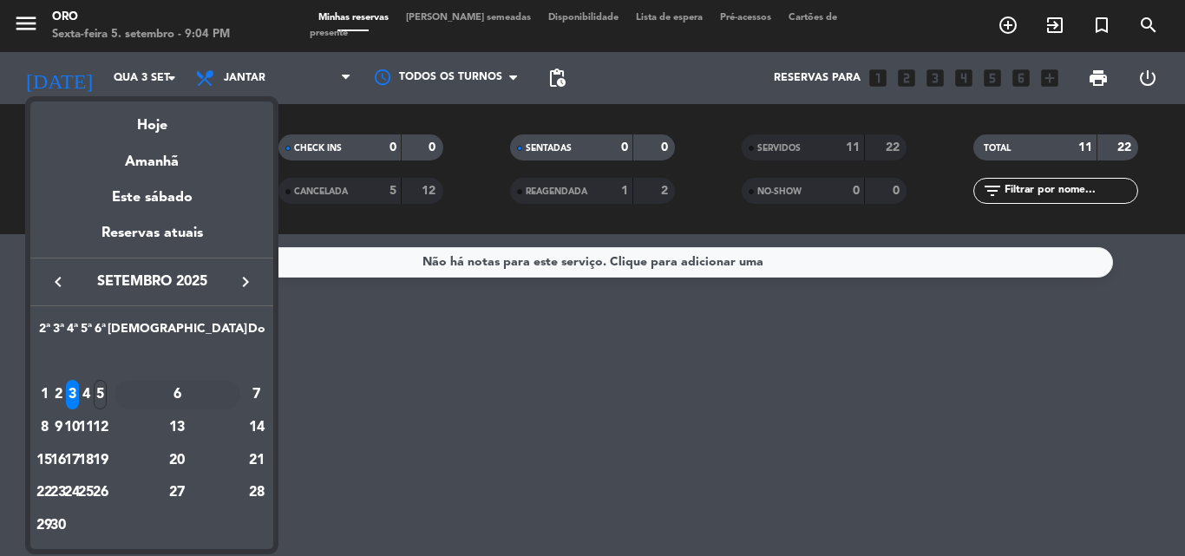
click at [219, 395] on div "6" at bounding box center [178, 394] width 126 height 29
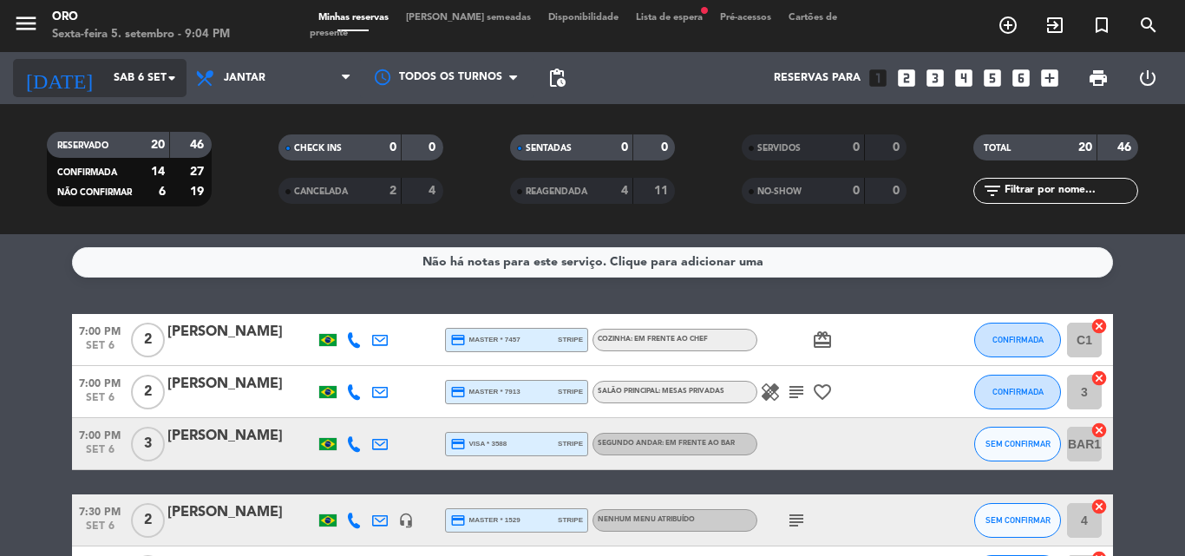
click at [173, 78] on icon "arrow_drop_down" at bounding box center [171, 78] width 21 height 21
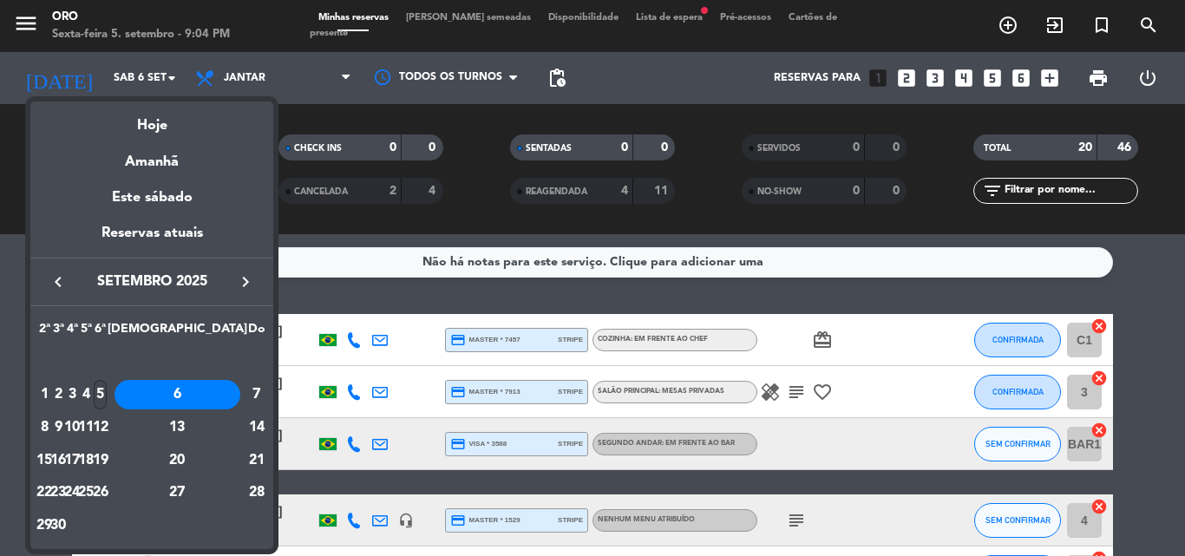
click at [107, 395] on div "5" at bounding box center [100, 394] width 13 height 29
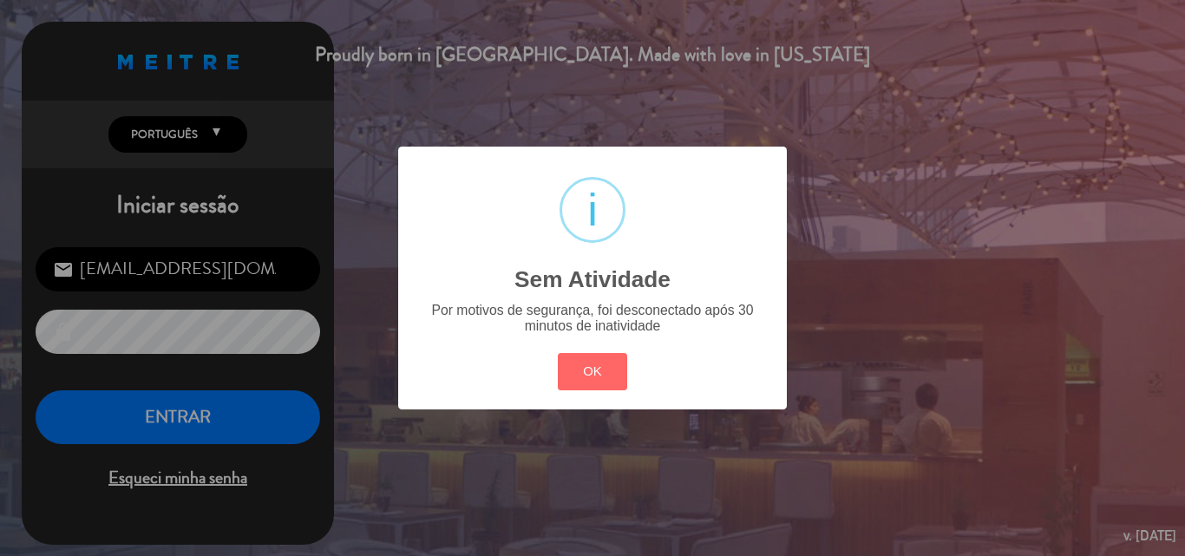
click at [171, 413] on div "? ! i Sem Atividade × Por motivos de segurança, foi desconectado após 30 minuto…" at bounding box center [592, 278] width 1185 height 556
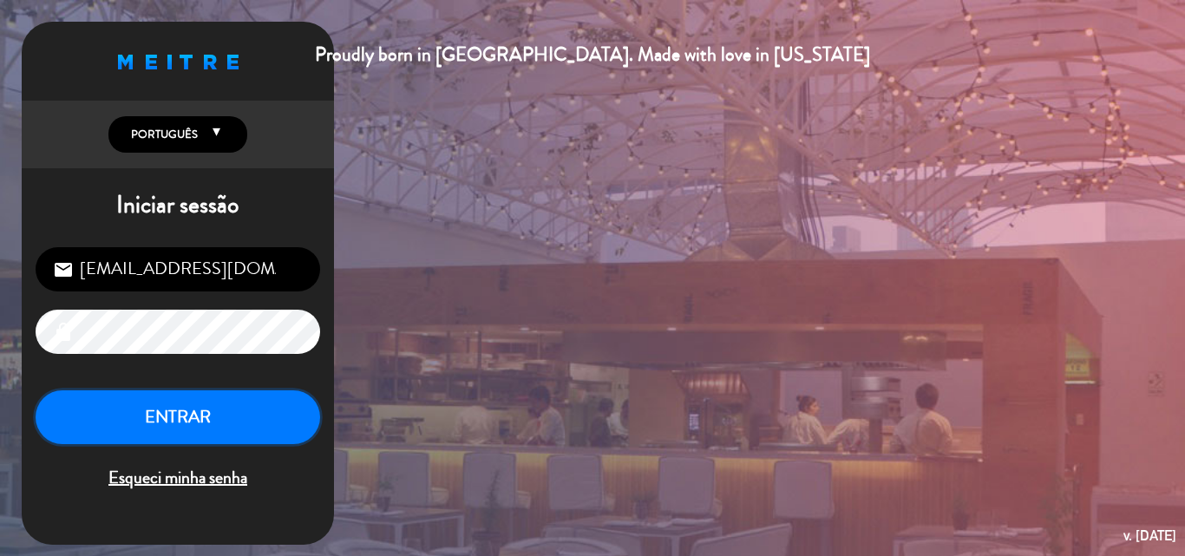
click at [169, 413] on button "ENTRAR" at bounding box center [178, 417] width 285 height 55
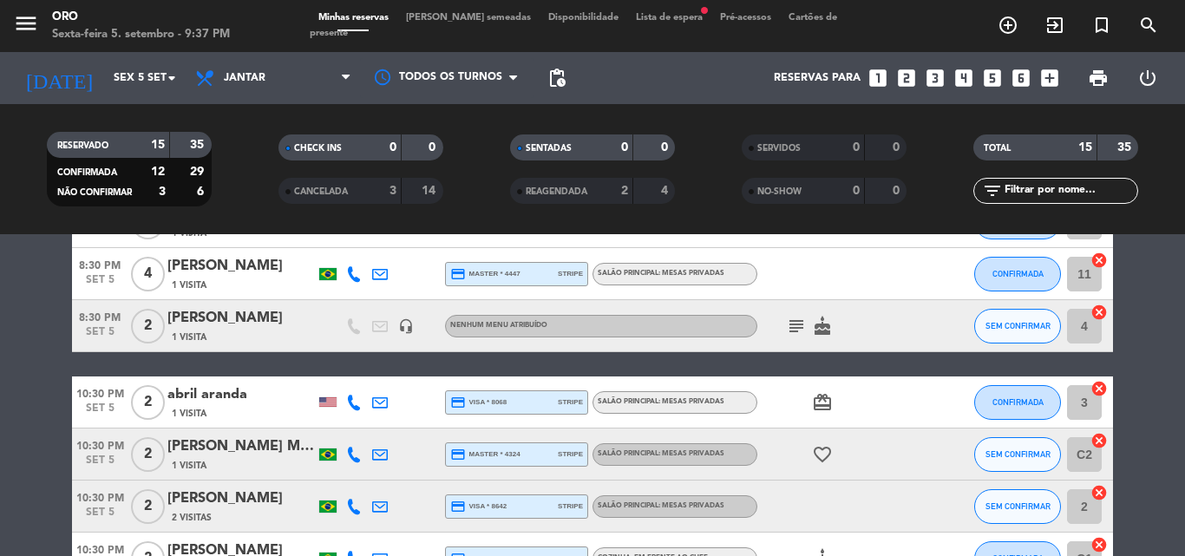
scroll to position [723, 0]
